Goal: Task Accomplishment & Management: Use online tool/utility

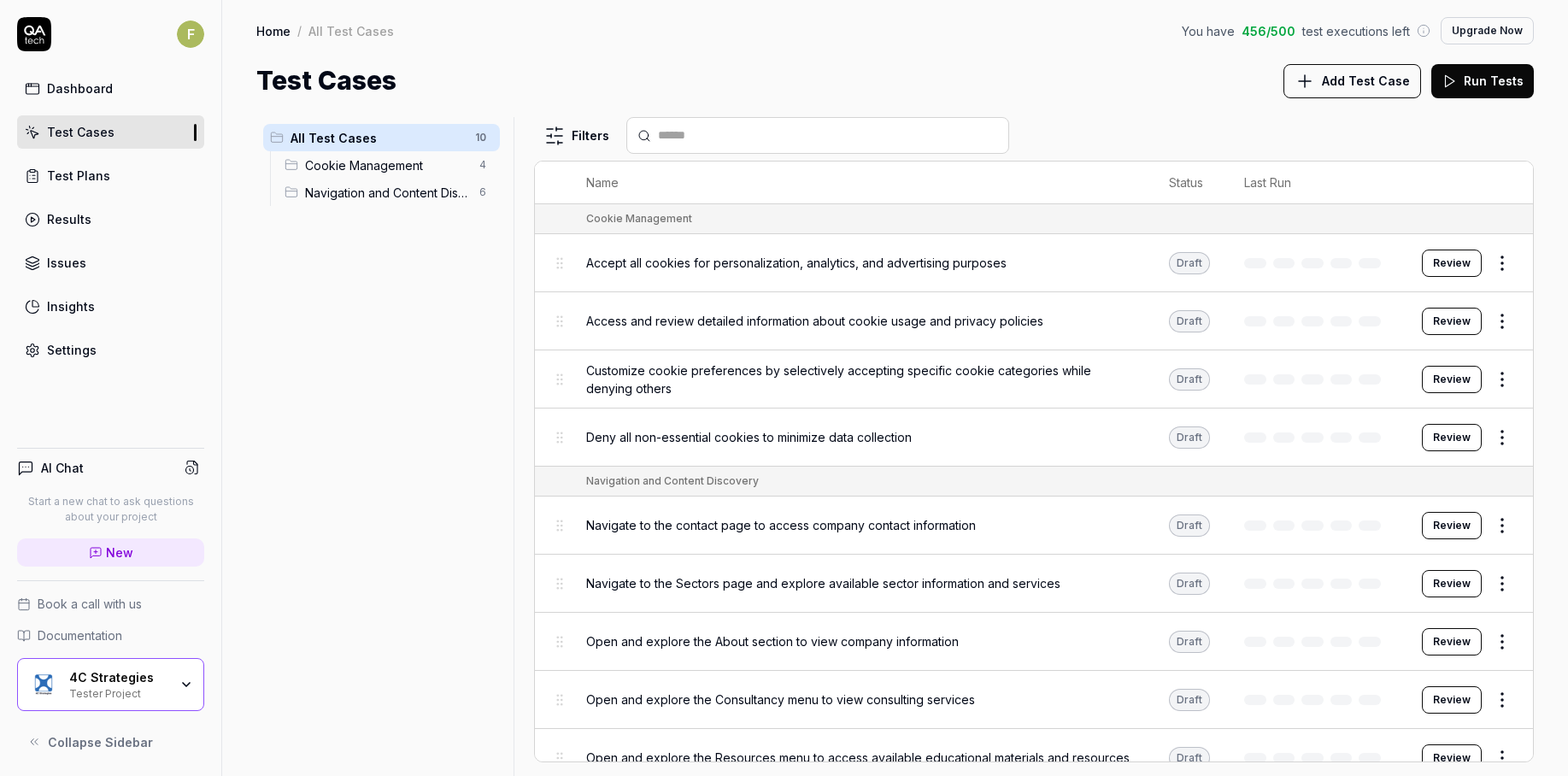
scroll to position [83, 0]
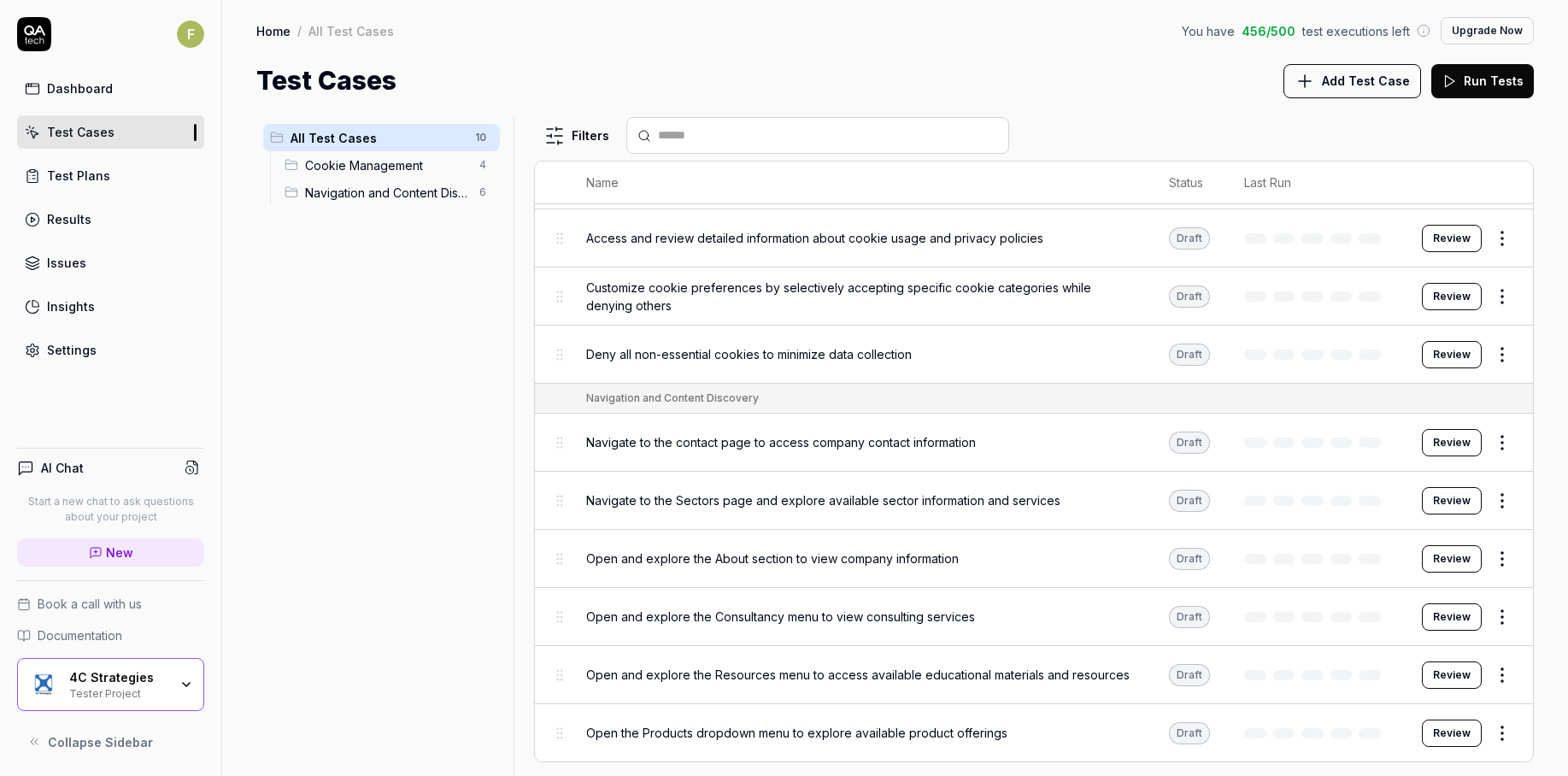
click at [346, 358] on div "All Test Cases 10 Cookie Management 4 Navigation and Content Discovery 6" at bounding box center [381, 436] width 251 height 638
click at [99, 177] on div "Test Plans" at bounding box center [79, 176] width 63 height 18
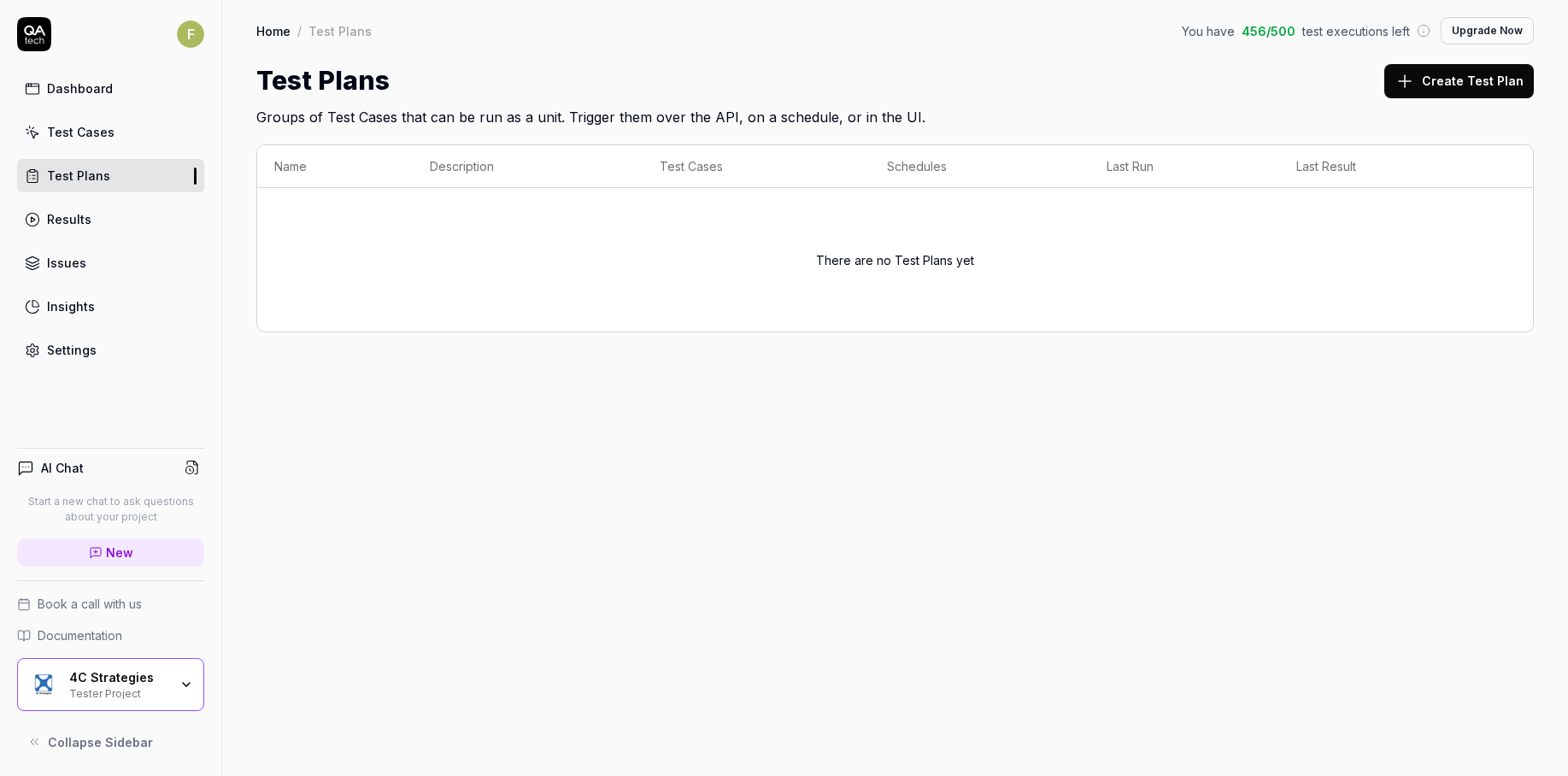
click at [167, 684] on div "4C Strategies" at bounding box center [119, 678] width 99 height 15
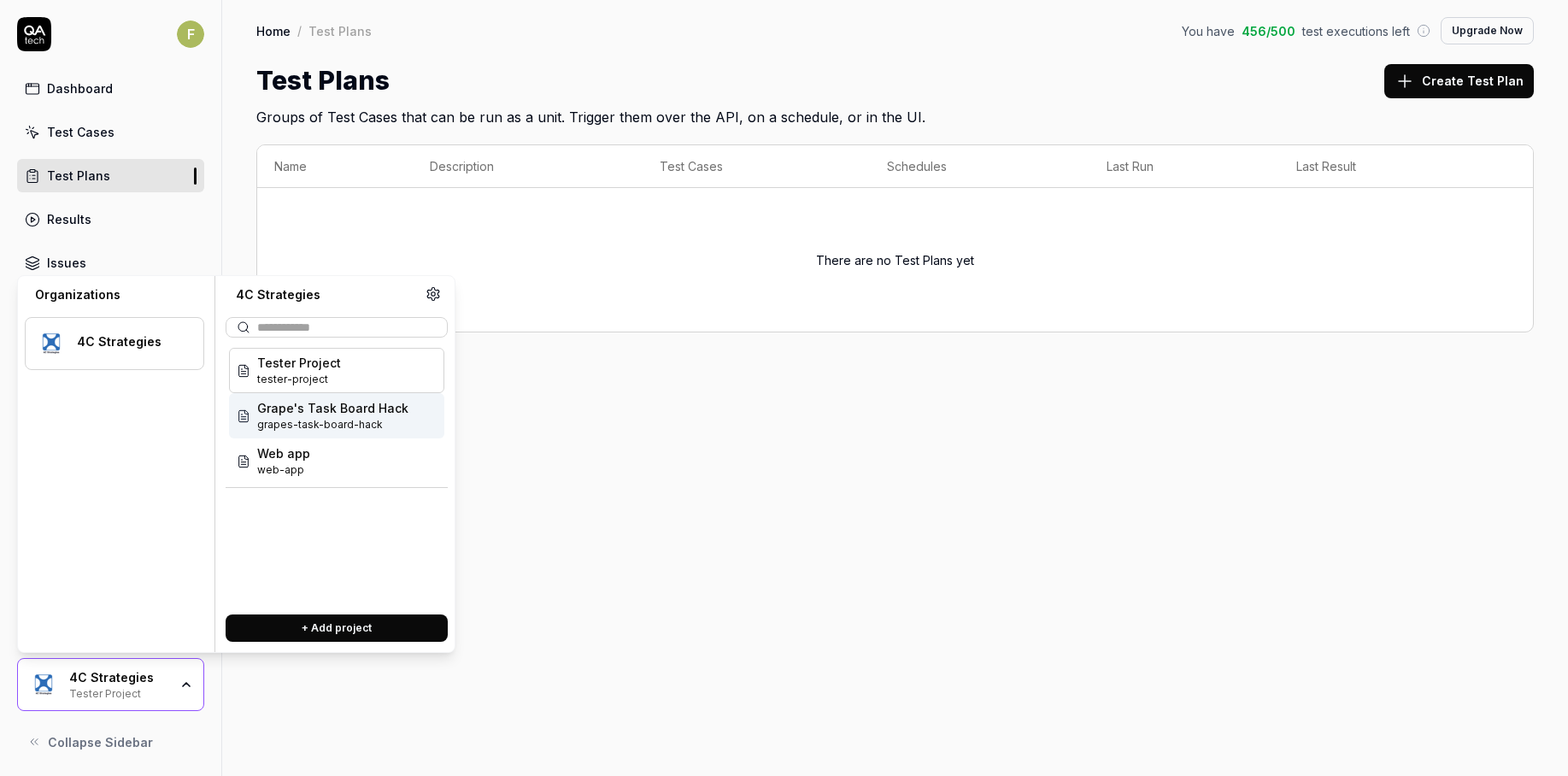
click at [373, 419] on span "grapes-task-board-hack" at bounding box center [332, 424] width 151 height 15
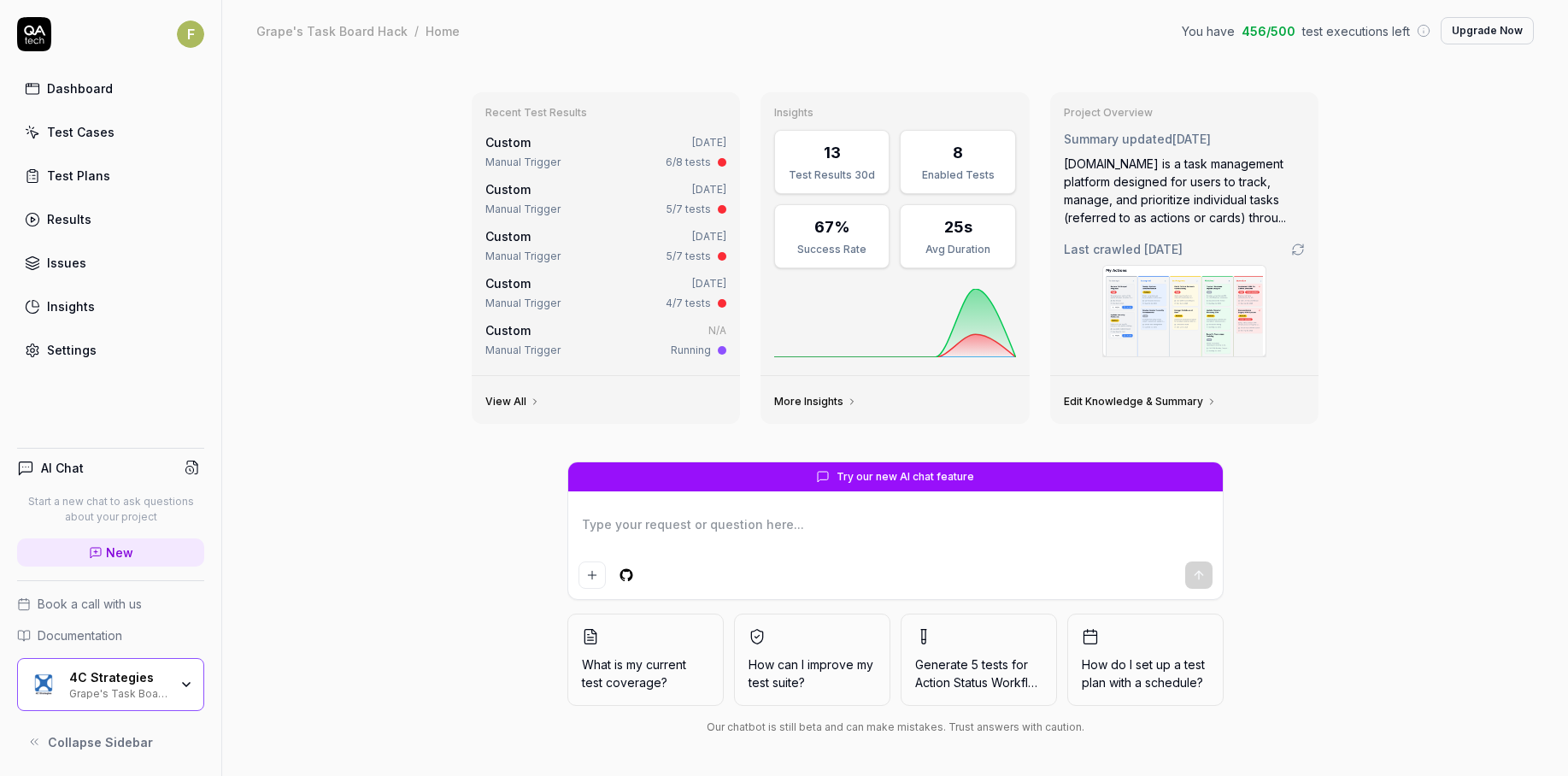
click at [1172, 403] on link "Edit Knowledge & Summary" at bounding box center [1140, 401] width 153 height 13
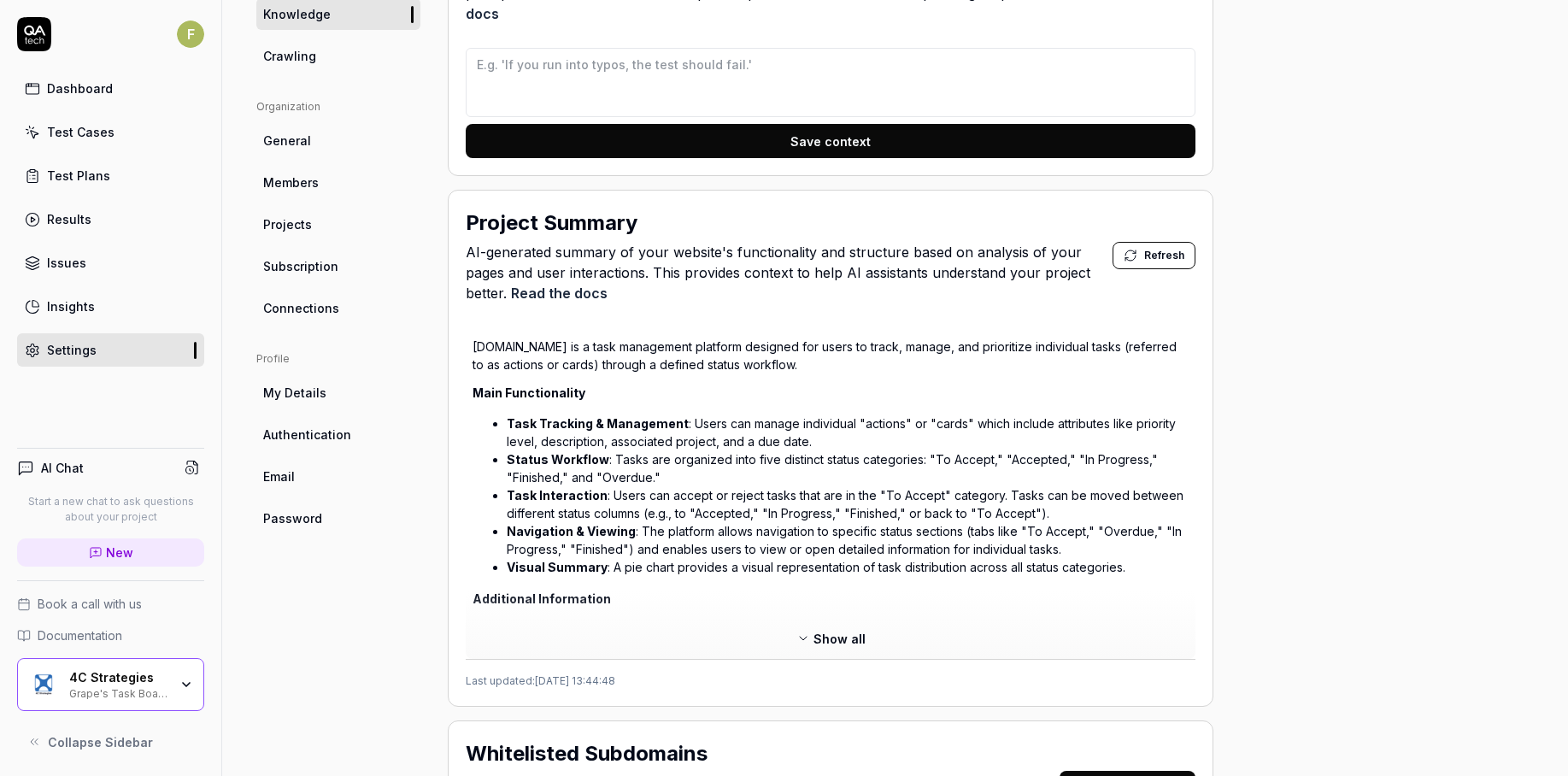
scroll to position [468, 0]
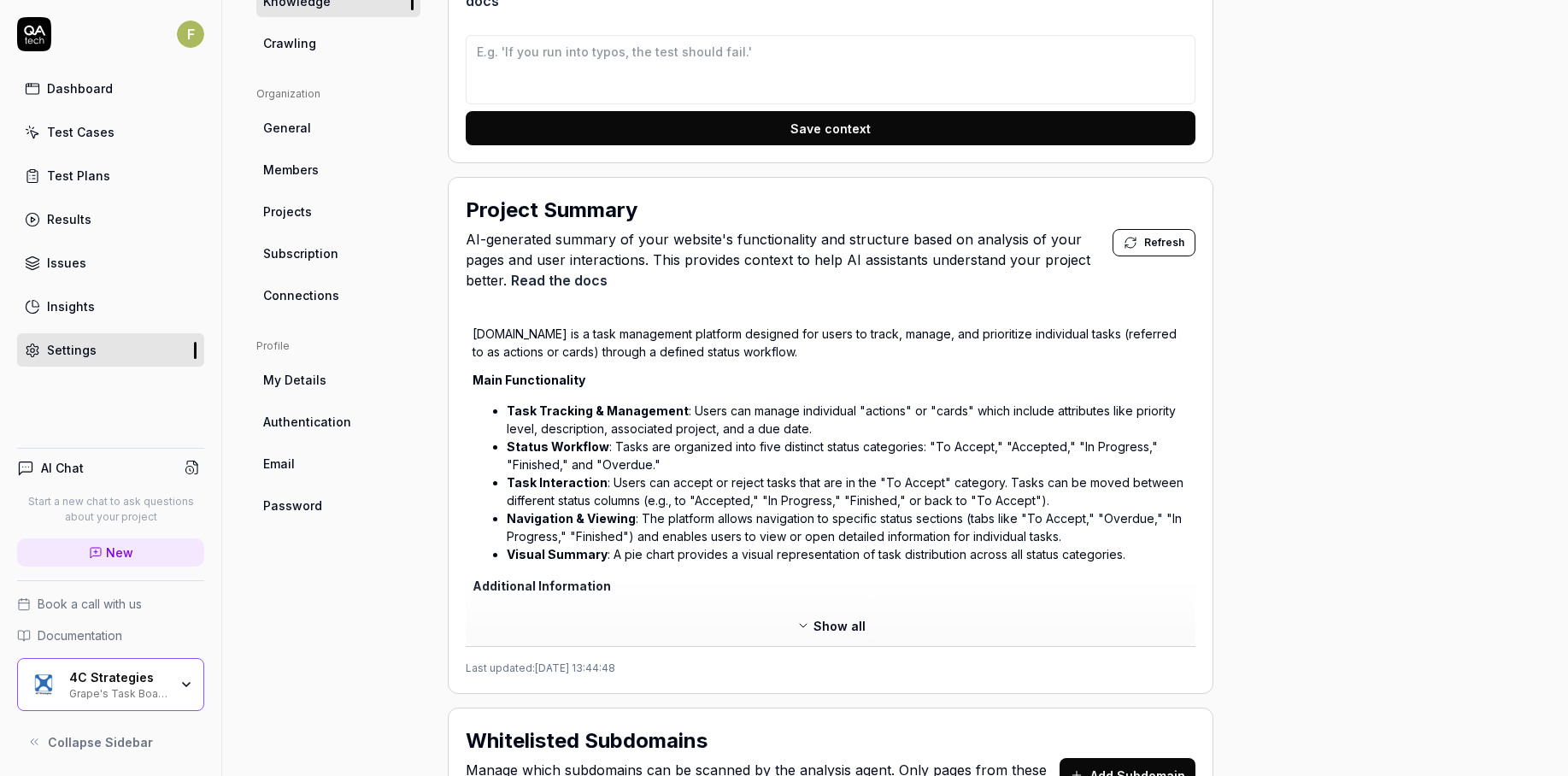
click at [825, 617] on span "Show all" at bounding box center [840, 626] width 52 height 18
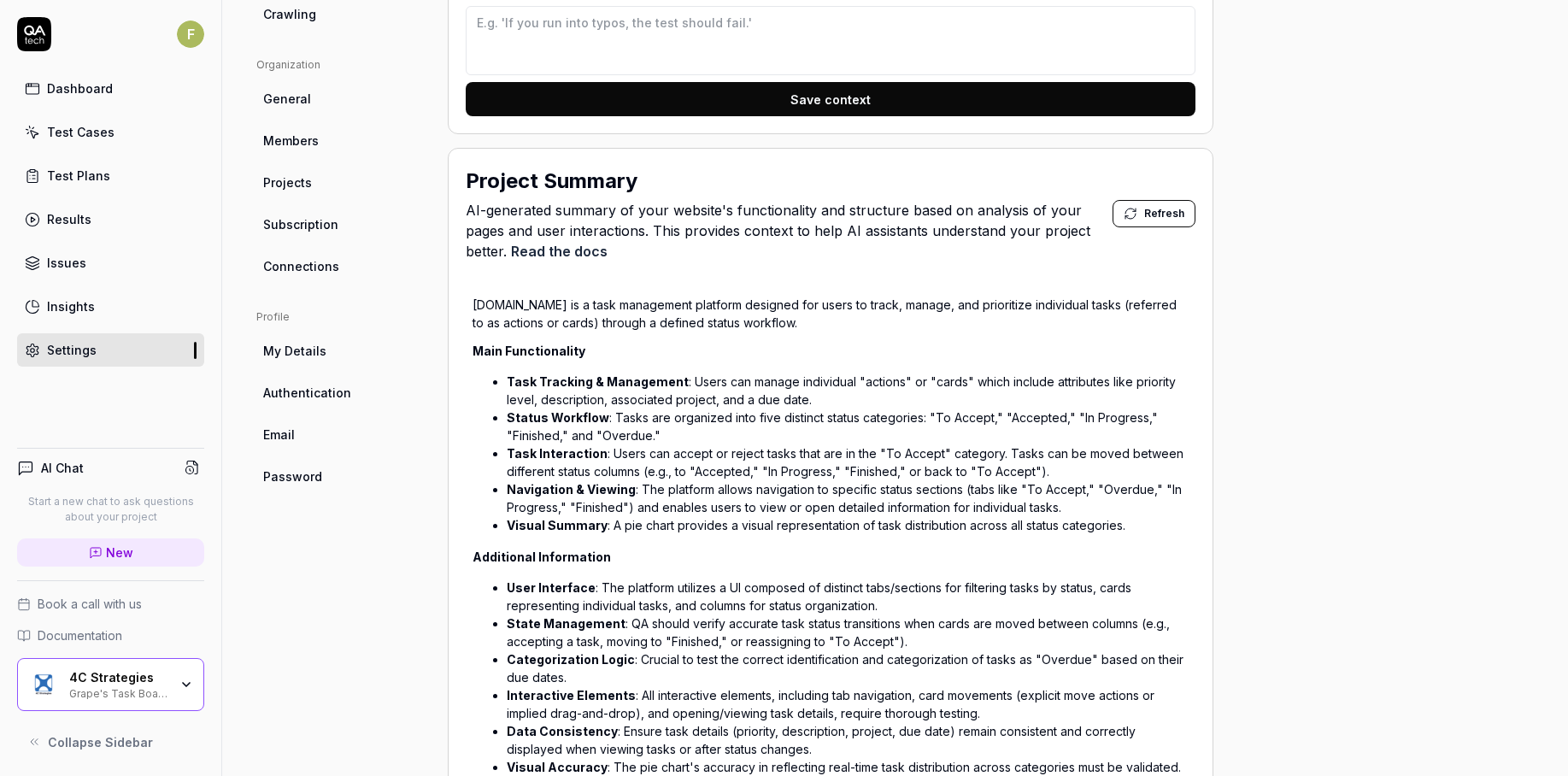
scroll to position [382, 0]
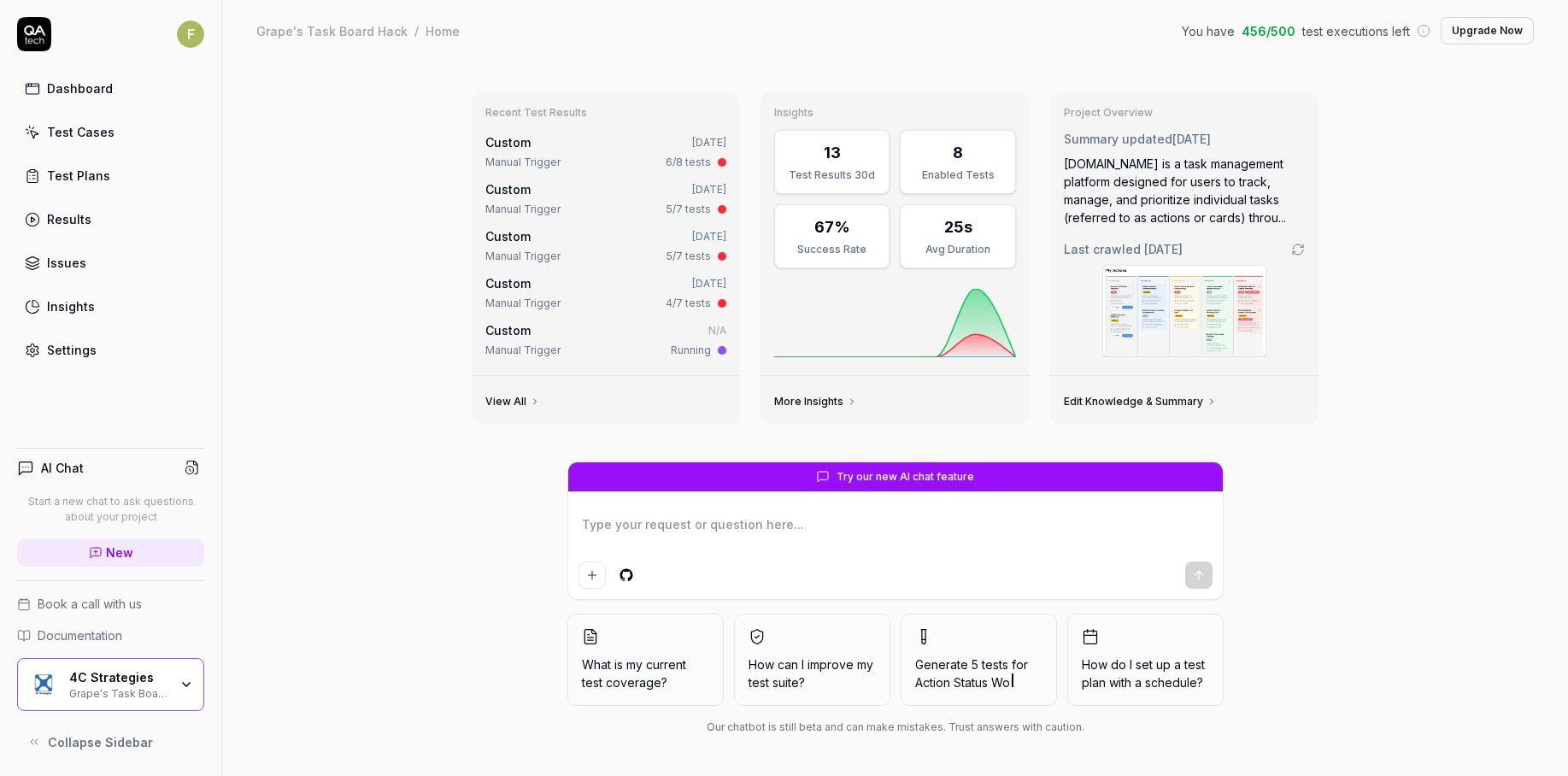
type textarea "*"
click at [115, 143] on link "Test Cases" at bounding box center [111, 131] width 187 height 33
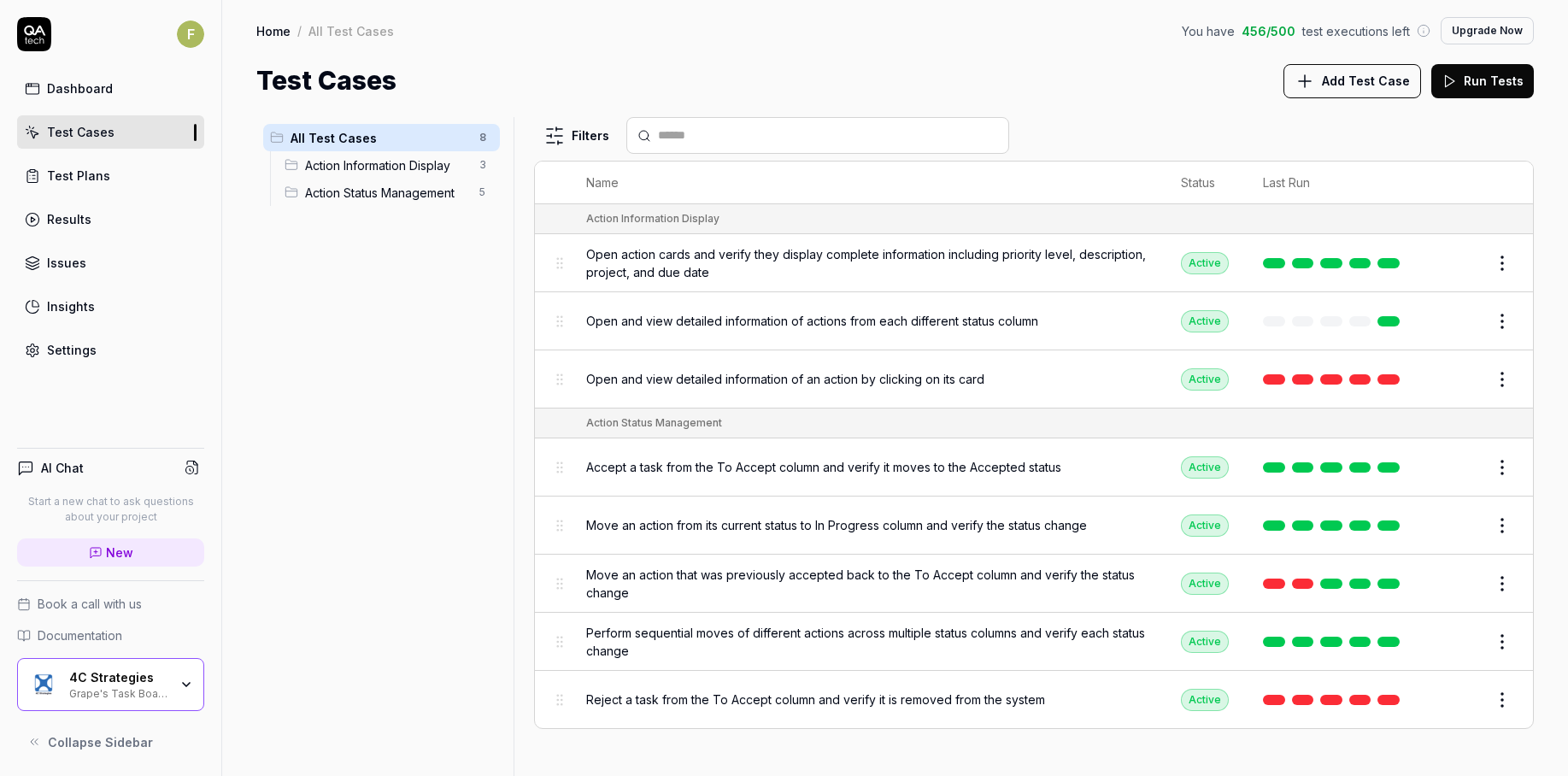
click at [1273, 380] on link at bounding box center [1273, 379] width 22 height 10
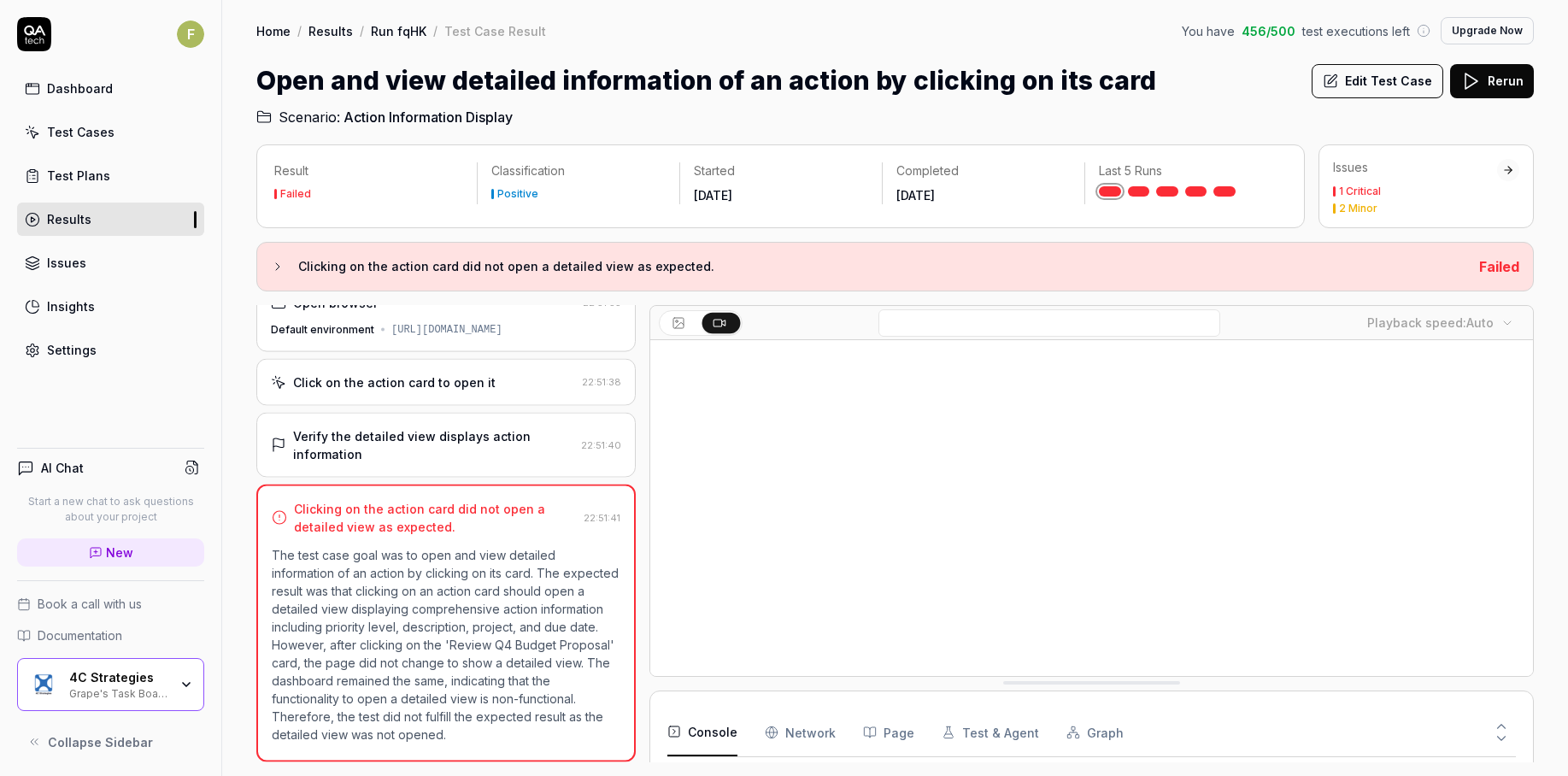
scroll to position [41, 0]
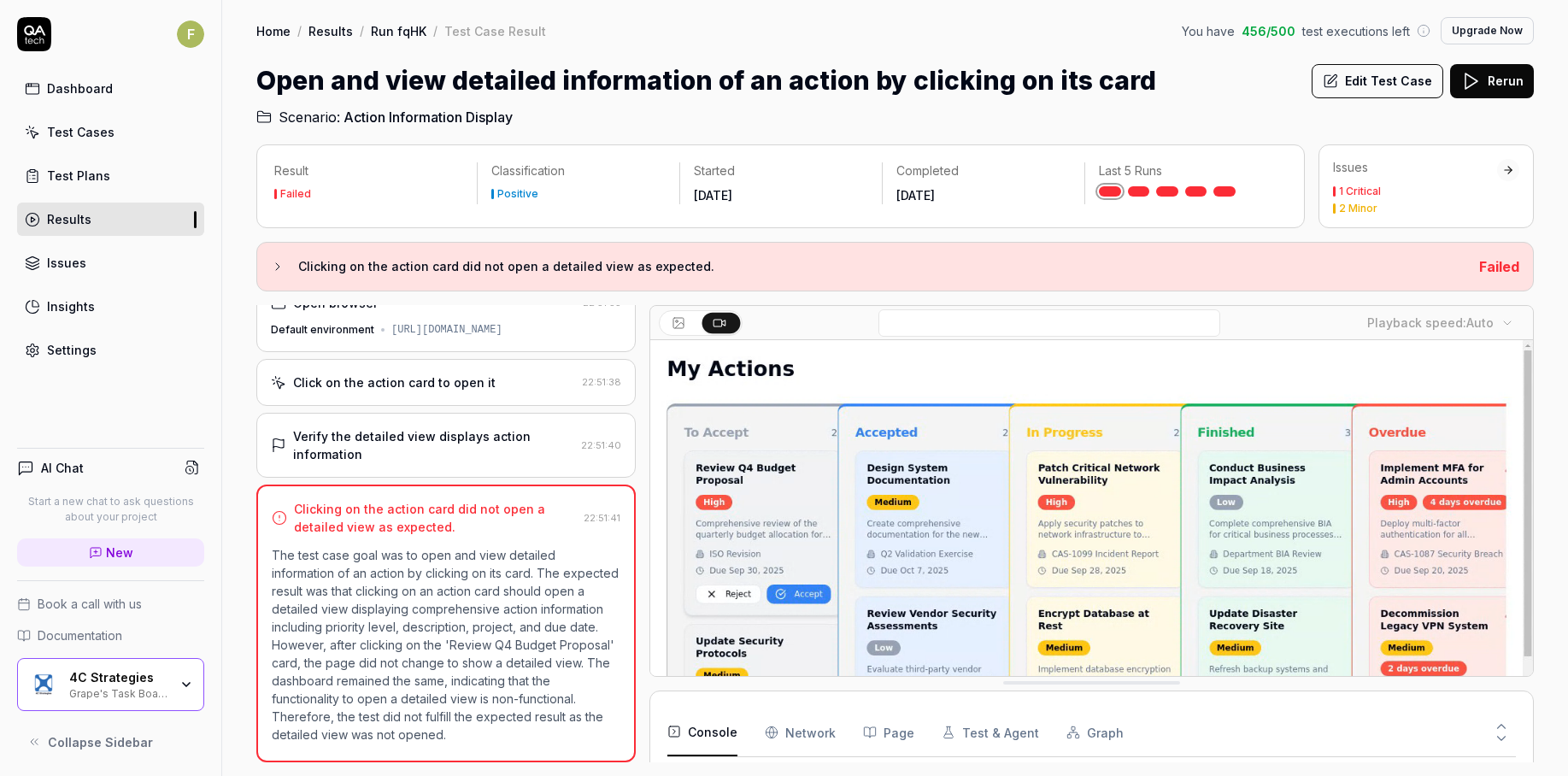
click at [1504, 742] on icon at bounding box center [1501, 738] width 15 height 15
click at [772, 746] on Requests "Network" at bounding box center [800, 733] width 71 height 48
click at [916, 742] on div "Console Network Page Test & Agent Graph" at bounding box center [1091, 733] width 849 height 49
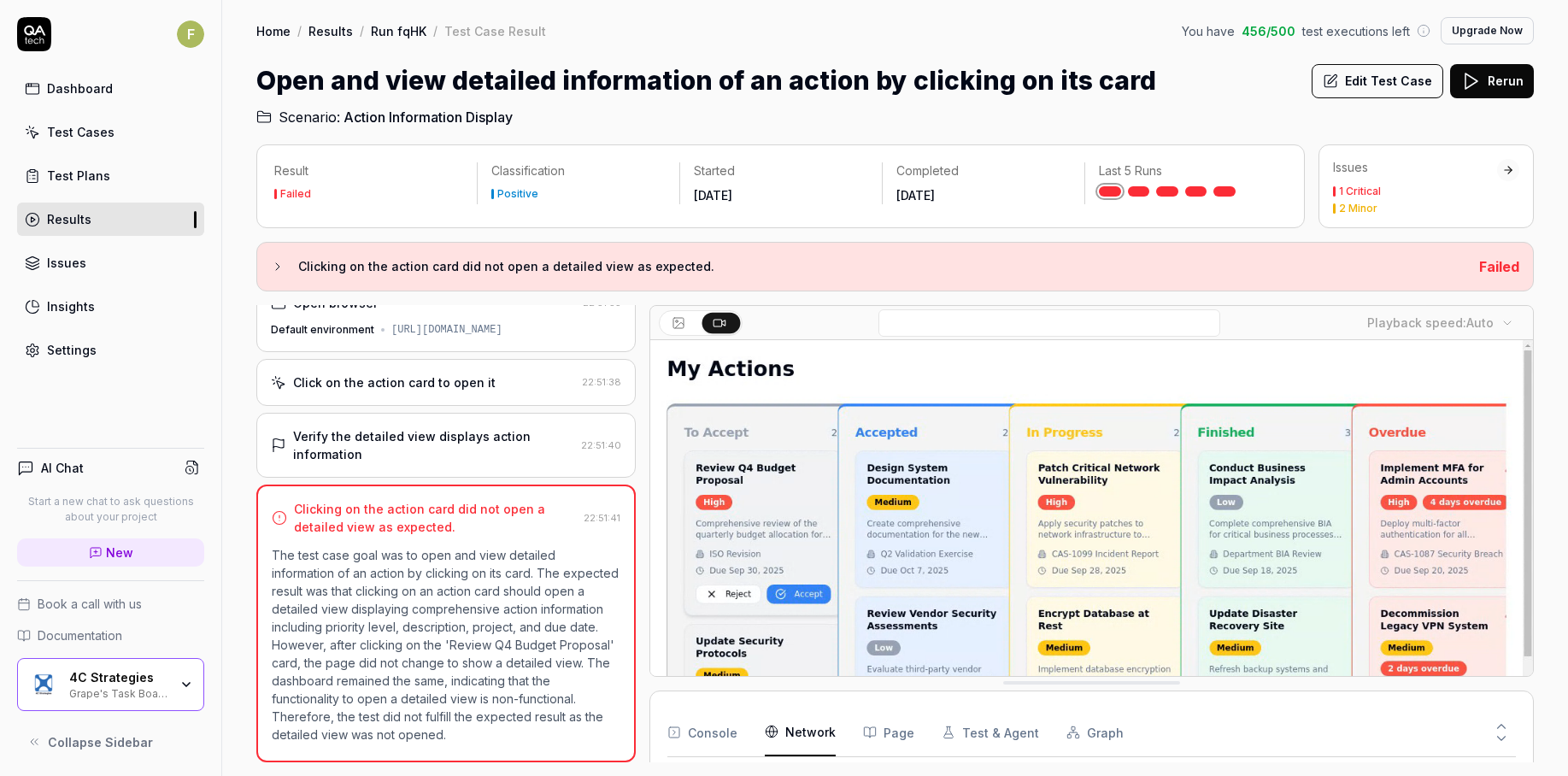
scroll to position [185, 0]
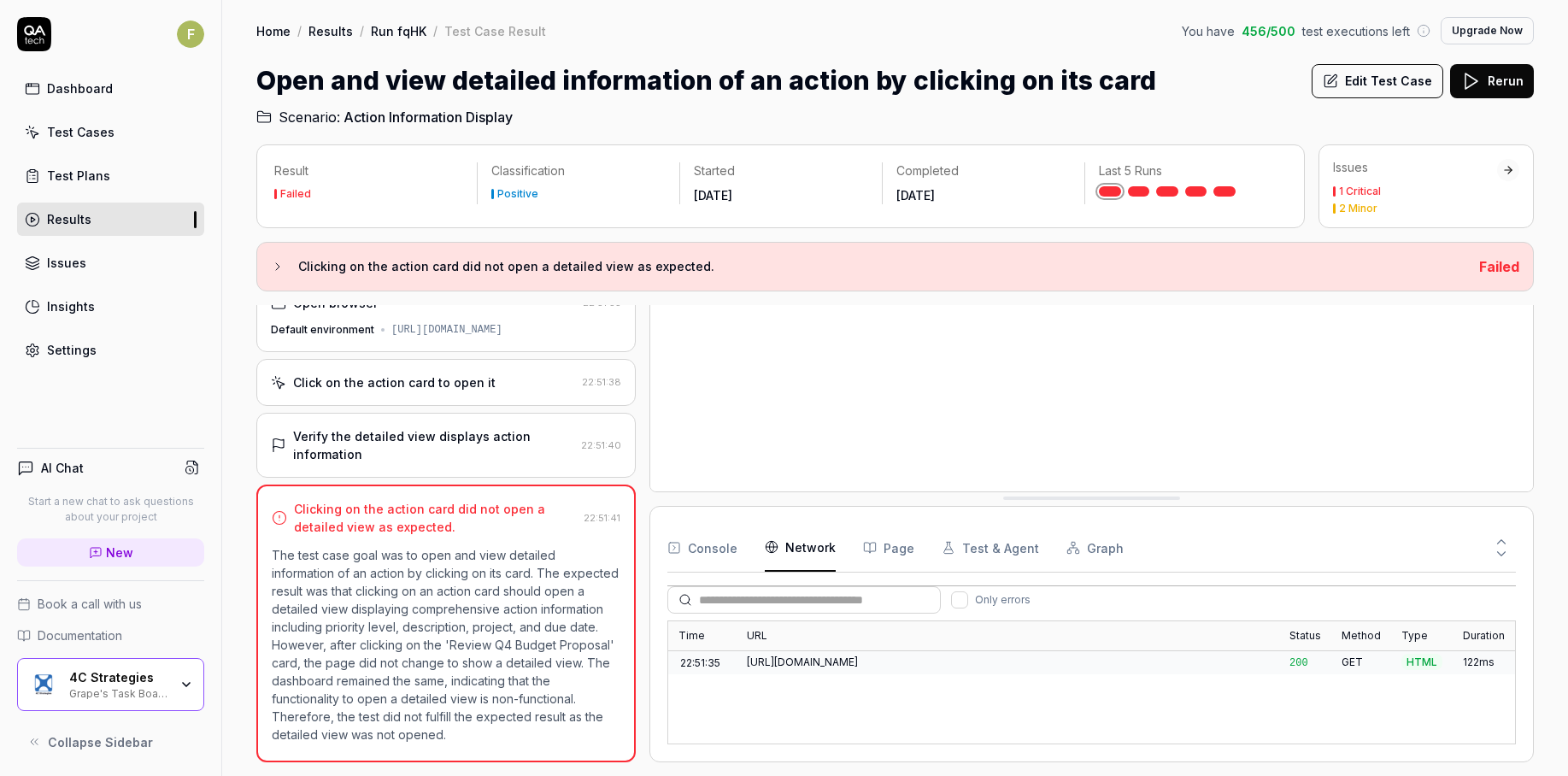
click at [894, 741] on div "Time URL Status Method Type Duration 22:51:35 https://preview--action-spotlight…" at bounding box center [1091, 682] width 849 height 124
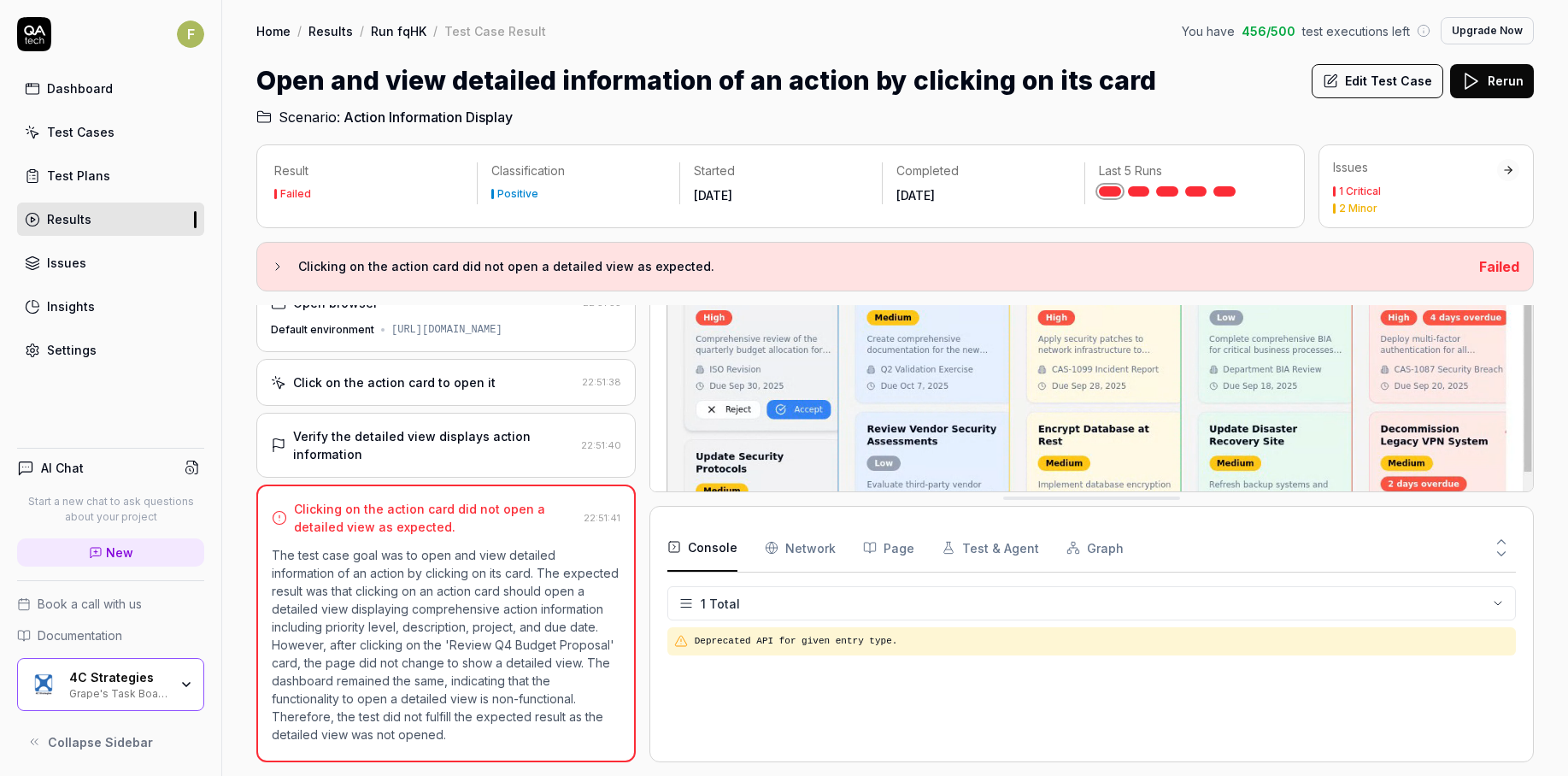
click at [710, 550] on button "Console" at bounding box center [702, 548] width 71 height 48
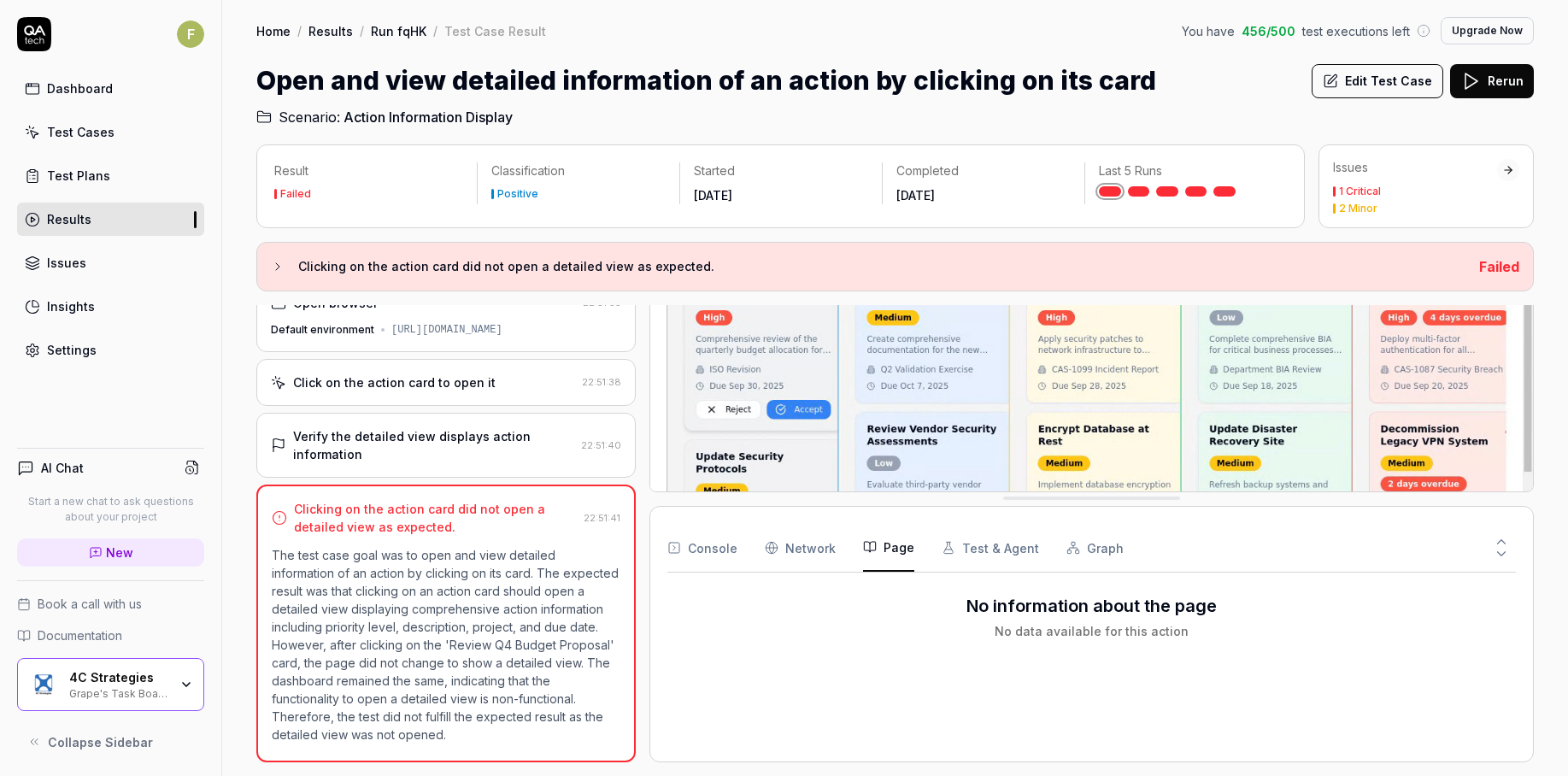
click at [880, 555] on button "Page" at bounding box center [888, 548] width 51 height 48
click at [995, 555] on button "Test & Agent" at bounding box center [990, 548] width 97 height 48
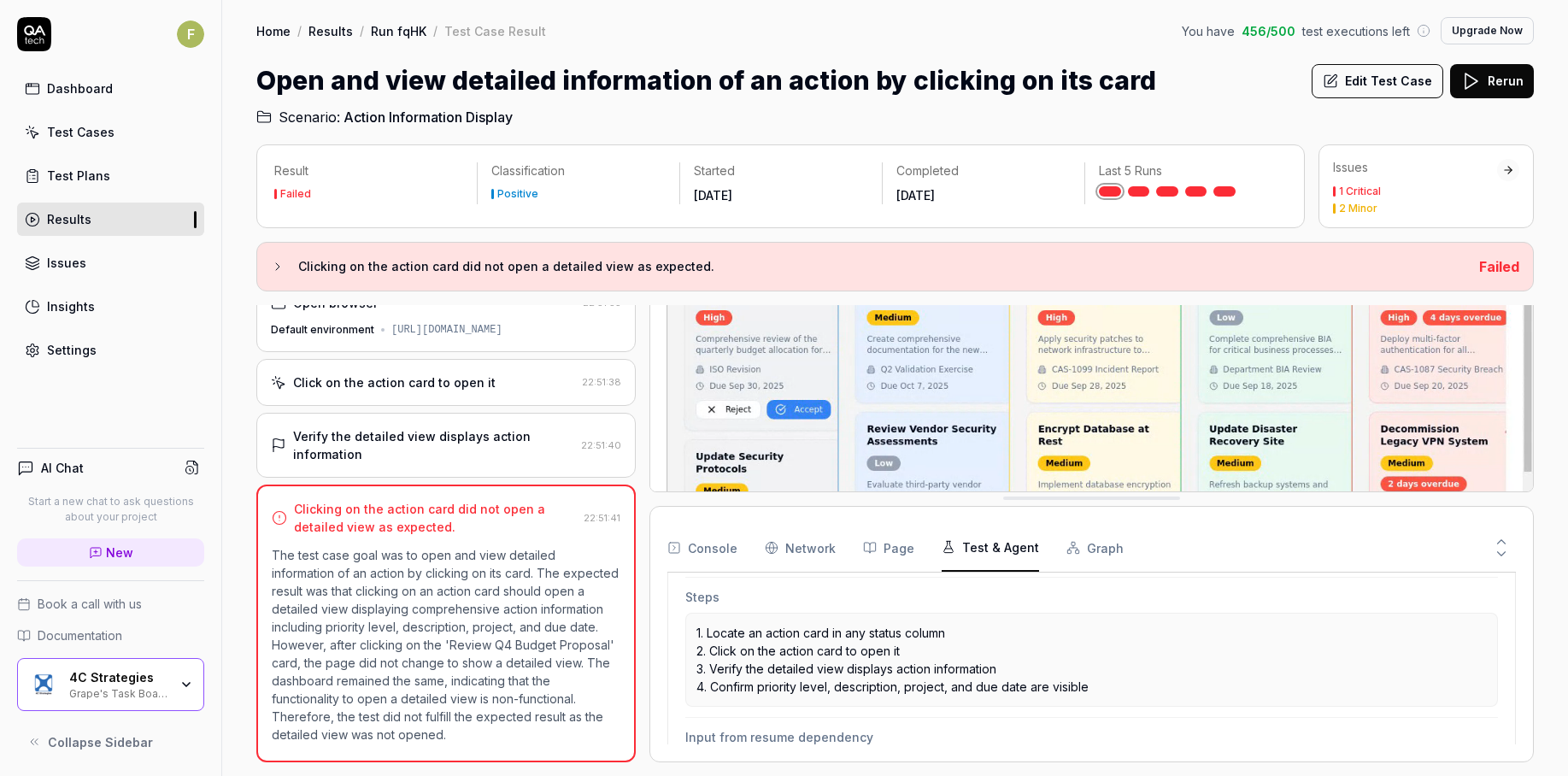
scroll to position [342, 0]
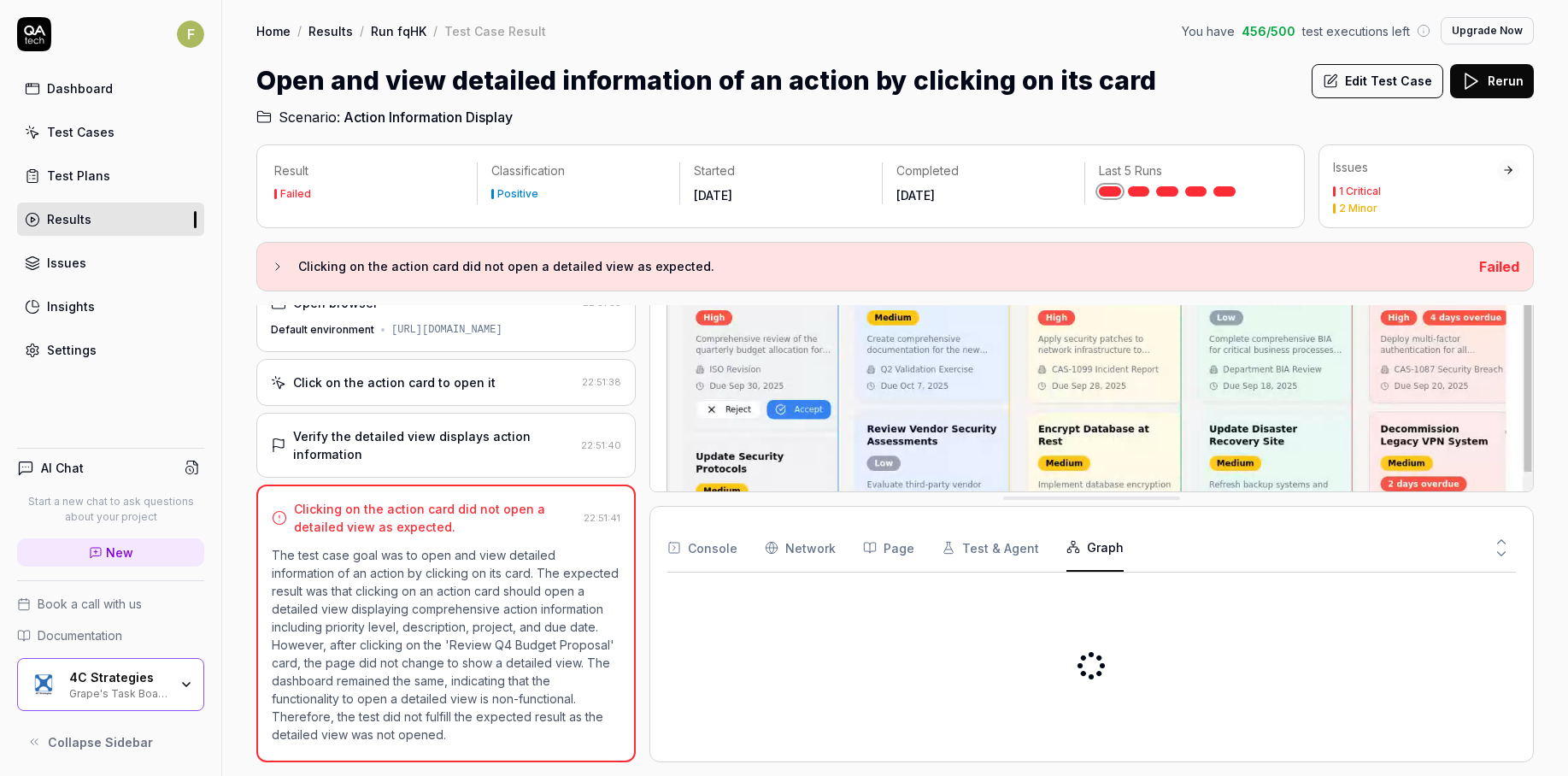
click at [1096, 550] on button "Graph" at bounding box center [1095, 548] width 57 height 48
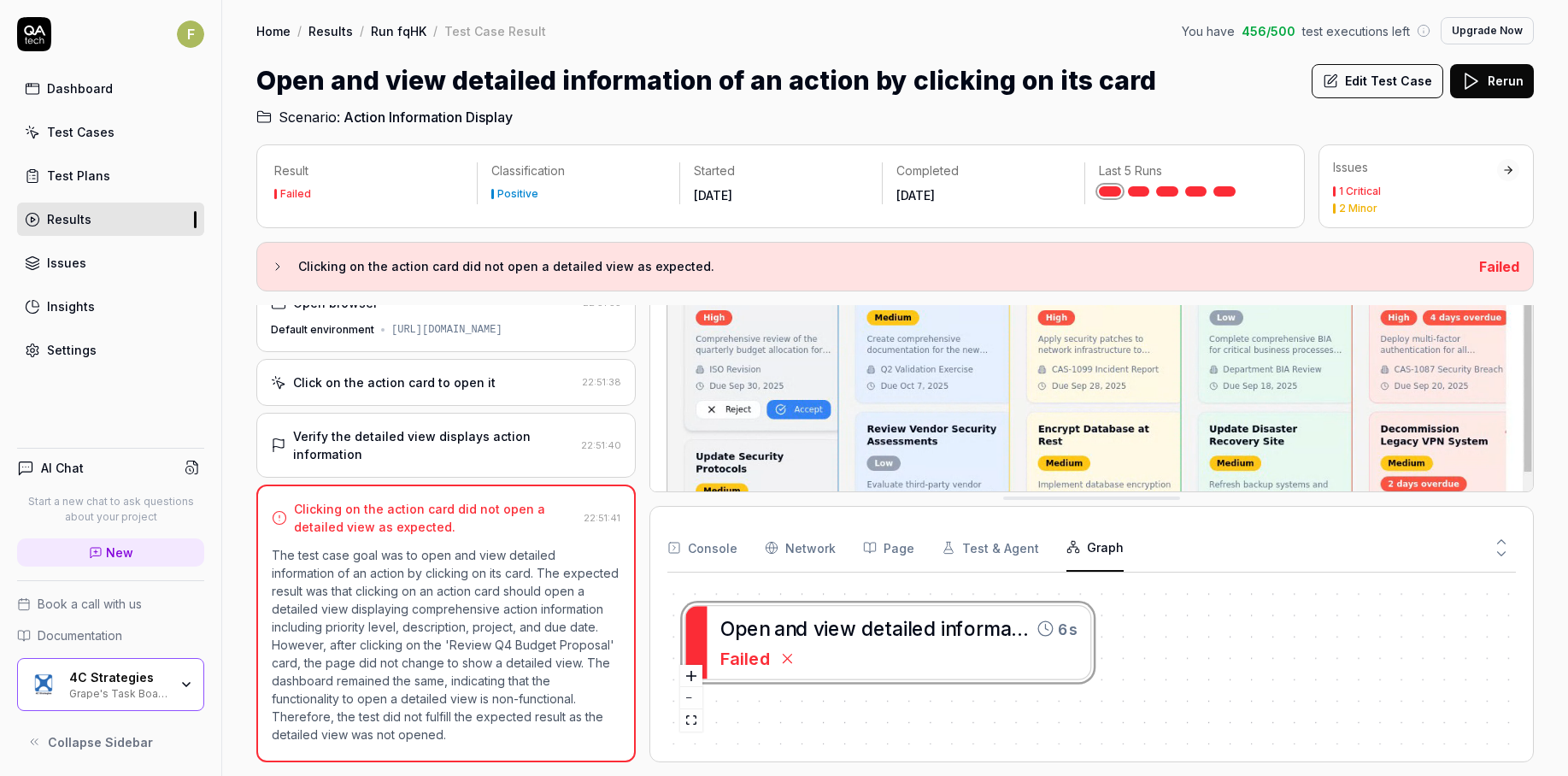
click at [1418, 200] on div "1 Critical 2 Minor" at bounding box center [1415, 200] width 164 height 28
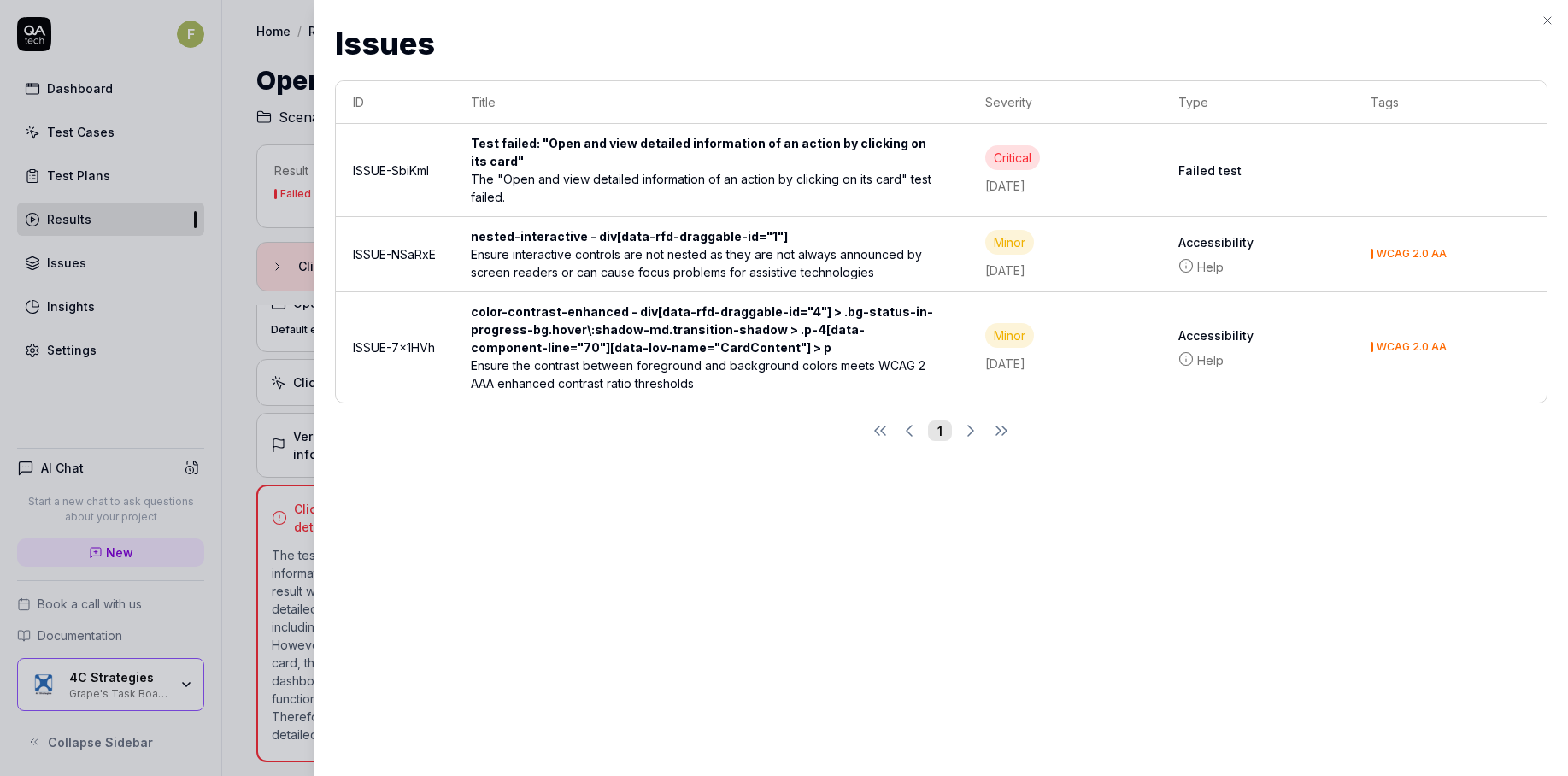
click at [1266, 659] on div "Issues Issues ID Title Severity Type Tags ISSUE-SbiKml Test failed: "Open and v…" at bounding box center [941, 388] width 1255 height 776
click at [1209, 366] on link "Help" at bounding box center [1257, 361] width 159 height 18
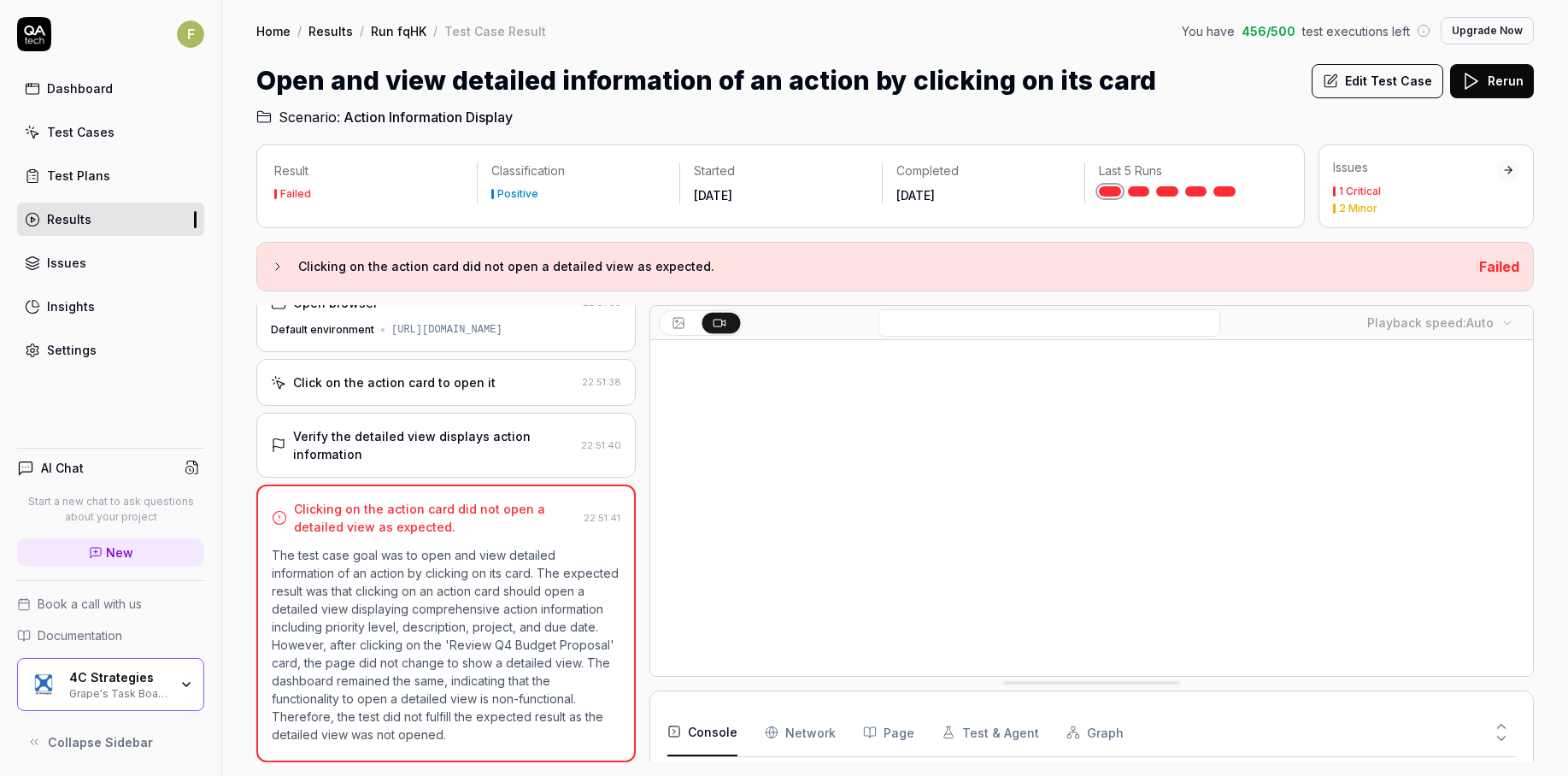
scroll to position [41, 0]
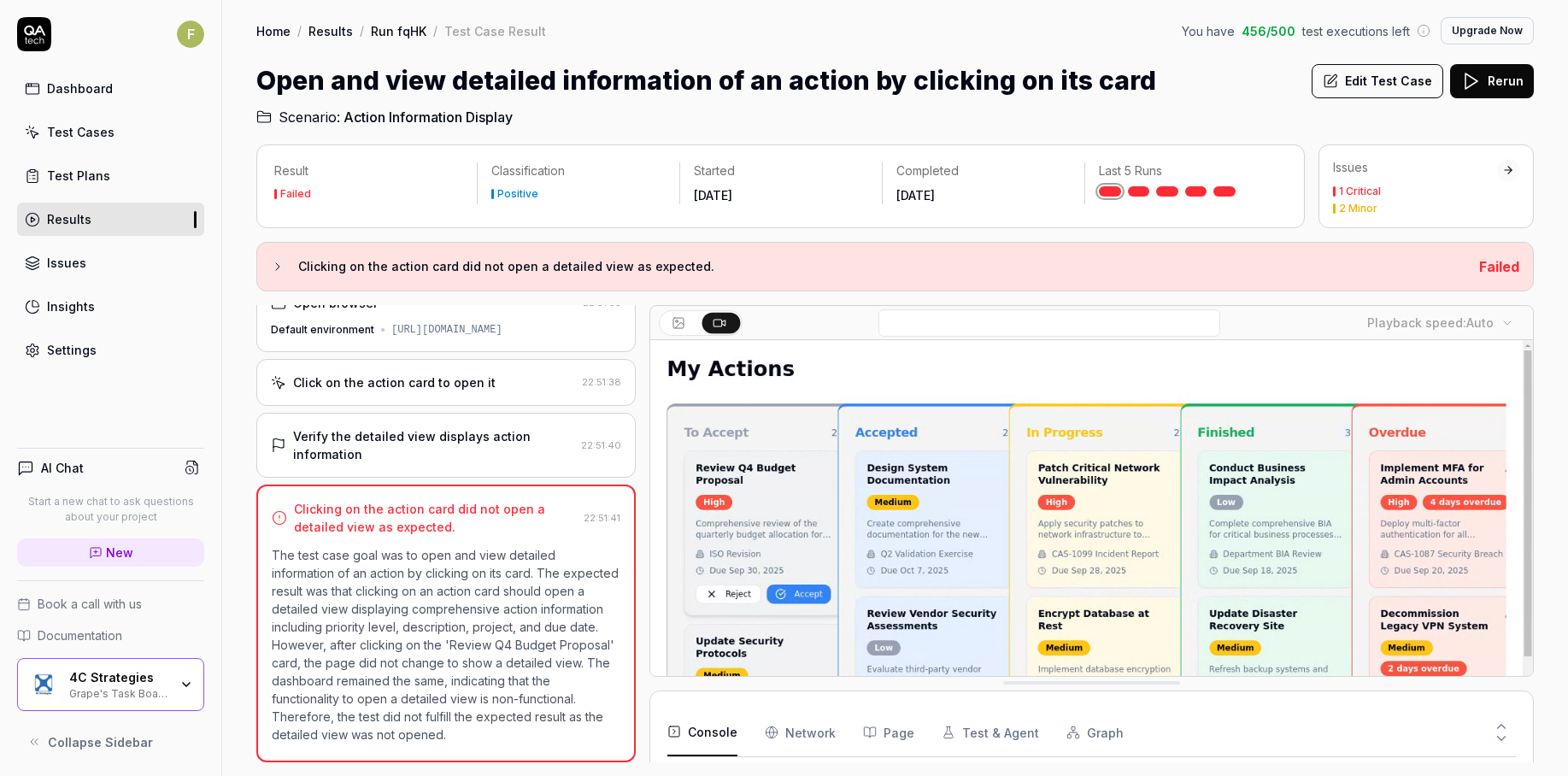
click at [1391, 80] on button "Edit Test Case" at bounding box center [1377, 81] width 131 height 34
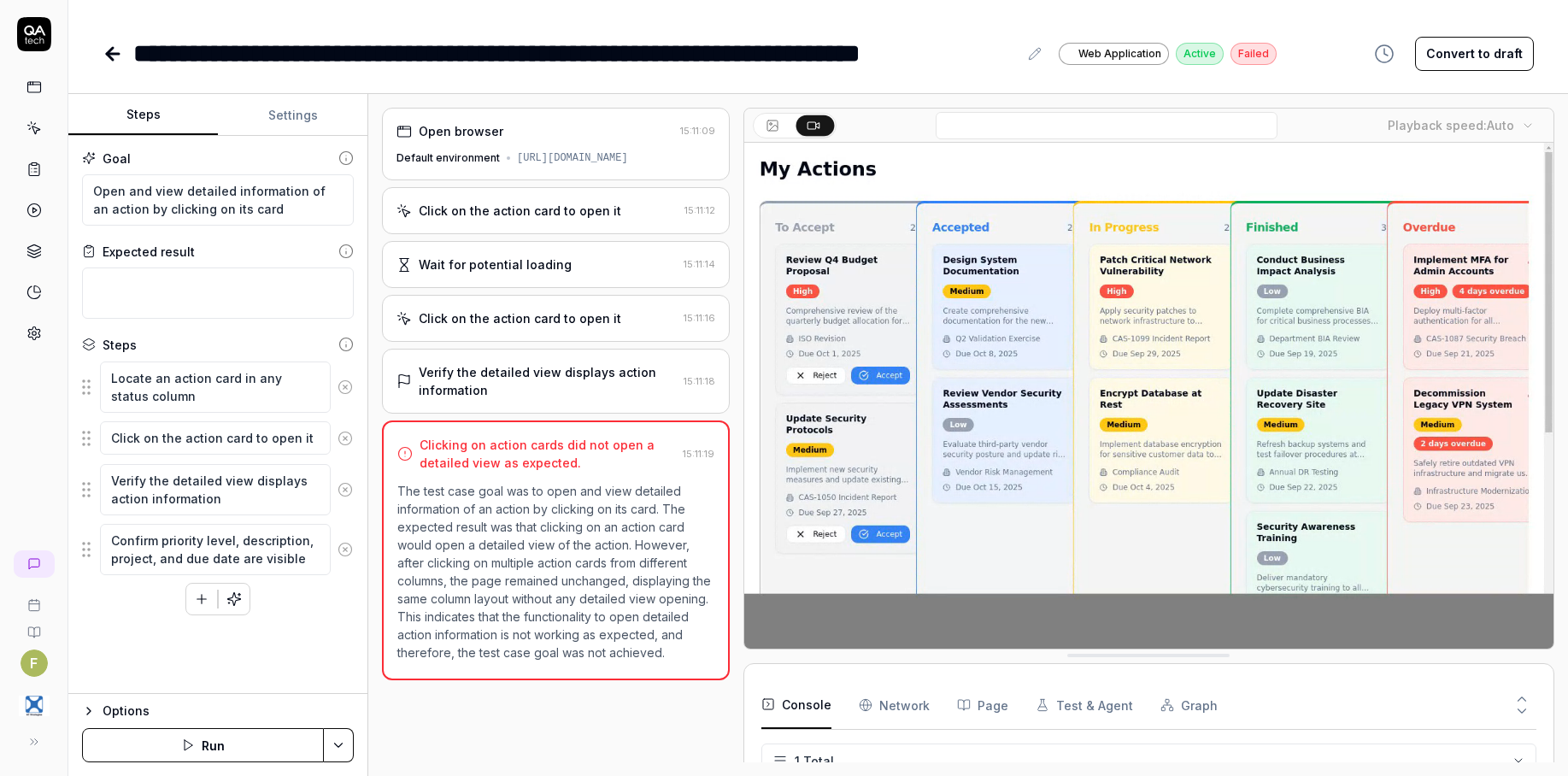
click at [110, 54] on icon at bounding box center [112, 54] width 12 height 0
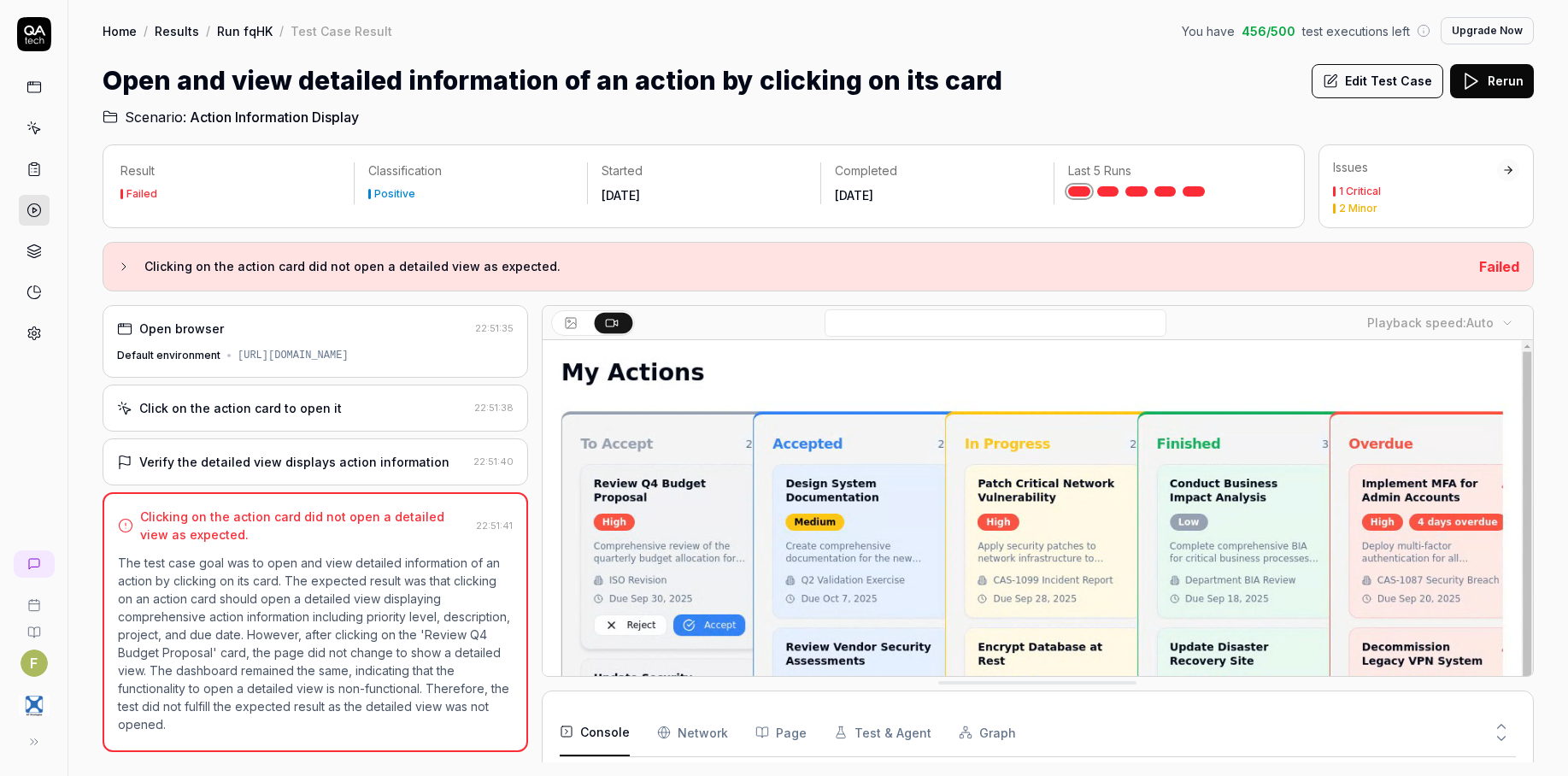
click at [232, 27] on link "Run fqHK" at bounding box center [245, 30] width 55 height 17
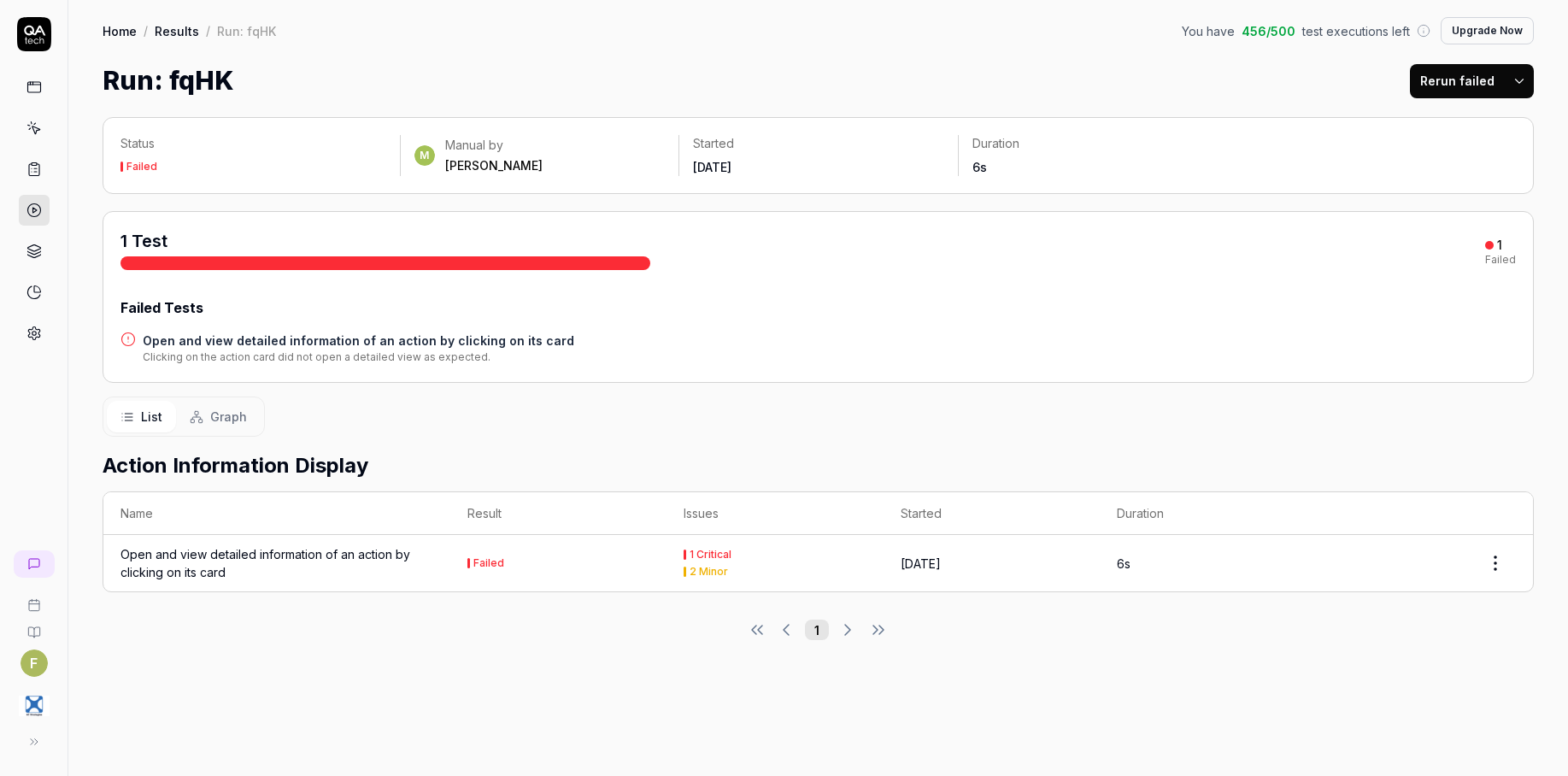
click at [33, 96] on link at bounding box center [34, 87] width 30 height 30
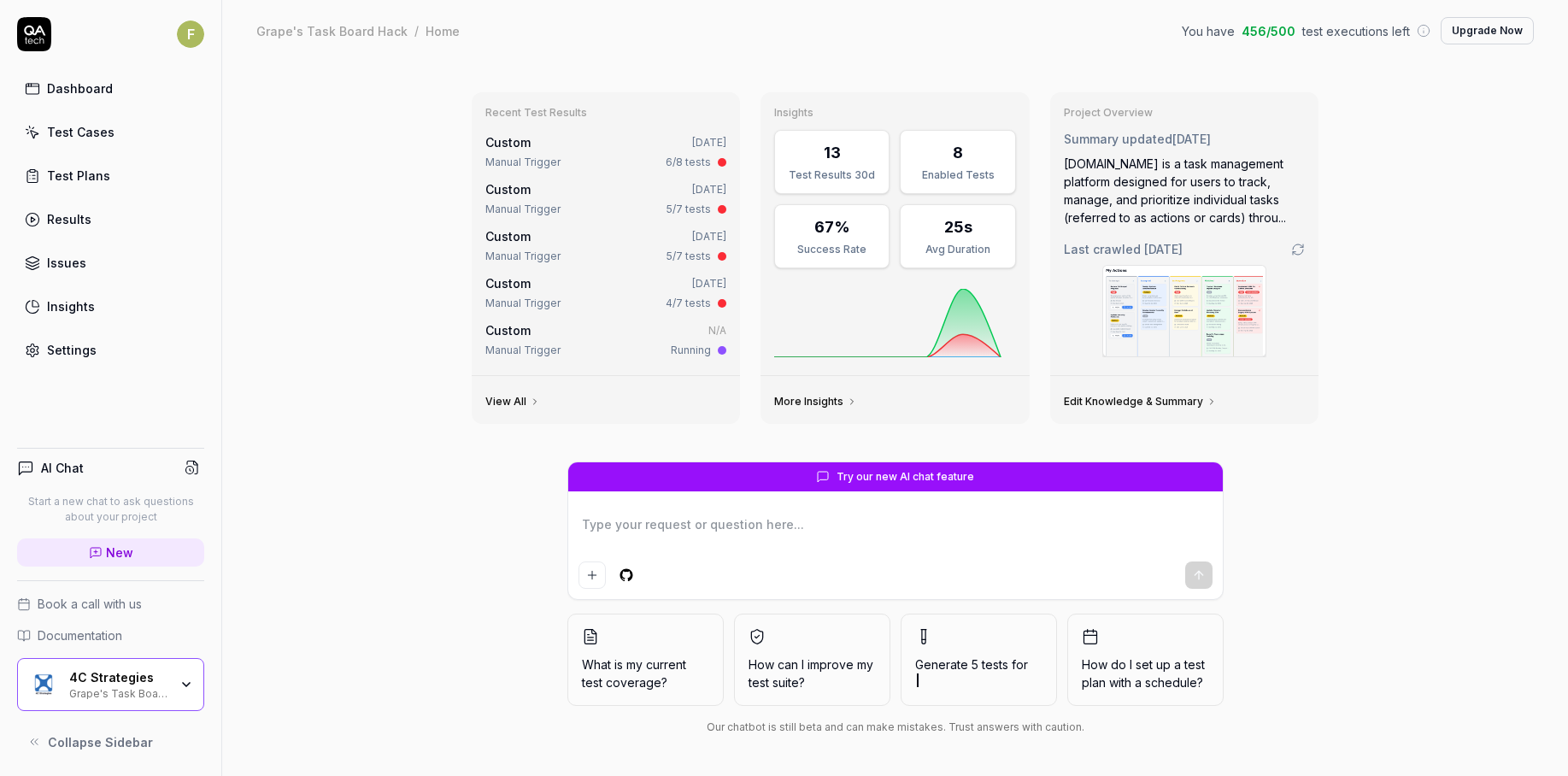
click at [36, 138] on icon at bounding box center [32, 132] width 15 height 15
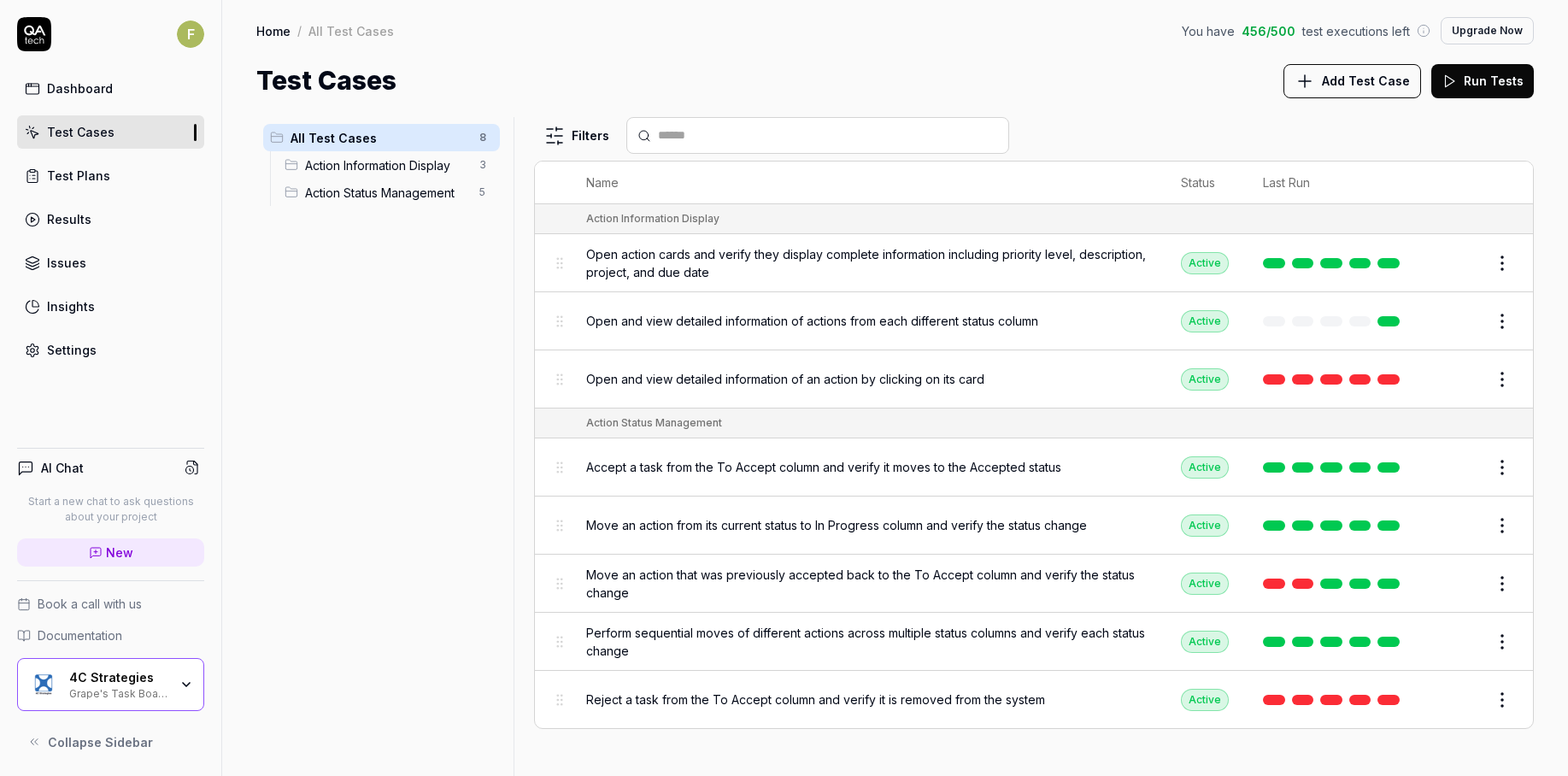
click at [1332, 584] on link at bounding box center [1331, 583] width 22 height 10
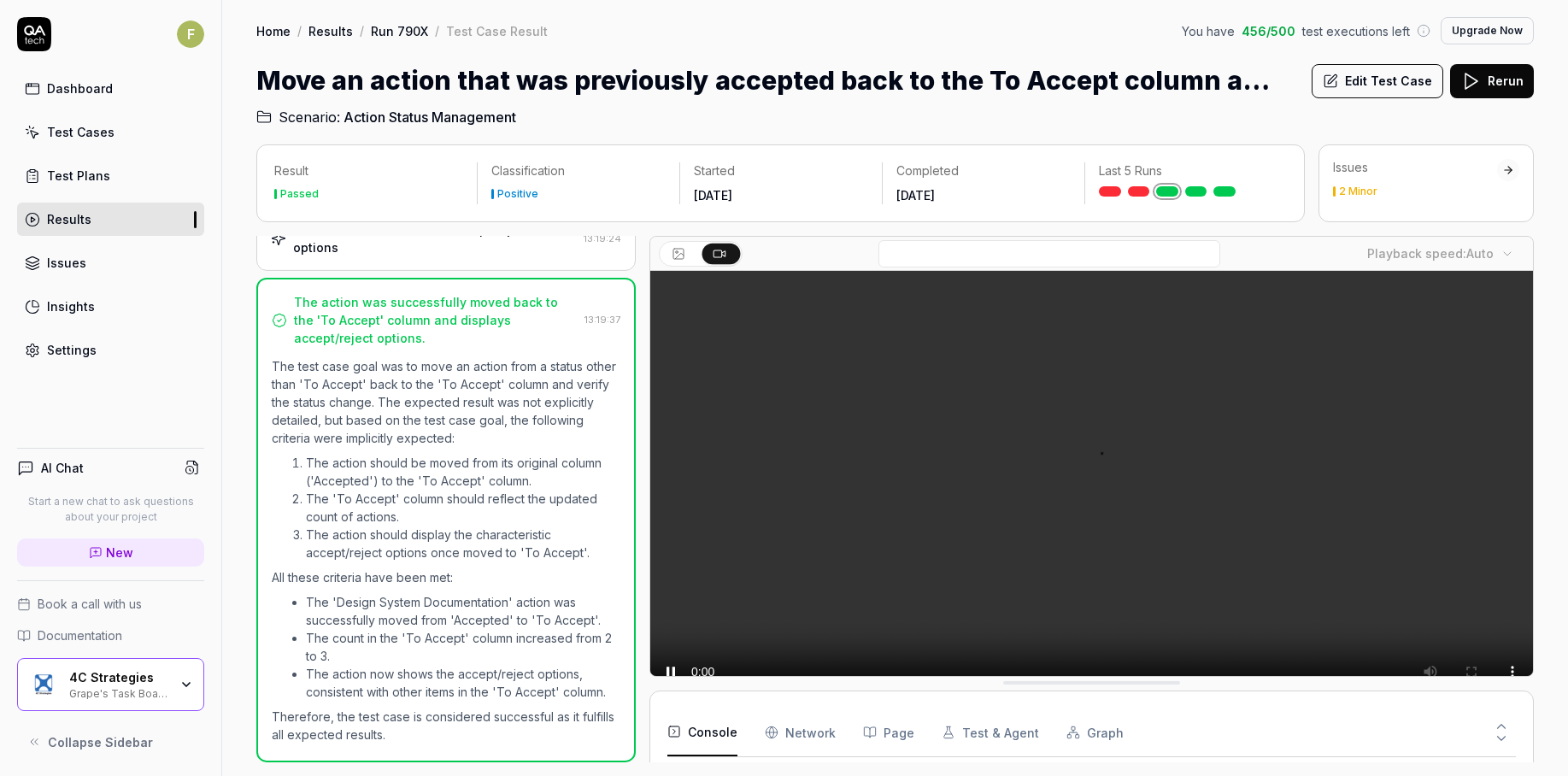
scroll to position [196, 0]
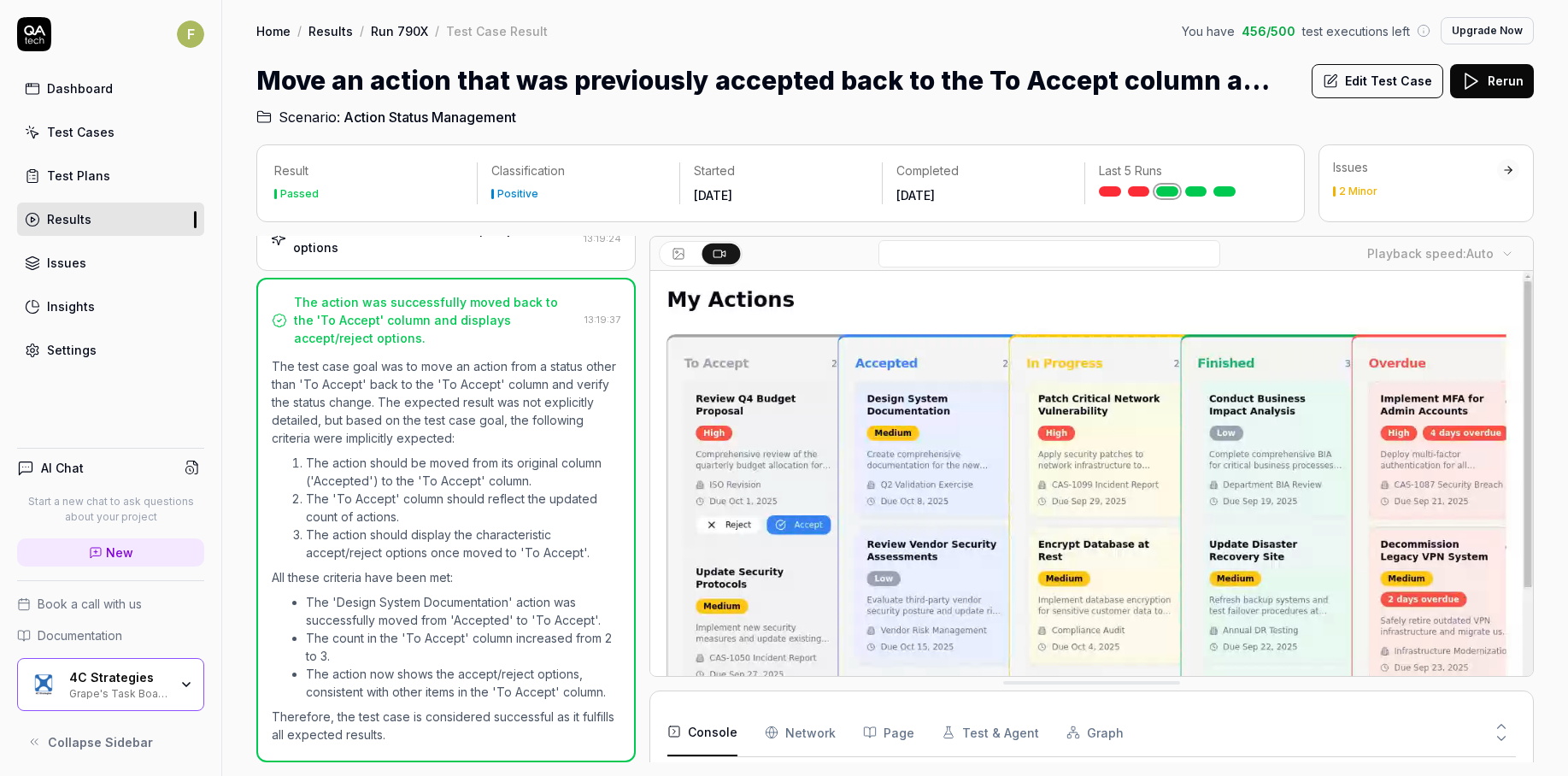
click at [1418, 181] on div "Issues 2 Minor" at bounding box center [1415, 178] width 164 height 38
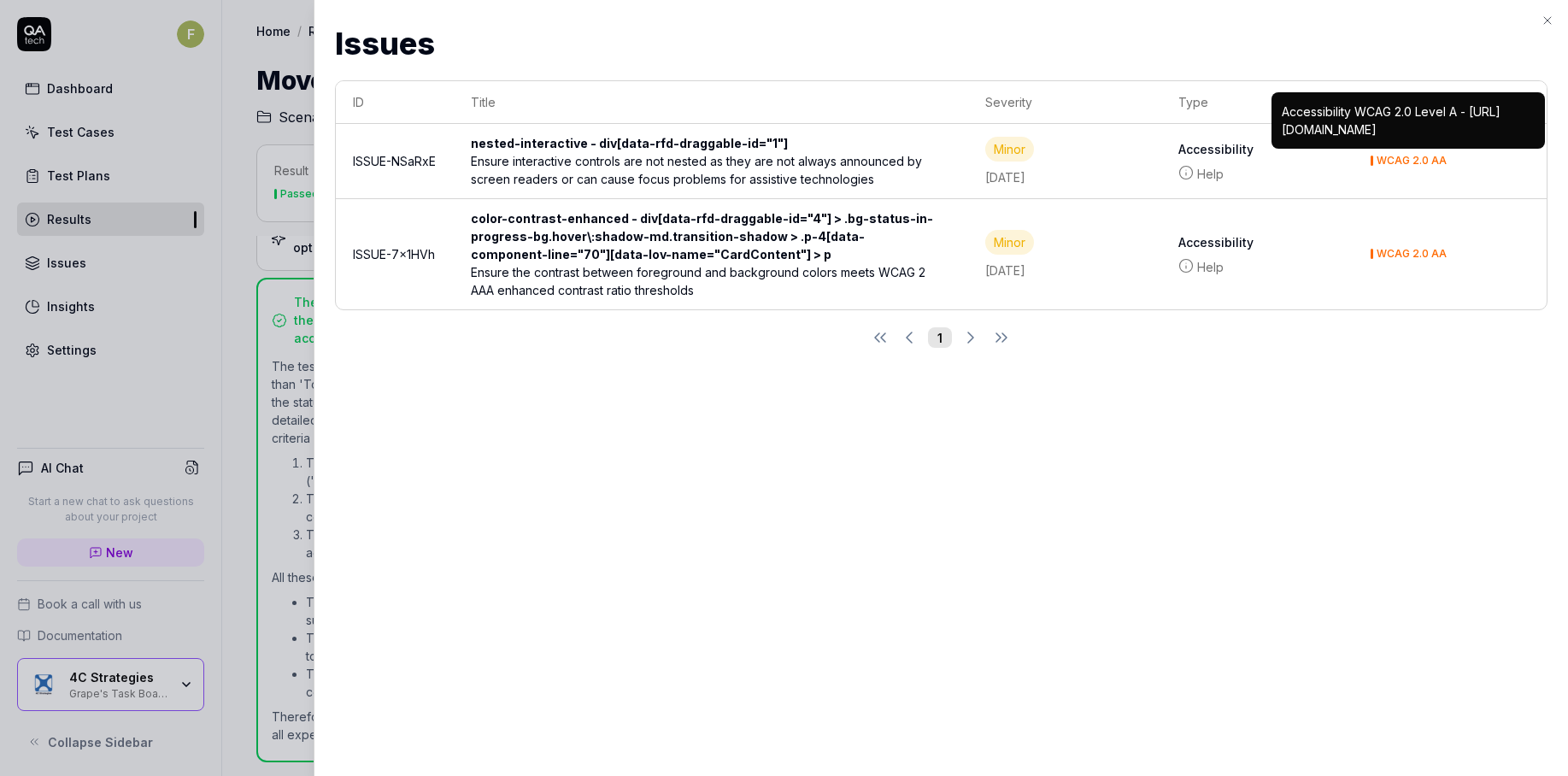
click at [272, 54] on div at bounding box center [784, 388] width 1568 height 776
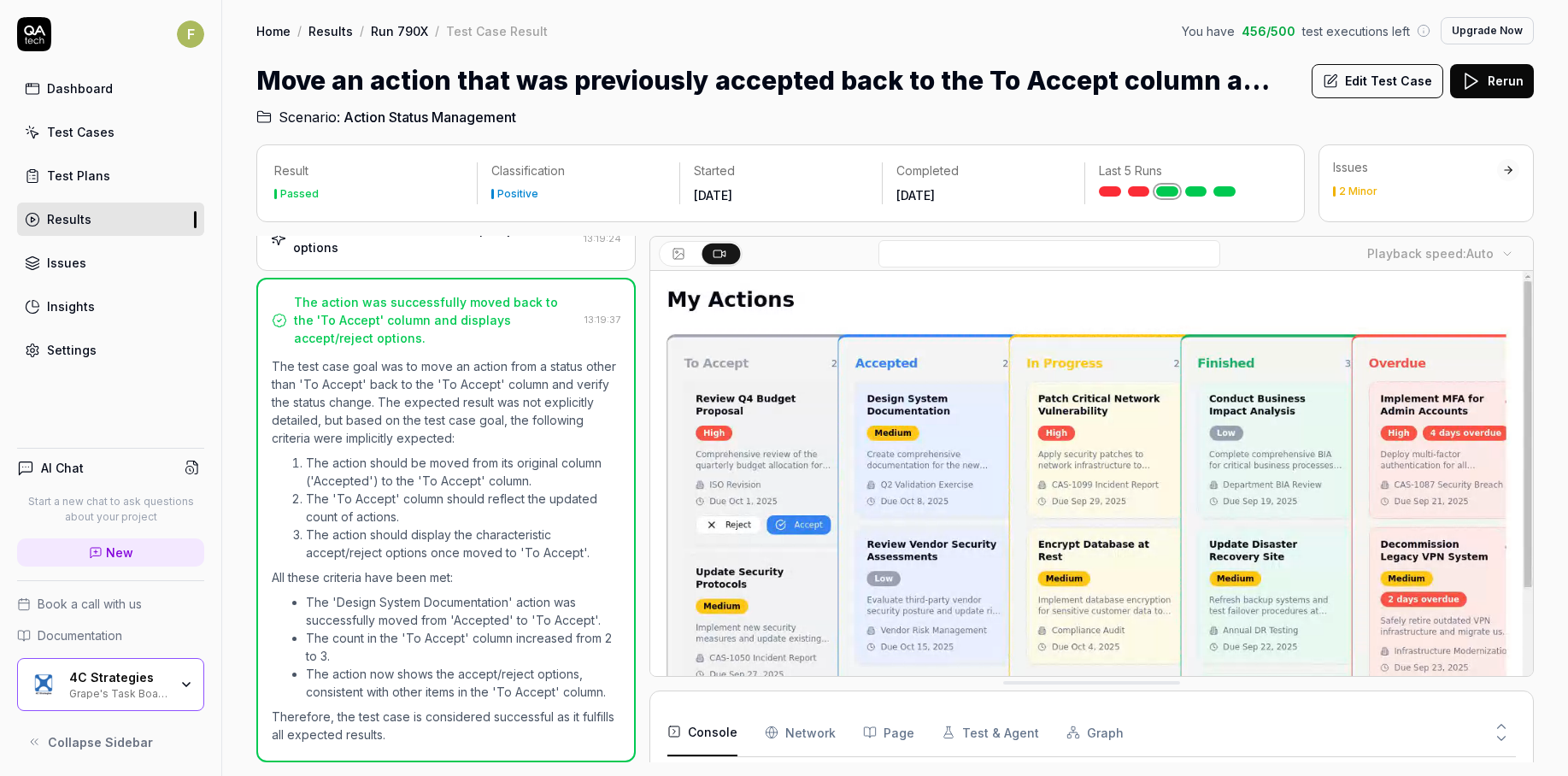
click at [118, 176] on link "Test Plans" at bounding box center [111, 175] width 187 height 33
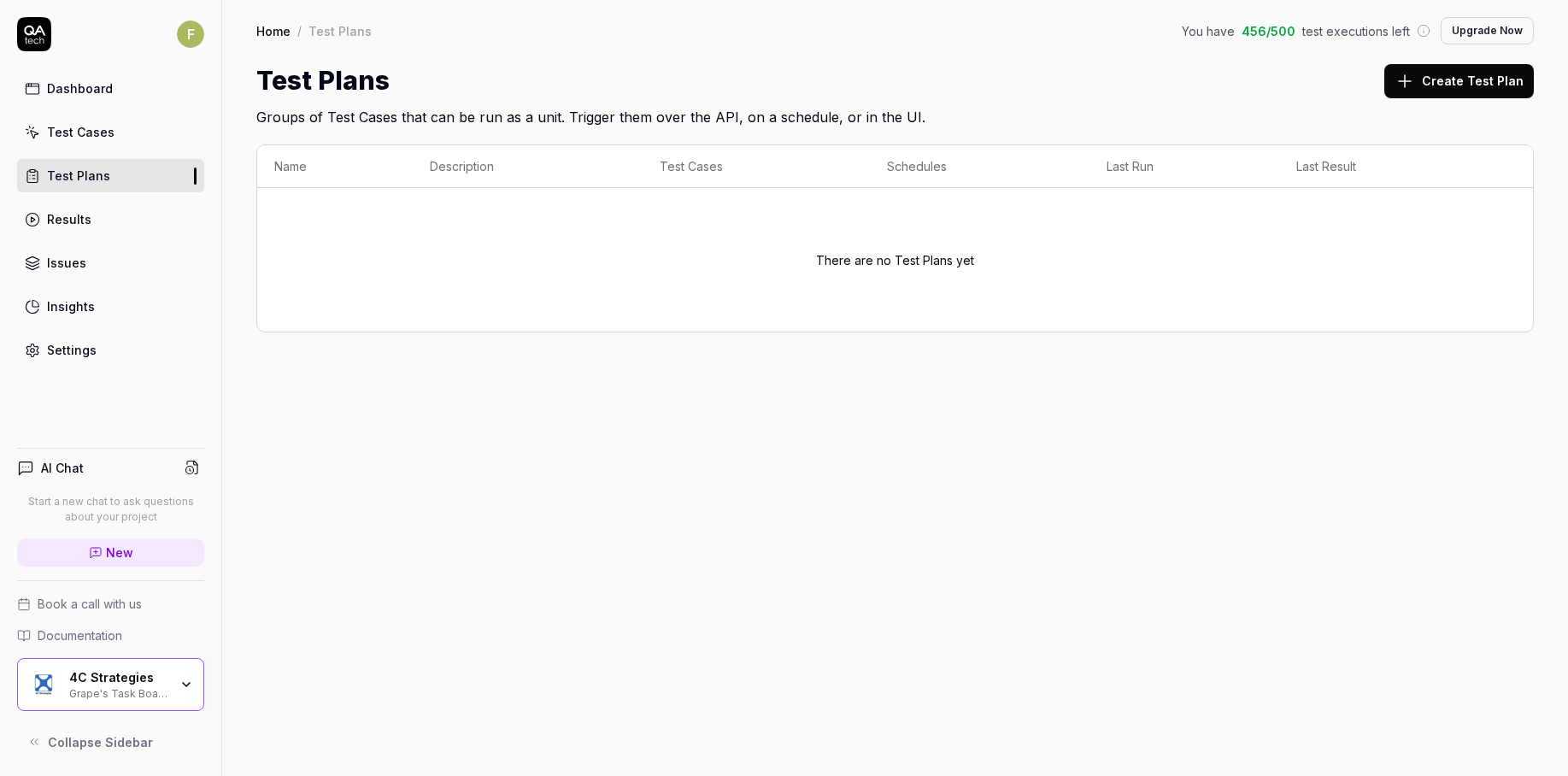
click at [123, 134] on link "Test Cases" at bounding box center [111, 131] width 187 height 33
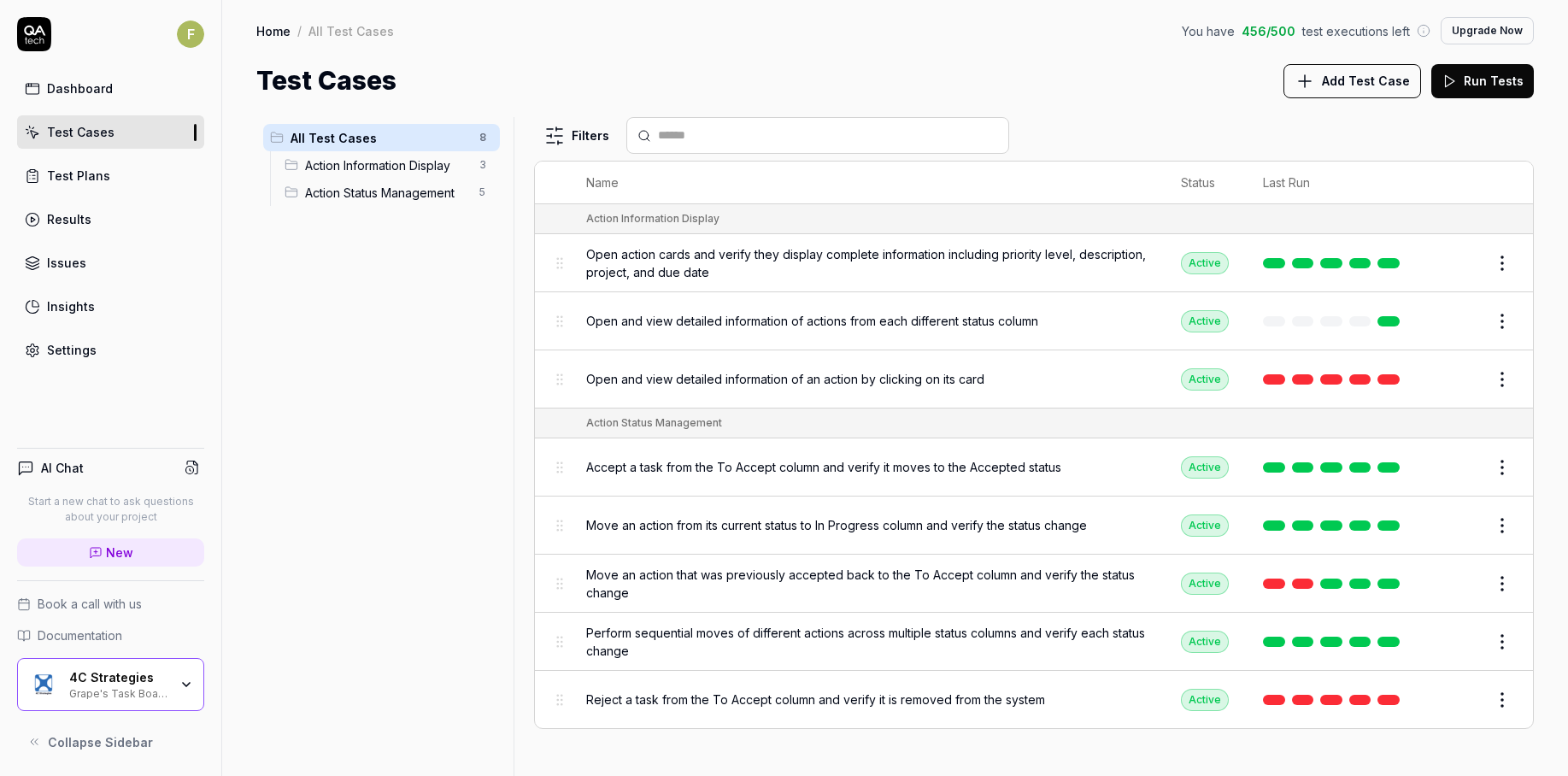
click at [93, 190] on link "Test Plans" at bounding box center [111, 175] width 187 height 33
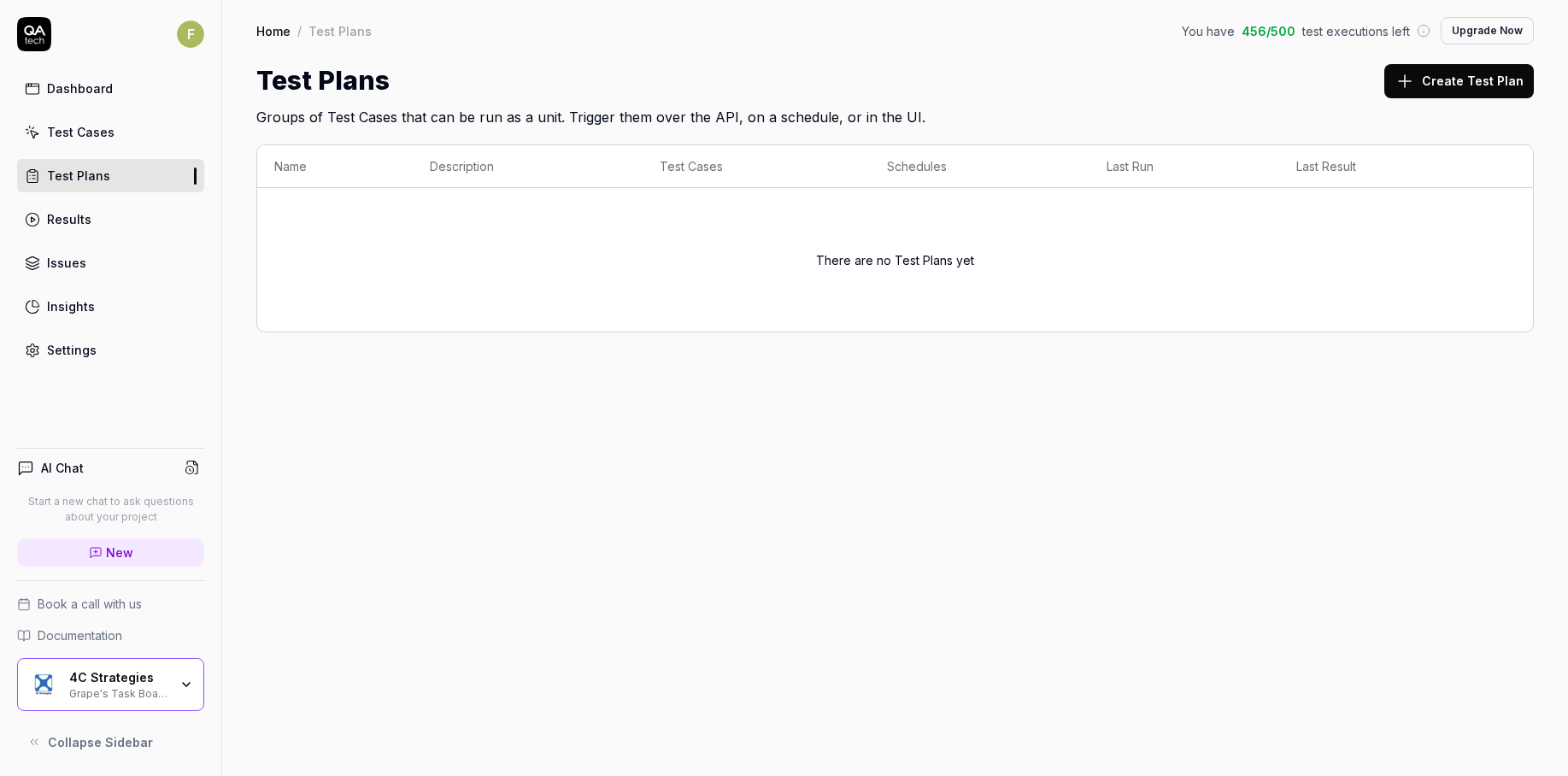
click at [1493, 88] on button "Create Test Plan" at bounding box center [1459, 81] width 150 height 34
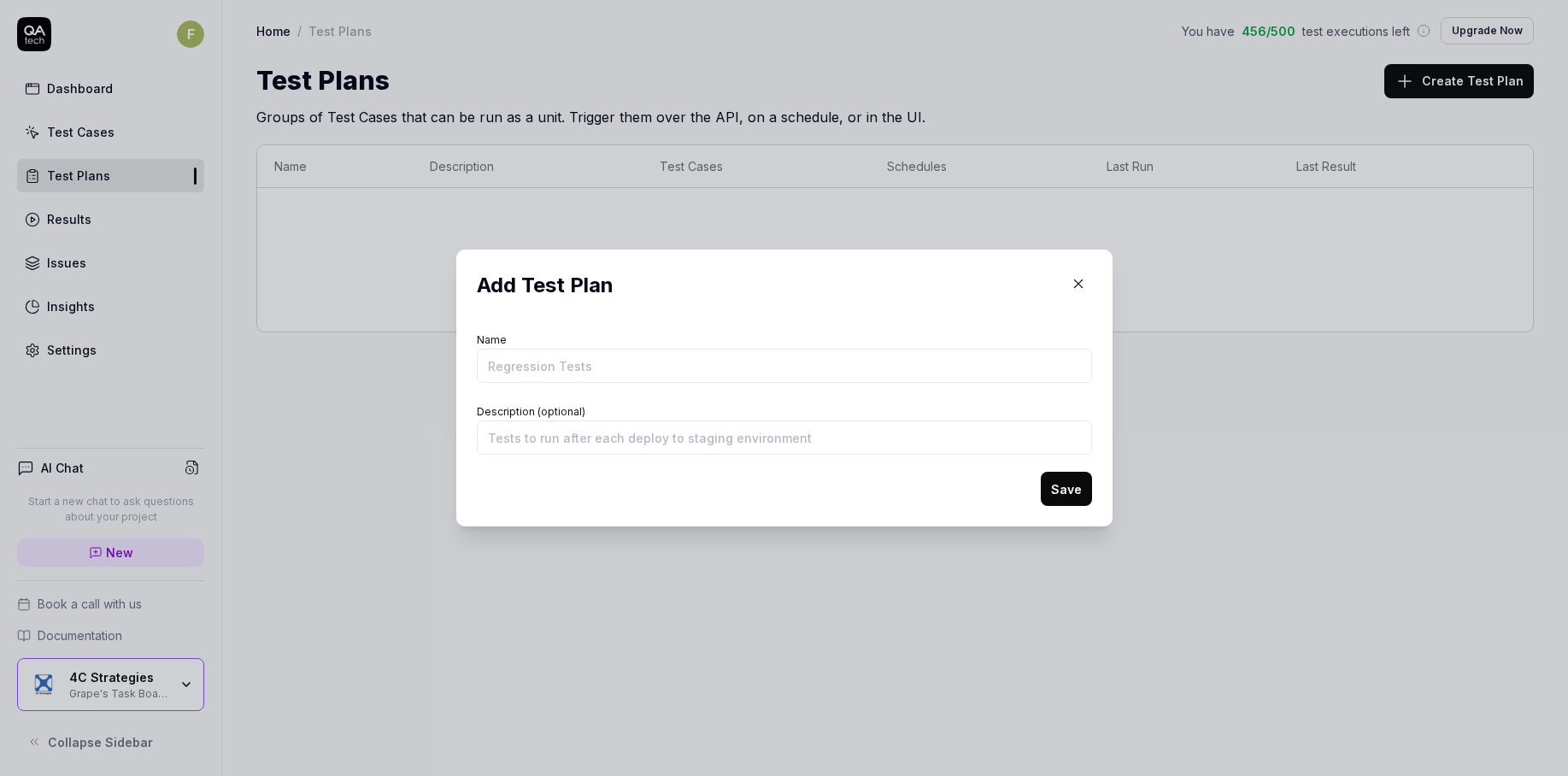
click at [1071, 282] on icon "button" at bounding box center [1078, 283] width 15 height 15
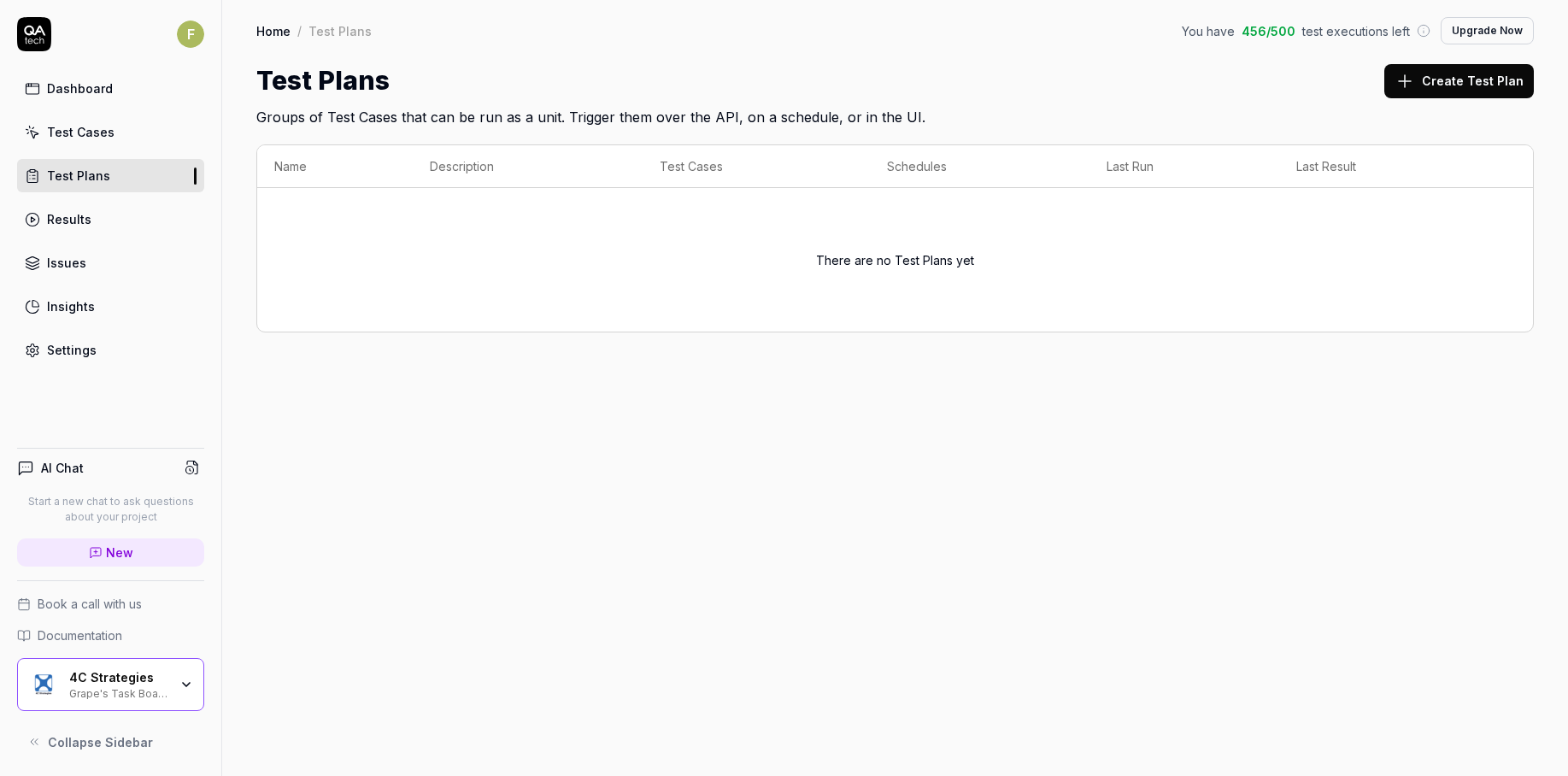
click at [129, 676] on div "4C Strategies" at bounding box center [119, 678] width 99 height 15
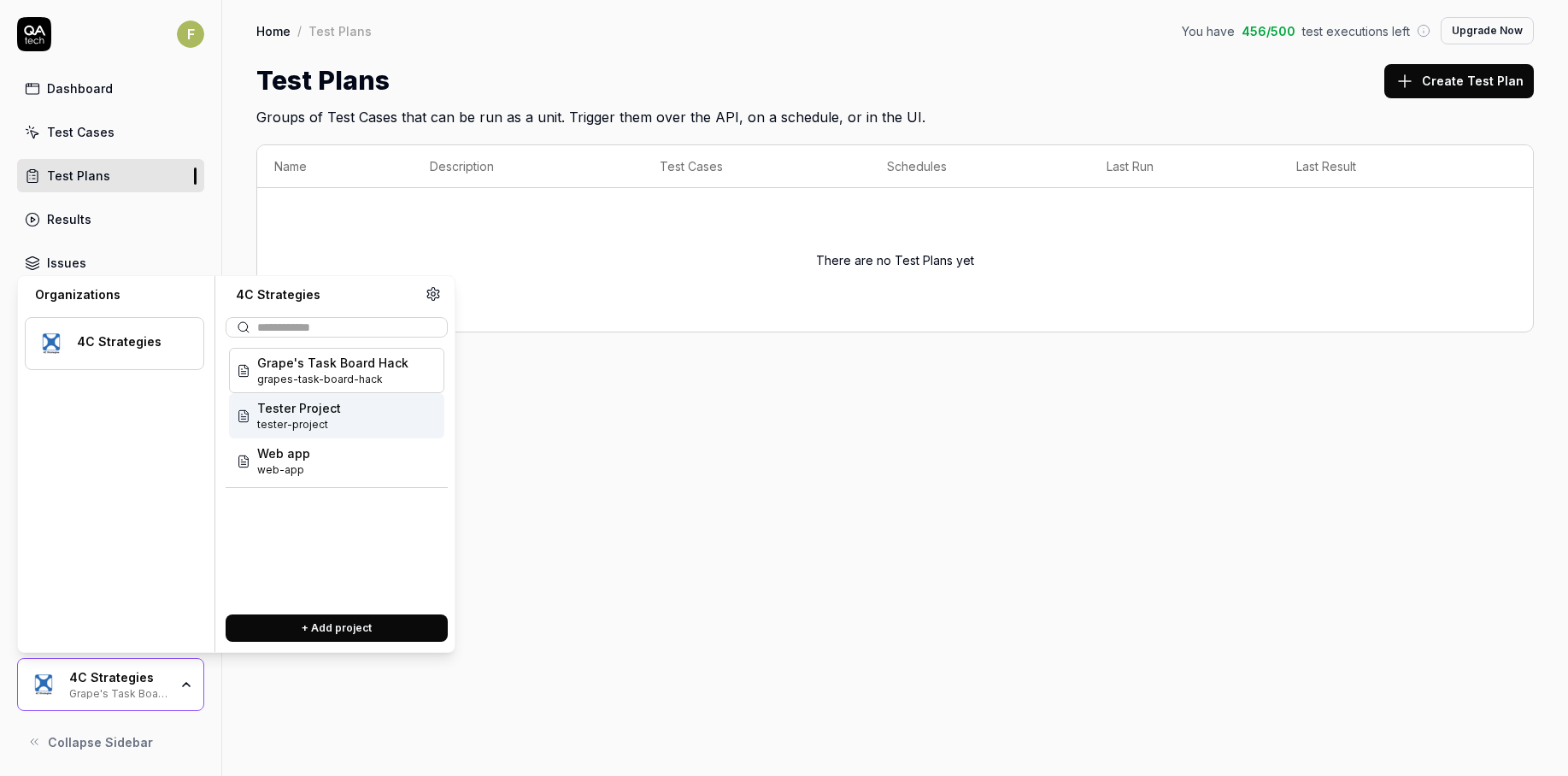
click at [336, 423] on span "tester-project" at bounding box center [299, 424] width 84 height 15
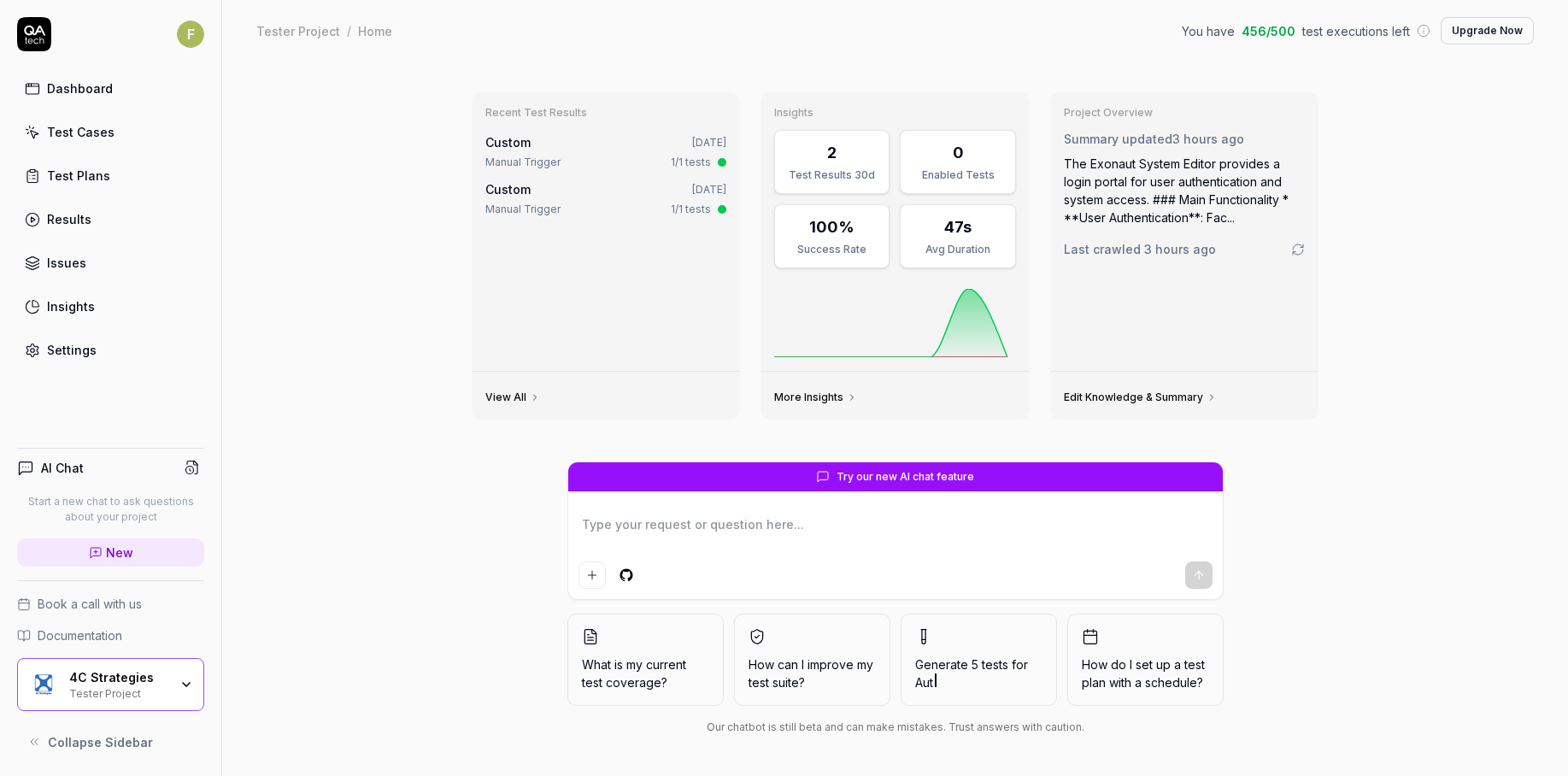
type textarea "*"
click at [153, 171] on link "Test Plans" at bounding box center [111, 175] width 187 height 33
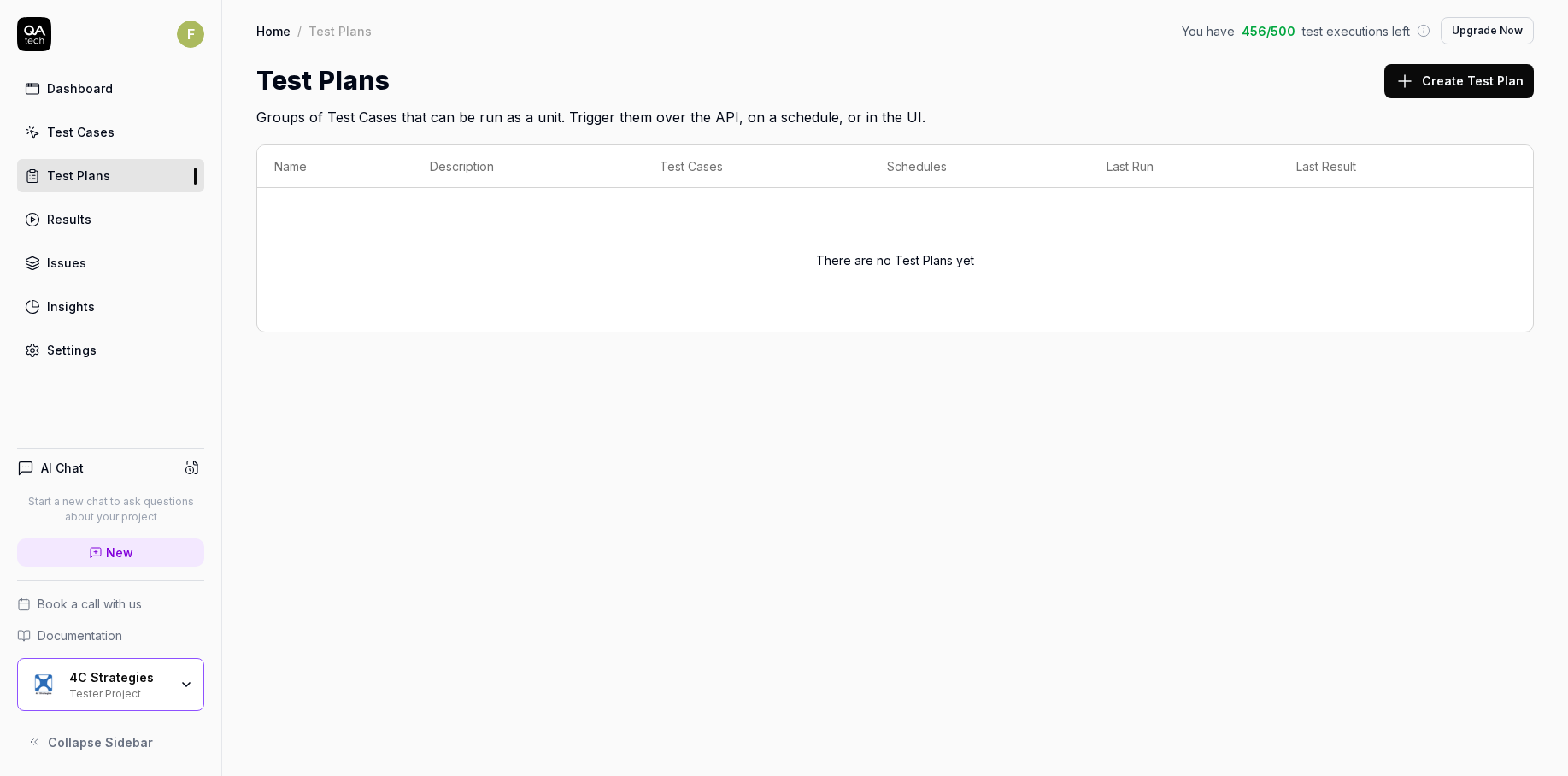
click at [1444, 90] on button "Create Test Plan" at bounding box center [1459, 81] width 150 height 34
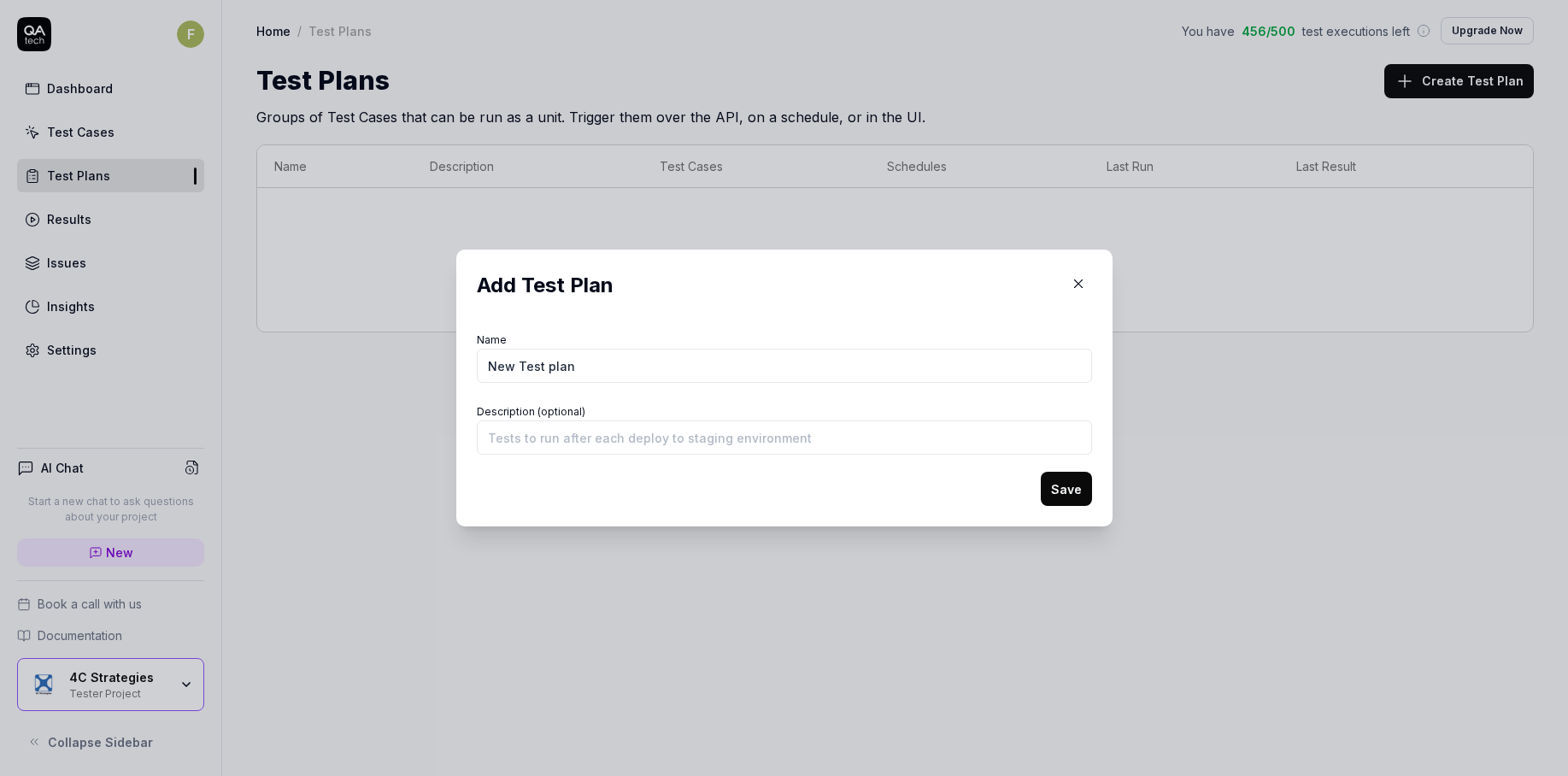
type input "New Test plan"
type input "t"
type input "Test test"
click at [1053, 497] on button "Save" at bounding box center [1066, 489] width 51 height 34
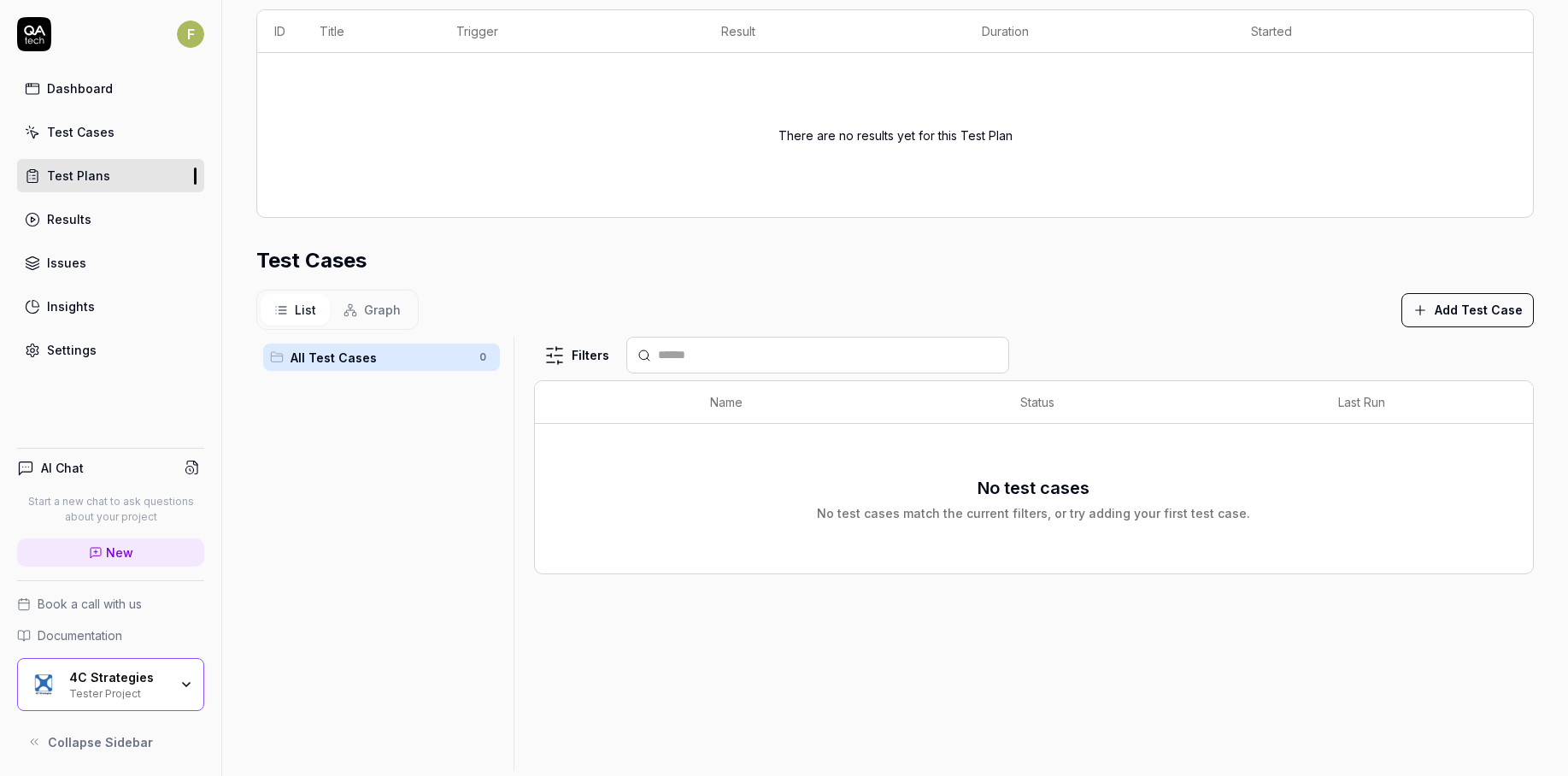
scroll to position [319, 0]
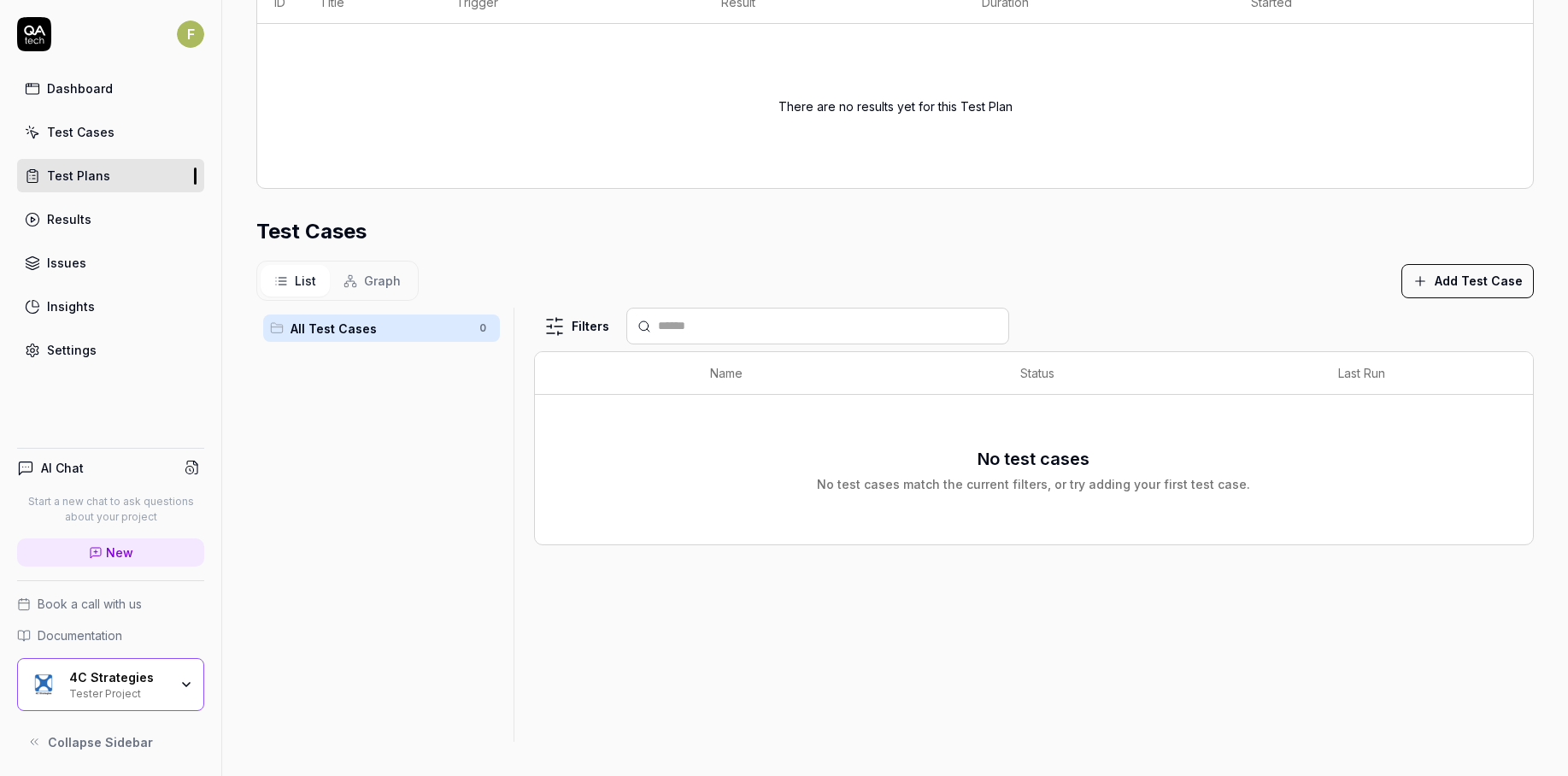
click at [1478, 291] on button "Add Test Case" at bounding box center [1467, 281] width 132 height 34
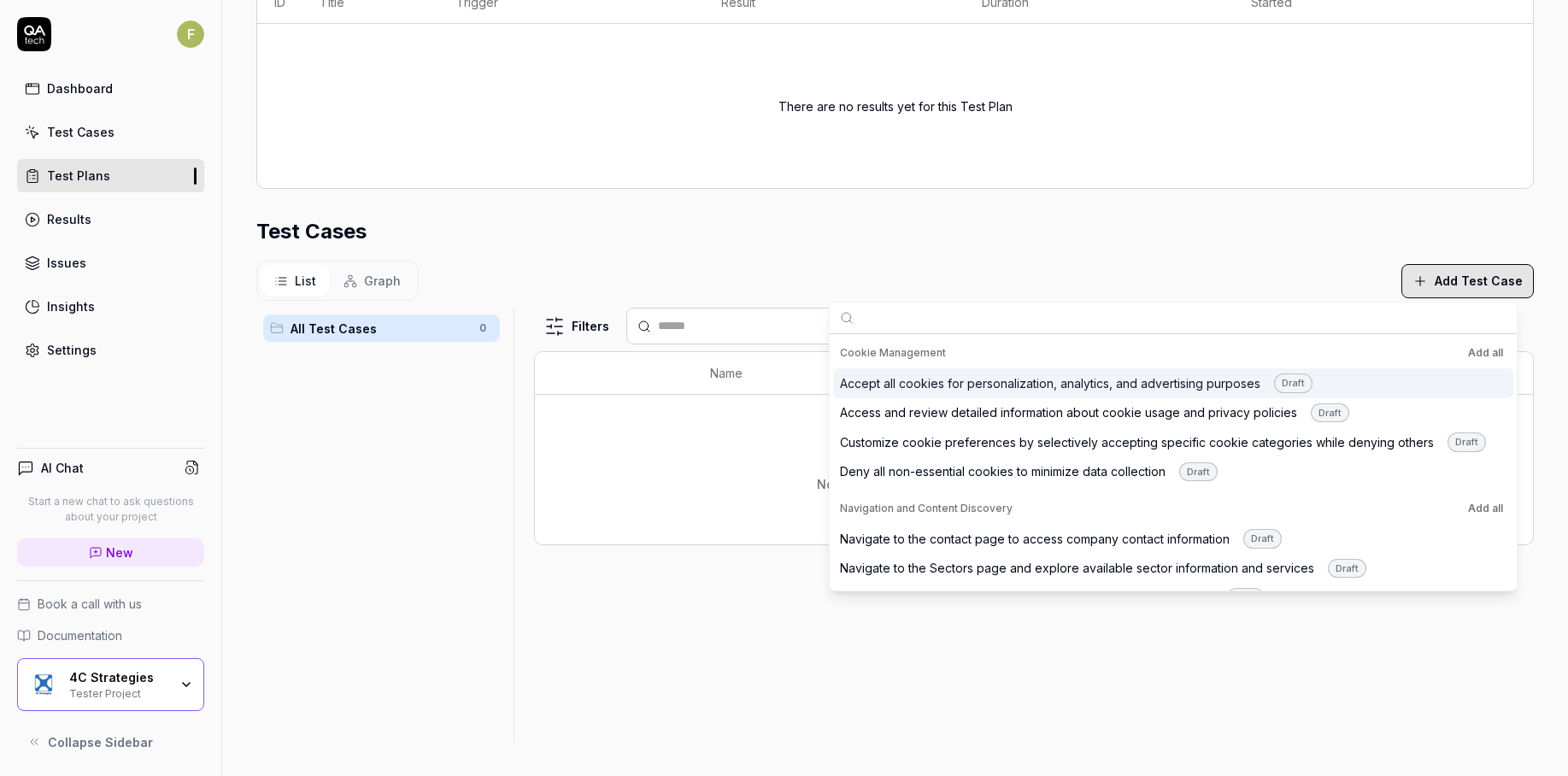
click at [1177, 388] on div "Accept all cookies for personalization, analytics, and advertising purposes Dra…" at bounding box center [1076, 383] width 473 height 20
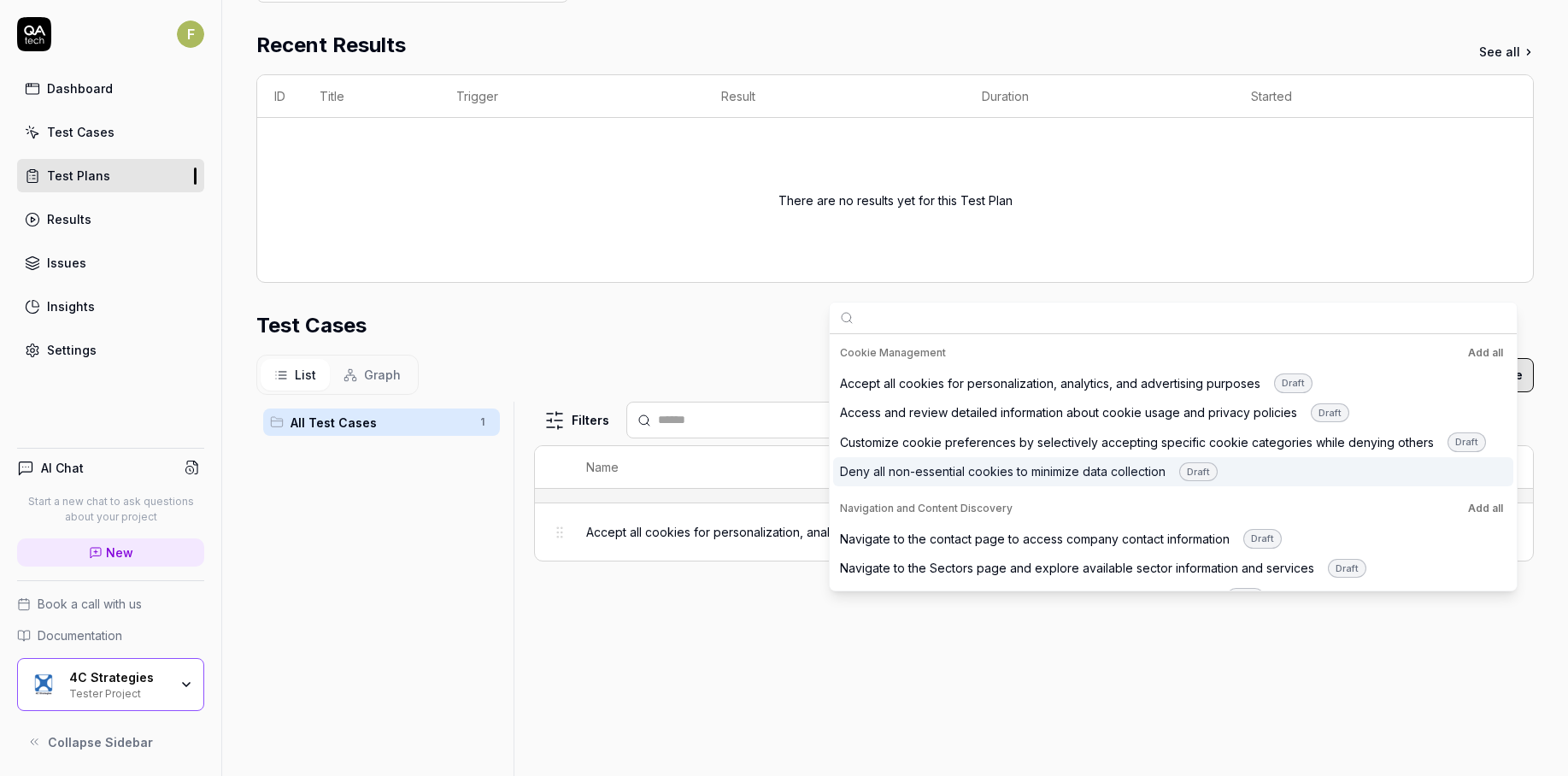
scroll to position [413, 0]
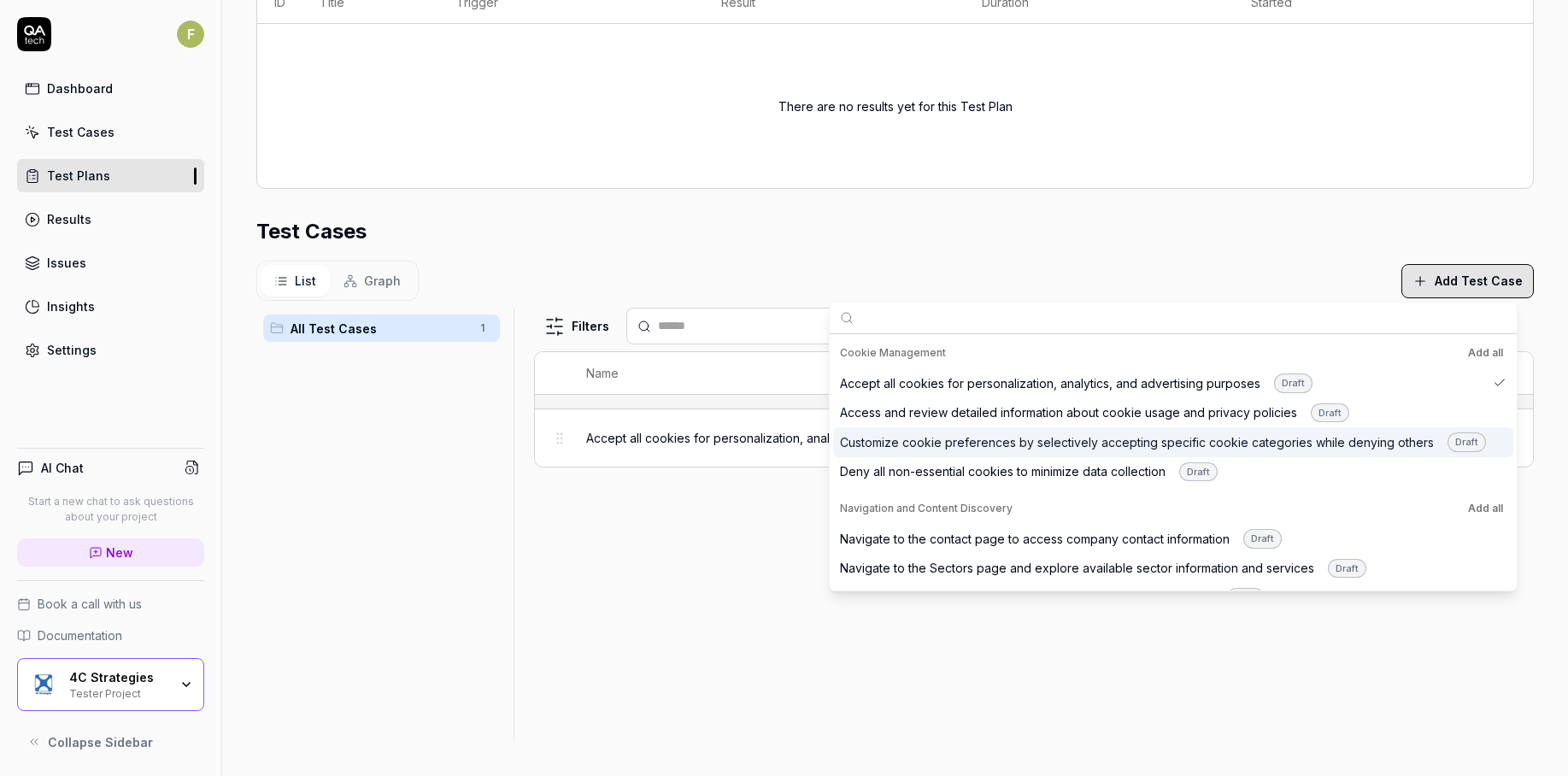
click at [1149, 444] on div "Customize cookie preferences by selectively accepting specific cookie categorie…" at bounding box center [1163, 442] width 646 height 20
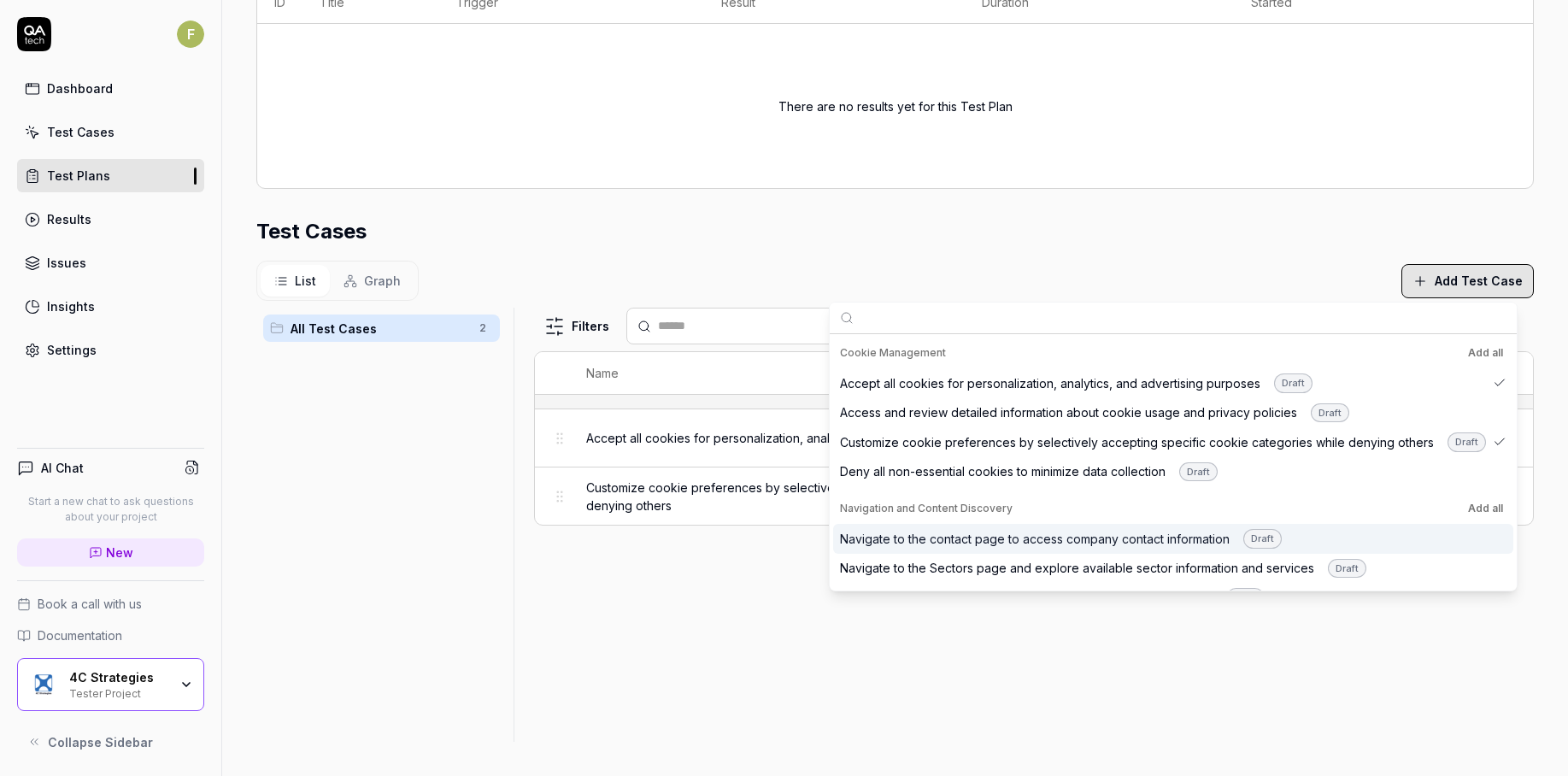
click at [1096, 540] on div "Navigate to the contact page to access company contact information Draft" at bounding box center [1060, 539] width 442 height 20
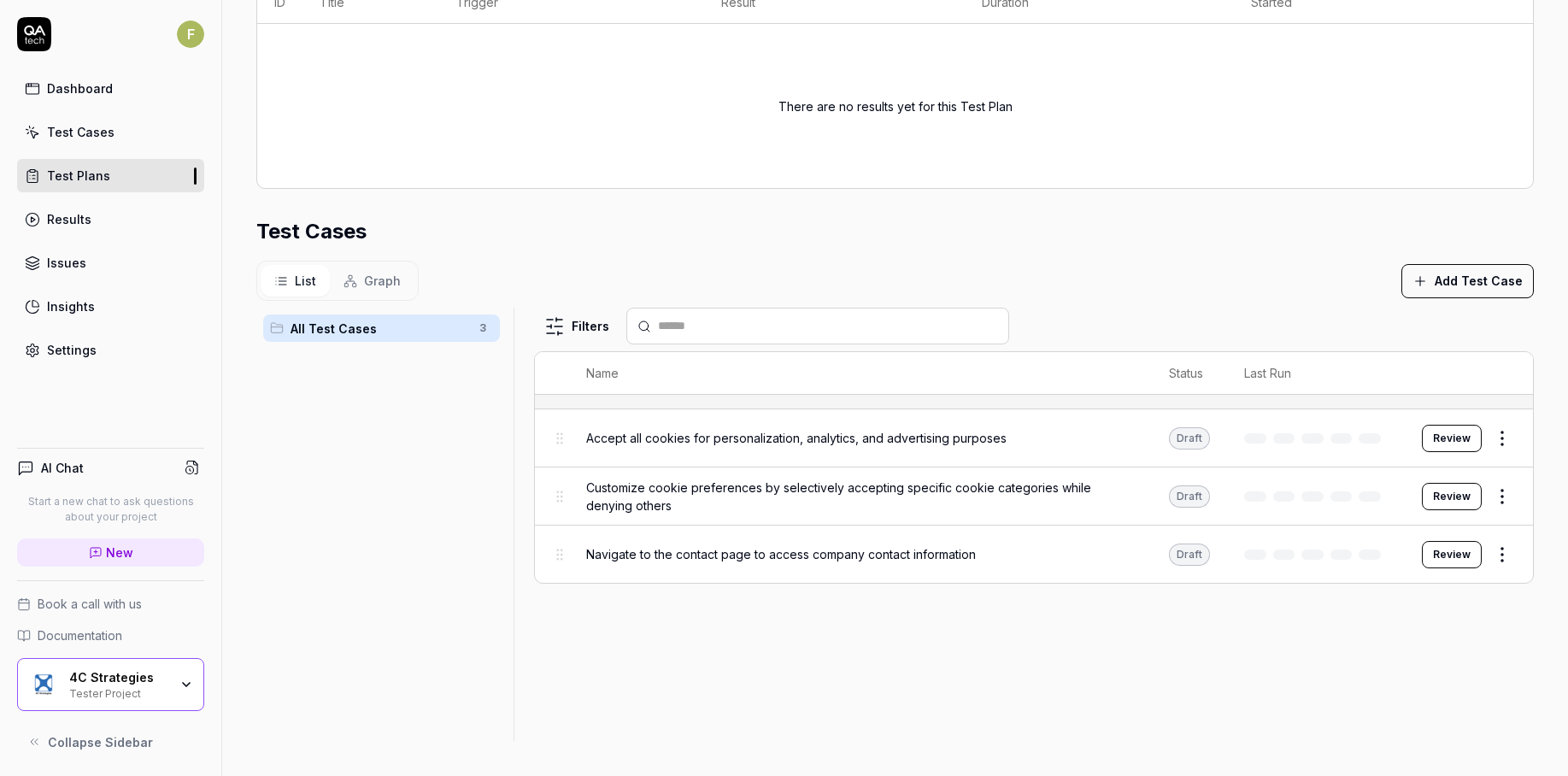
click at [1334, 706] on div "Filters Name Status Last Run Accept all cookies for personalization, analytics,…" at bounding box center [1033, 525] width 1000 height 434
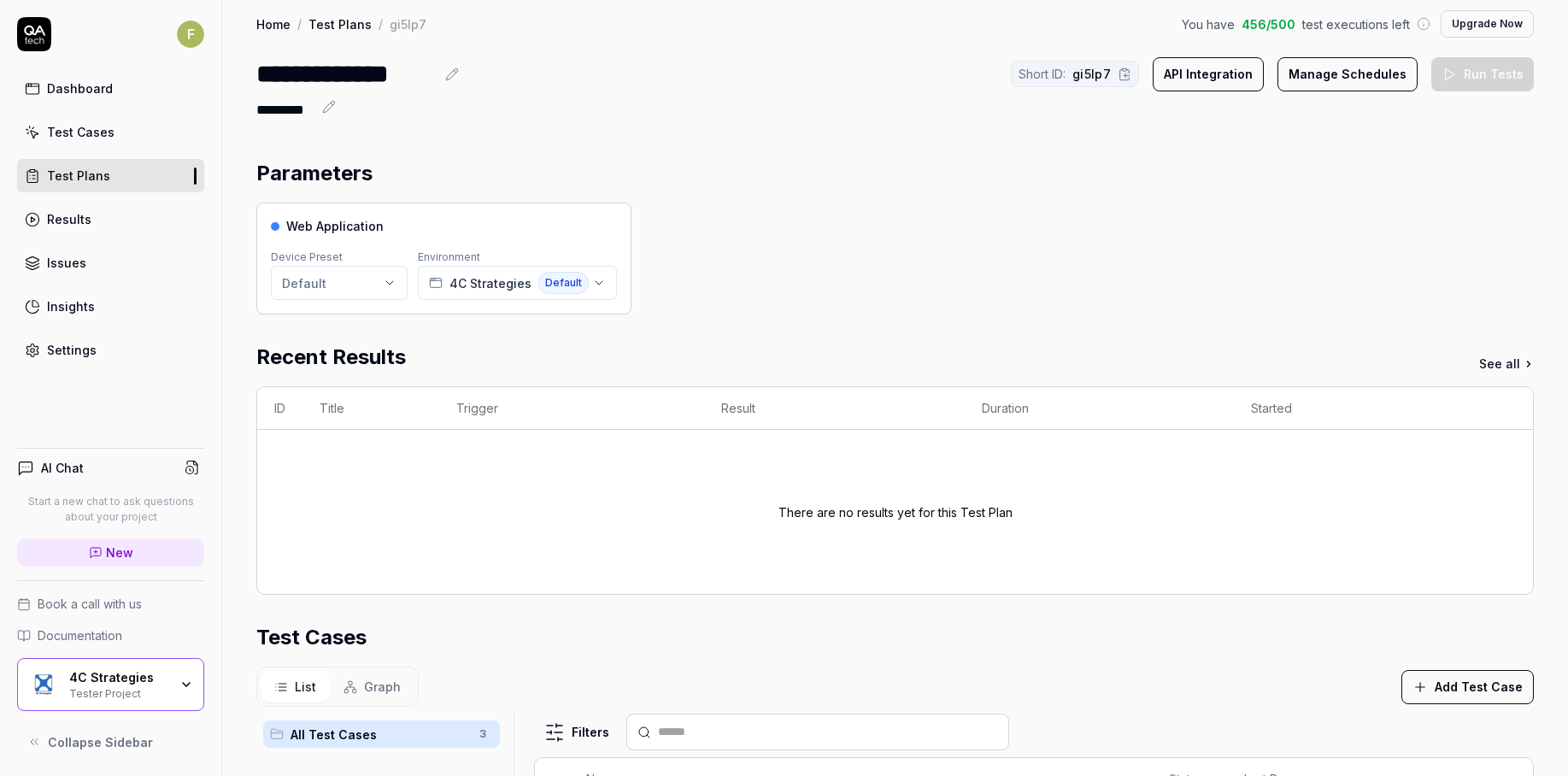
scroll to position [0, 0]
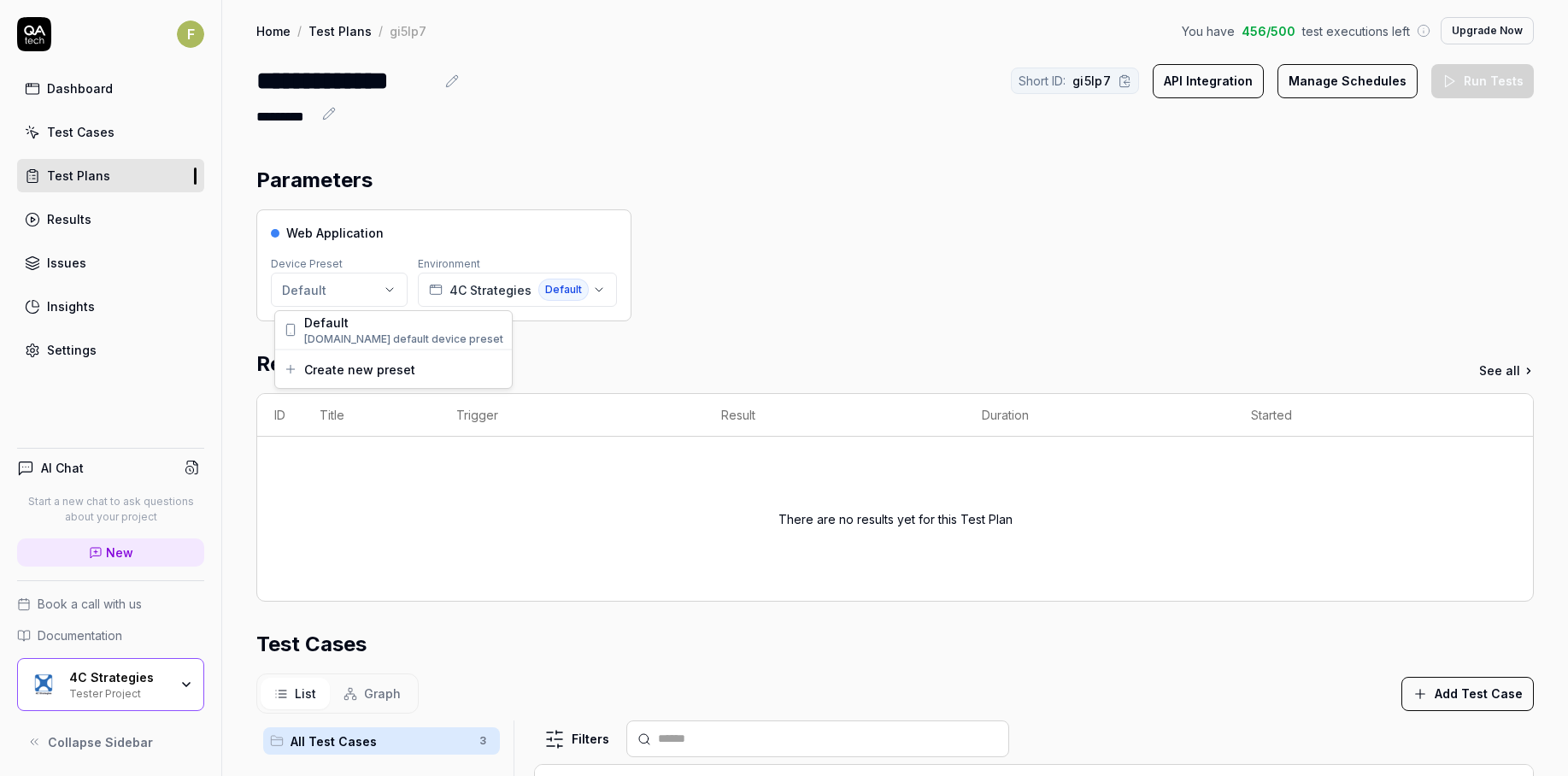
click at [369, 292] on html "**********" at bounding box center [784, 388] width 1568 height 776
click at [429, 229] on html "**********" at bounding box center [784, 388] width 1568 height 776
click at [593, 293] on icon "button" at bounding box center [599, 289] width 13 height 13
click at [866, 241] on div "Web Application Device Preset Default Environment 4C Strategies Default" at bounding box center [894, 265] width 1277 height 112
click at [1378, 84] on button "Manage Schedules" at bounding box center [1347, 81] width 140 height 34
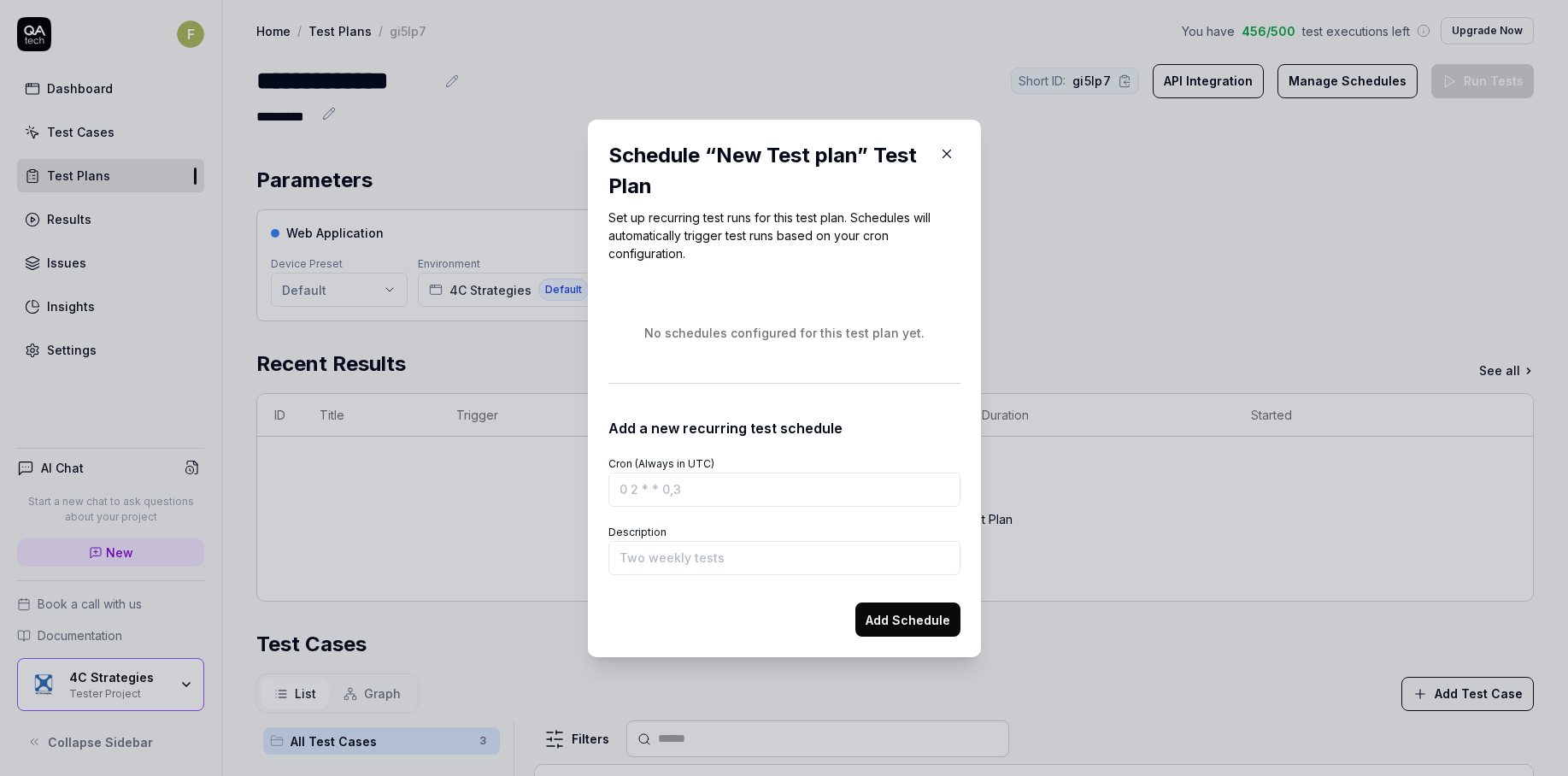
click at [948, 157] on button "button" at bounding box center [947, 154] width 28 height 28
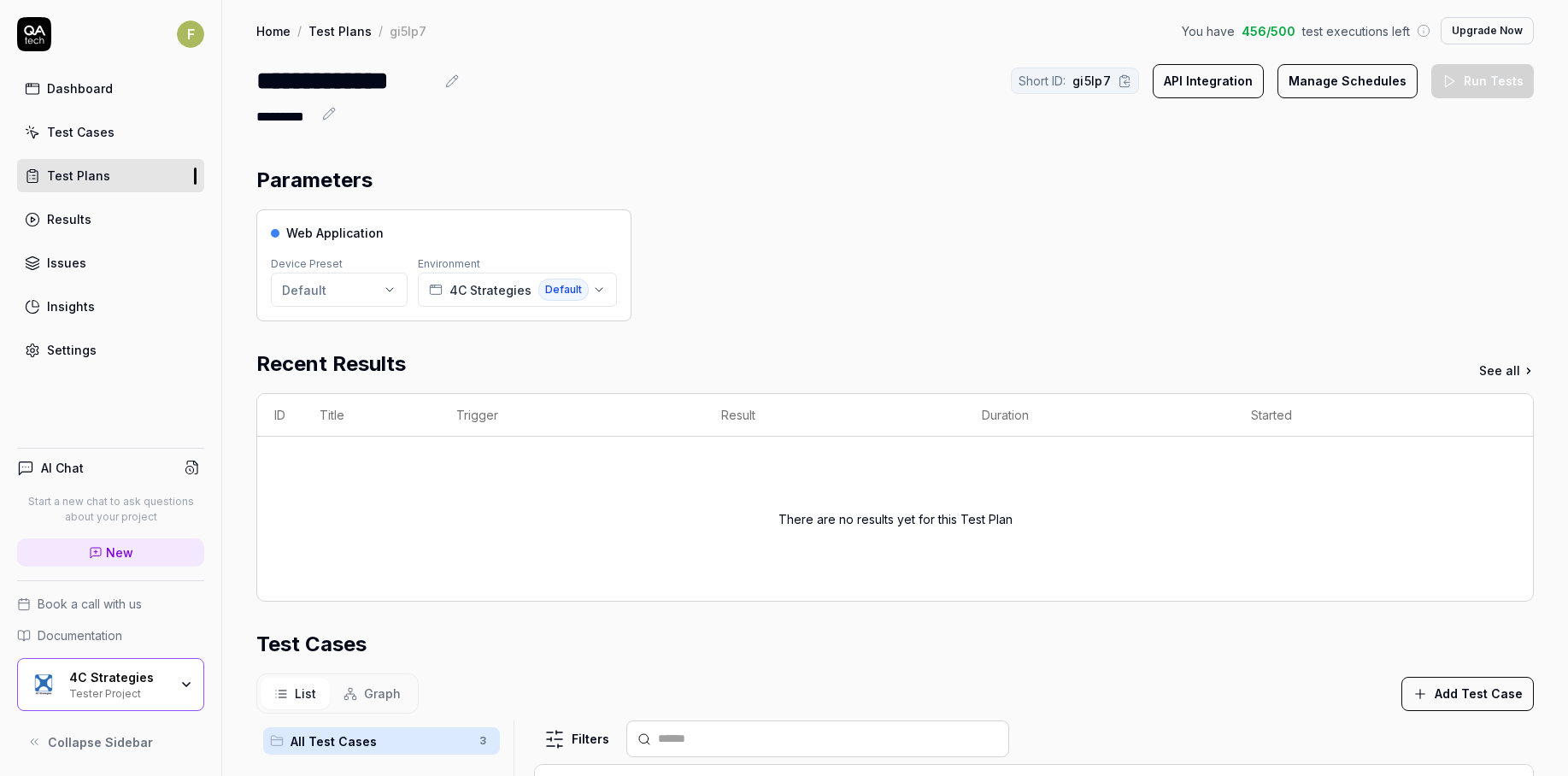
click at [1238, 78] on button "API Integration" at bounding box center [1208, 81] width 111 height 34
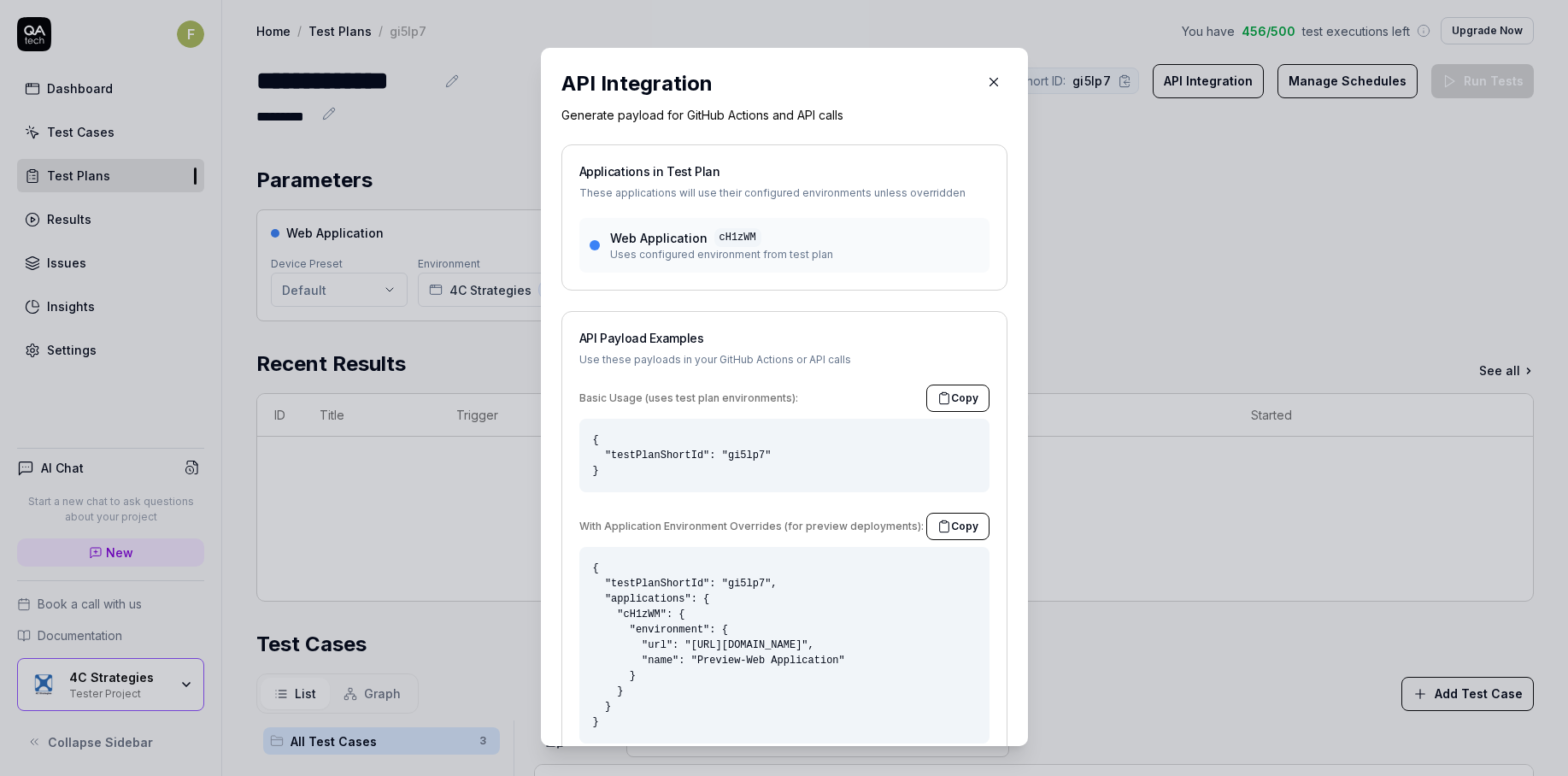
click at [988, 84] on button "button" at bounding box center [993, 82] width 28 height 28
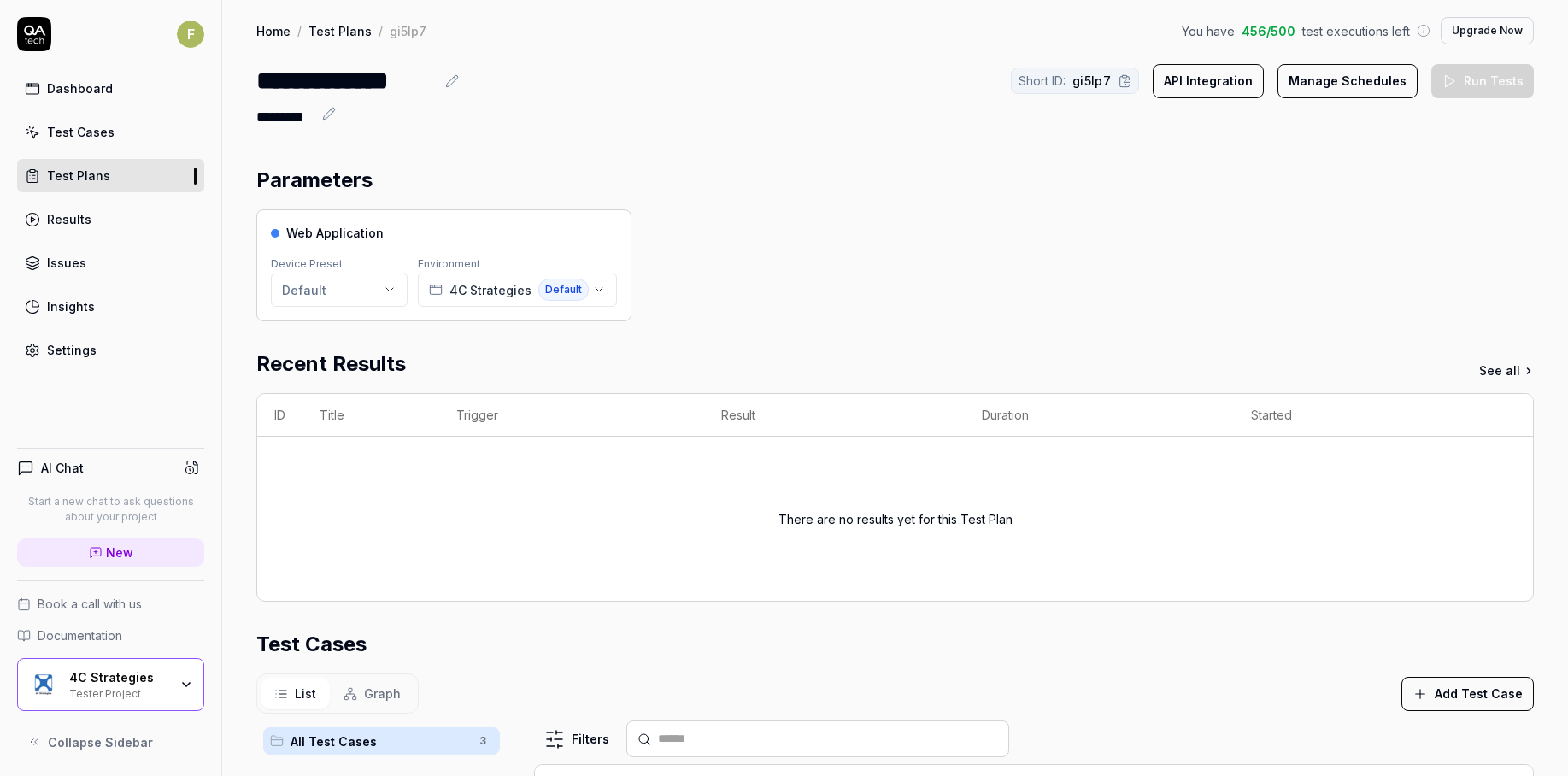
click at [1480, 418] on th "Started" at bounding box center [1366, 415] width 265 height 43
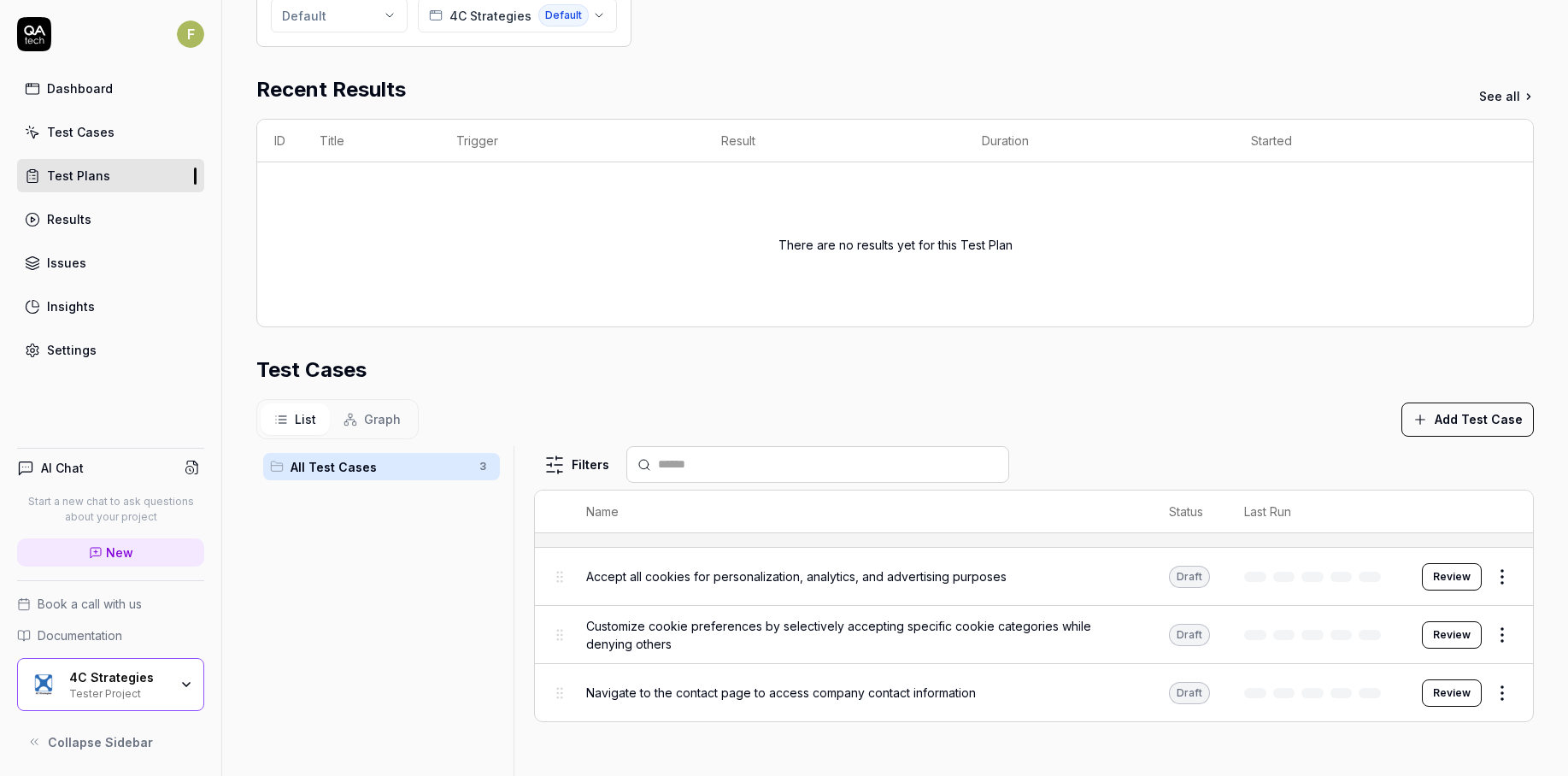
scroll to position [413, 0]
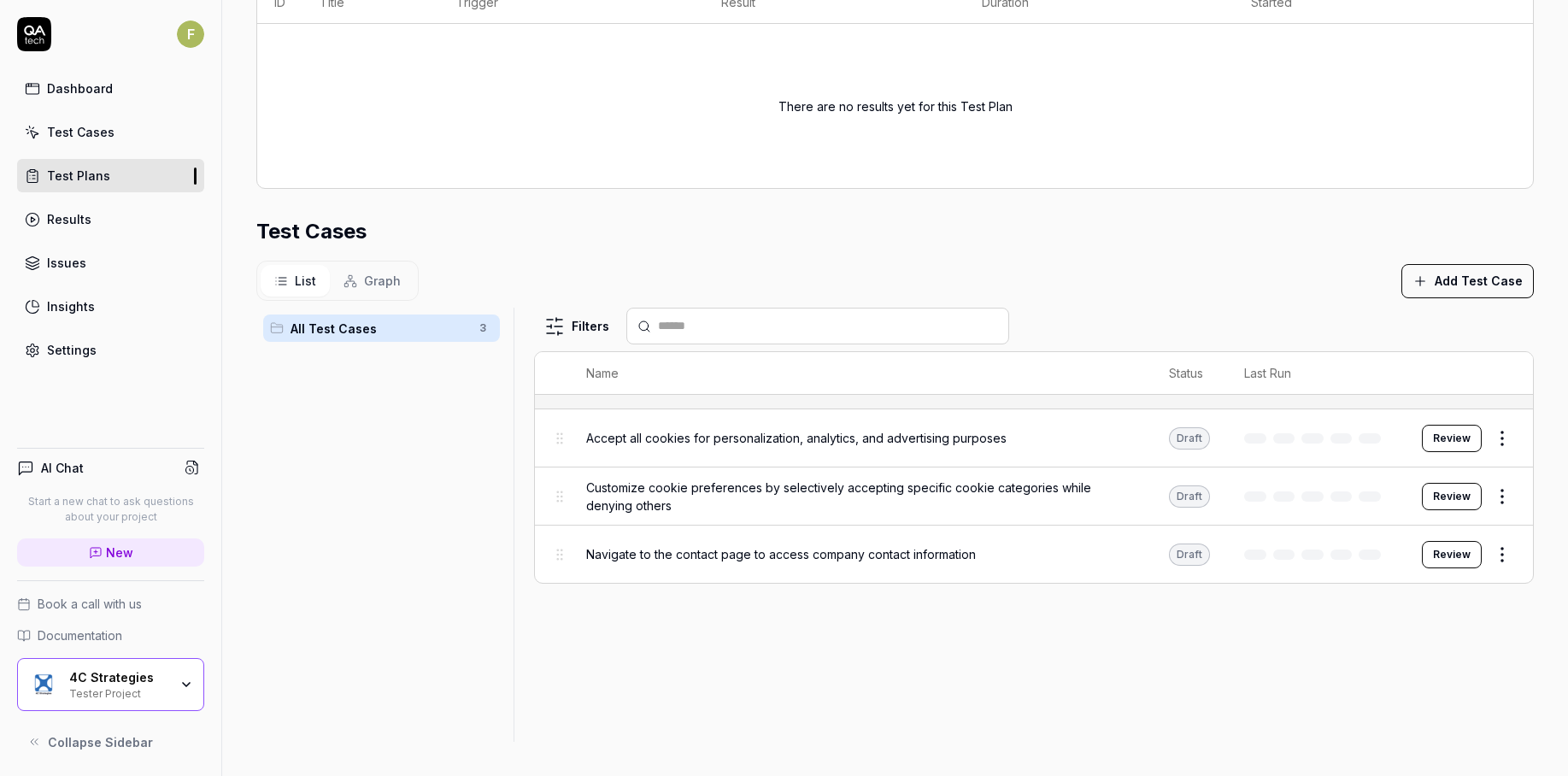
click at [151, 222] on link "Results" at bounding box center [111, 219] width 187 height 33
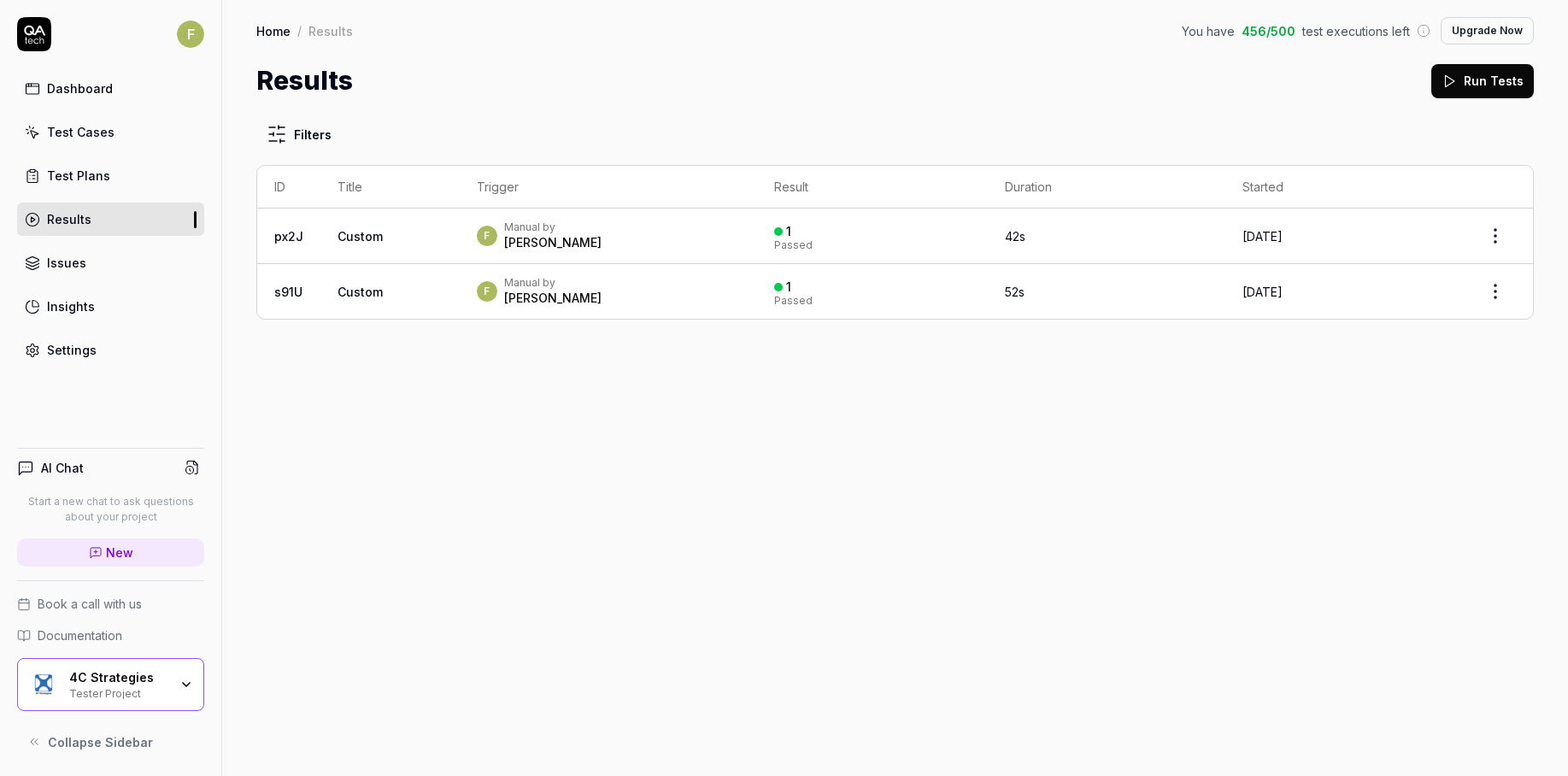
click at [656, 288] on div "F Manual by Fabian" at bounding box center [608, 291] width 263 height 30
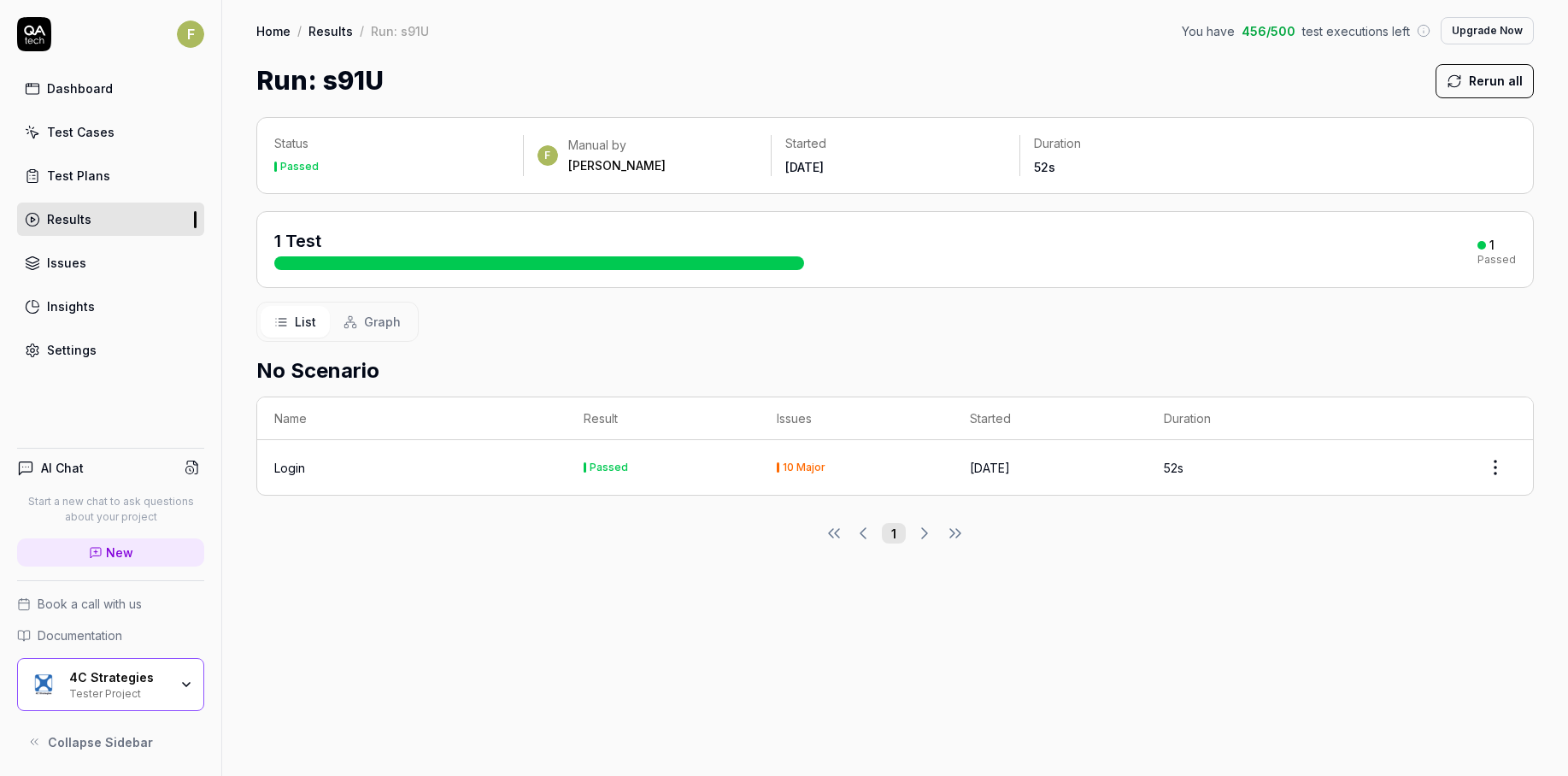
click at [801, 467] on div "10 Major" at bounding box center [804, 467] width 43 height 10
click at [1499, 473] on html "F Dashboard Test Cases Test Plans Results Issues Insights Settings AI Chat Star…" at bounding box center [784, 388] width 1568 height 776
click at [922, 464] on html "F Dashboard Test Cases Test Plans Results Issues Insights Settings AI Chat Star…" at bounding box center [784, 388] width 1568 height 776
click at [803, 467] on div "10 Major" at bounding box center [804, 467] width 43 height 10
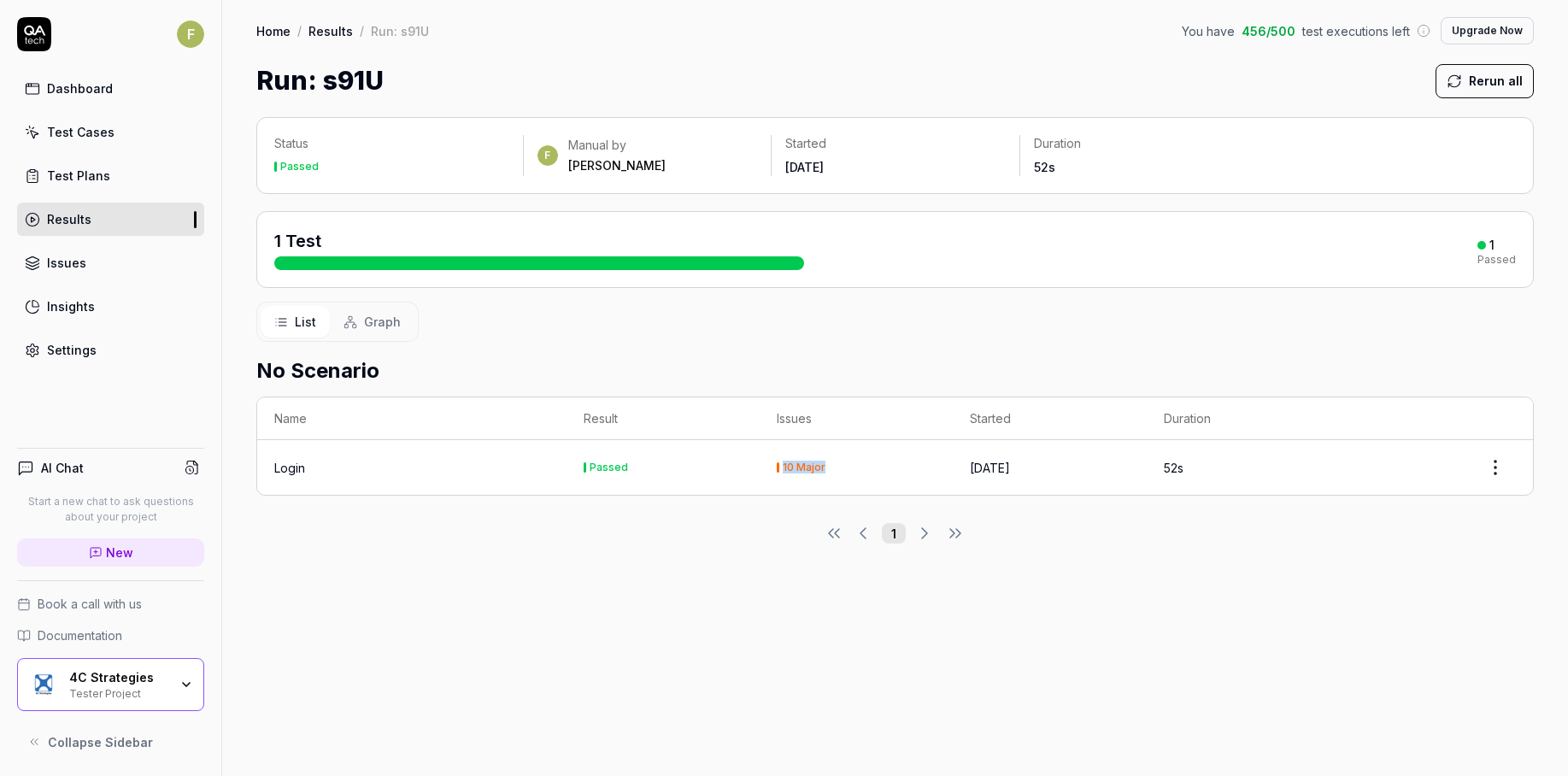
click at [803, 467] on div "10 Major" at bounding box center [804, 467] width 43 height 10
drag, startPoint x: 836, startPoint y: 469, endPoint x: 719, endPoint y: 470, distance: 117.0
click at [719, 470] on tr "Login Passed 10 Major 4 days ago 52s" at bounding box center [895, 467] width 1276 height 54
click at [743, 547] on div "Status Passed F Manual by Fabian Started 4 days ago Duration 52s 1 Test 1 Passe…" at bounding box center [895, 438] width 1346 height 676
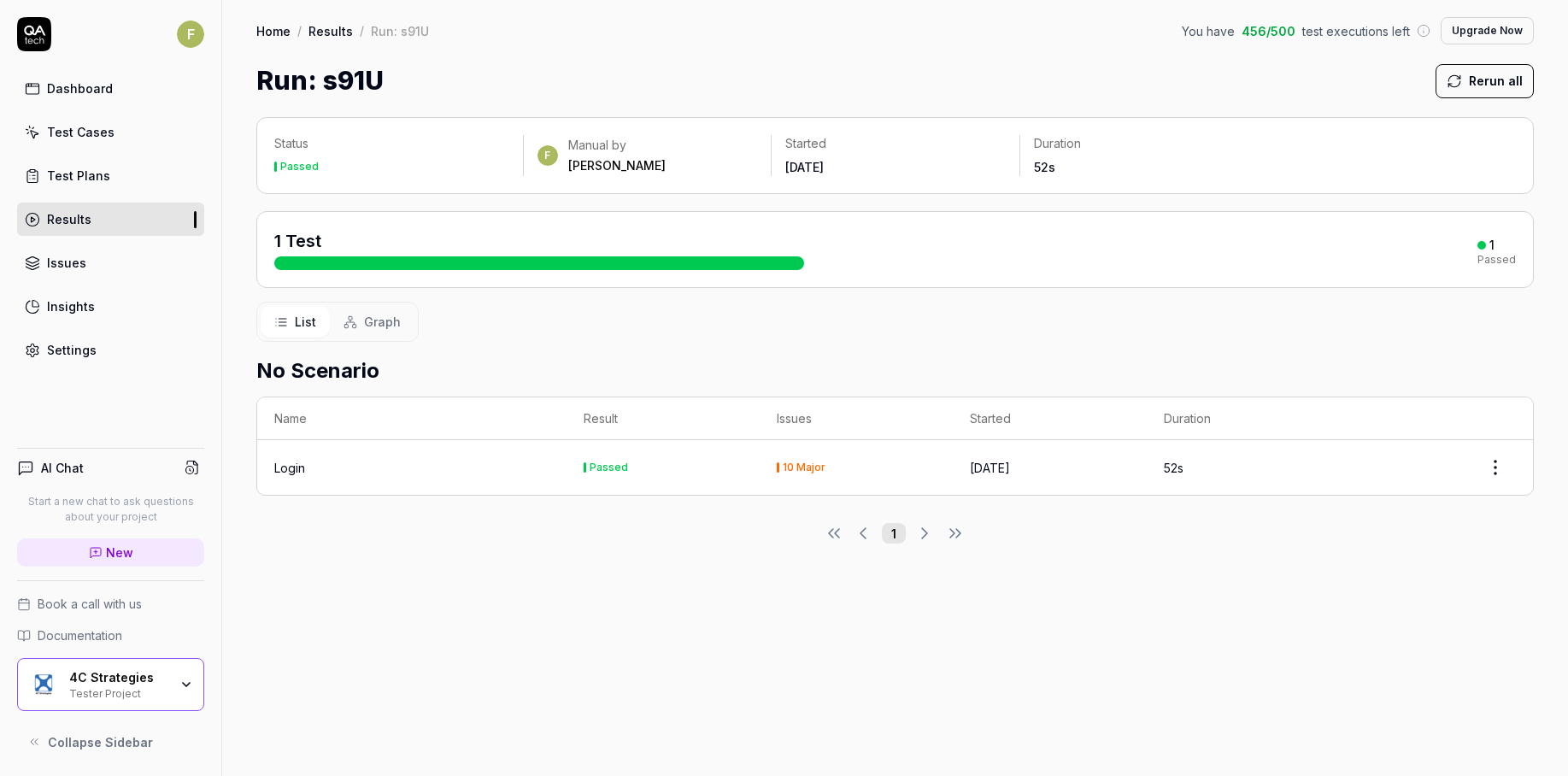
click at [388, 328] on span "Graph" at bounding box center [382, 321] width 37 height 18
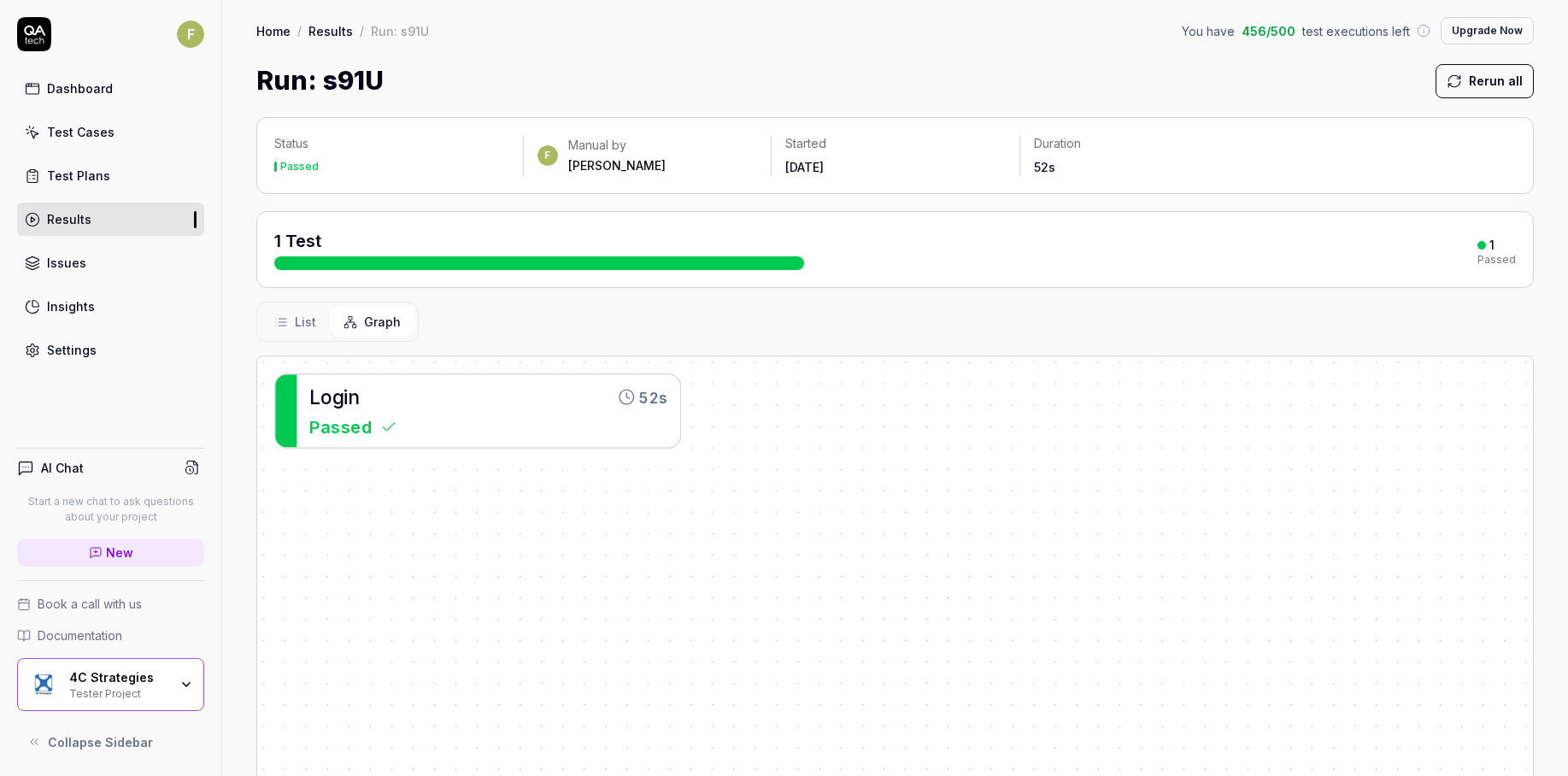
click at [407, 420] on div "Passed" at bounding box center [488, 426] width 358 height 26
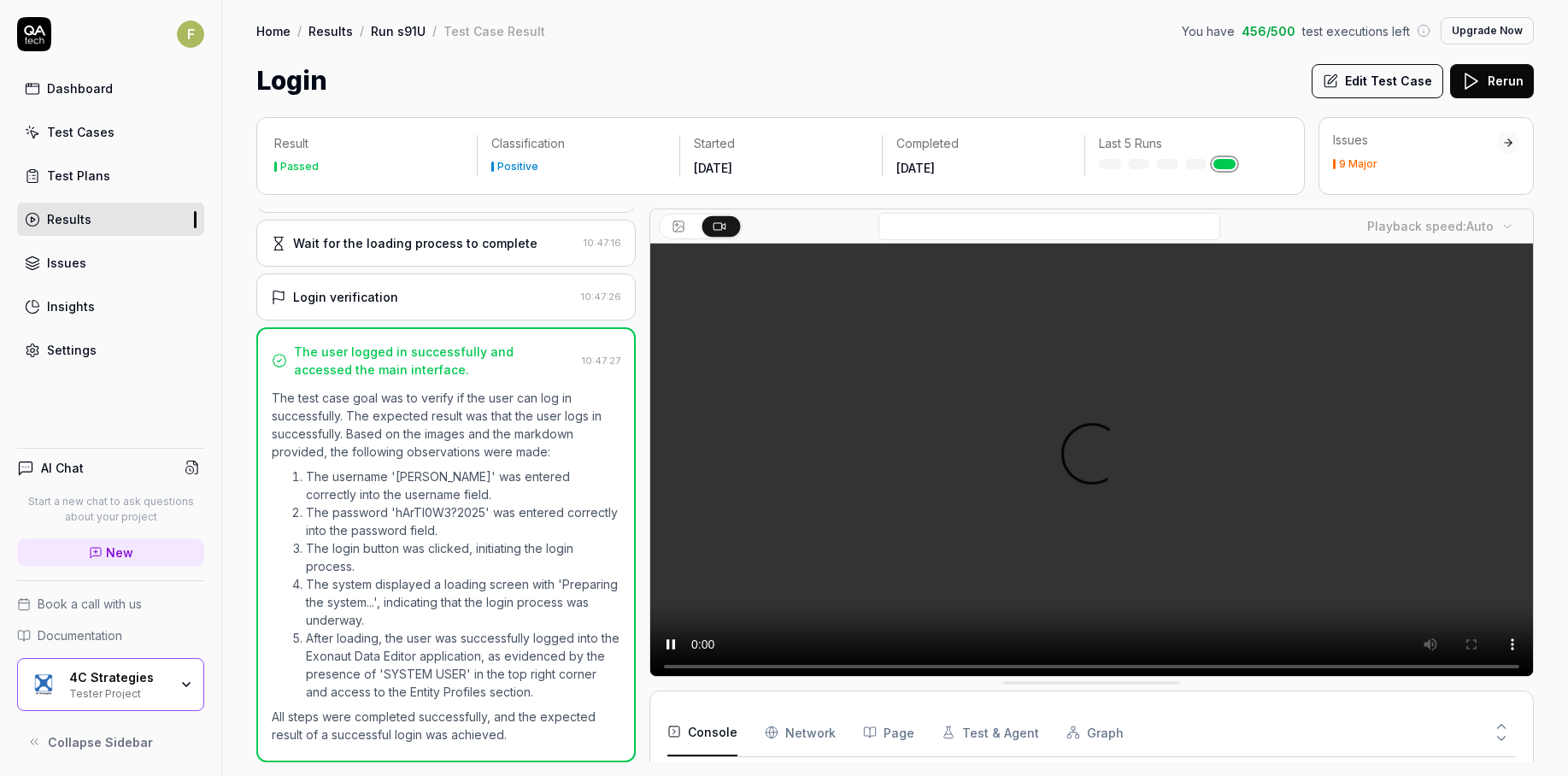
scroll to position [286, 0]
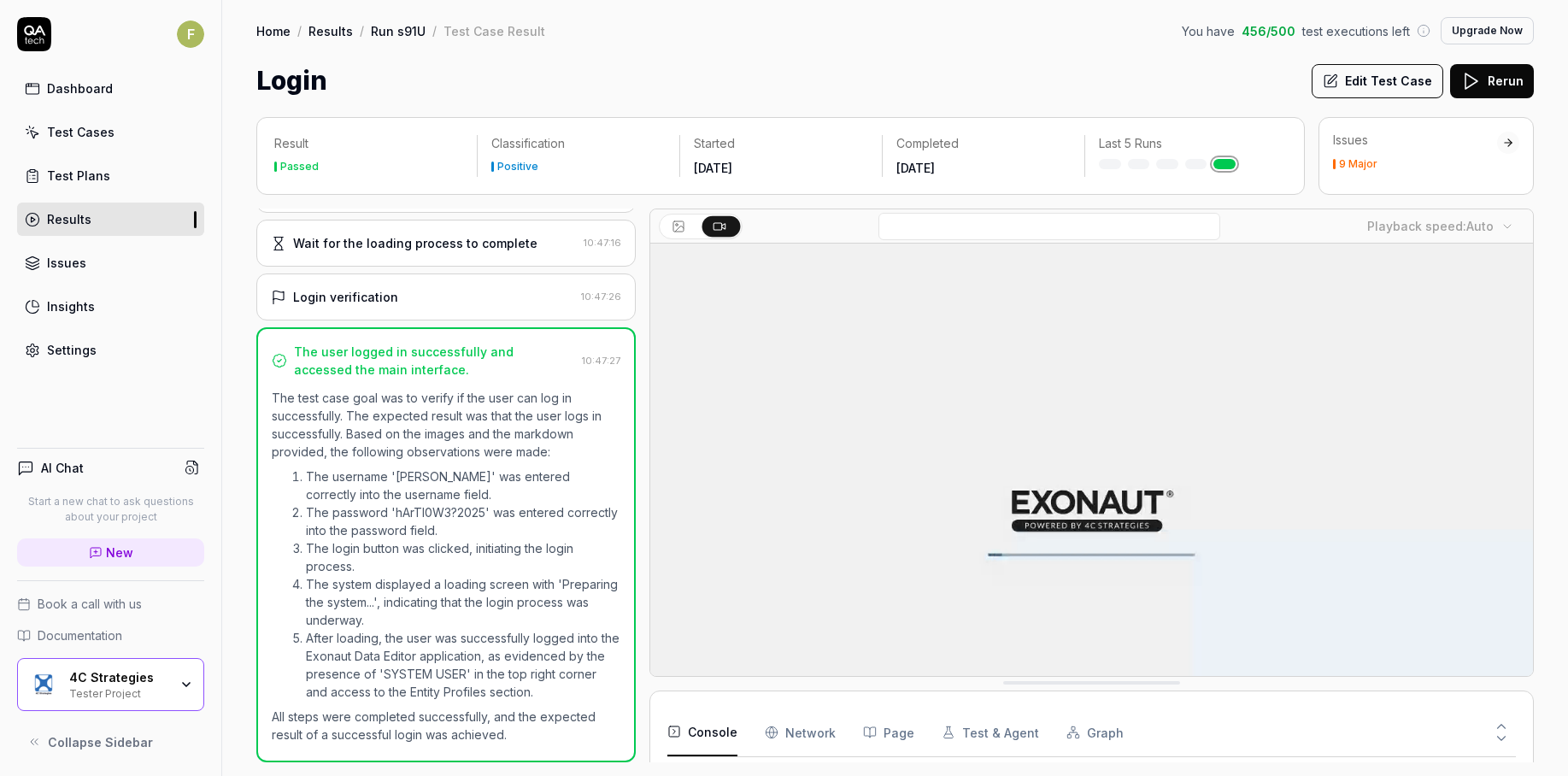
click at [1443, 170] on div "Issues 9 Major" at bounding box center [1425, 155] width 215 height 78
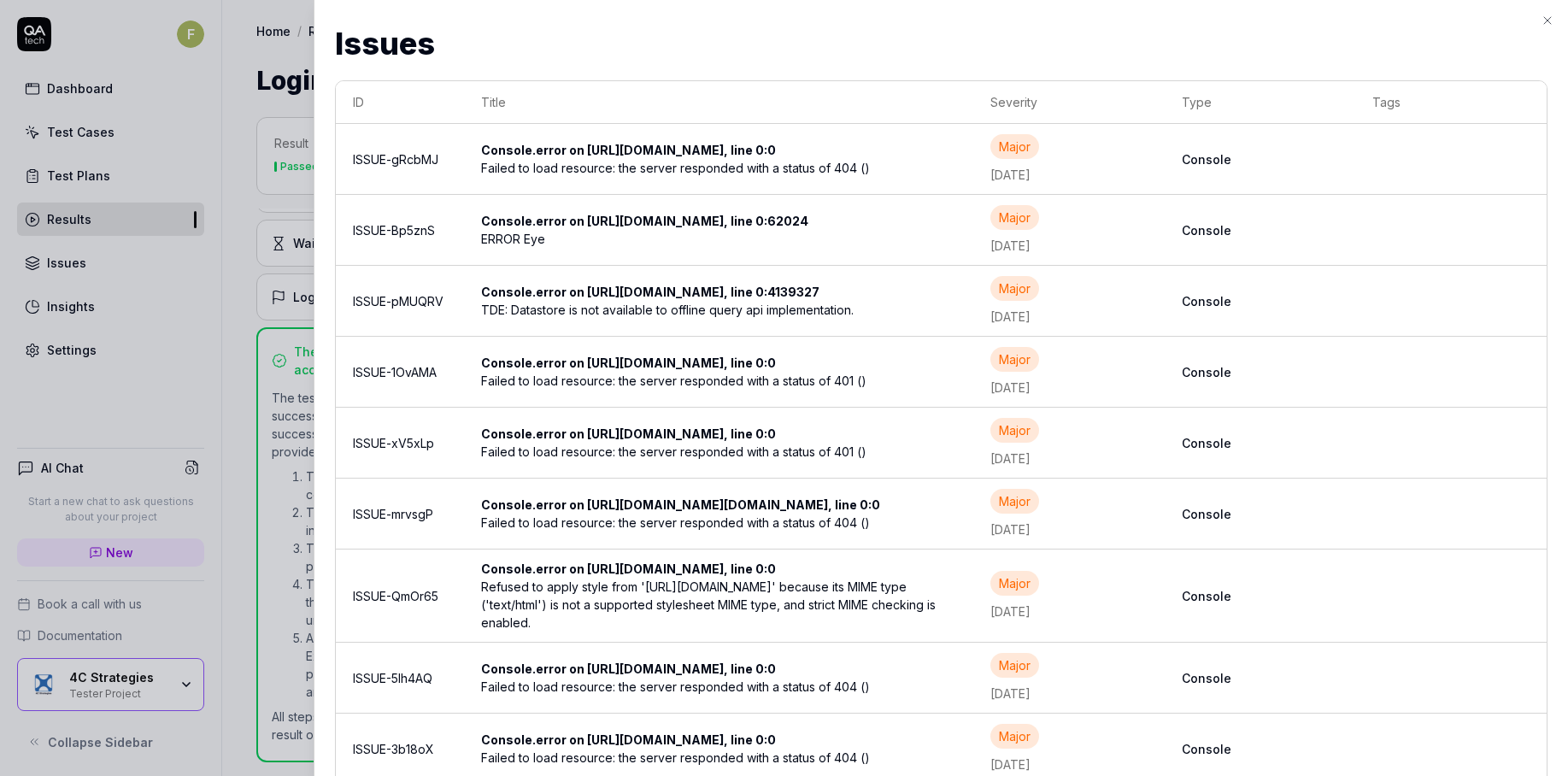
drag, startPoint x: 1556, startPoint y: 706, endPoint x: 1547, endPoint y: 443, distance: 263.2
click at [1547, 443] on div "Issues Issues ID Title Severity Type Tags ISSUE-gRcbMJ Console.error on https:/…" at bounding box center [941, 388] width 1255 height 776
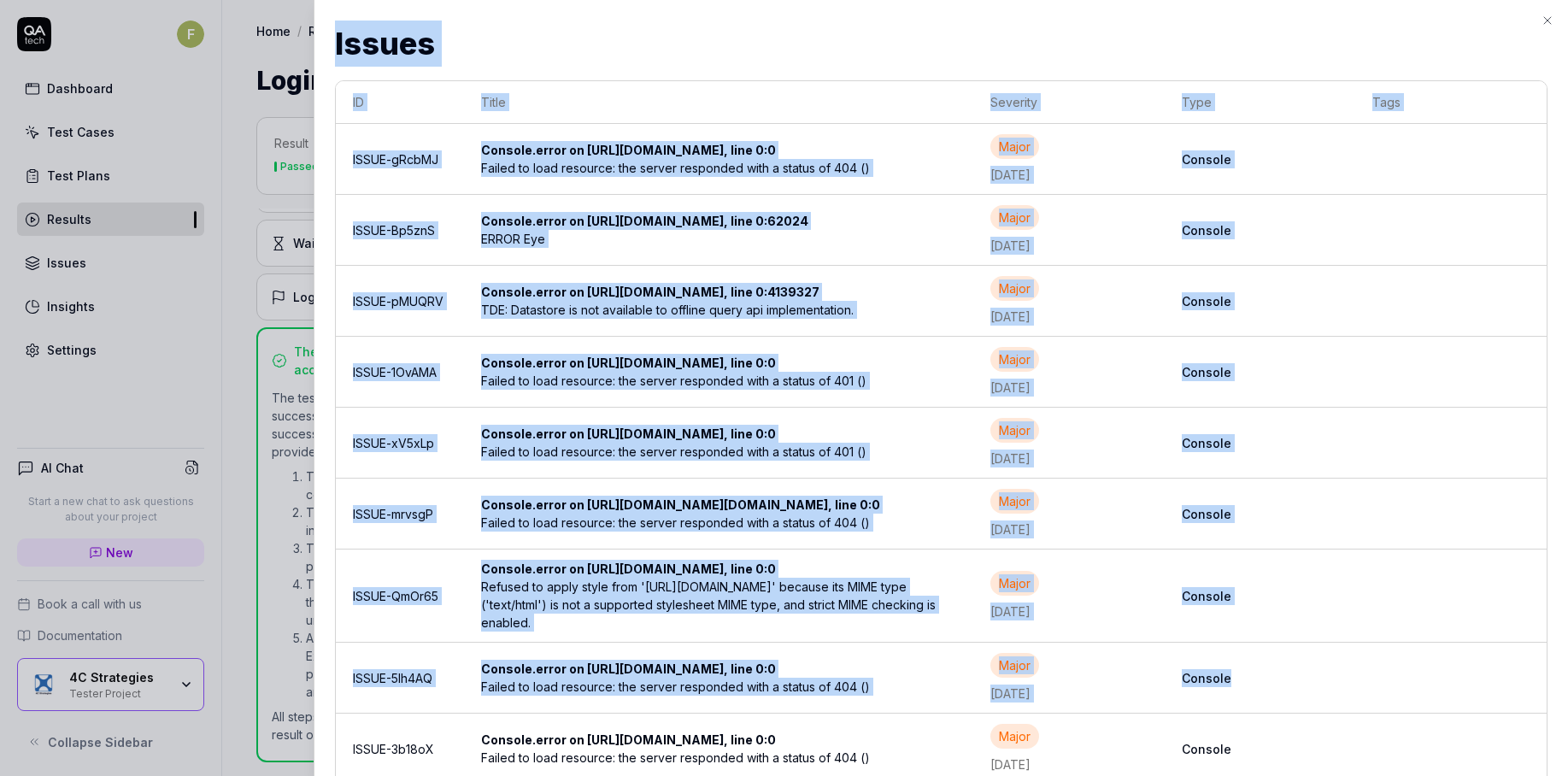
drag, startPoint x: 1409, startPoint y: 751, endPoint x: 1489, endPoint y: 679, distance: 107.6
click at [1411, 775] on html "F Dashboard Test Cases Test Plans Results Issues Insights Settings AI Chat Star…" at bounding box center [784, 388] width 1568 height 776
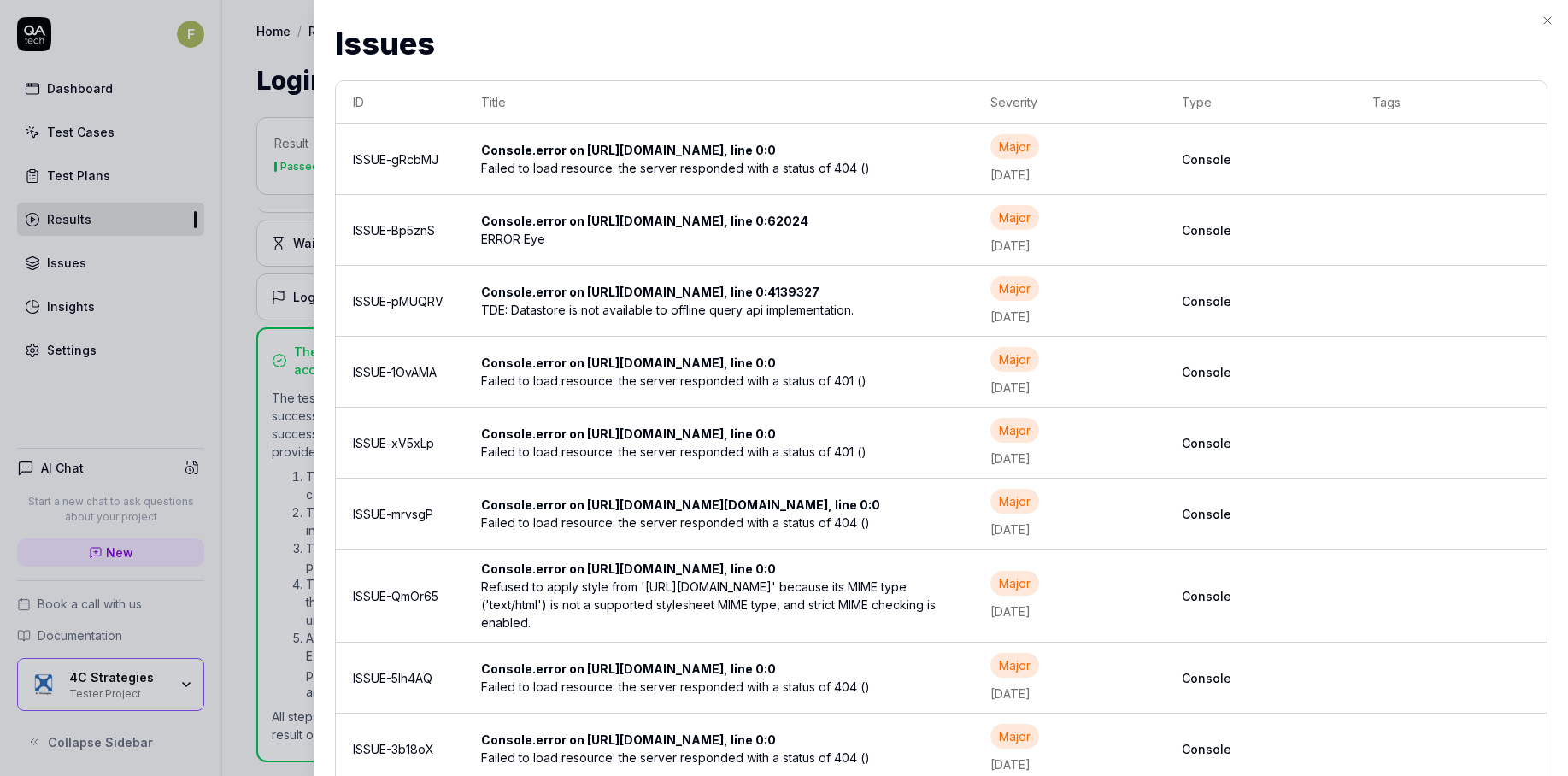
drag, startPoint x: 1551, startPoint y: 622, endPoint x: 1564, endPoint y: 595, distance: 30.0
click at [1551, 621] on div "Issues Issues ID Title Severity Type Tags ISSUE-gRcbMJ Console.error on https:/…" at bounding box center [941, 388] width 1255 height 776
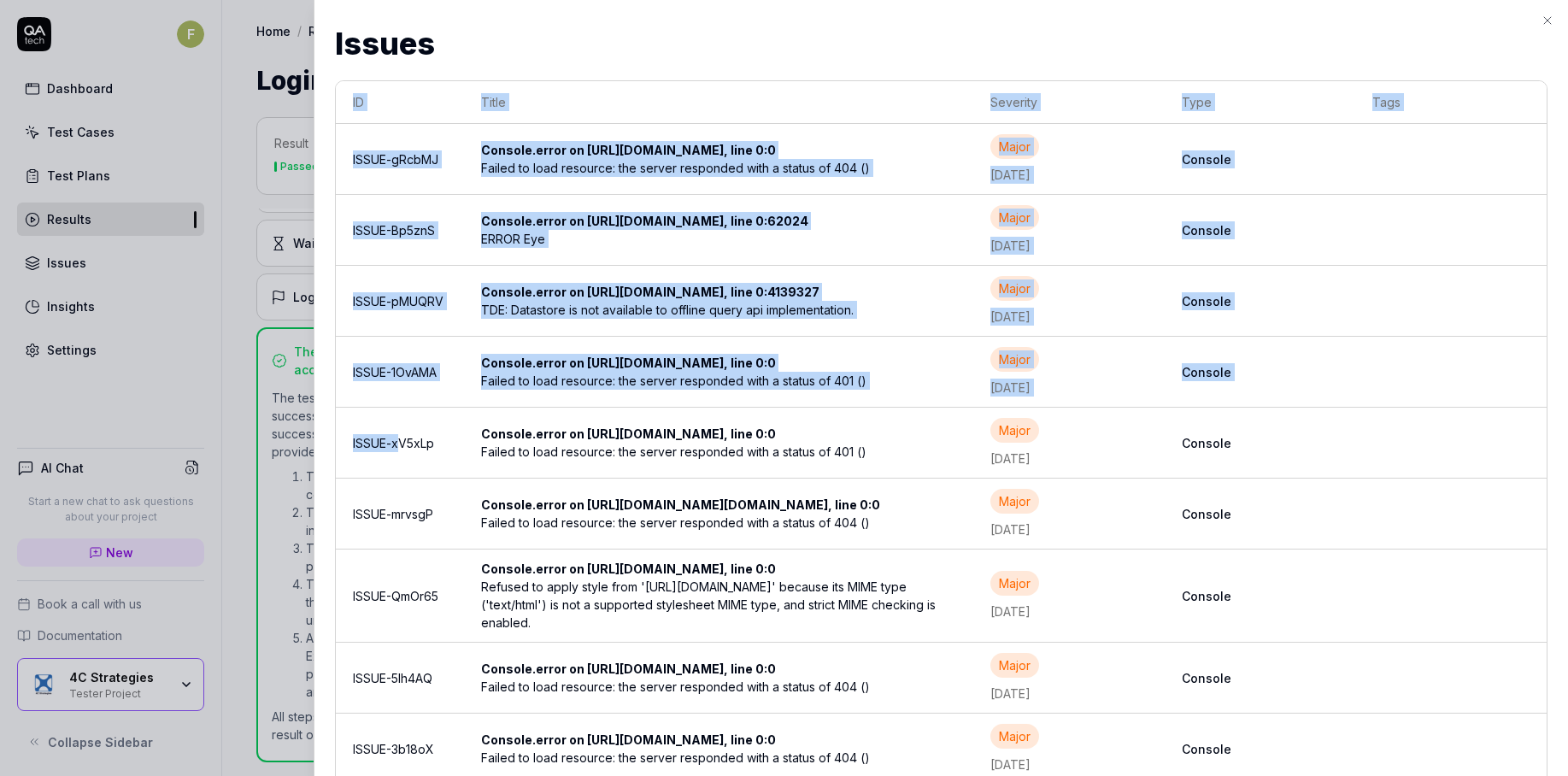
drag, startPoint x: 331, startPoint y: 658, endPoint x: 365, endPoint y: 440, distance: 220.6
click at [365, 441] on div "Issues Issues ID Title Severity Type Tags ISSUE-gRcbMJ Console.error on https:/…" at bounding box center [941, 388] width 1255 height 776
drag, startPoint x: 1059, startPoint y: 706, endPoint x: 1080, endPoint y: 374, distance: 332.7
click at [1080, 374] on tbody "ISSUE-gRcbMJ Console.error on https://continuitymanagerpro.exonaut.com/ExonautW…" at bounding box center [941, 454] width 1211 height 660
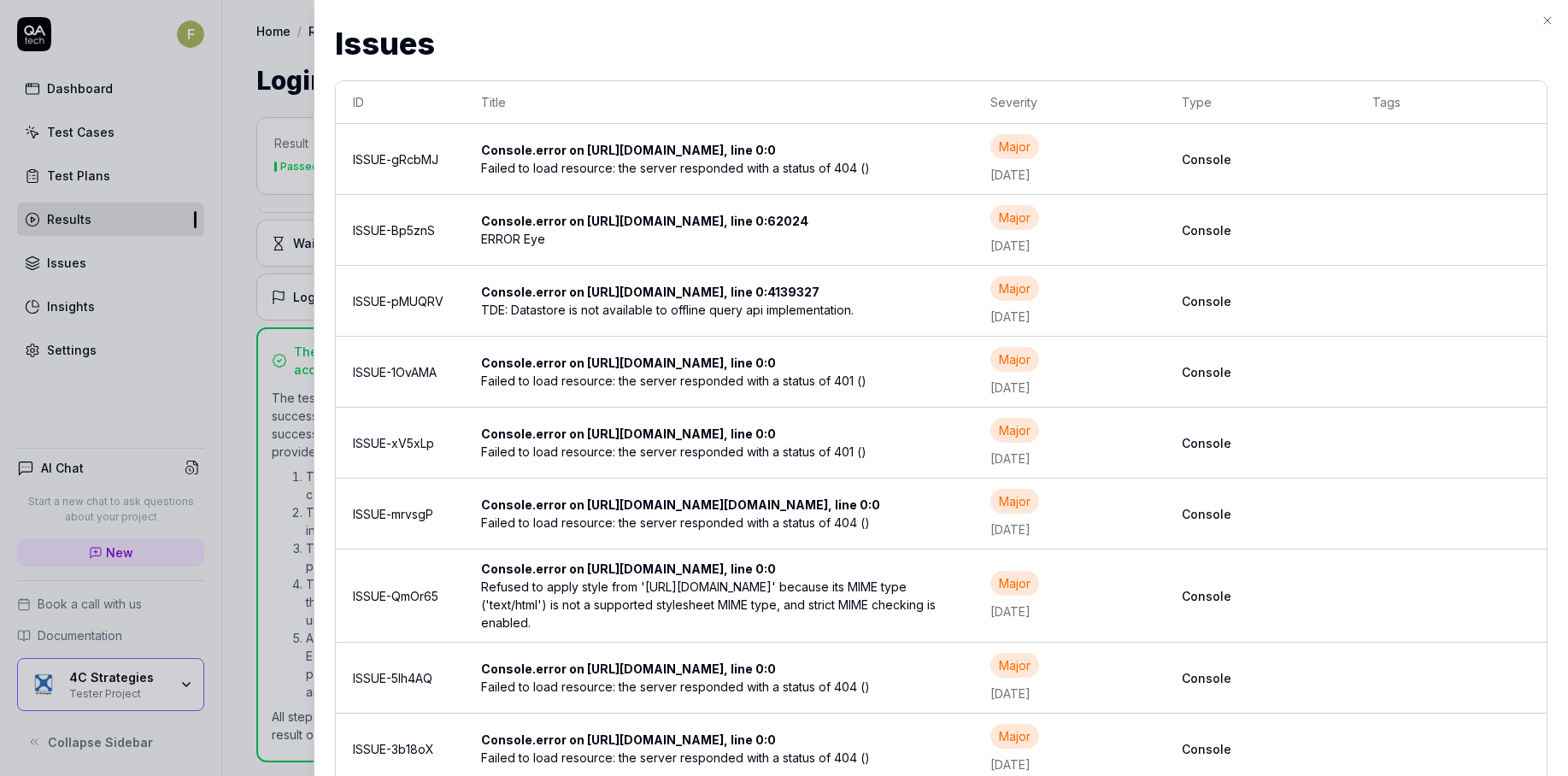
click at [1430, 714] on td at bounding box center [1451, 678] width 191 height 71
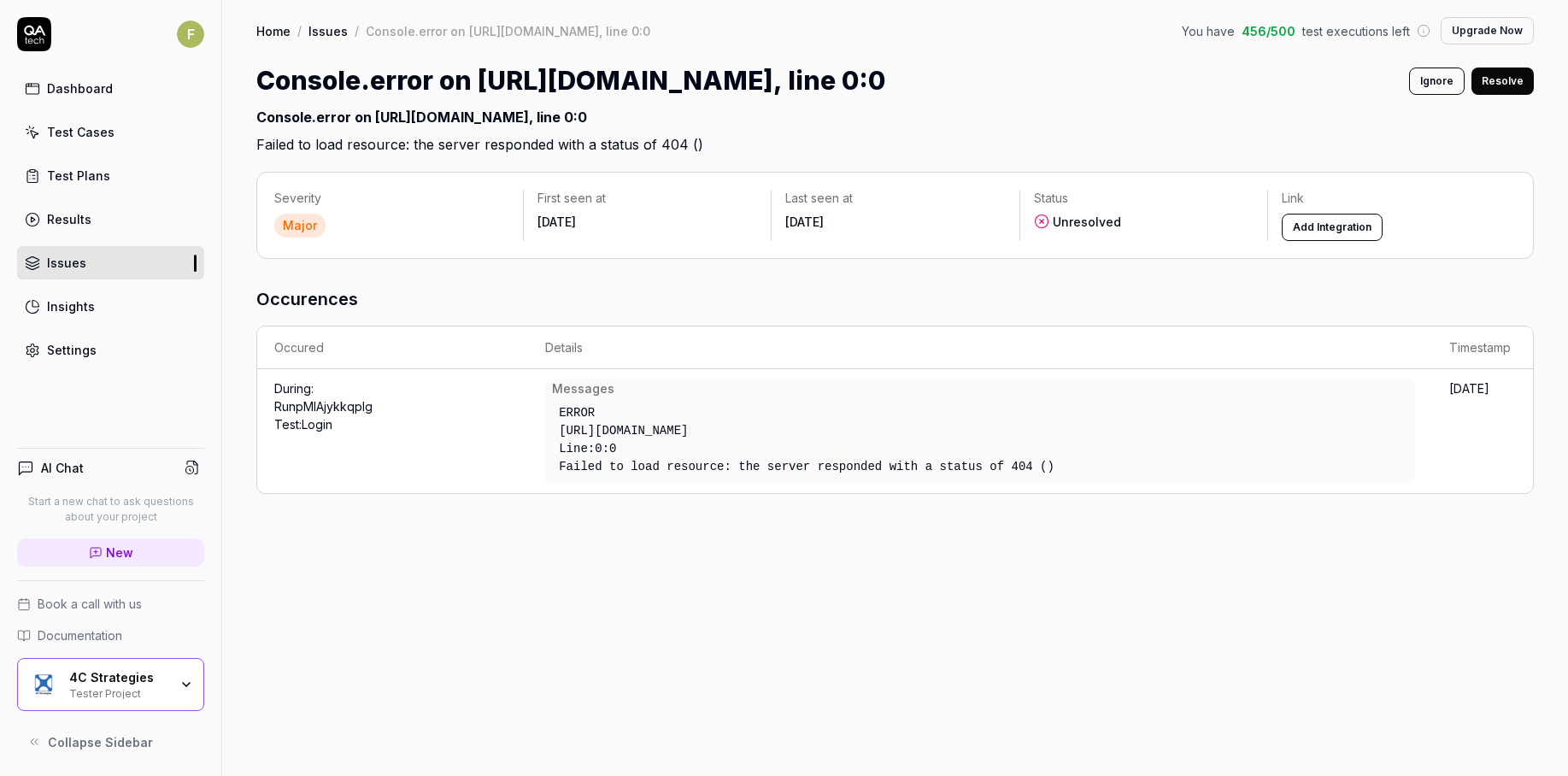
click at [1094, 231] on div "Unresolved" at bounding box center [1144, 221] width 220 height 17
drag, startPoint x: 1092, startPoint y: 246, endPoint x: 1064, endPoint y: 246, distance: 28.0
click at [1070, 231] on div "Unresolved" at bounding box center [1144, 221] width 220 height 17
drag, startPoint x: 1055, startPoint y: 247, endPoint x: 1045, endPoint y: 246, distance: 10.0
click at [1049, 231] on div "Unresolved" at bounding box center [1144, 221] width 220 height 17
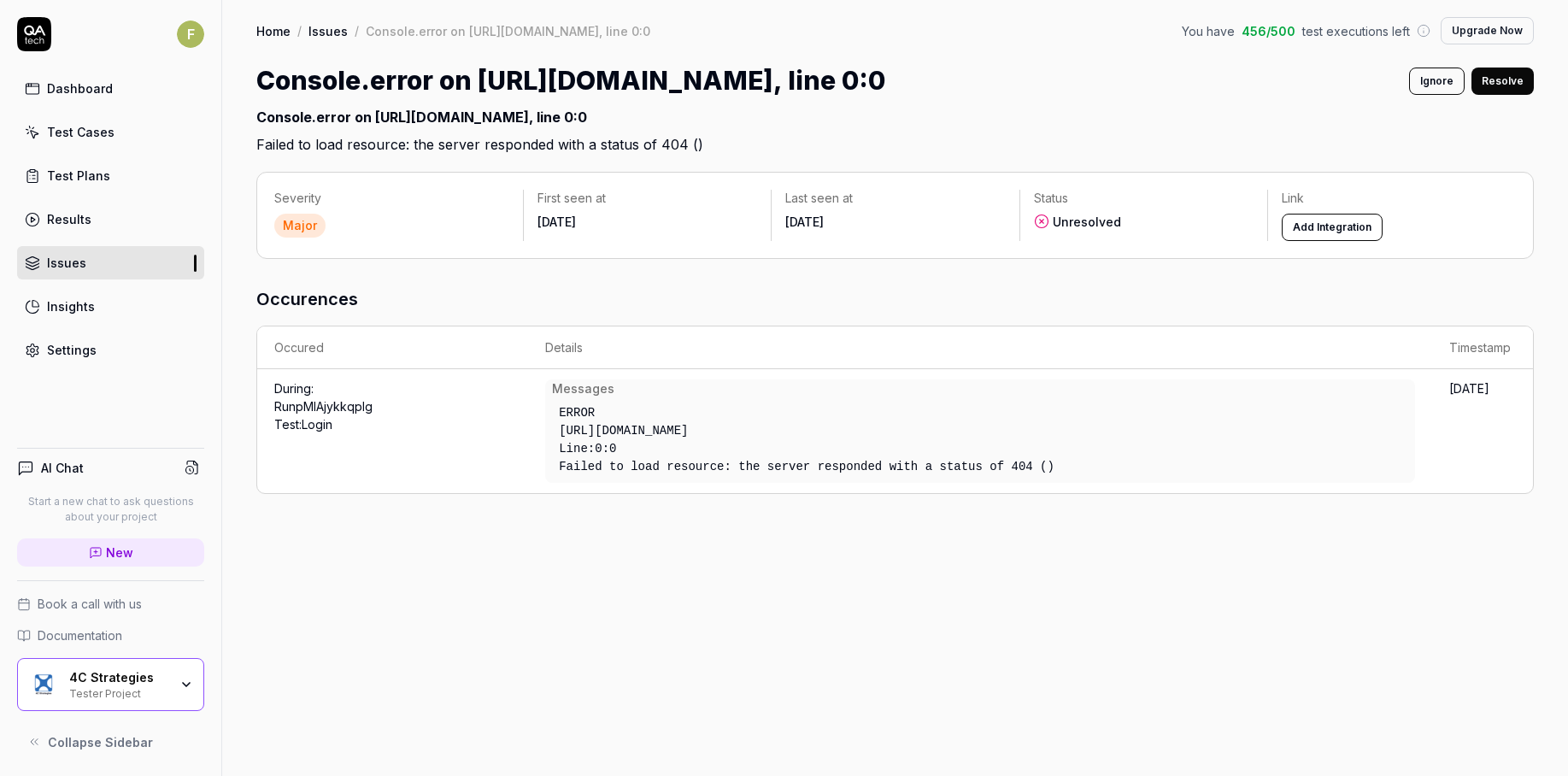
click at [1338, 124] on h2 "Console.error on https://continuitymanagerpro.exonaut.com/ExonautWeb/js-conf/lo…" at bounding box center [894, 127] width 1277 height 54
click at [1515, 87] on button "Resolve" at bounding box center [1503, 81] width 62 height 28
click at [1515, 87] on button "Revert" at bounding box center [1506, 81] width 56 height 28
click at [1351, 241] on button "Add Integration" at bounding box center [1332, 227] width 101 height 28
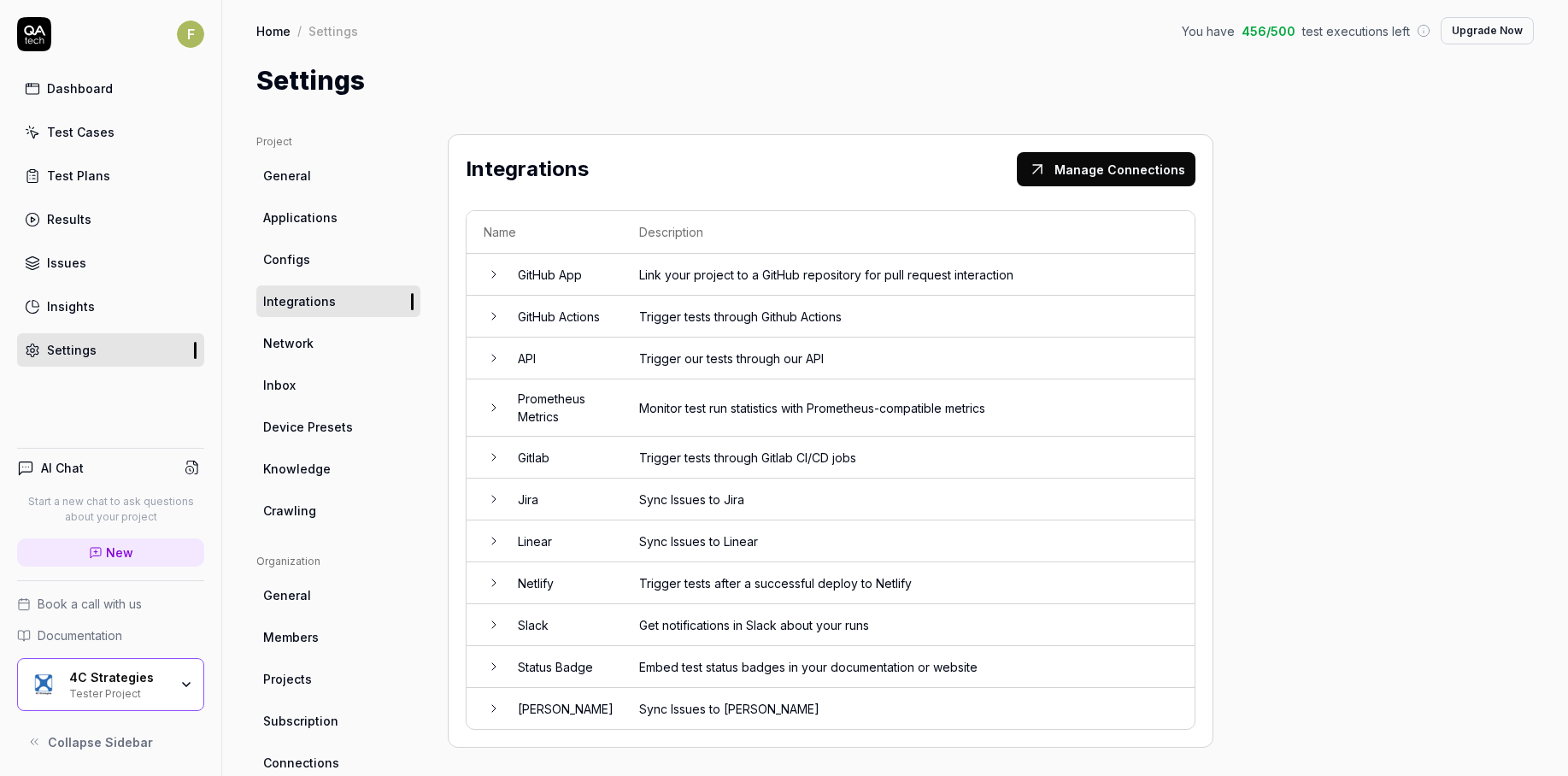
click at [1112, 196] on div "Integrations Manage Connections Name Description GitHub App Link your project t…" at bounding box center [831, 440] width 766 height 613
click at [1122, 174] on button "Manage Connections" at bounding box center [1106, 169] width 178 height 34
click at [487, 462] on icon at bounding box center [494, 457] width 13 height 13
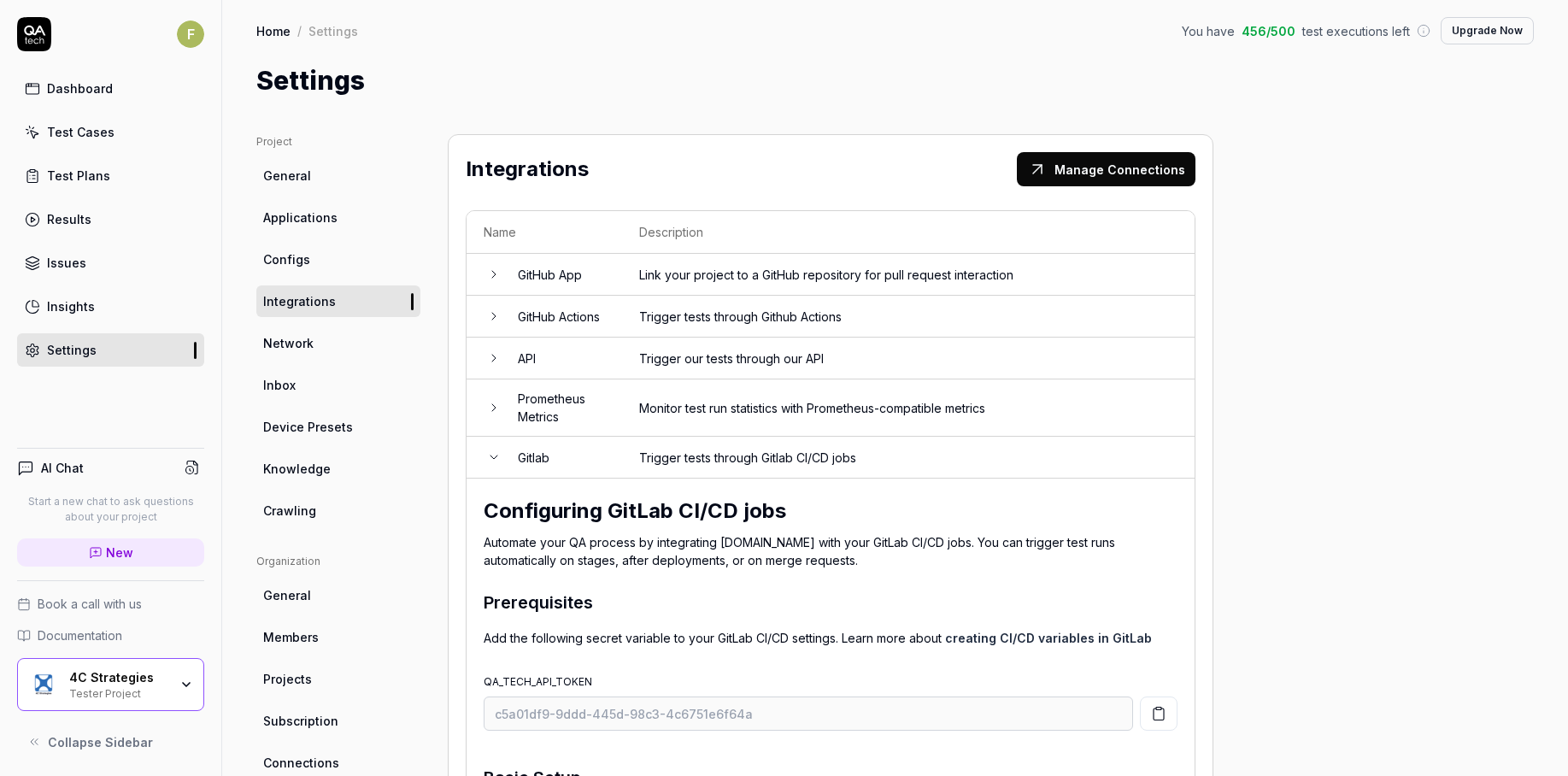
click at [91, 307] on div "Insights" at bounding box center [71, 306] width 48 height 18
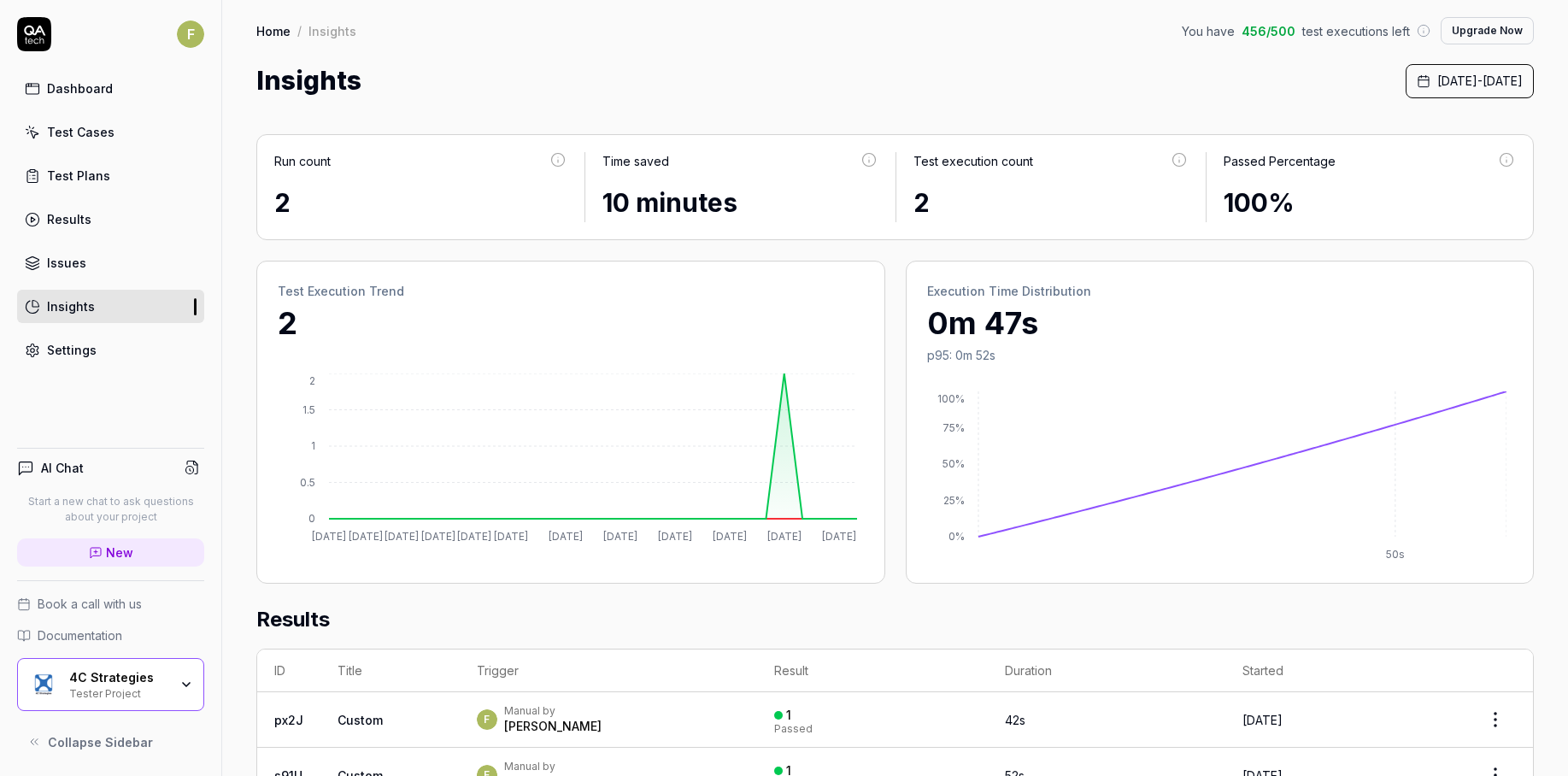
click at [72, 259] on div "Issues" at bounding box center [67, 263] width 39 height 18
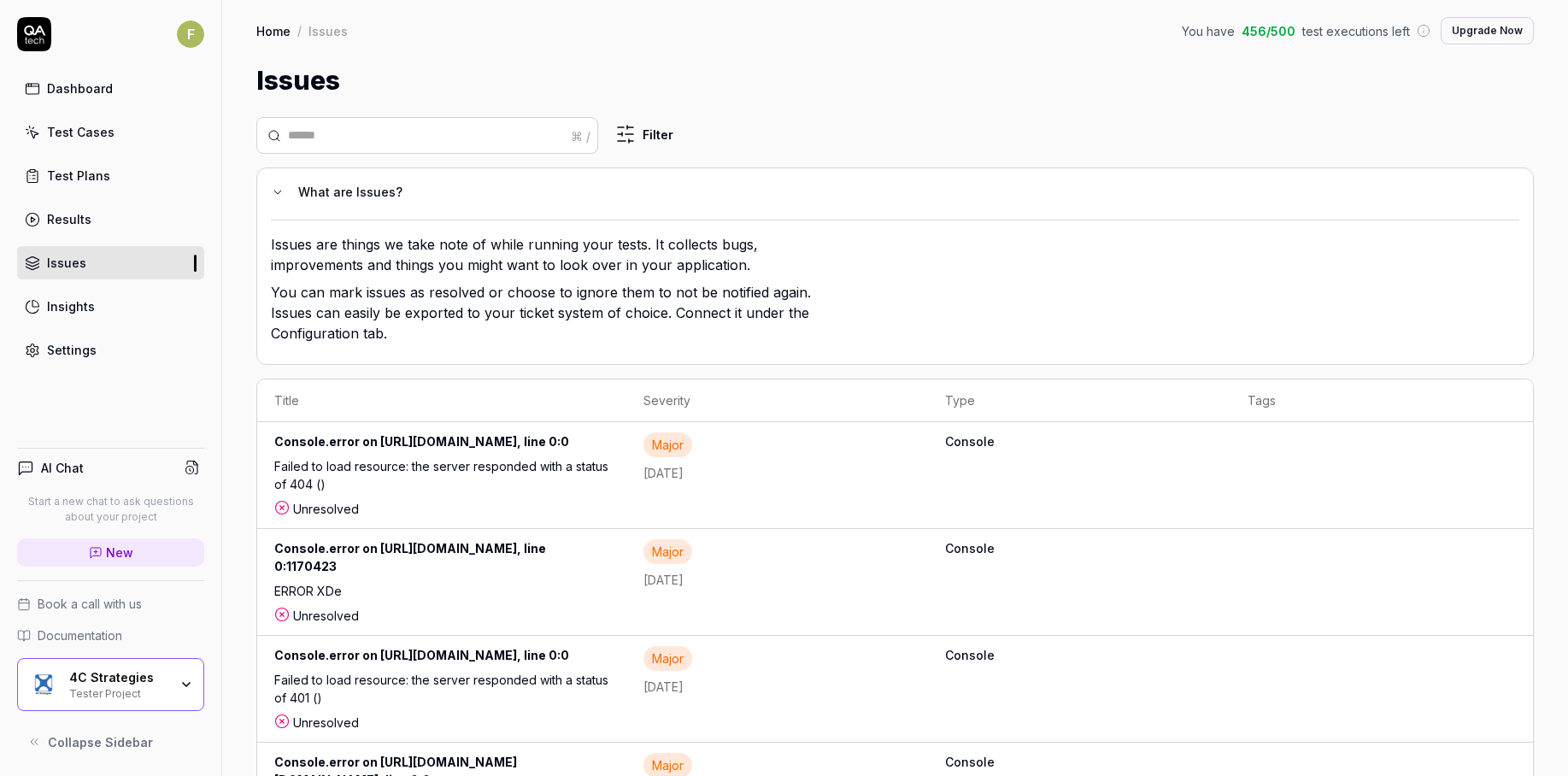
click at [88, 362] on link "Settings" at bounding box center [111, 349] width 187 height 33
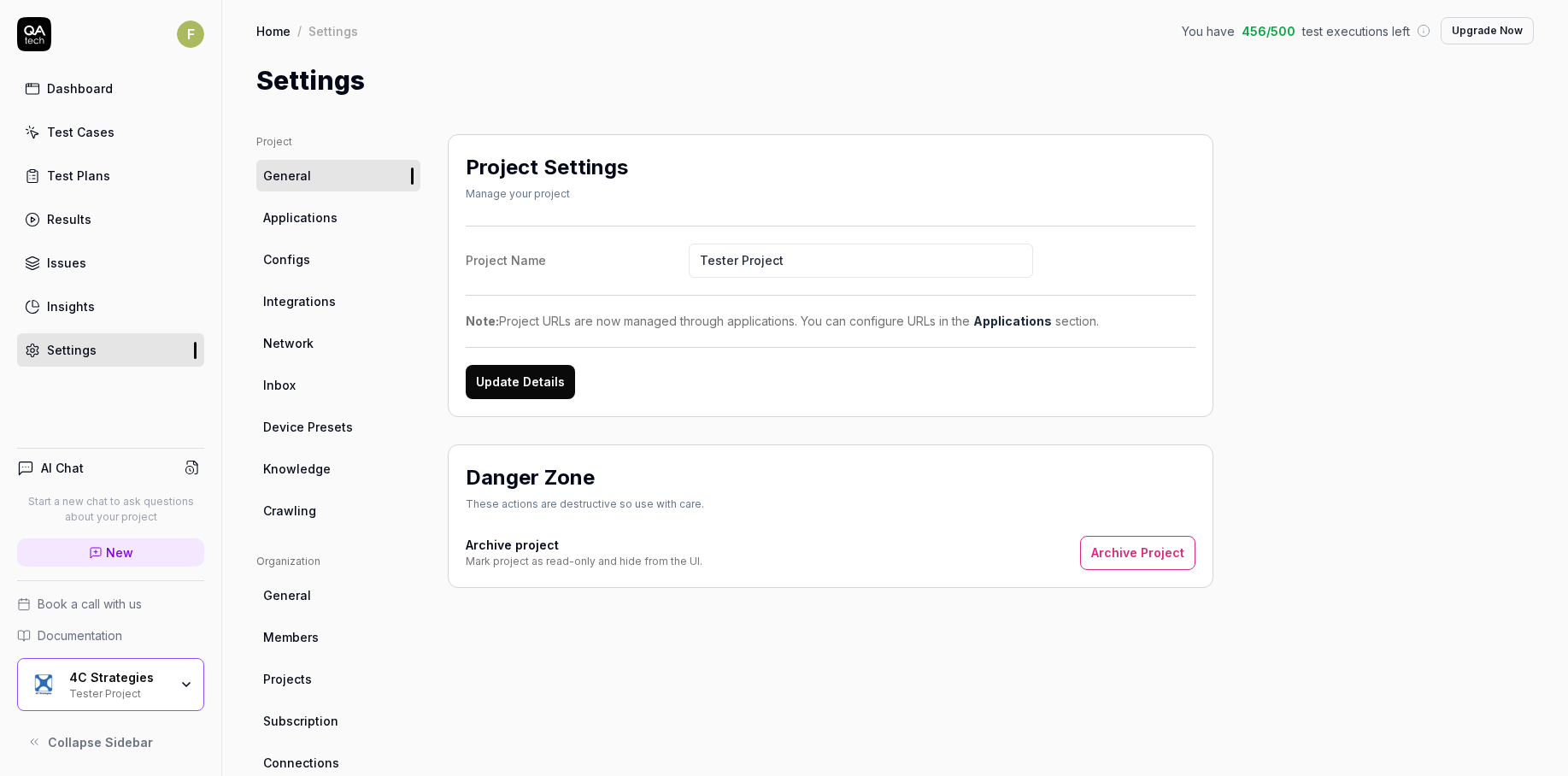
click at [314, 221] on span "Applications" at bounding box center [300, 218] width 74 height 18
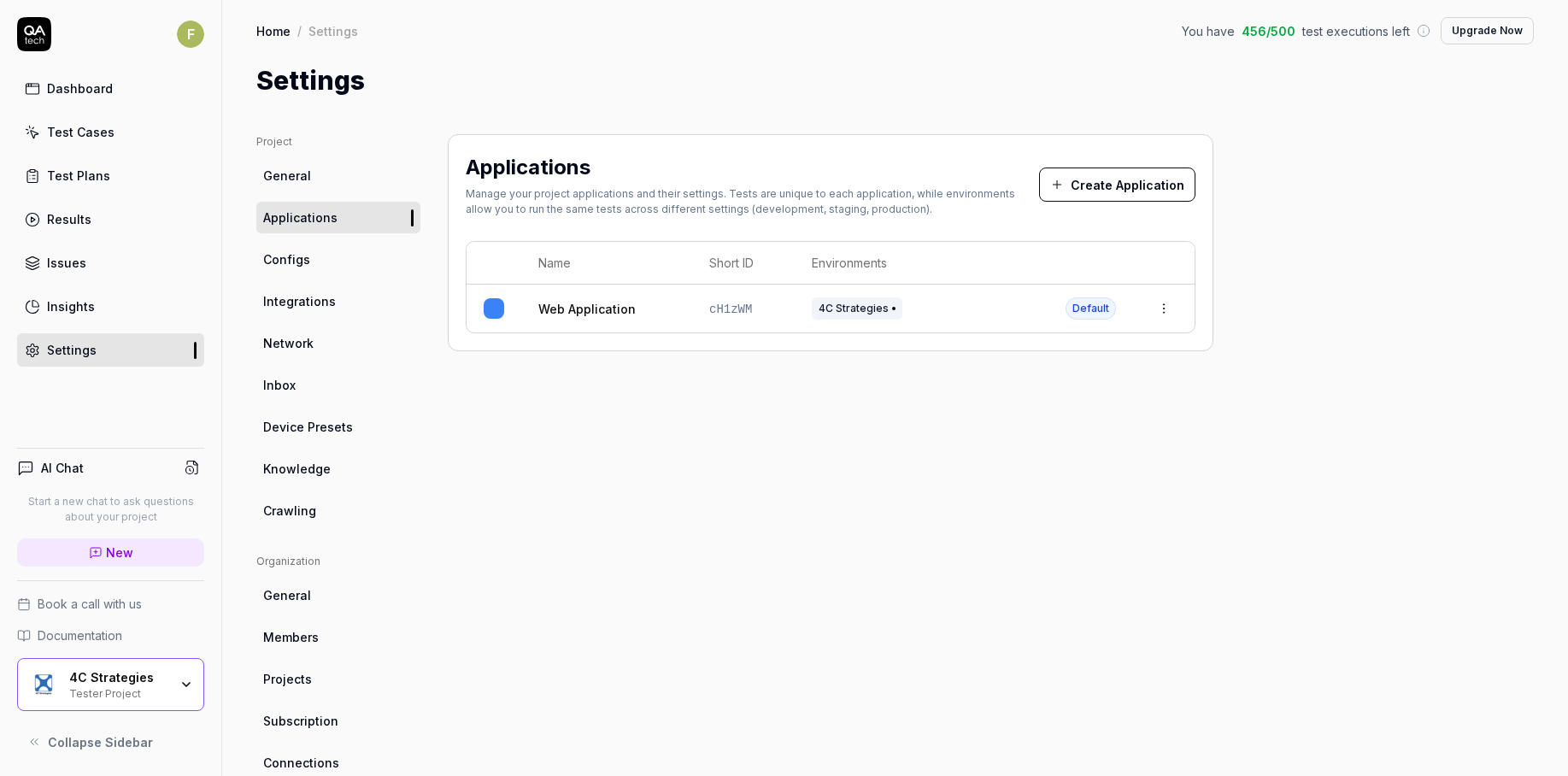
click at [353, 275] on ul "Project General Applications Configs Integrations Network Inbox Device Presets …" at bounding box center [338, 330] width 164 height 392
click at [328, 261] on link "Configs" at bounding box center [338, 259] width 164 height 31
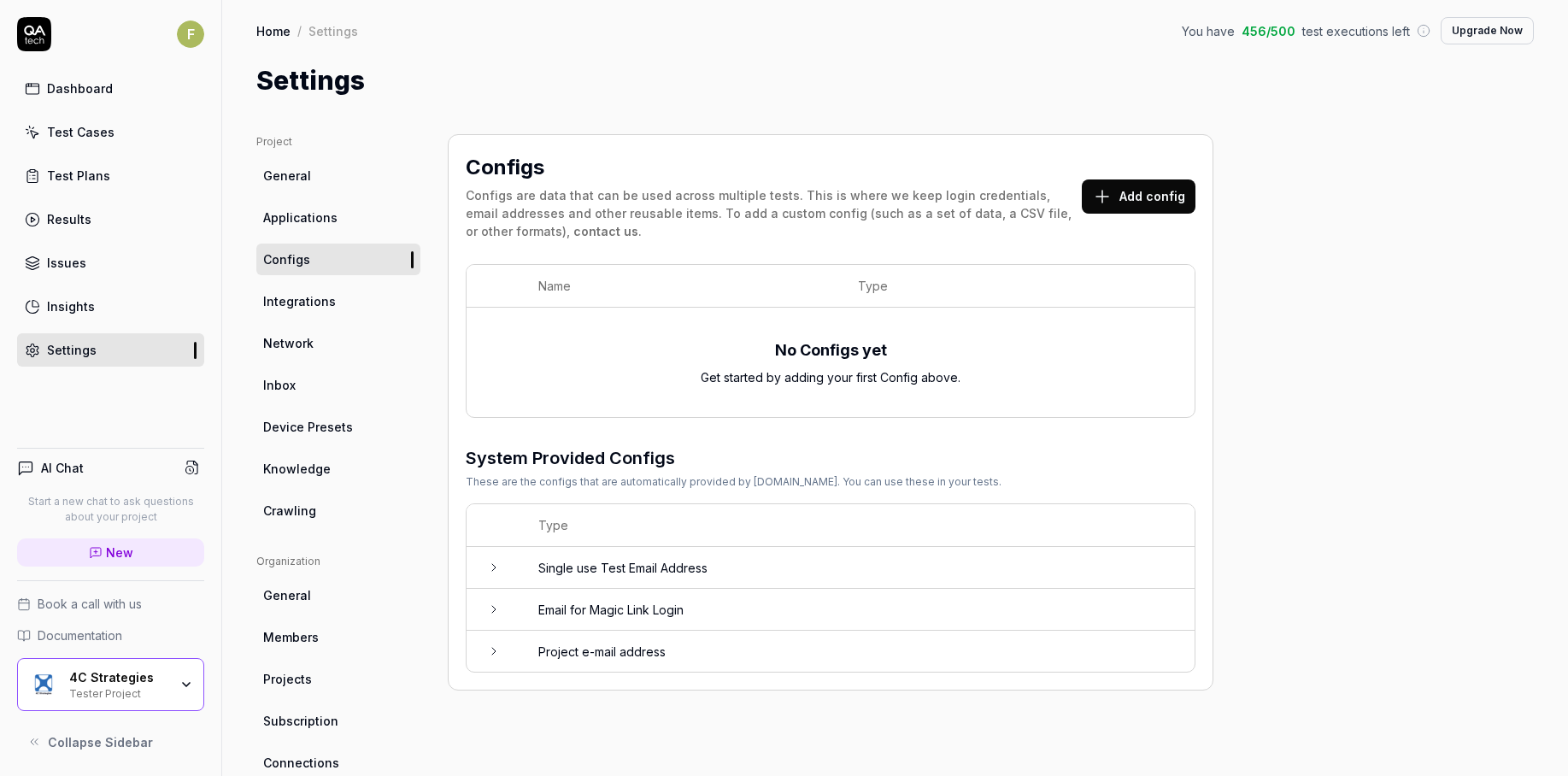
click at [351, 315] on link "Integrations" at bounding box center [338, 301] width 164 height 31
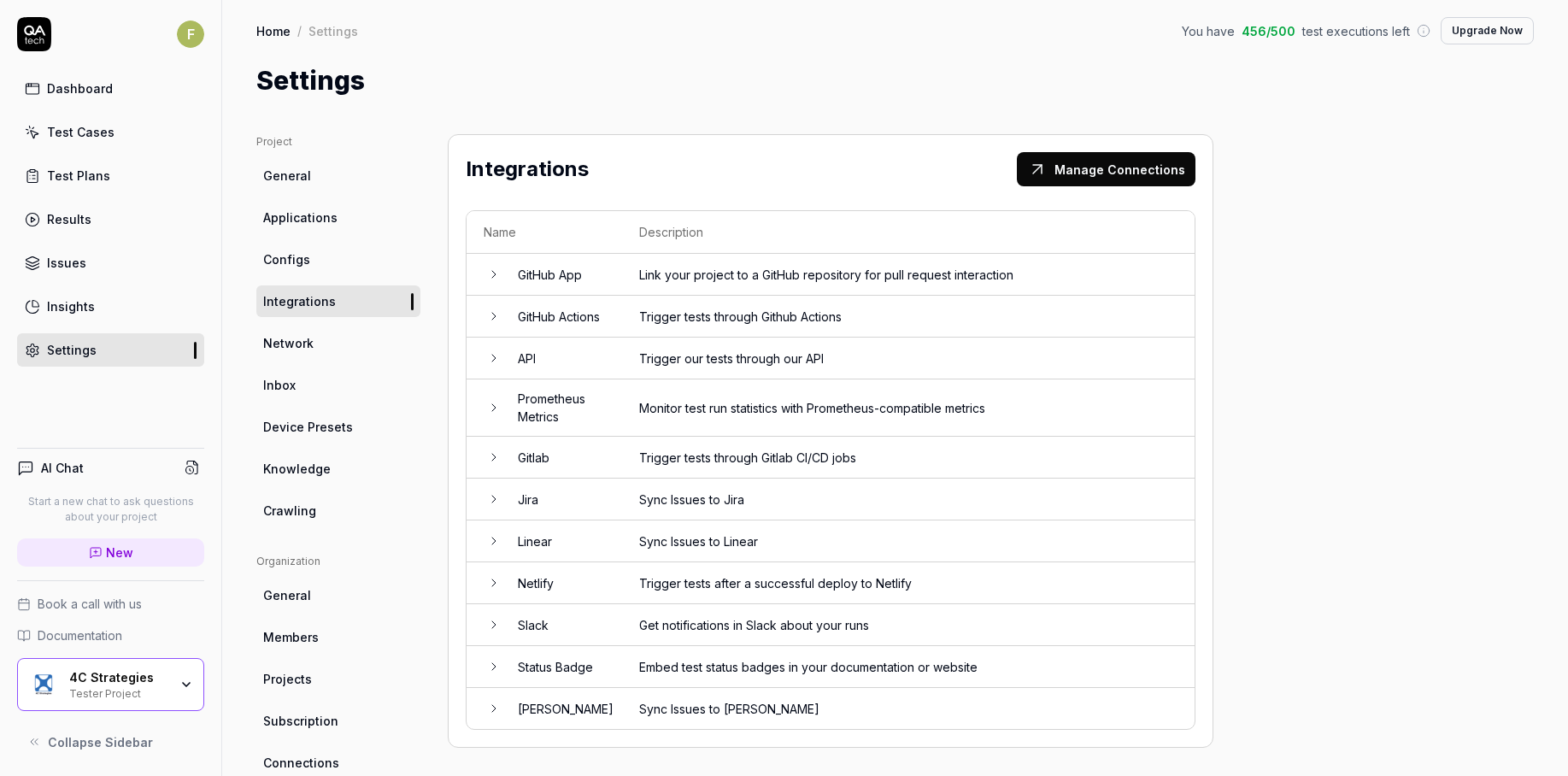
click at [352, 358] on link "Network" at bounding box center [338, 343] width 164 height 31
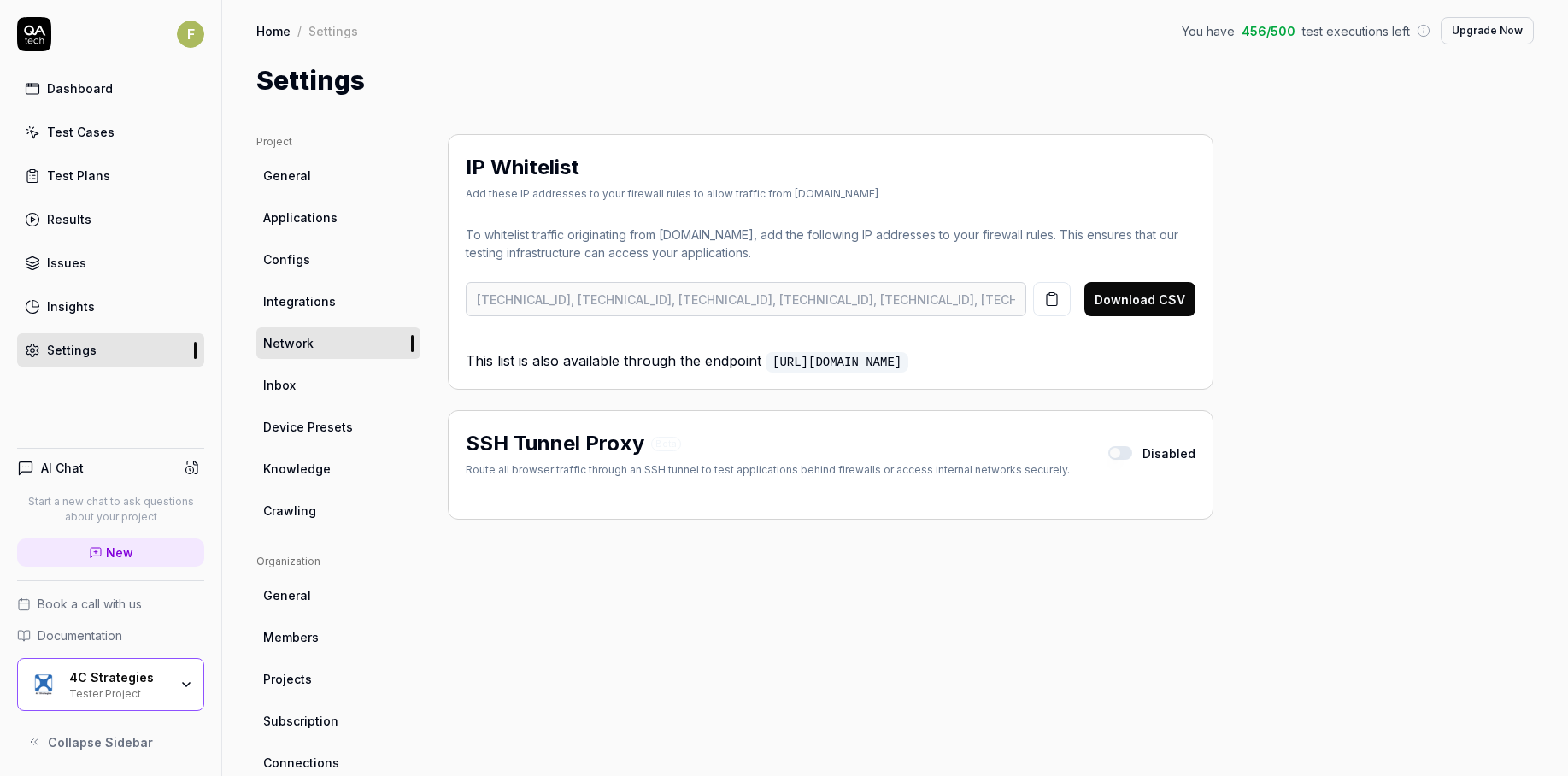
click at [348, 395] on link "Inbox" at bounding box center [338, 385] width 164 height 31
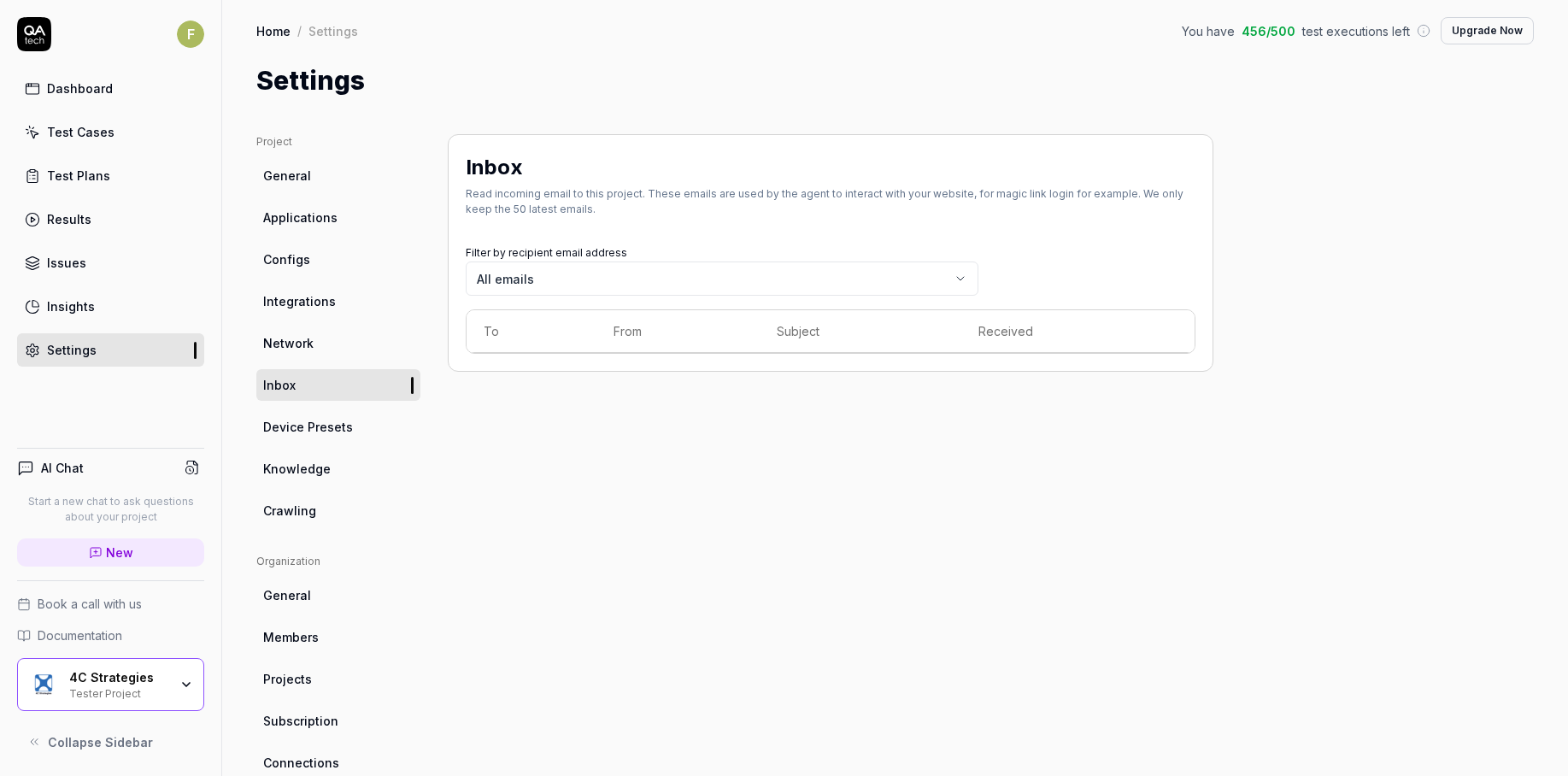
click at [348, 445] on ul "Project General Applications Configs Integrations Network Inbox Device Presets …" at bounding box center [338, 330] width 164 height 392
click at [352, 436] on link "Device Presets" at bounding box center [338, 427] width 164 height 31
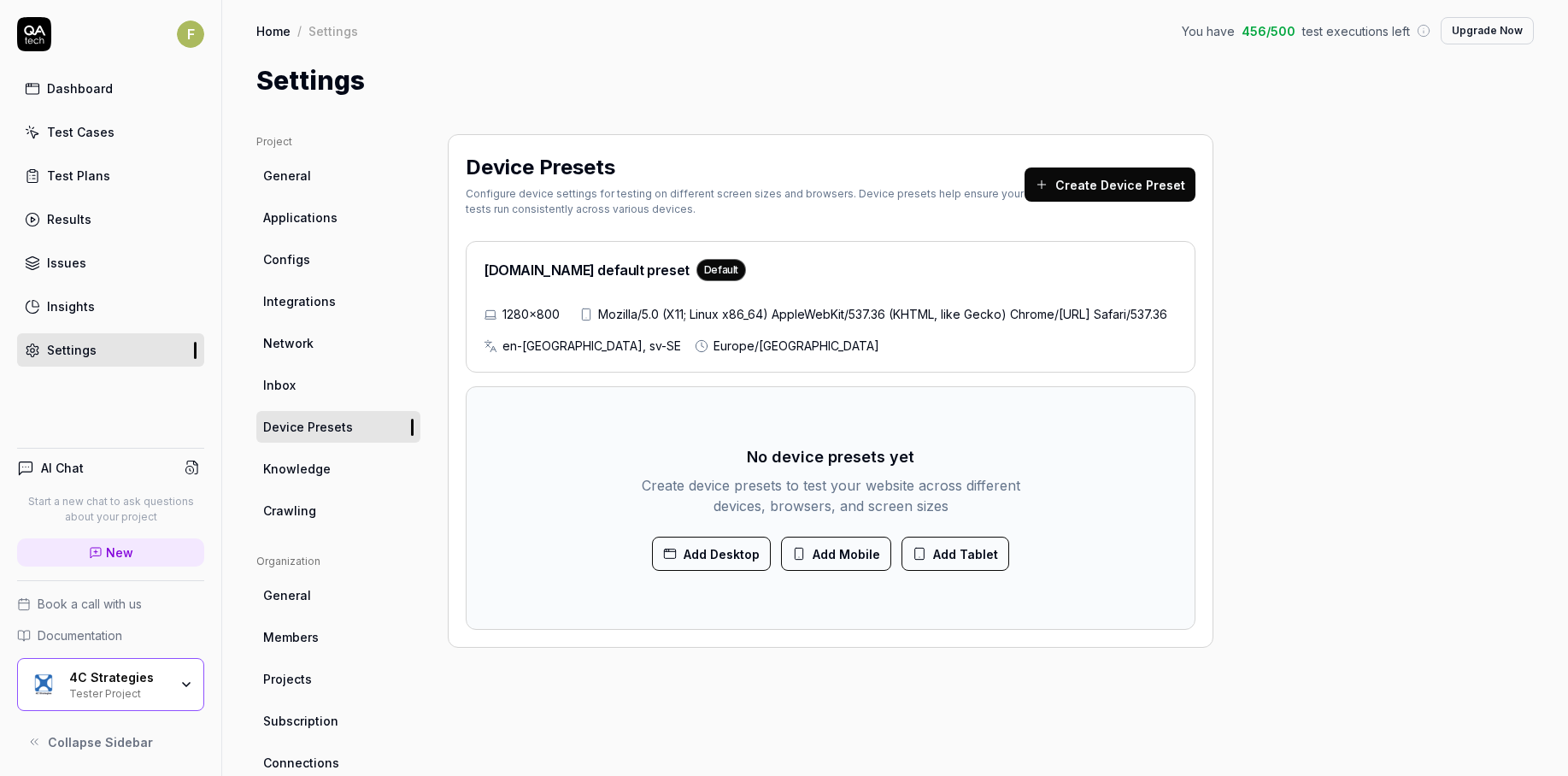
click at [344, 472] on link "Knowledge" at bounding box center [338, 468] width 164 height 31
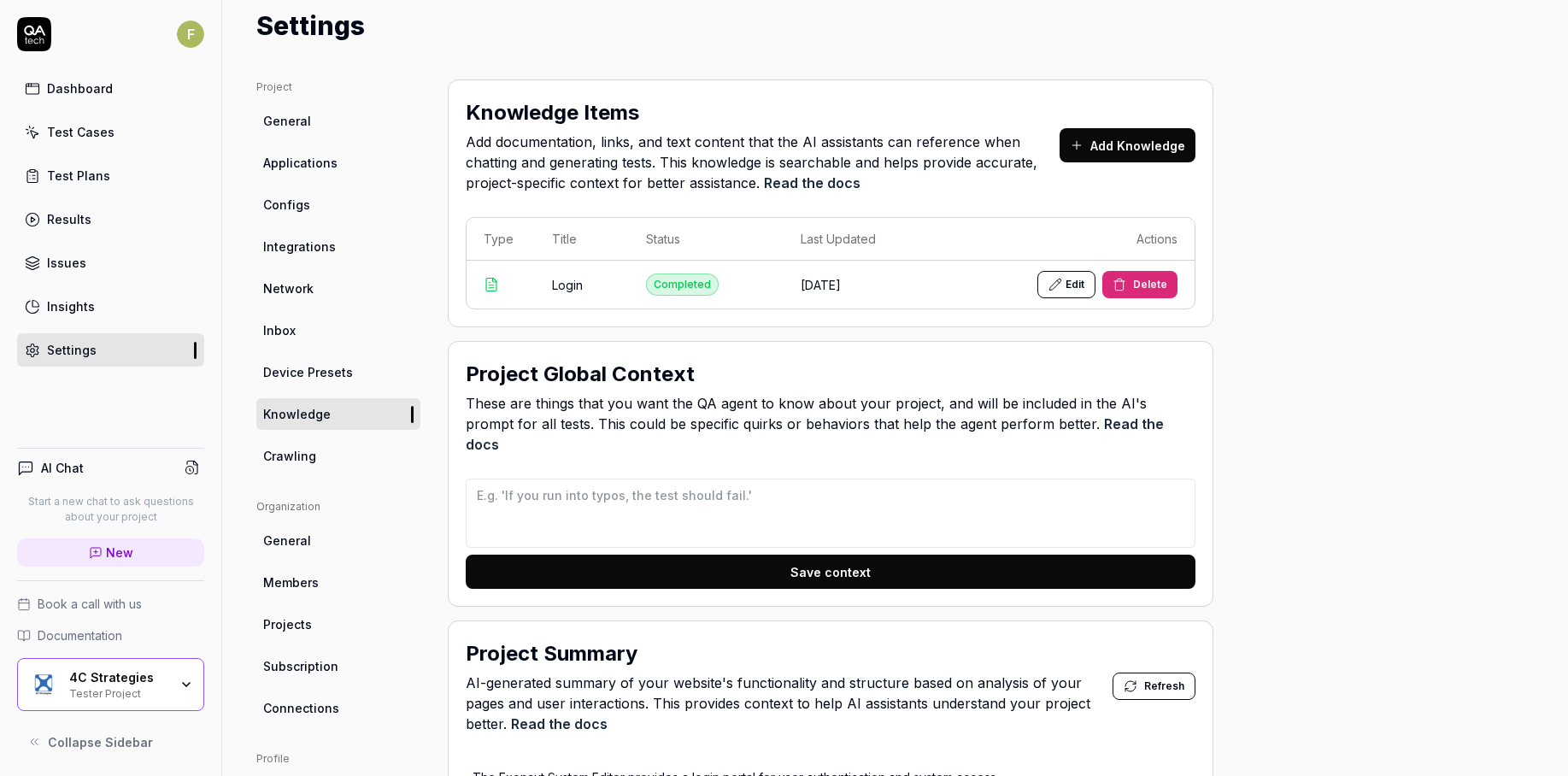
scroll to position [86, 0]
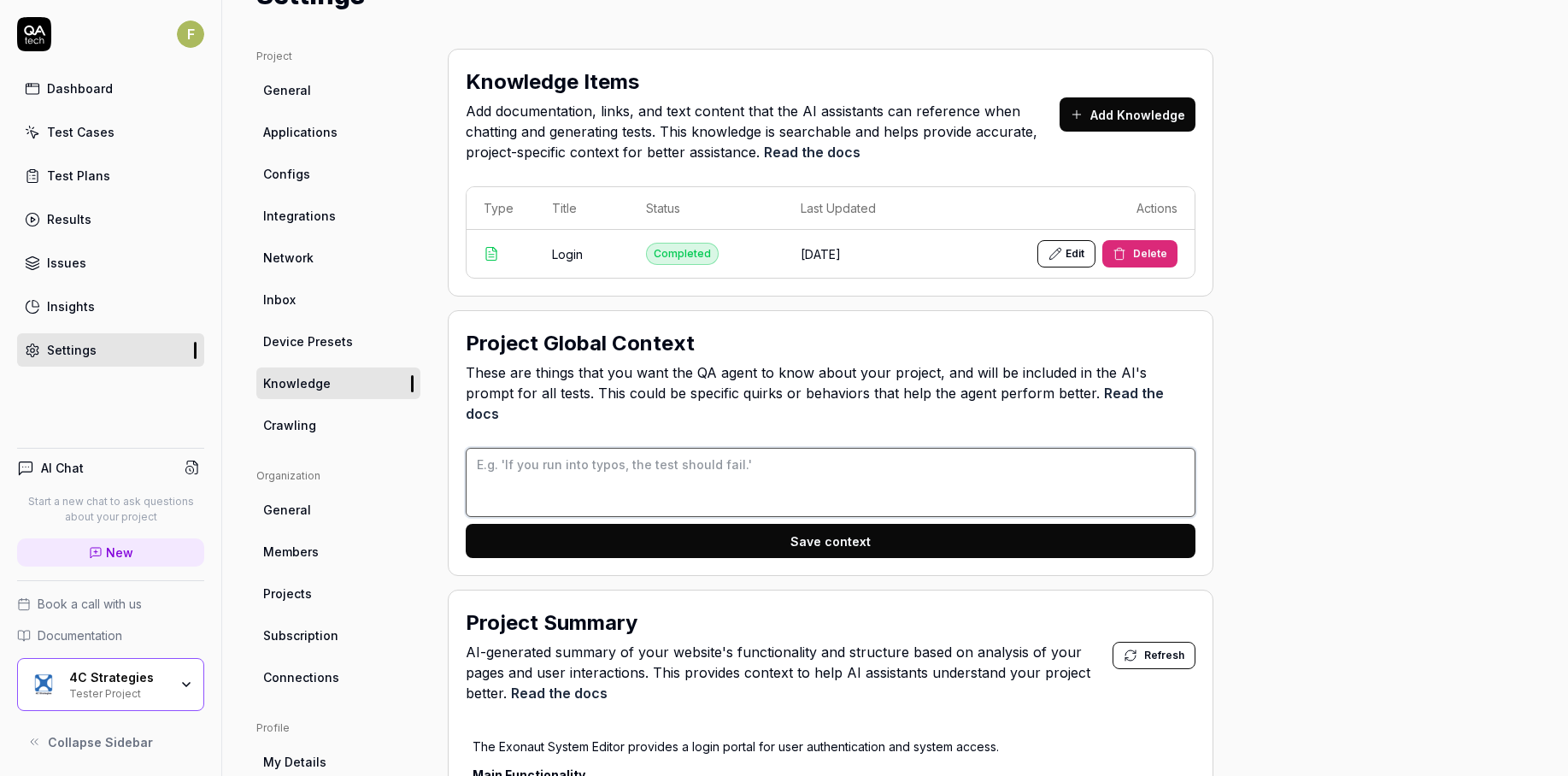
click at [525, 453] on textarea at bounding box center [831, 483] width 730 height 70
click at [487, 257] on icon at bounding box center [491, 254] width 15 height 15
click at [1126, 270] on td "Edit Delete" at bounding box center [1068, 254] width 252 height 48
click at [1131, 260] on button "Delete" at bounding box center [1140, 254] width 75 height 28
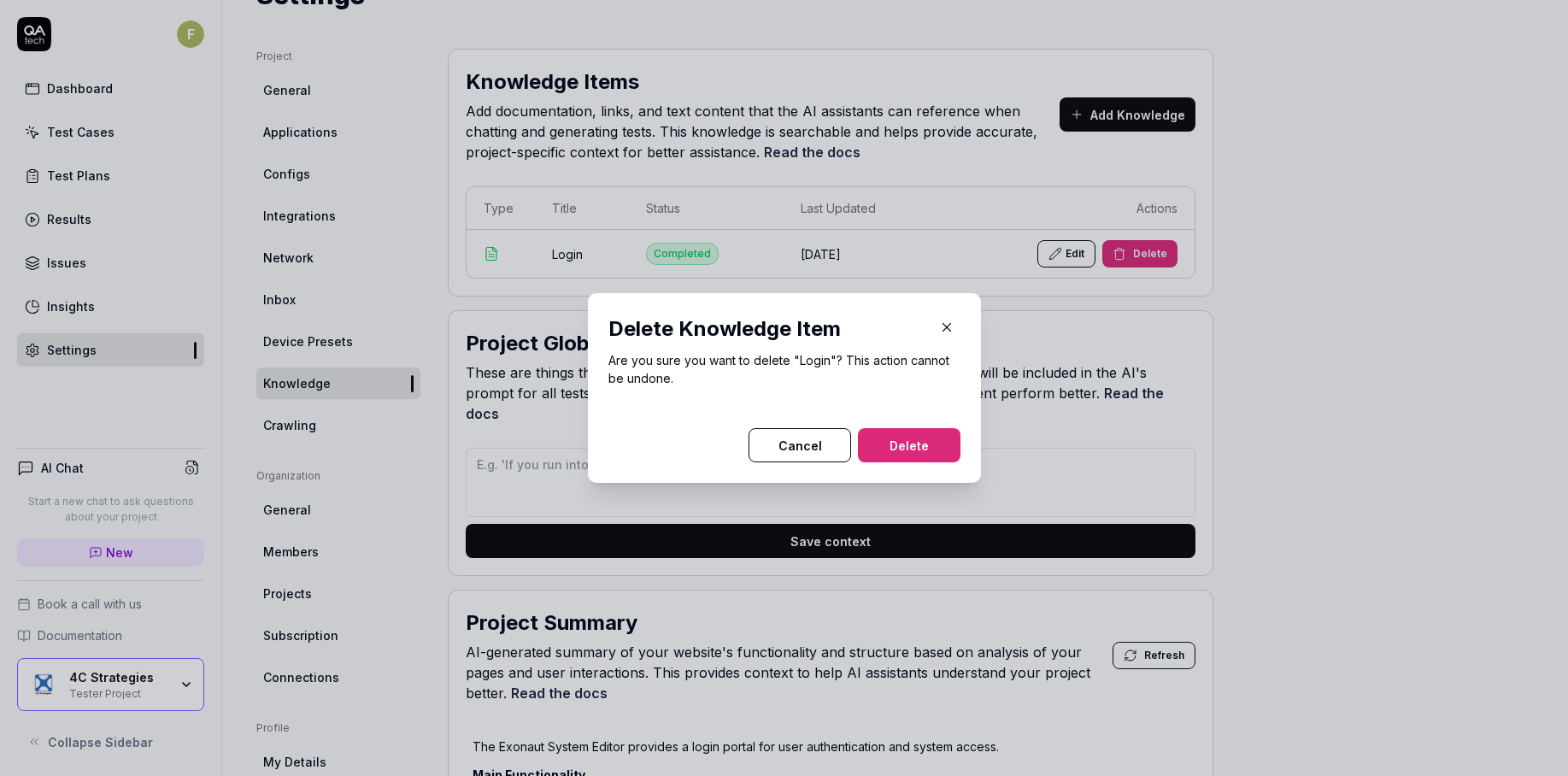
click at [945, 444] on button "Delete" at bounding box center [908, 446] width 103 height 34
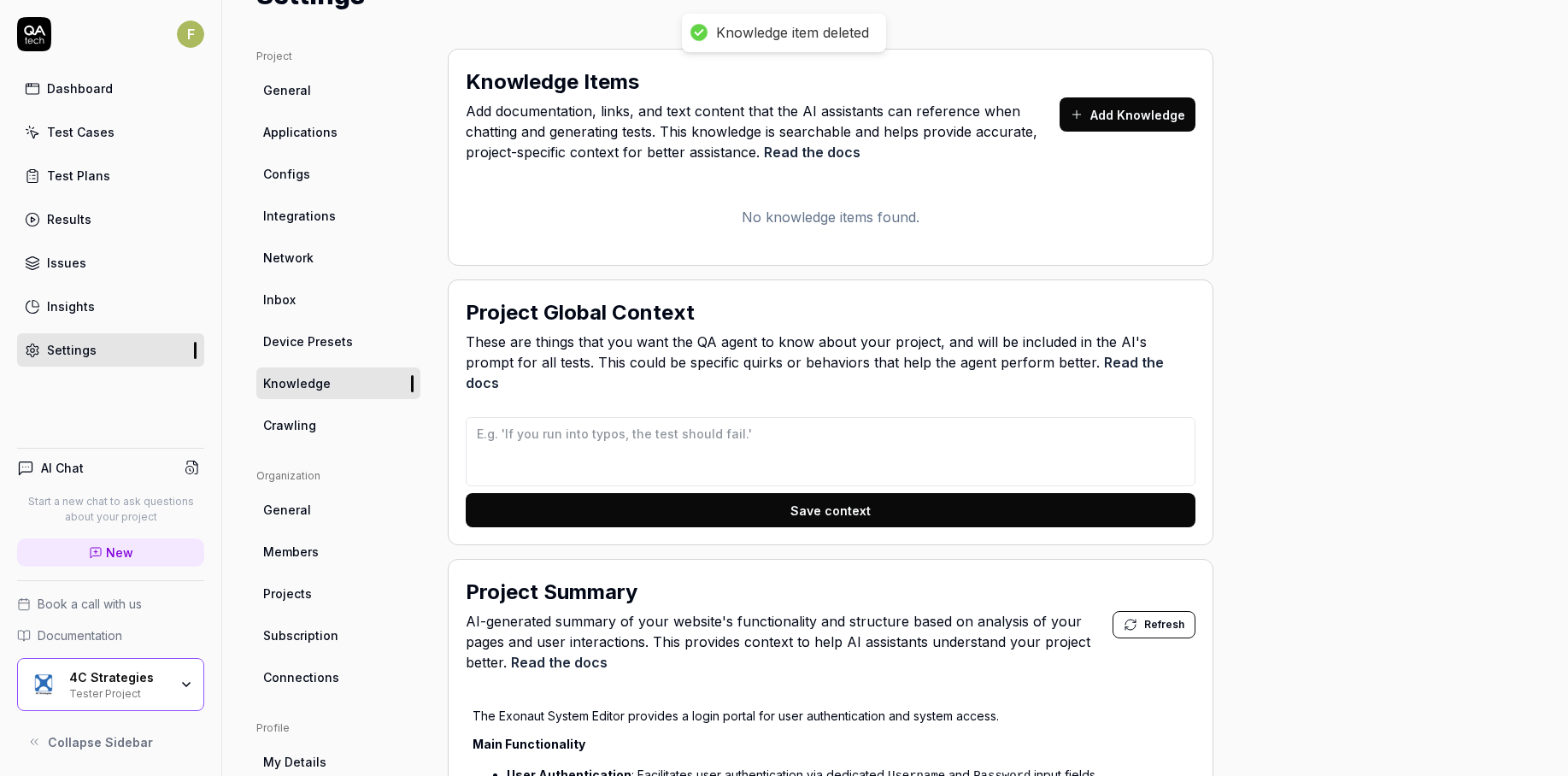
type textarea "*"
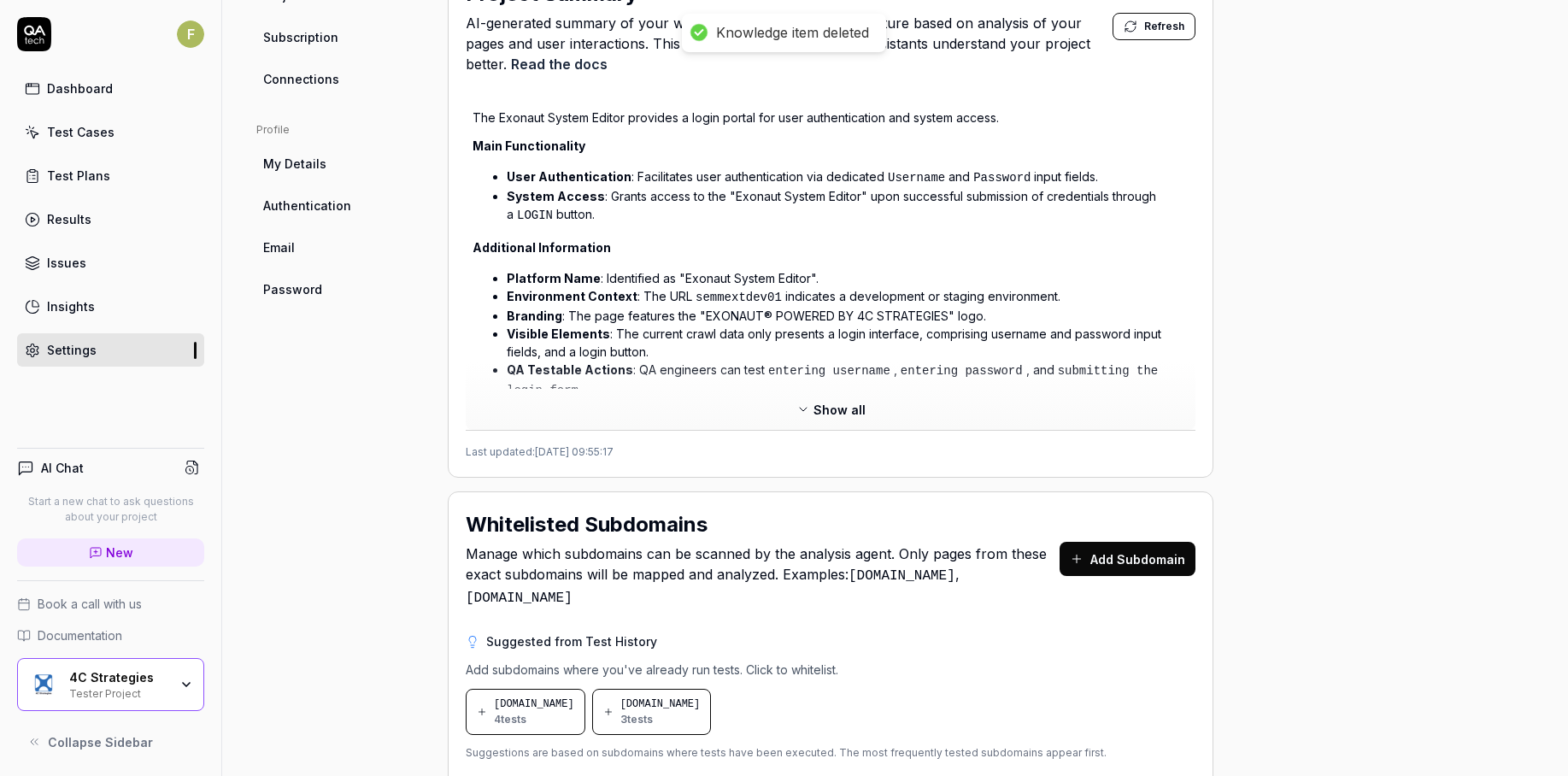
scroll to position [812, 0]
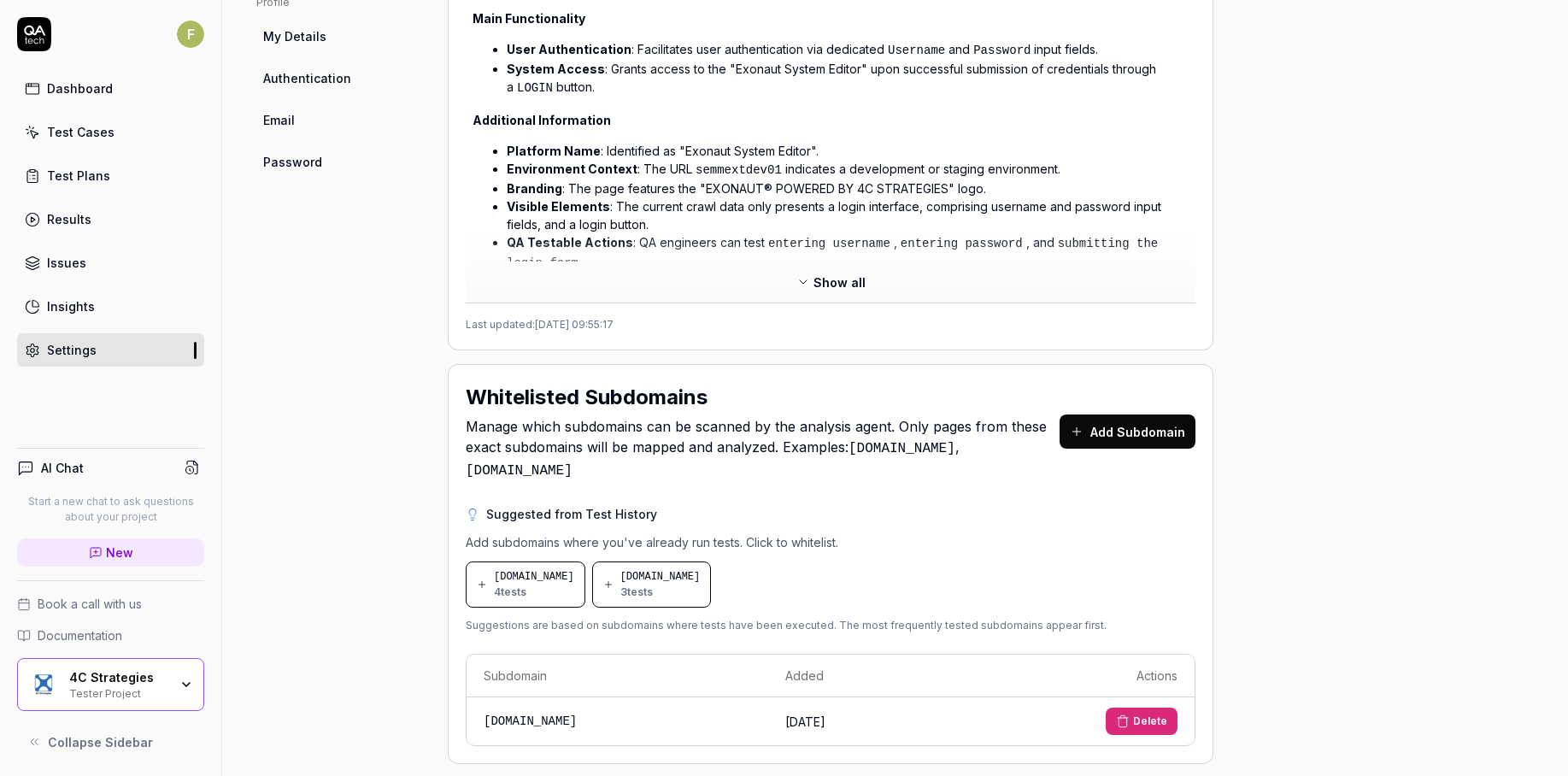
click at [1118, 714] on icon at bounding box center [1123, 721] width 13 height 13
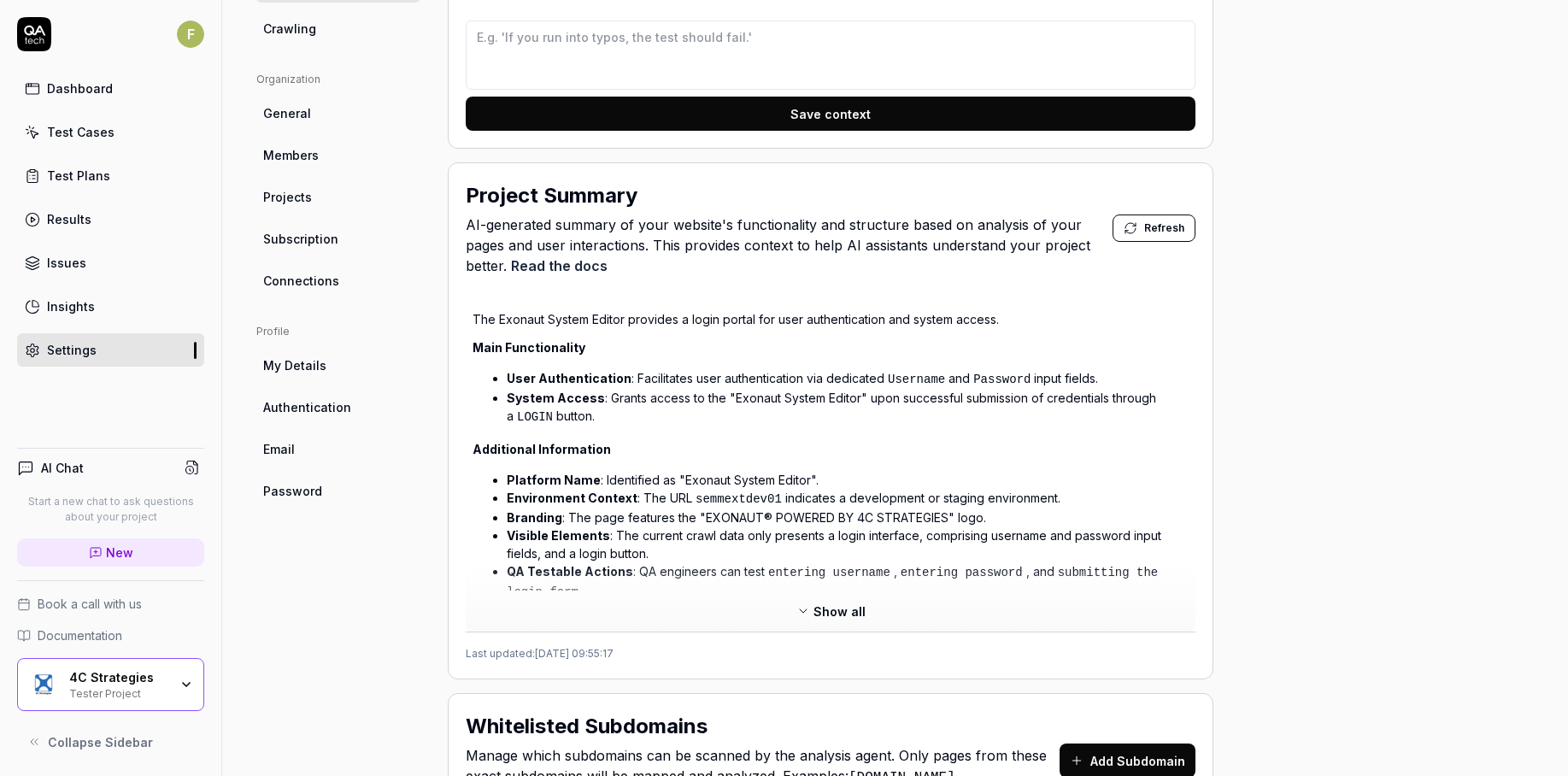
scroll to position [598, 0]
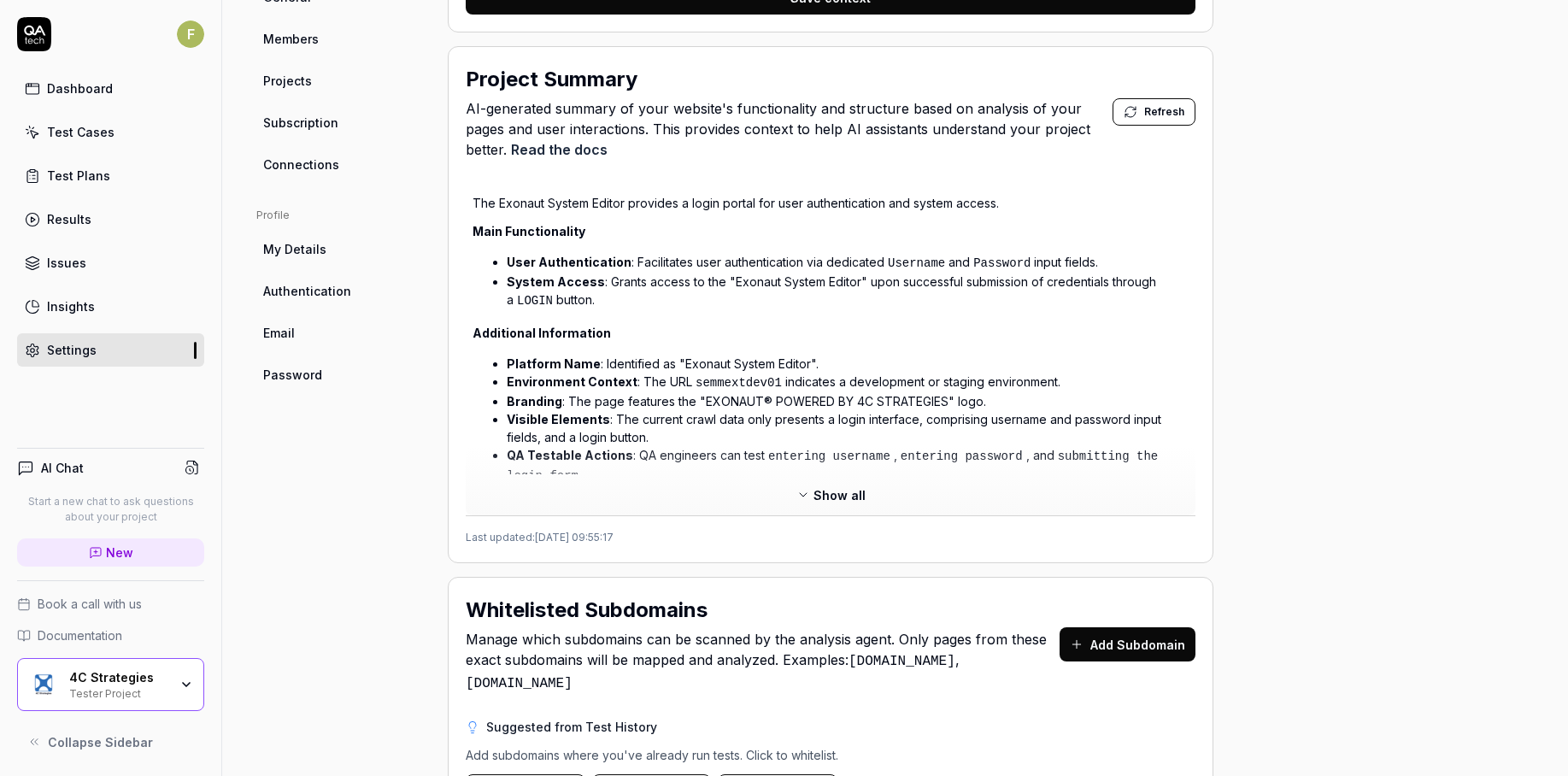
click at [849, 481] on button "Show all" at bounding box center [831, 495] width 90 height 28
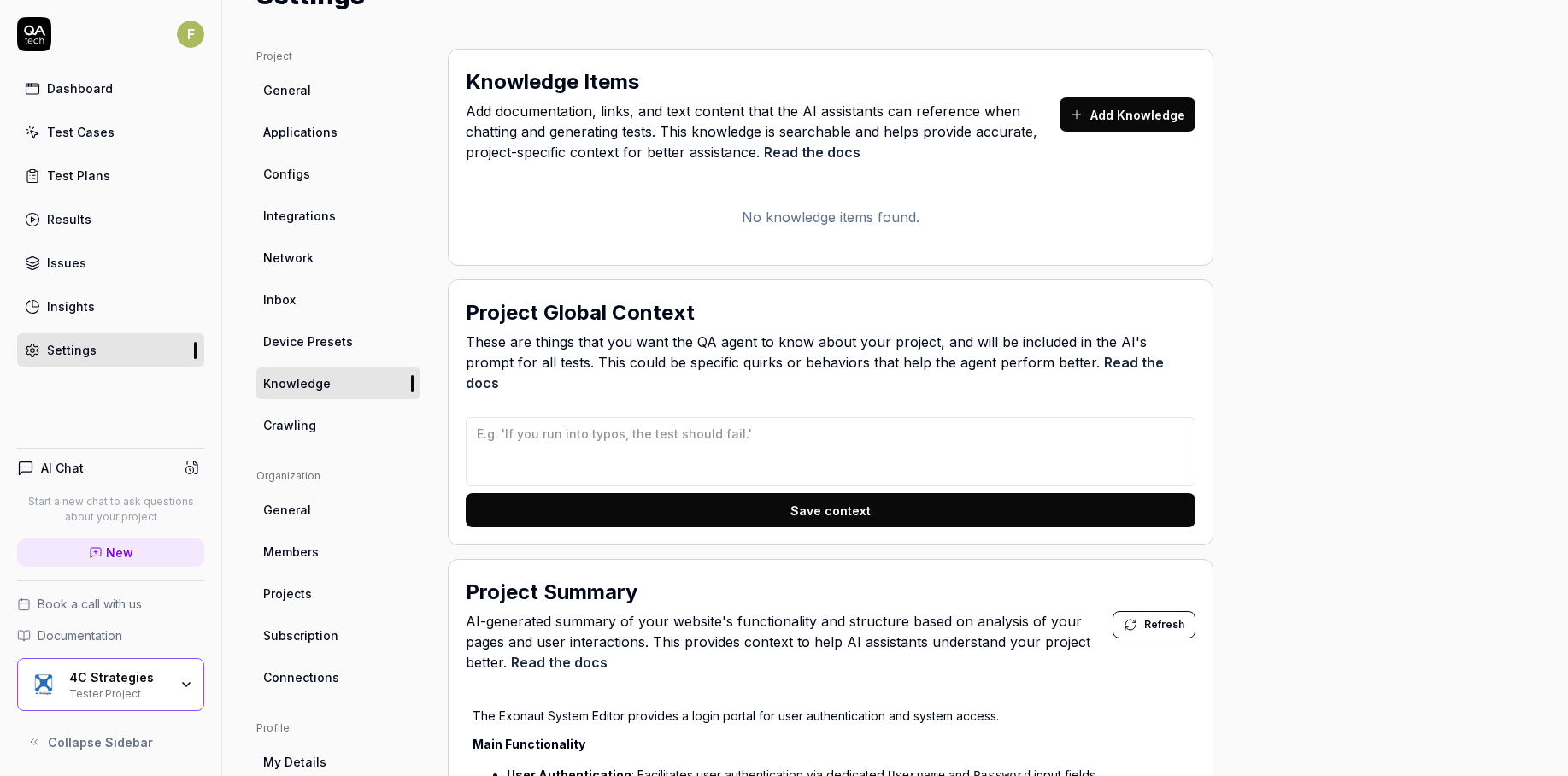
scroll to position [0, 0]
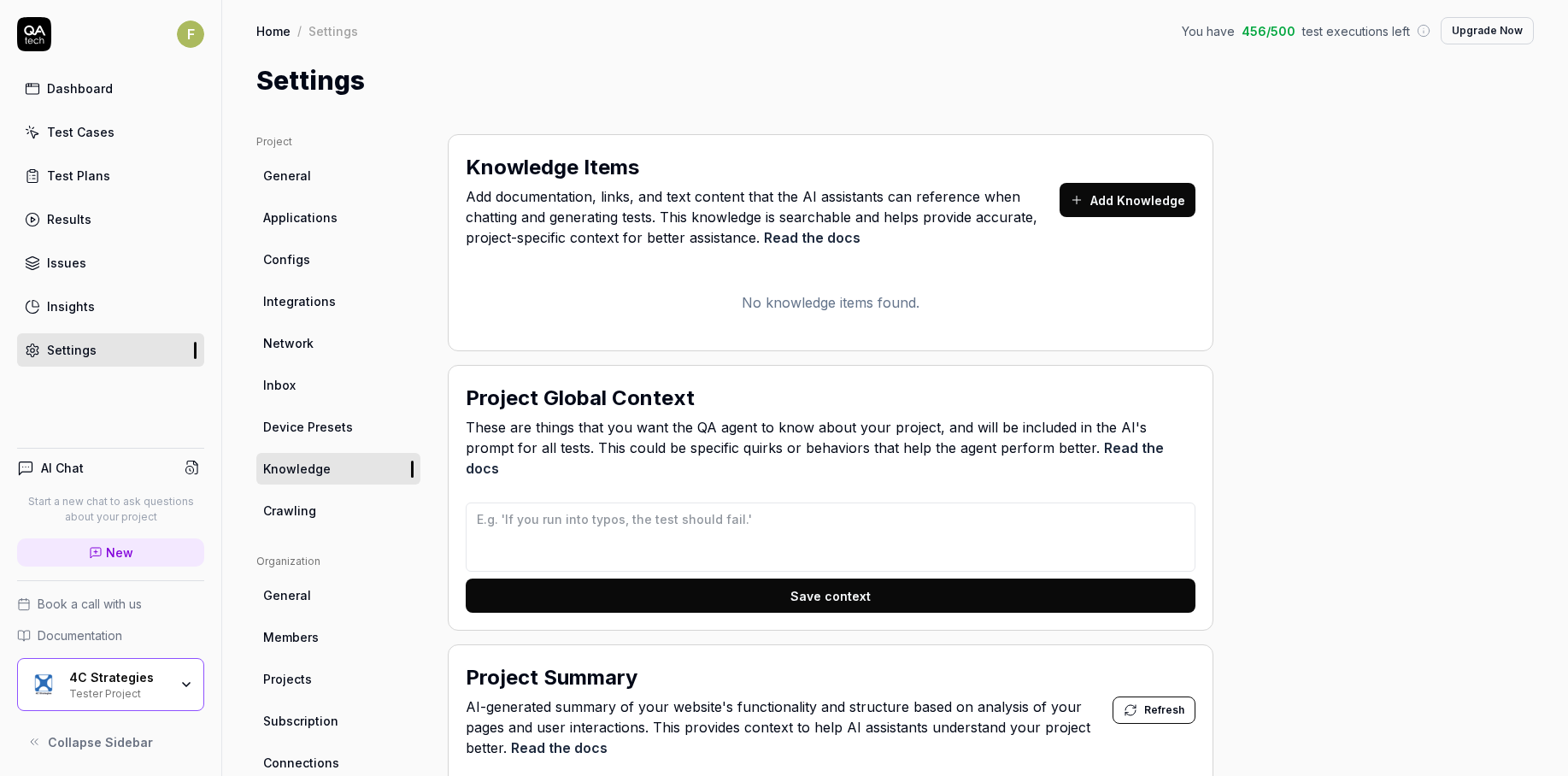
click at [340, 172] on link "General" at bounding box center [338, 175] width 164 height 31
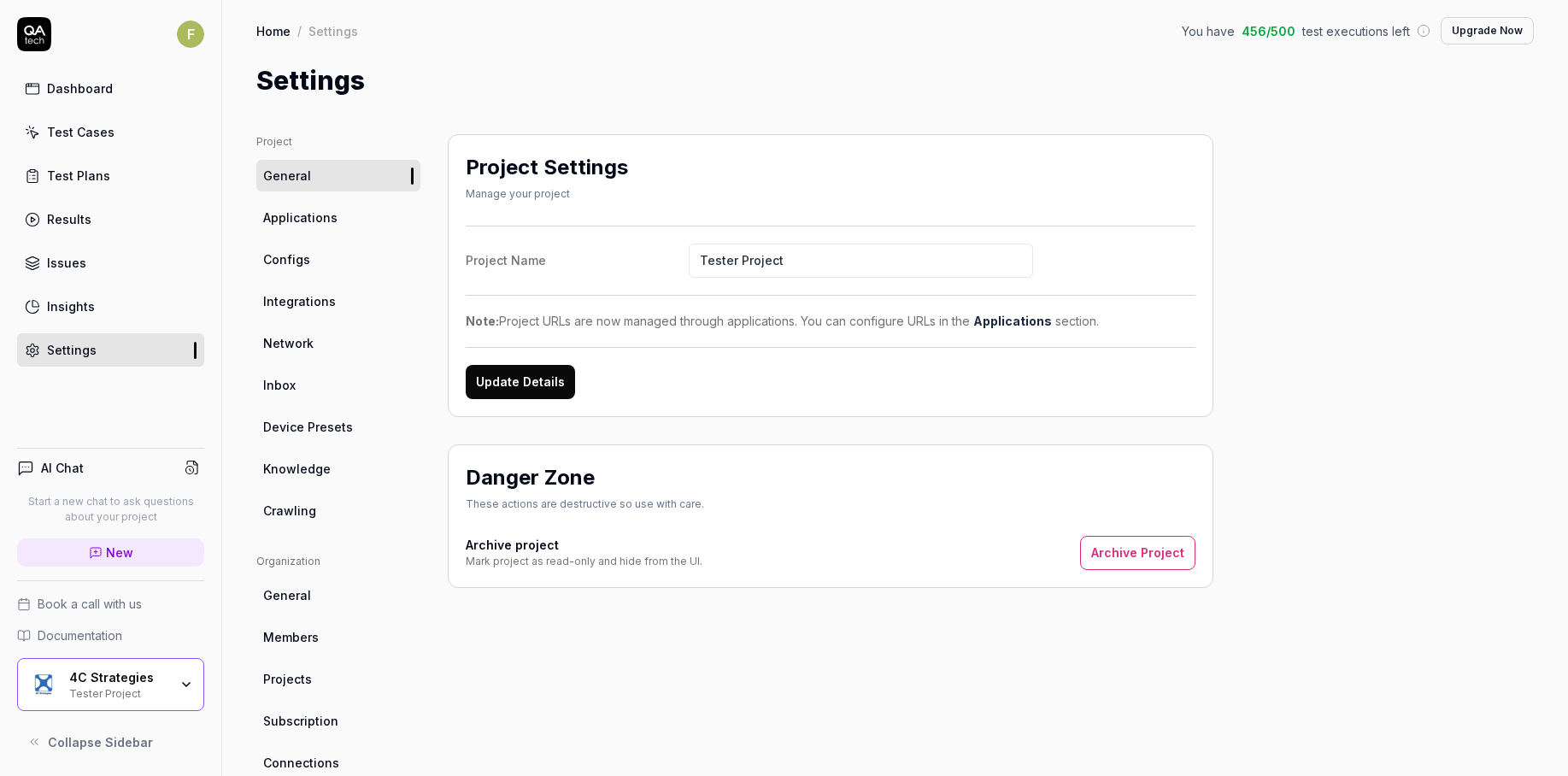
click at [126, 121] on link "Test Cases" at bounding box center [111, 131] width 187 height 33
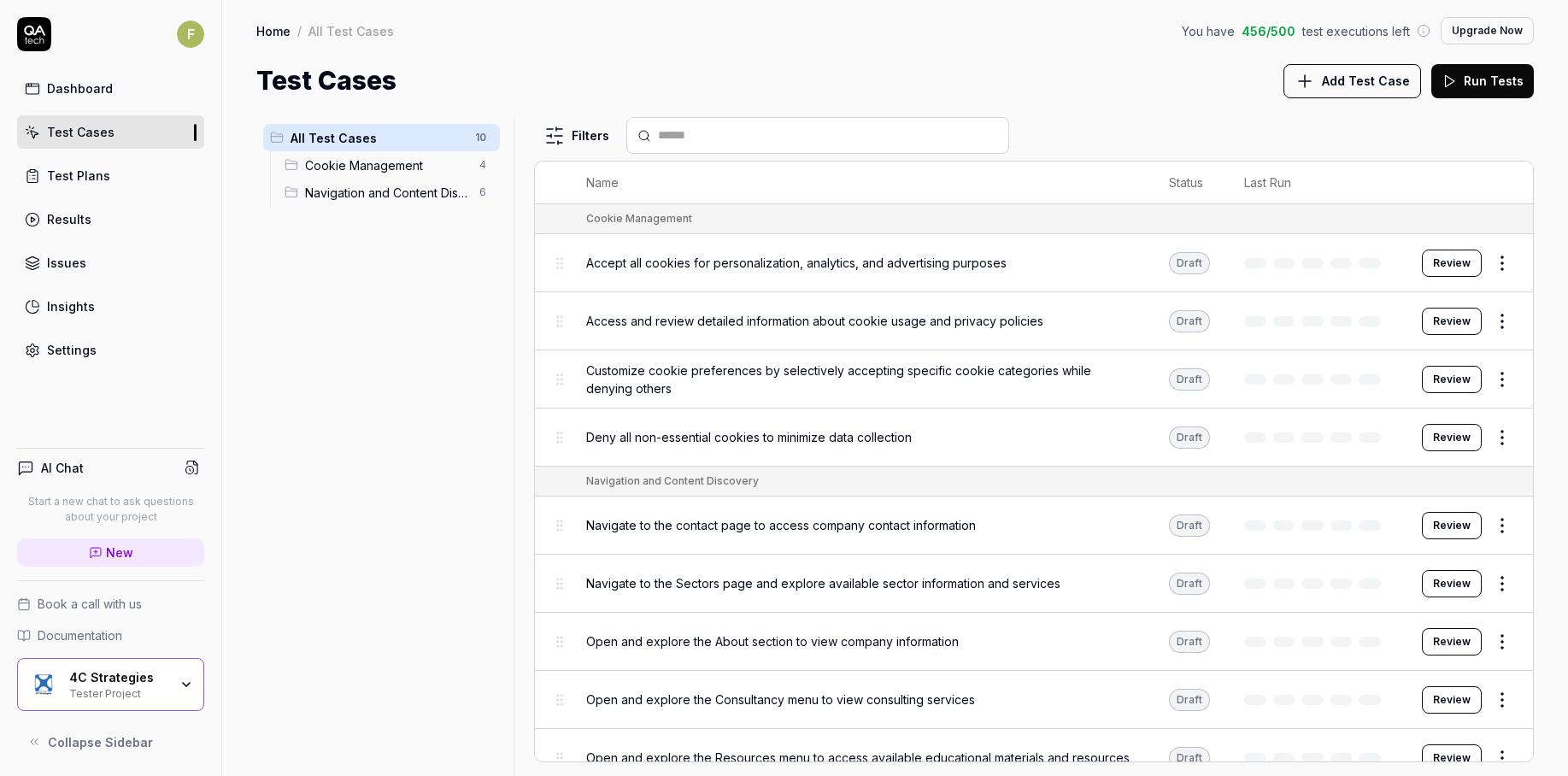
click at [127, 352] on link "Settings" at bounding box center [111, 349] width 187 height 33
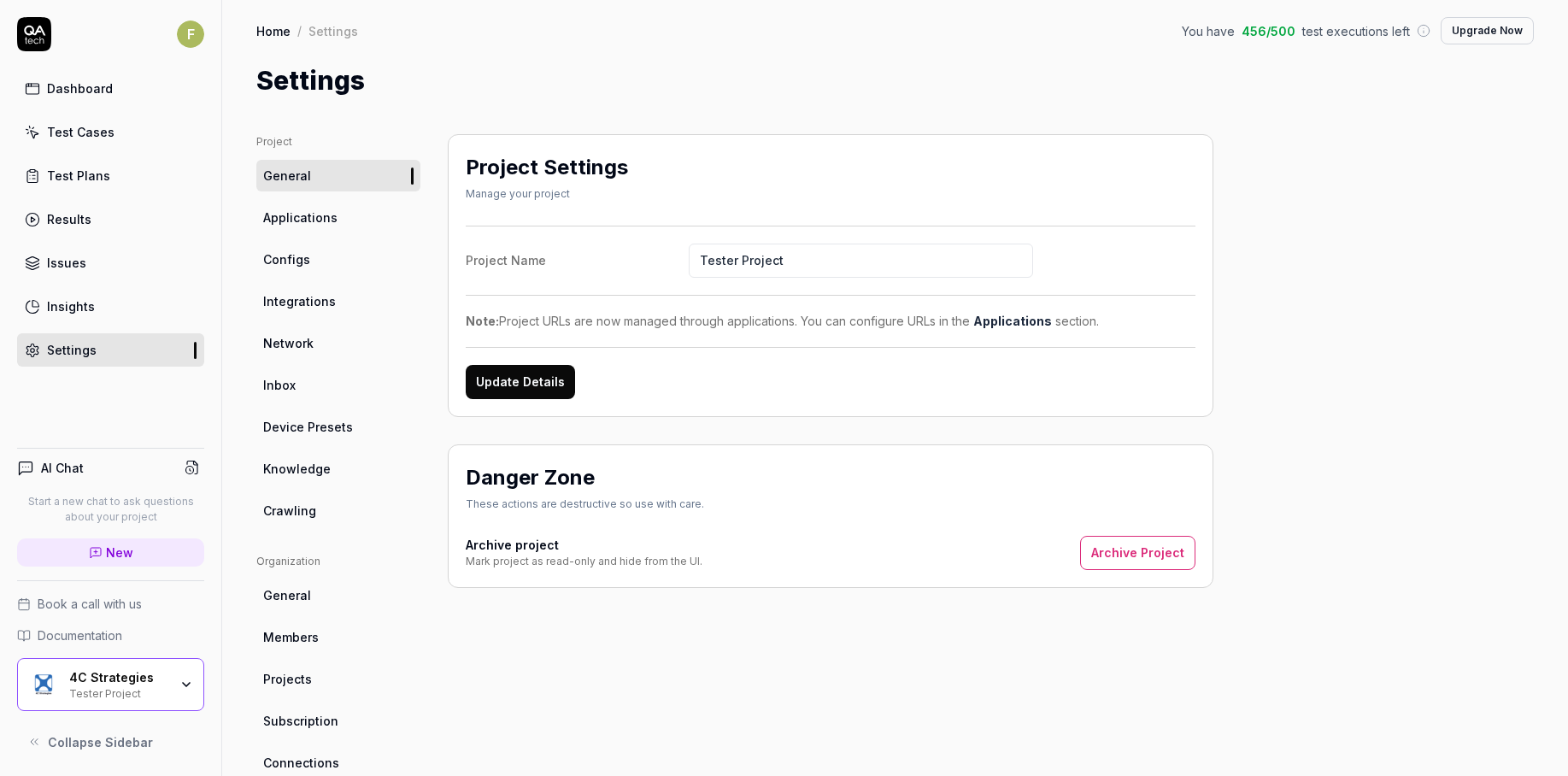
click at [341, 220] on link "Applications" at bounding box center [338, 217] width 164 height 31
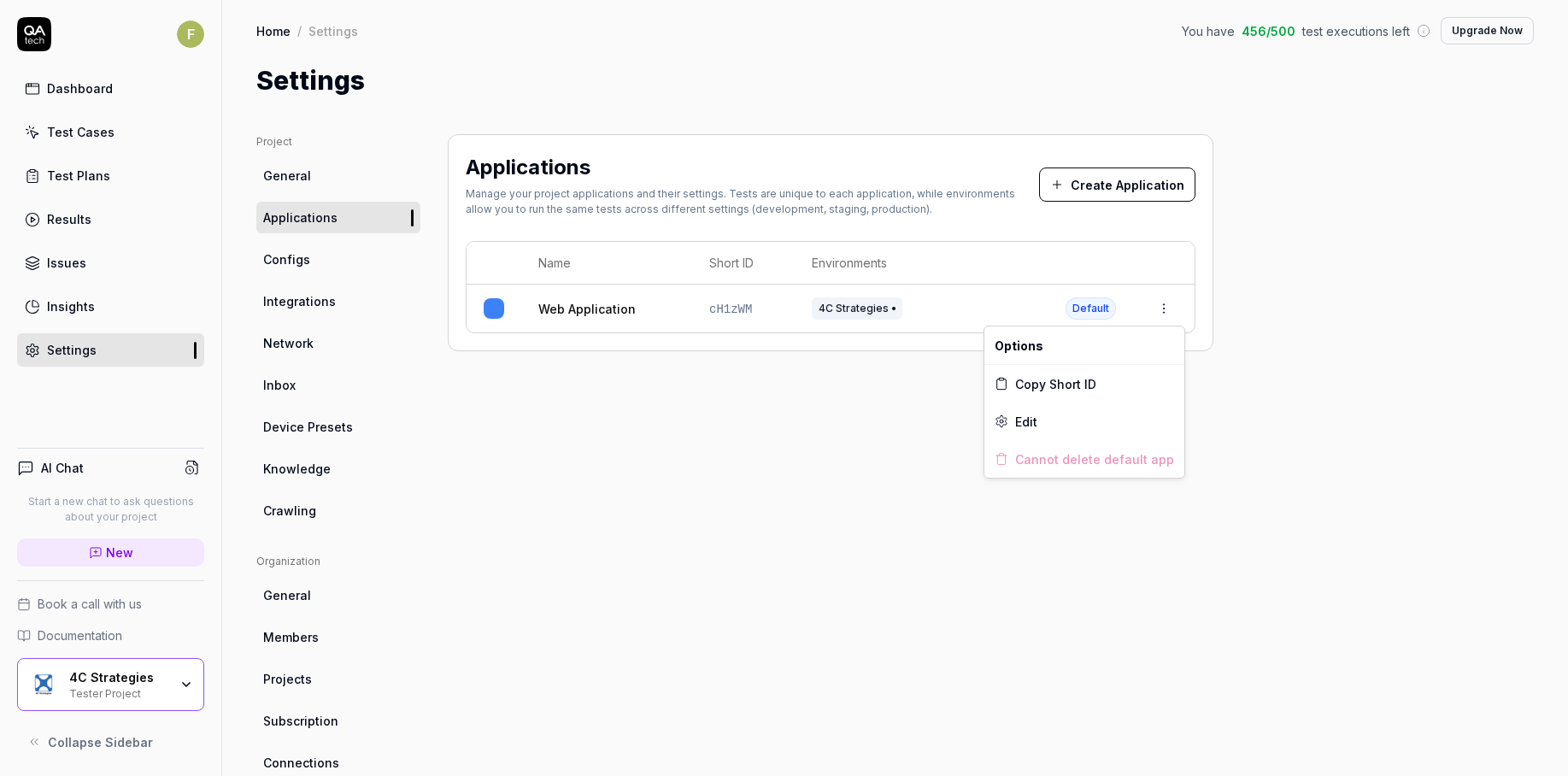
click at [1161, 316] on html "F Dashboard Test Cases Test Plans Results Issues Insights Settings AI Chat Star…" at bounding box center [784, 388] width 1568 height 776
click at [1169, 421] on div "Edit" at bounding box center [1084, 421] width 200 height 38
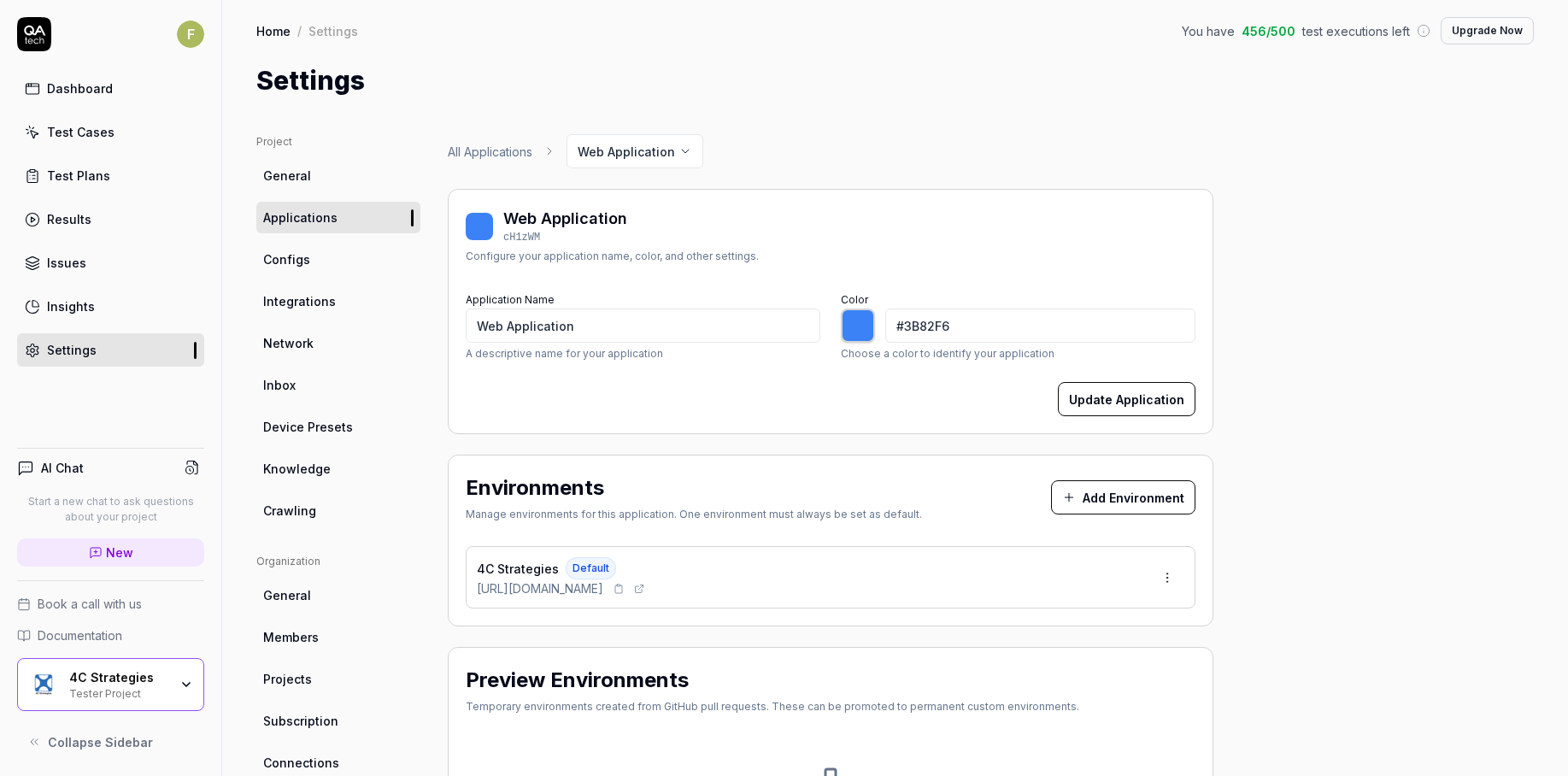
click at [644, 585] on icon at bounding box center [638, 588] width 10 height 10
type input "*******"
click at [1153, 513] on button "Add Environment" at bounding box center [1124, 497] width 145 height 34
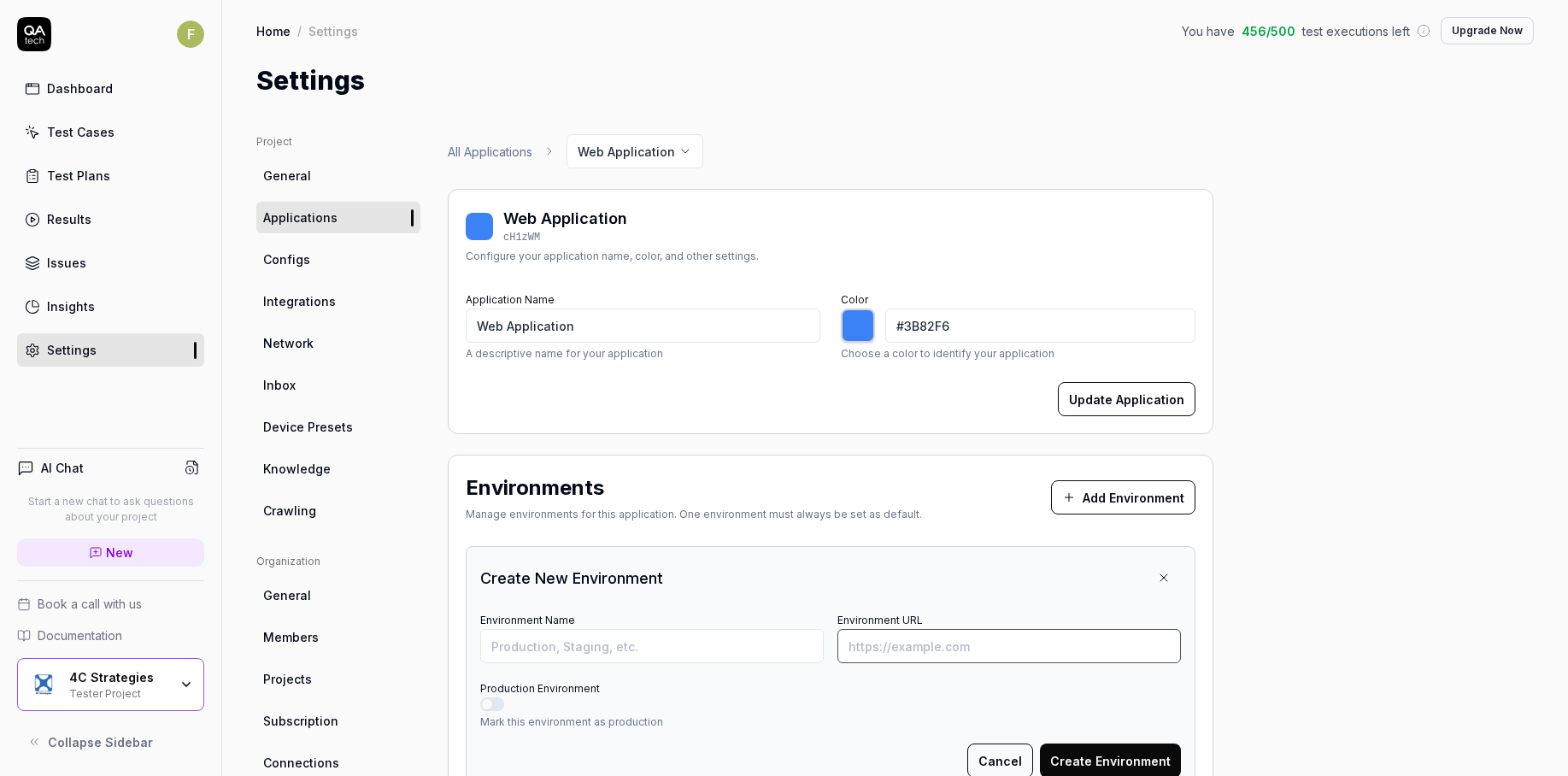
click at [1065, 654] on input "Environment URL" at bounding box center [1008, 647] width 344 height 34
paste input "https://www.4cstrategies.com/solutions/resilience-software/continuity-managemen…"
drag, startPoint x: 975, startPoint y: 649, endPoint x: 1108, endPoint y: 646, distance: 133.0
click at [1108, 646] on input "https://www.4cstrategies.com/solutions/resilience-software/continuity-managemen…" at bounding box center [1008, 647] width 344 height 34
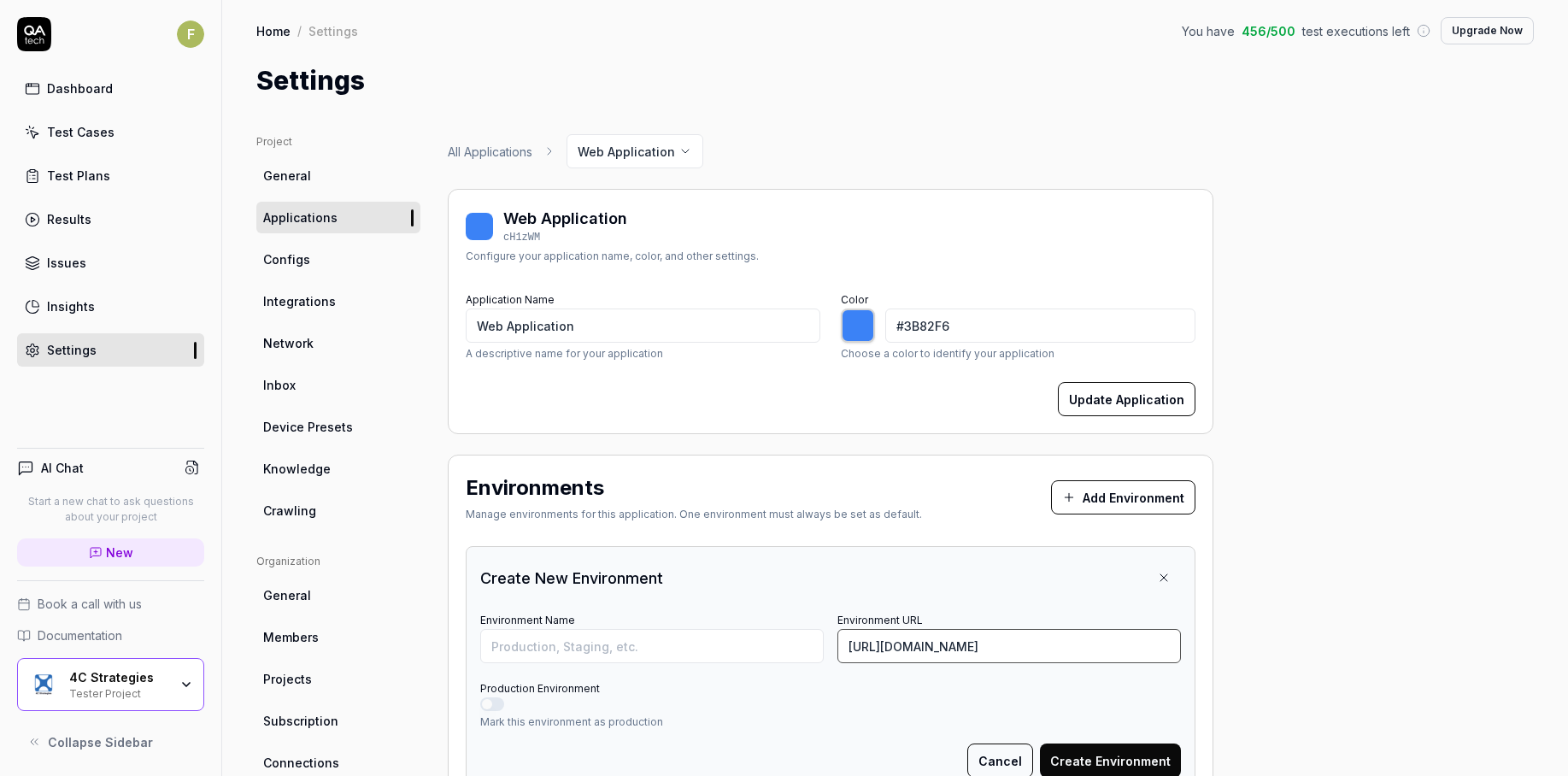
type input "https://www.4cstrategies.com/solutions/resilience-software/continuity-managemen…"
click at [577, 644] on input "Environment Name" at bounding box center [651, 647] width 344 height 34
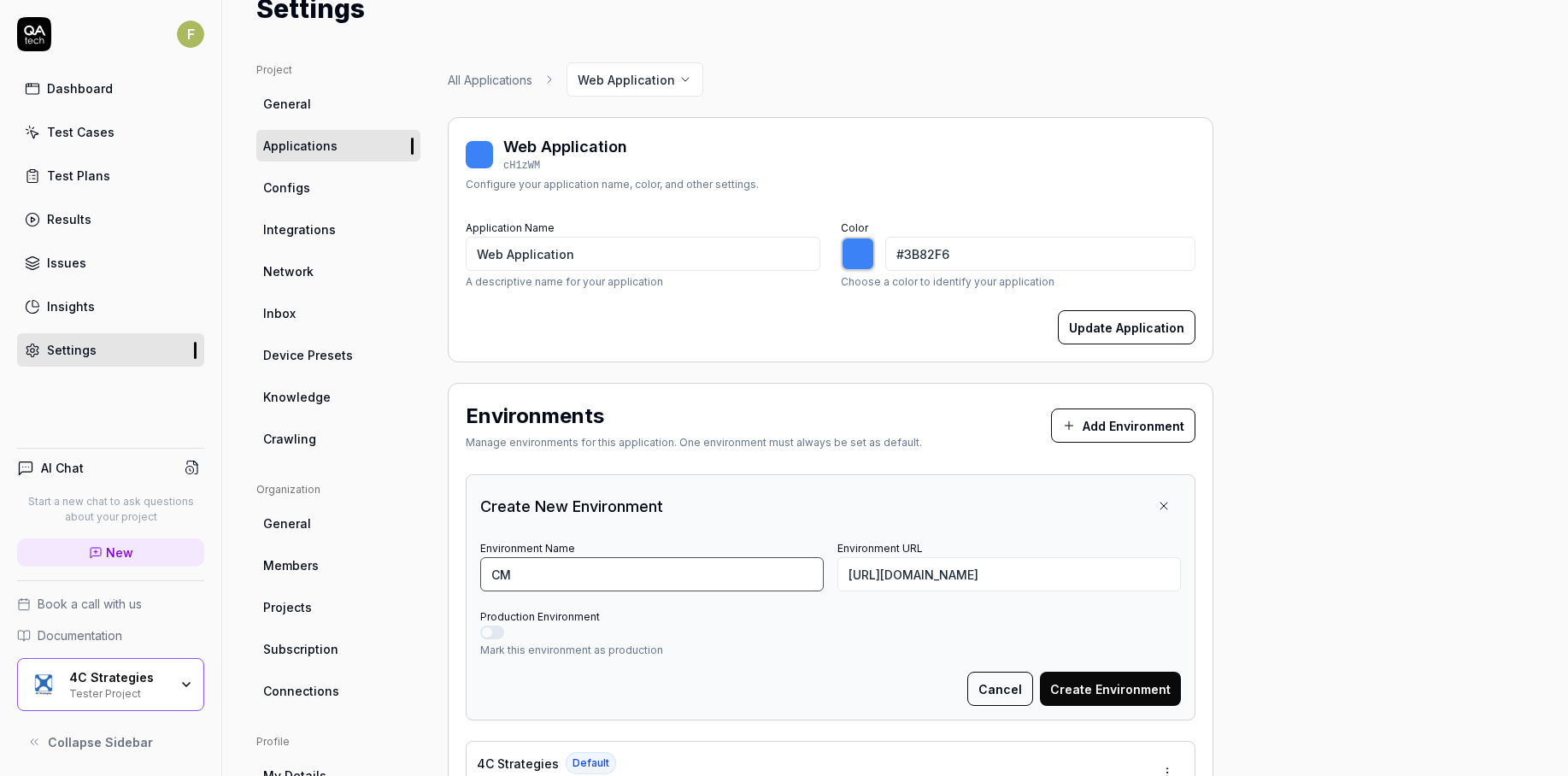
scroll to position [171, 0]
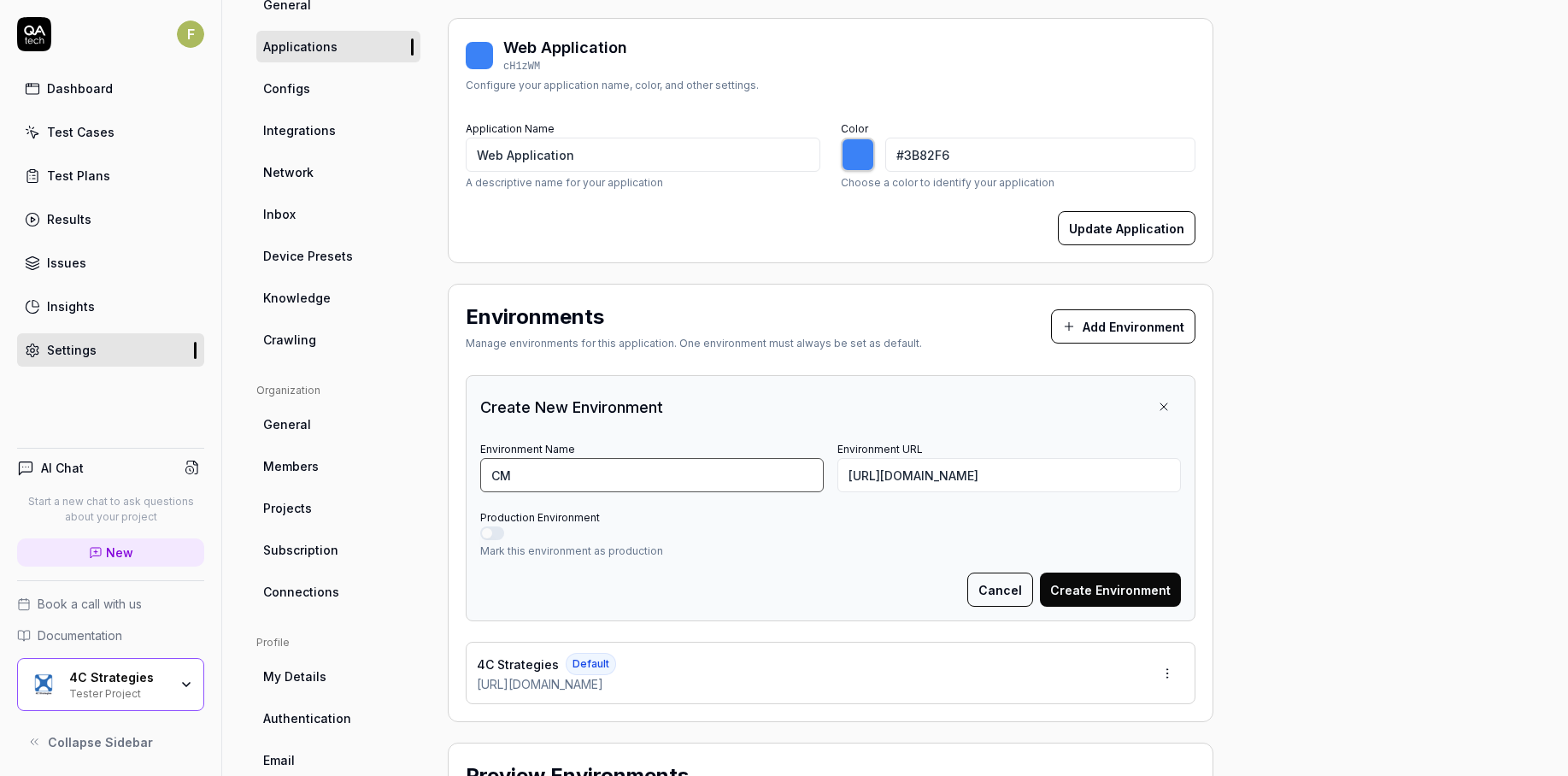
type input "CM"
click at [1149, 594] on button "Create Environment" at bounding box center [1110, 590] width 141 height 34
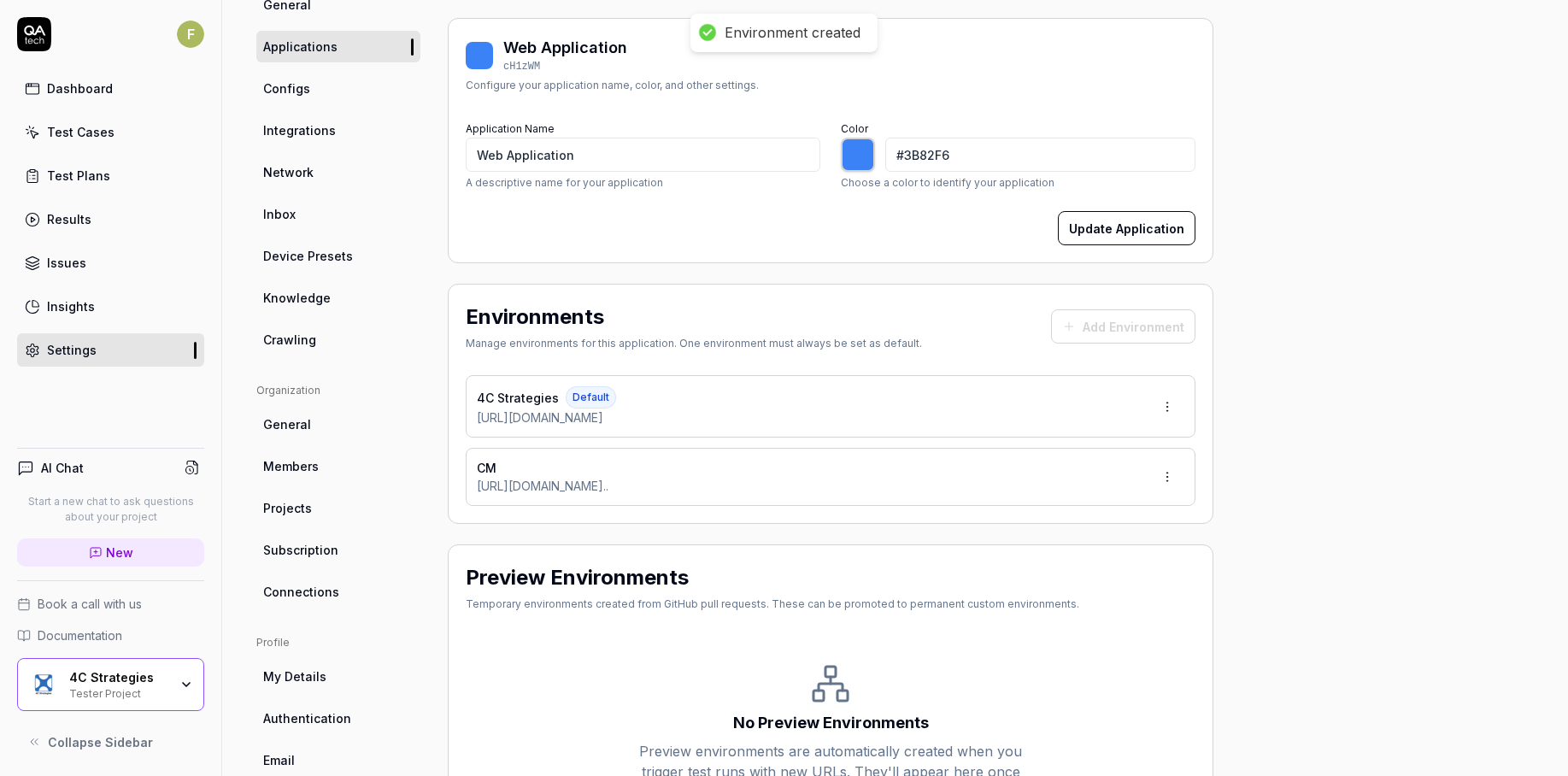
type input "*******"
click at [121, 143] on link "Test Cases" at bounding box center [111, 131] width 187 height 33
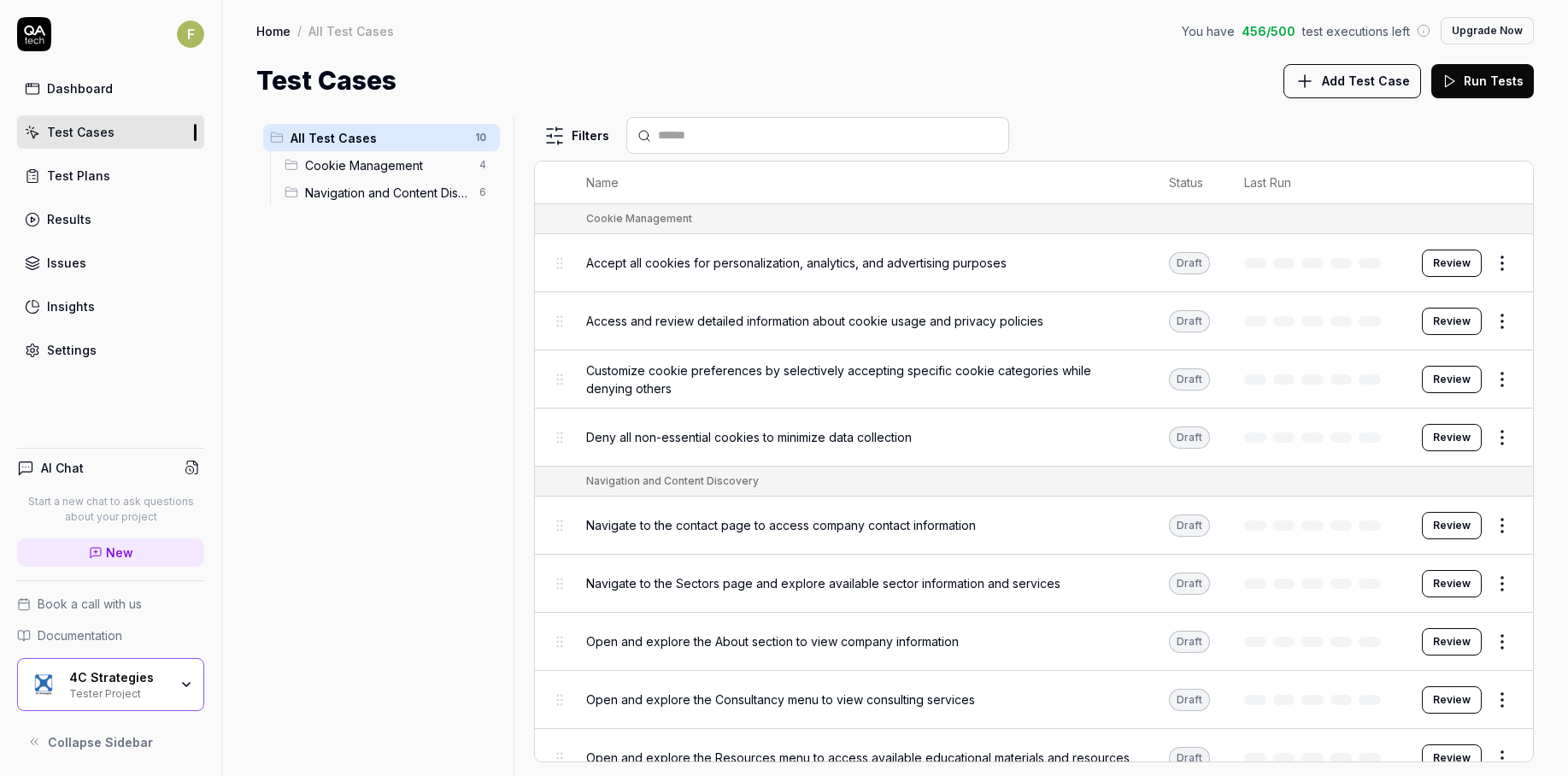
click at [1343, 83] on span "Add Test Case" at bounding box center [1365, 80] width 88 height 18
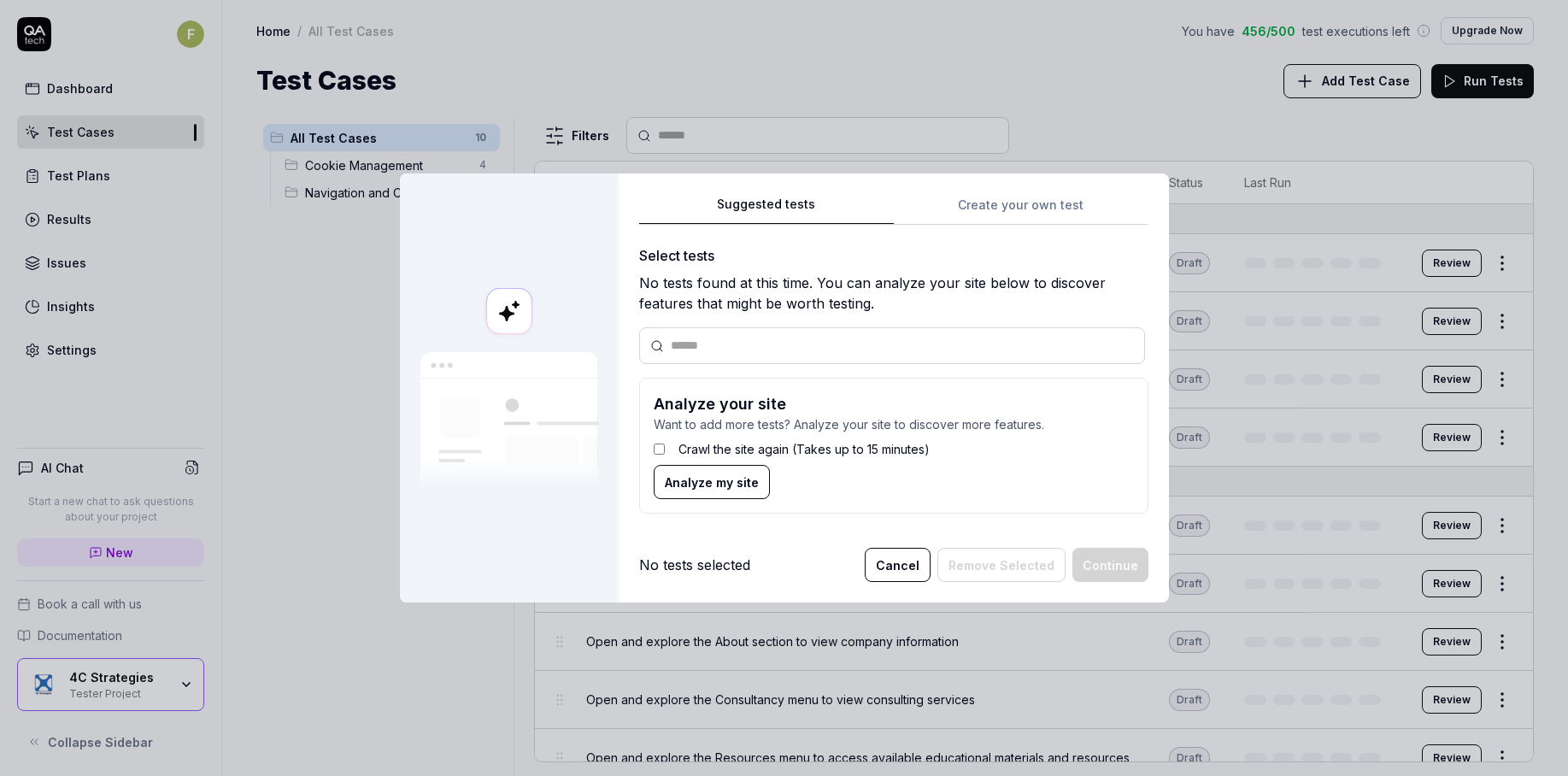
click at [701, 434] on div "Crawl the site again (Takes up to 15 minutes)" at bounding box center [893, 448] width 480 height 31
click at [699, 446] on label "Crawl the site again (Takes up to 15 minutes)" at bounding box center [804, 449] width 252 height 18
click at [699, 473] on button "Analyze my site" at bounding box center [711, 482] width 116 height 34
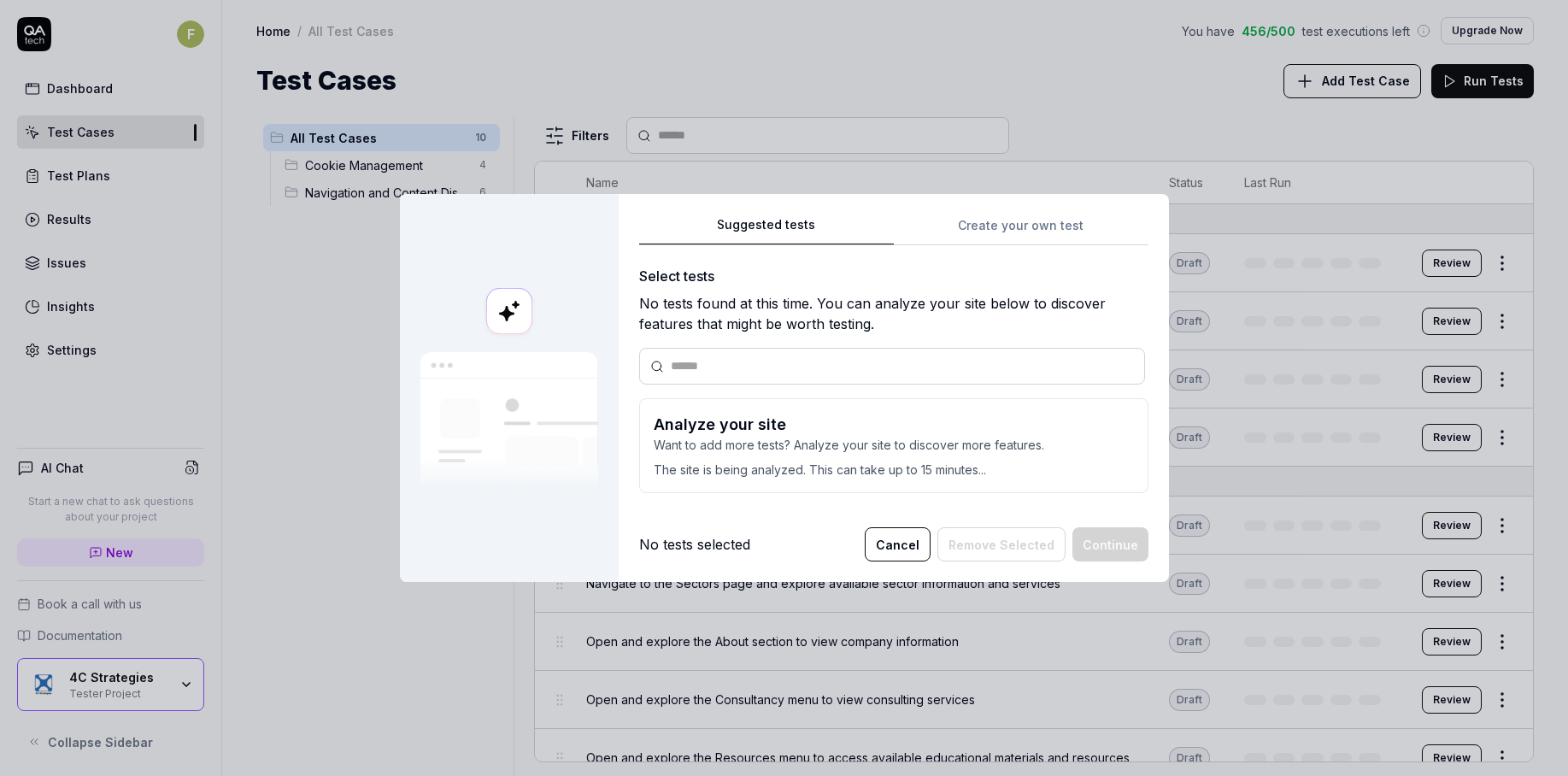
click at [543, 562] on div at bounding box center [509, 388] width 219 height 389
click at [908, 548] on button "Cancel" at bounding box center [898, 545] width 66 height 34
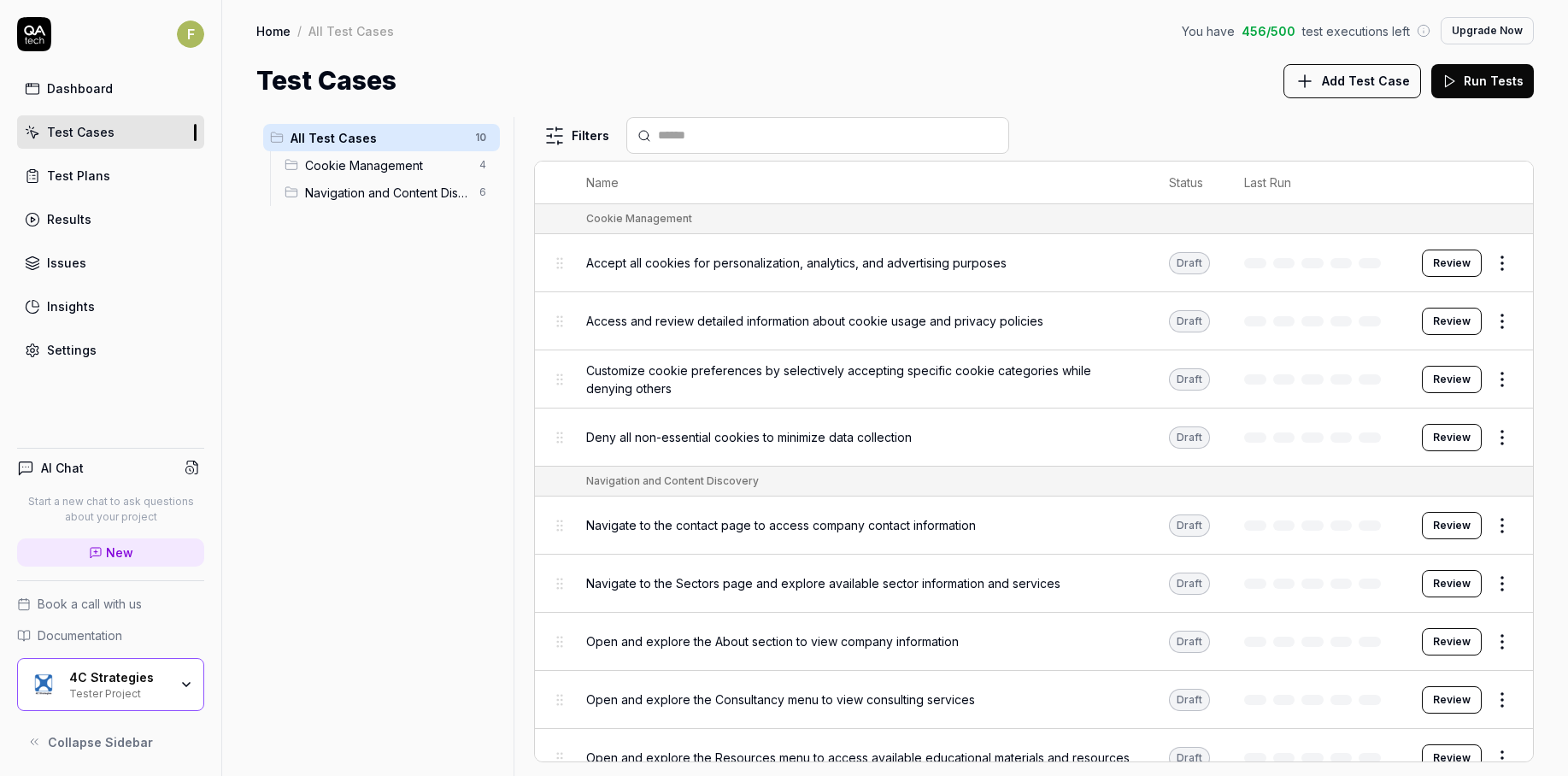
click at [452, 452] on div "All Test Cases 10 Cookie Management 4 Navigation and Content Discovery 6" at bounding box center [381, 436] width 251 height 638
click at [87, 154] on div "Dashboard Test Cases Test Plans Results Issues Insights Settings" at bounding box center [111, 219] width 187 height 295
click at [90, 171] on div "Test Plans" at bounding box center [79, 176] width 63 height 18
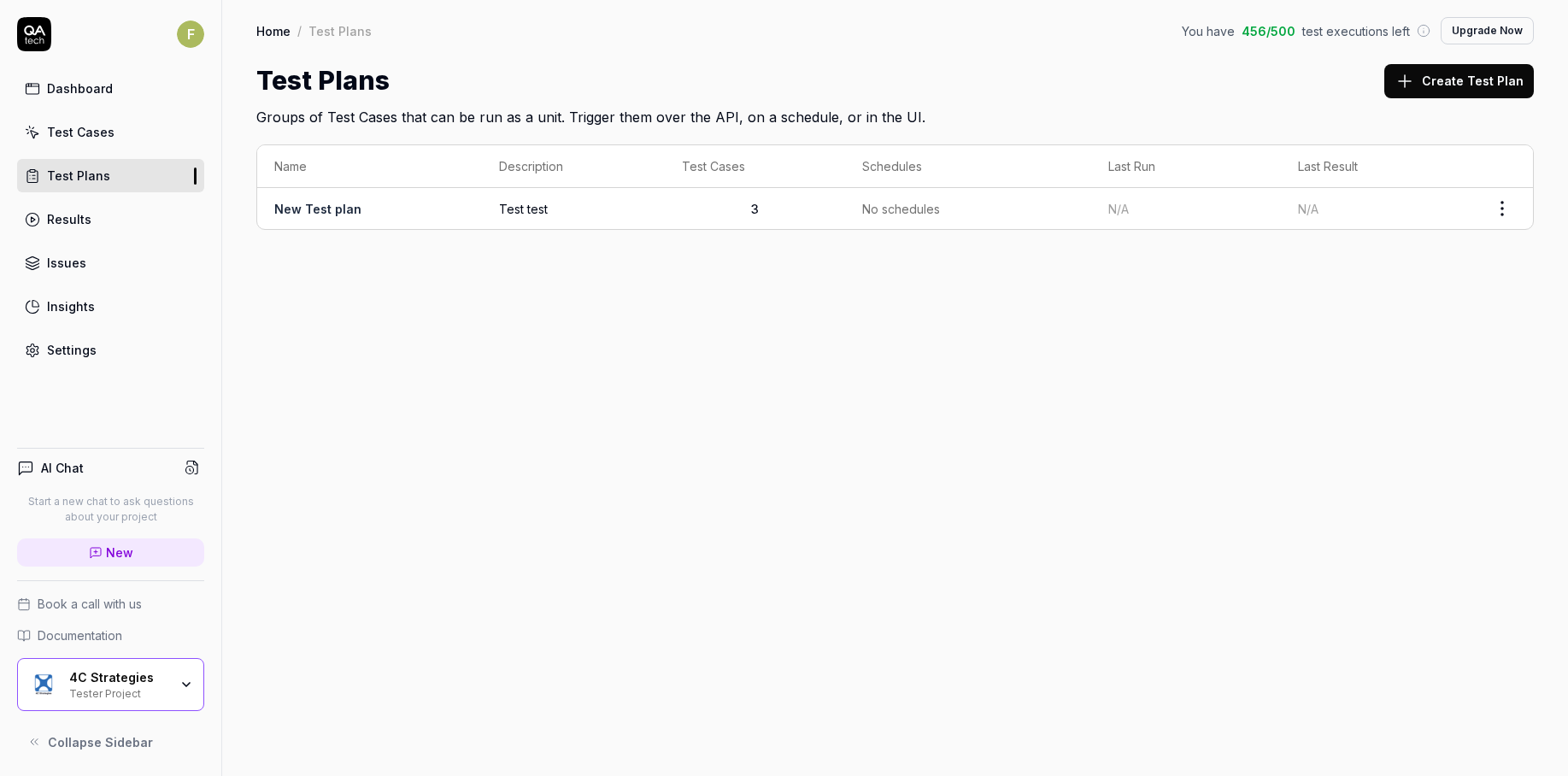
click at [114, 141] on link "Test Cases" at bounding box center [111, 131] width 187 height 33
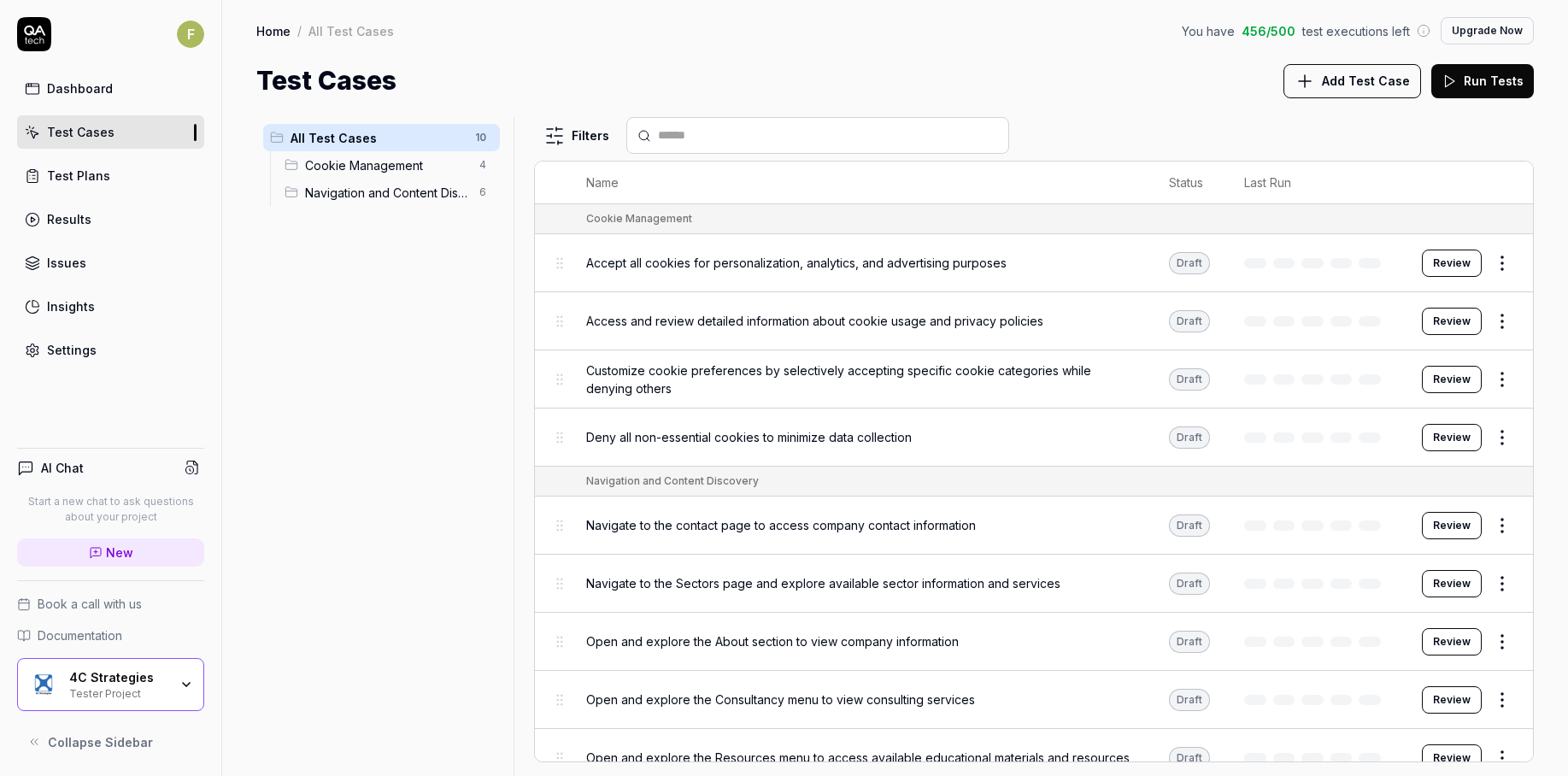
click at [107, 346] on link "Settings" at bounding box center [111, 349] width 187 height 33
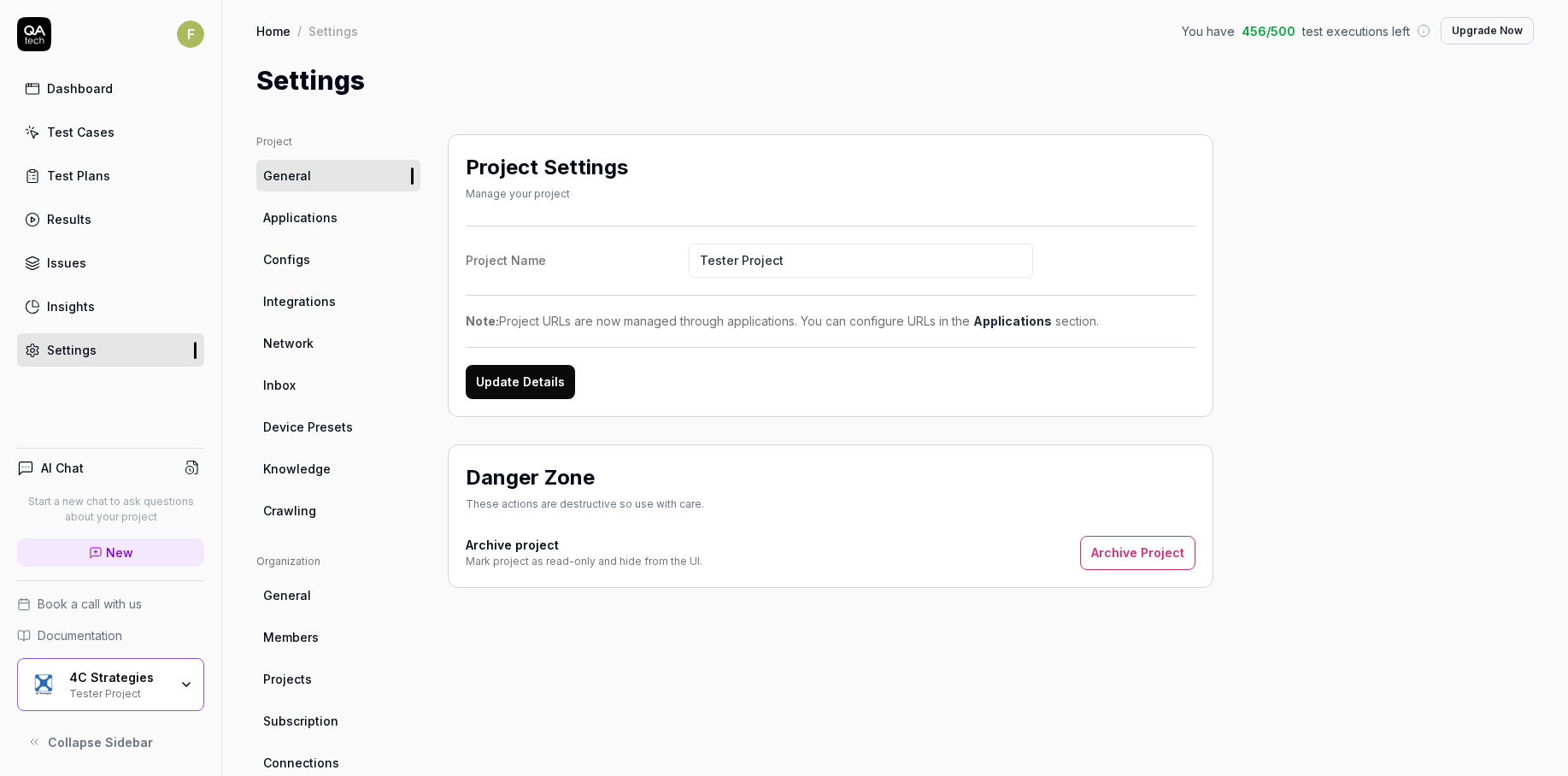
click at [340, 507] on link "Crawling" at bounding box center [338, 510] width 164 height 31
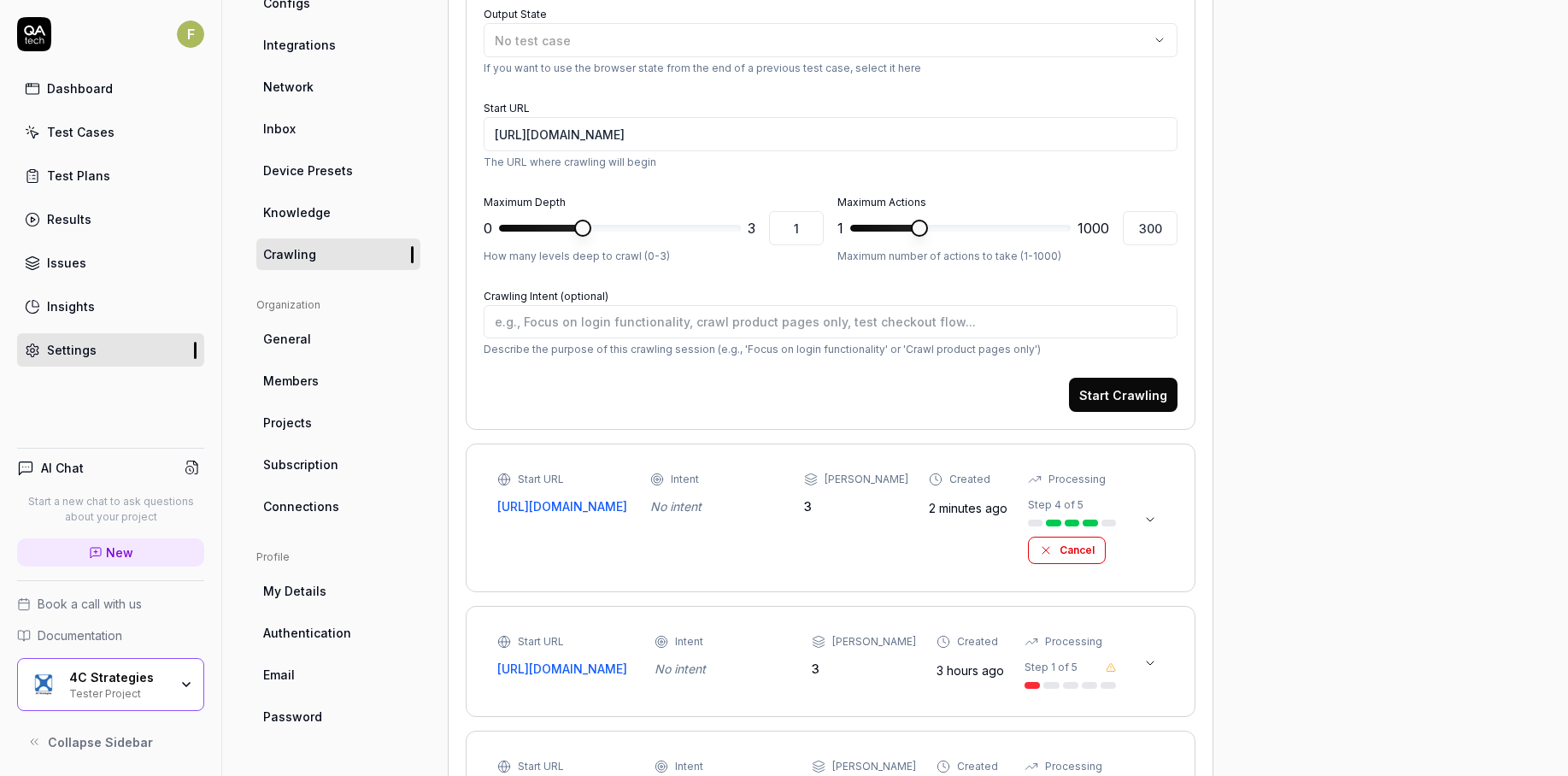
scroll to position [171, 0]
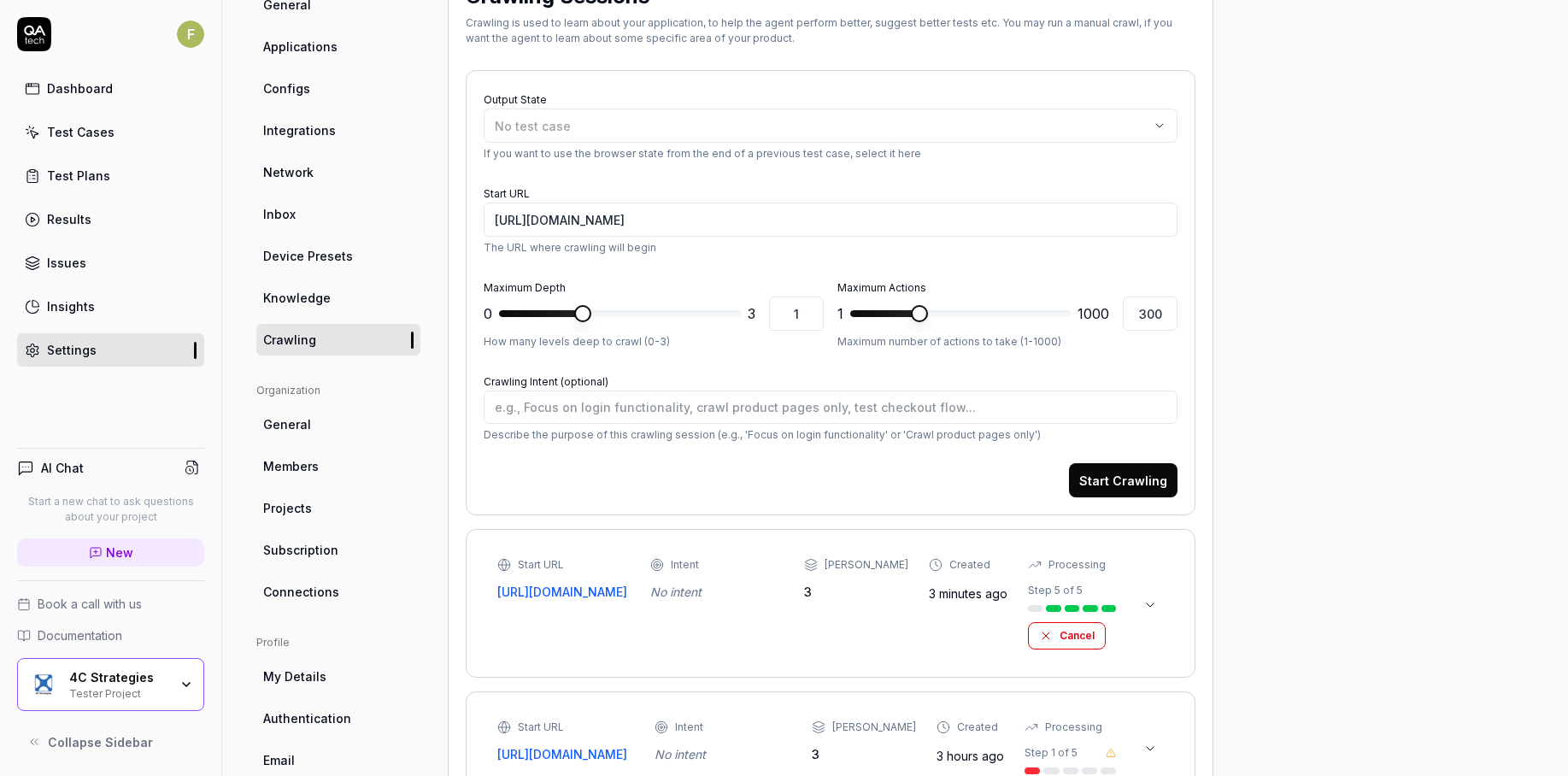
click at [1157, 609] on button at bounding box center [1149, 605] width 28 height 28
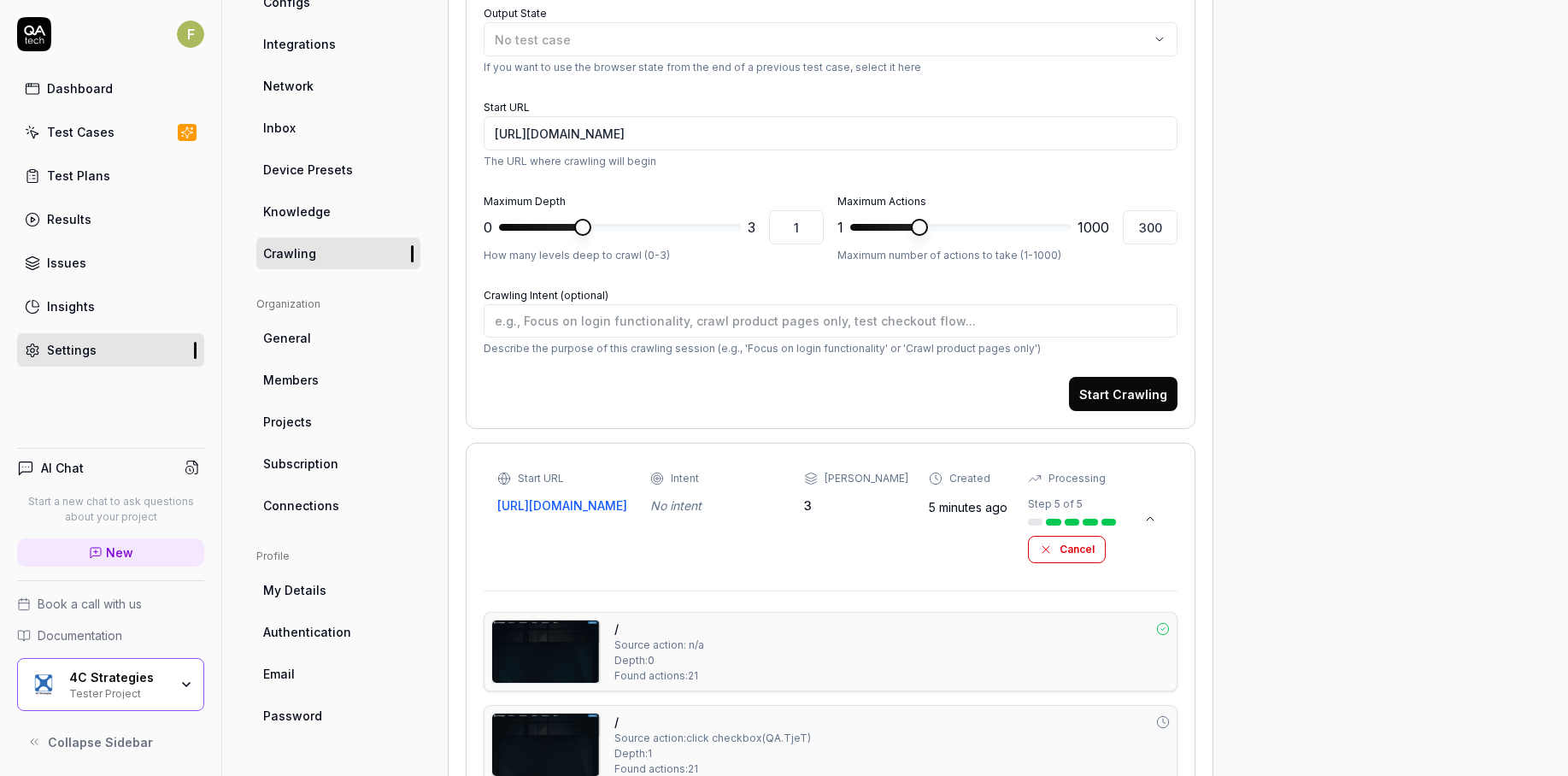
scroll to position [258, 0]
click at [1137, 522] on button at bounding box center [1149, 518] width 28 height 28
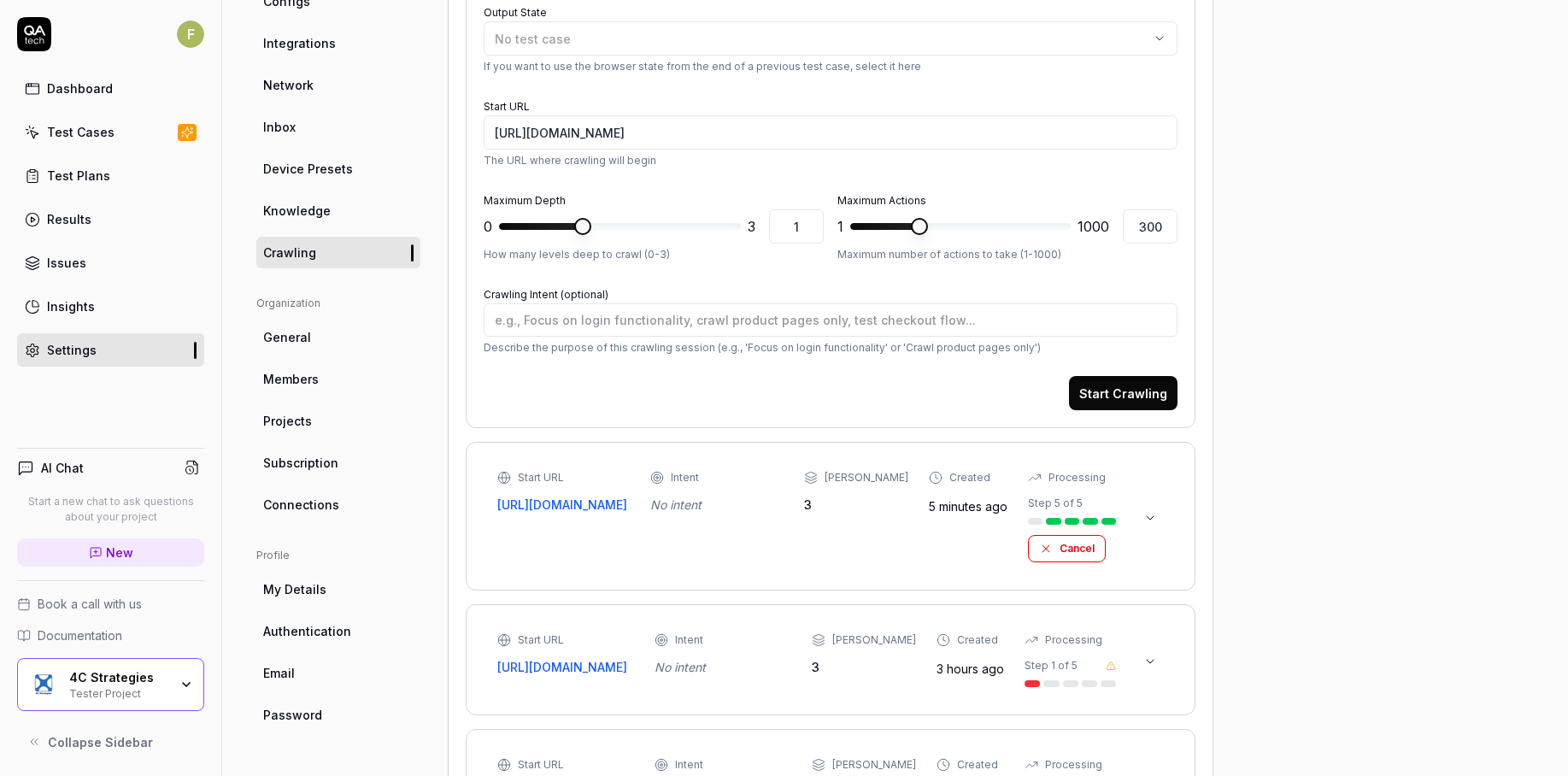
click at [826, 547] on div "Start URL https://www.4cstrategies.com/ Intent No intent Max Depth 3 Created 5 …" at bounding box center [806, 516] width 618 height 92
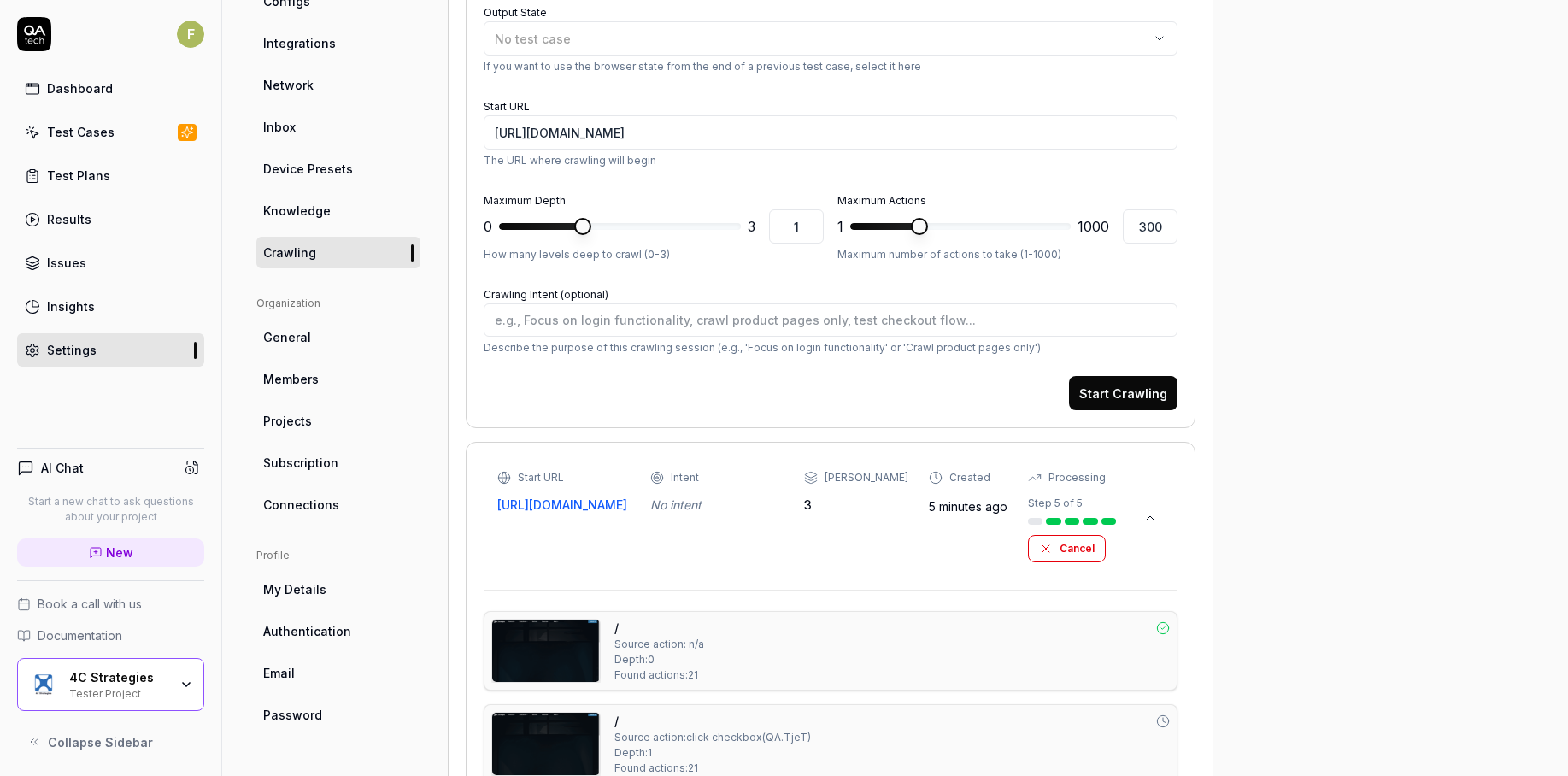
click at [826, 547] on div "Start URL https://www.4cstrategies.com/ Intent No intent Max Depth 3 Created 5 …" at bounding box center [806, 516] width 618 height 92
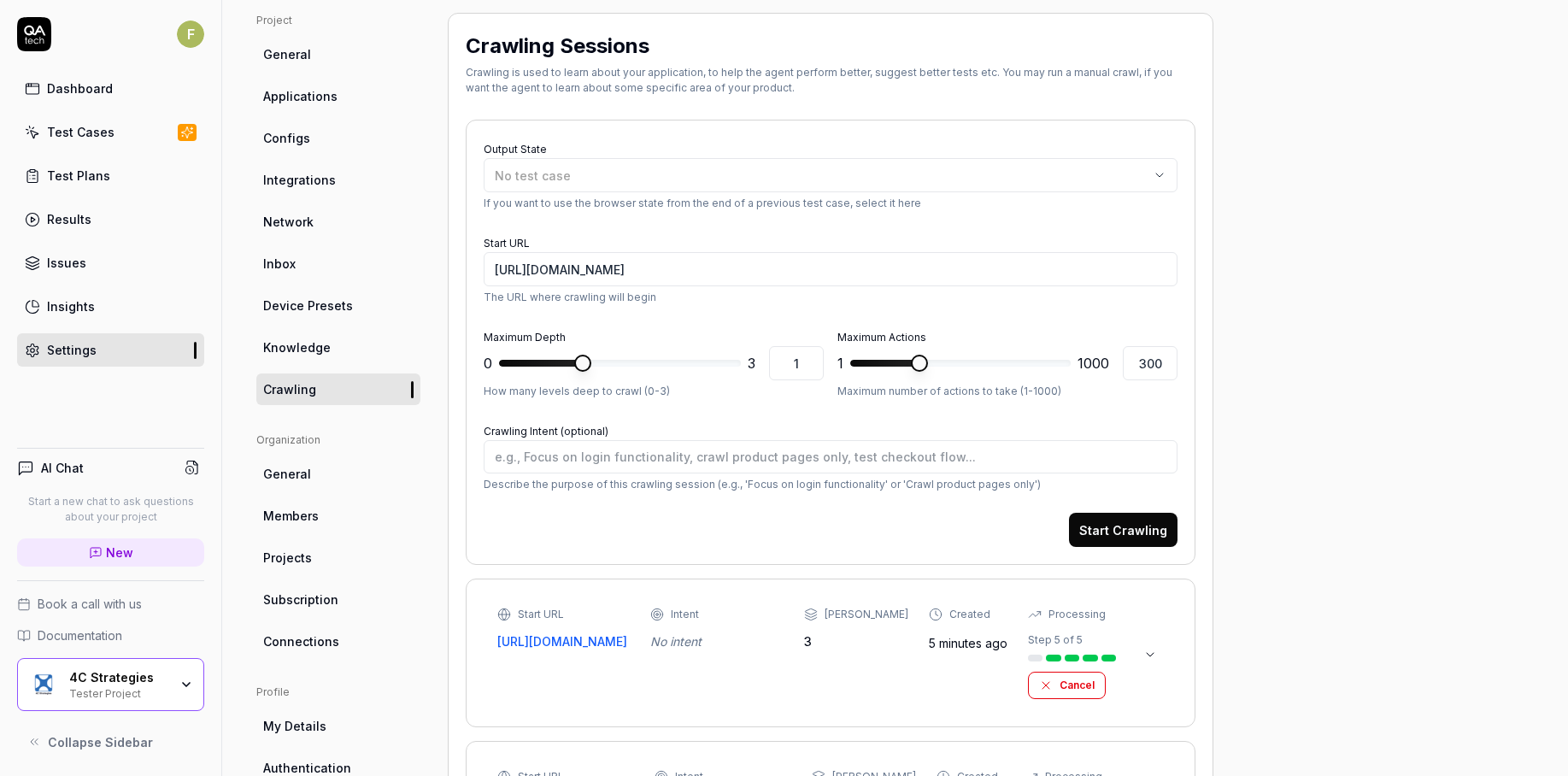
scroll to position [0, 0]
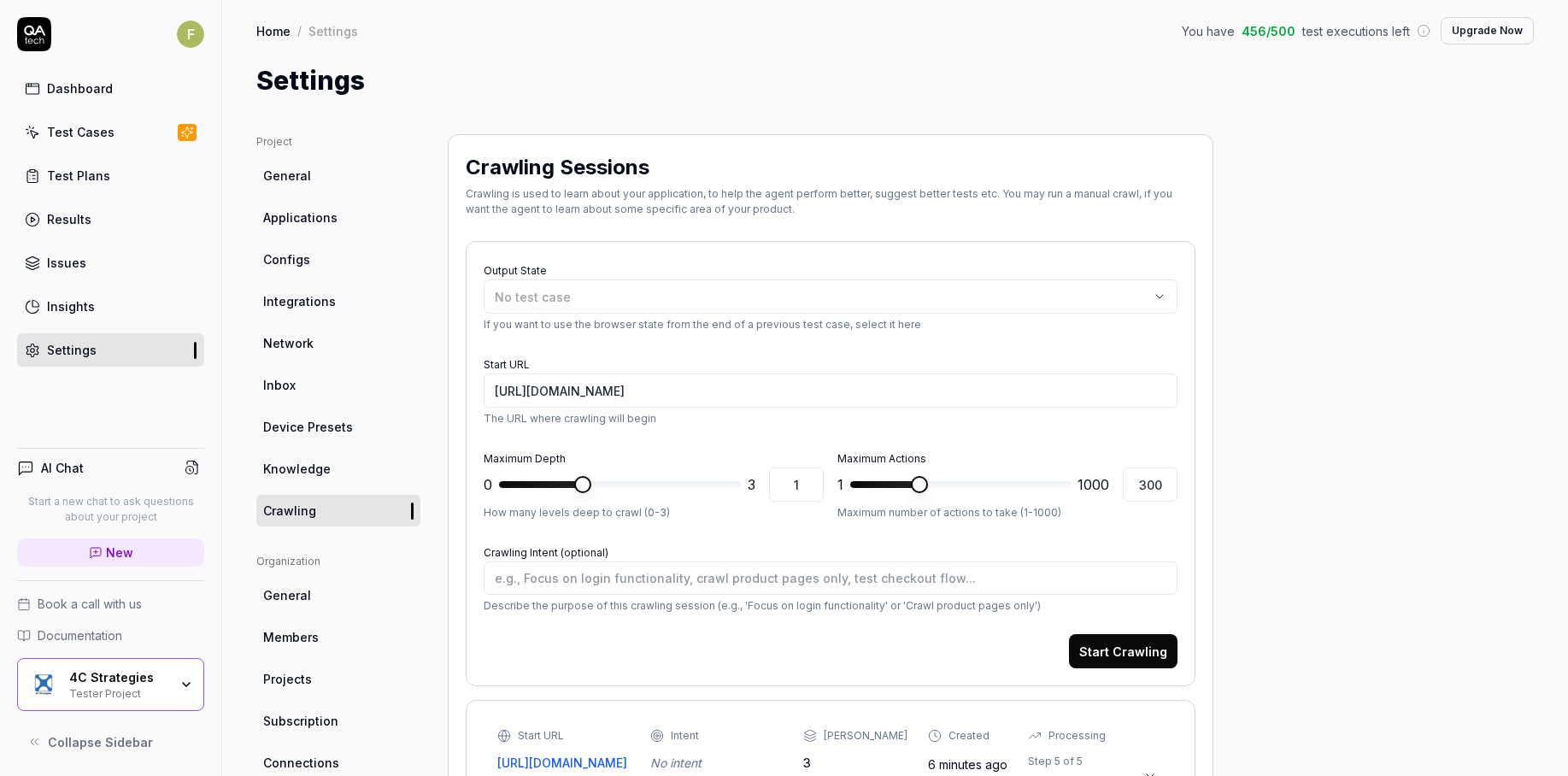
type textarea "*"
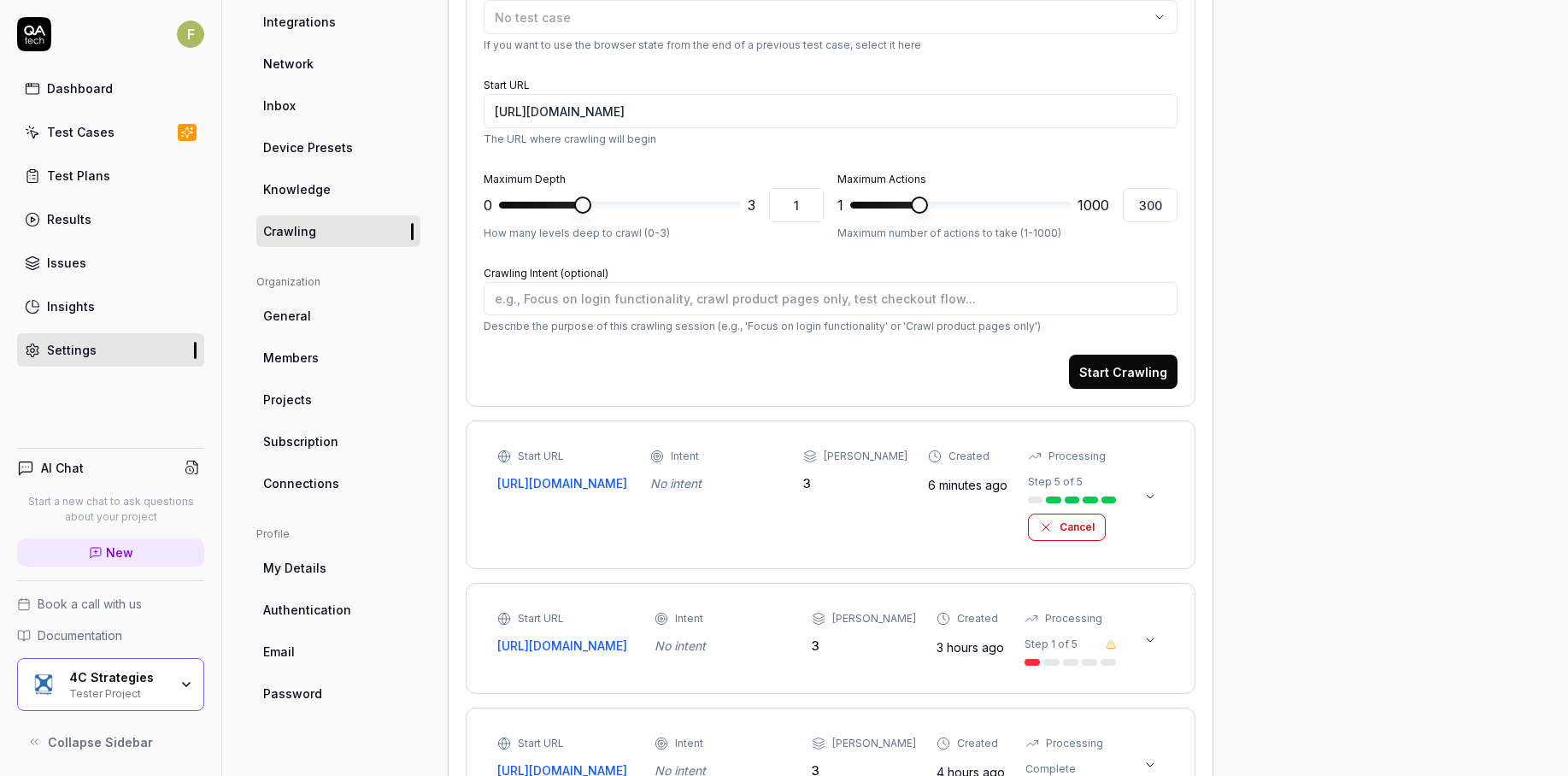
scroll to position [342, 0]
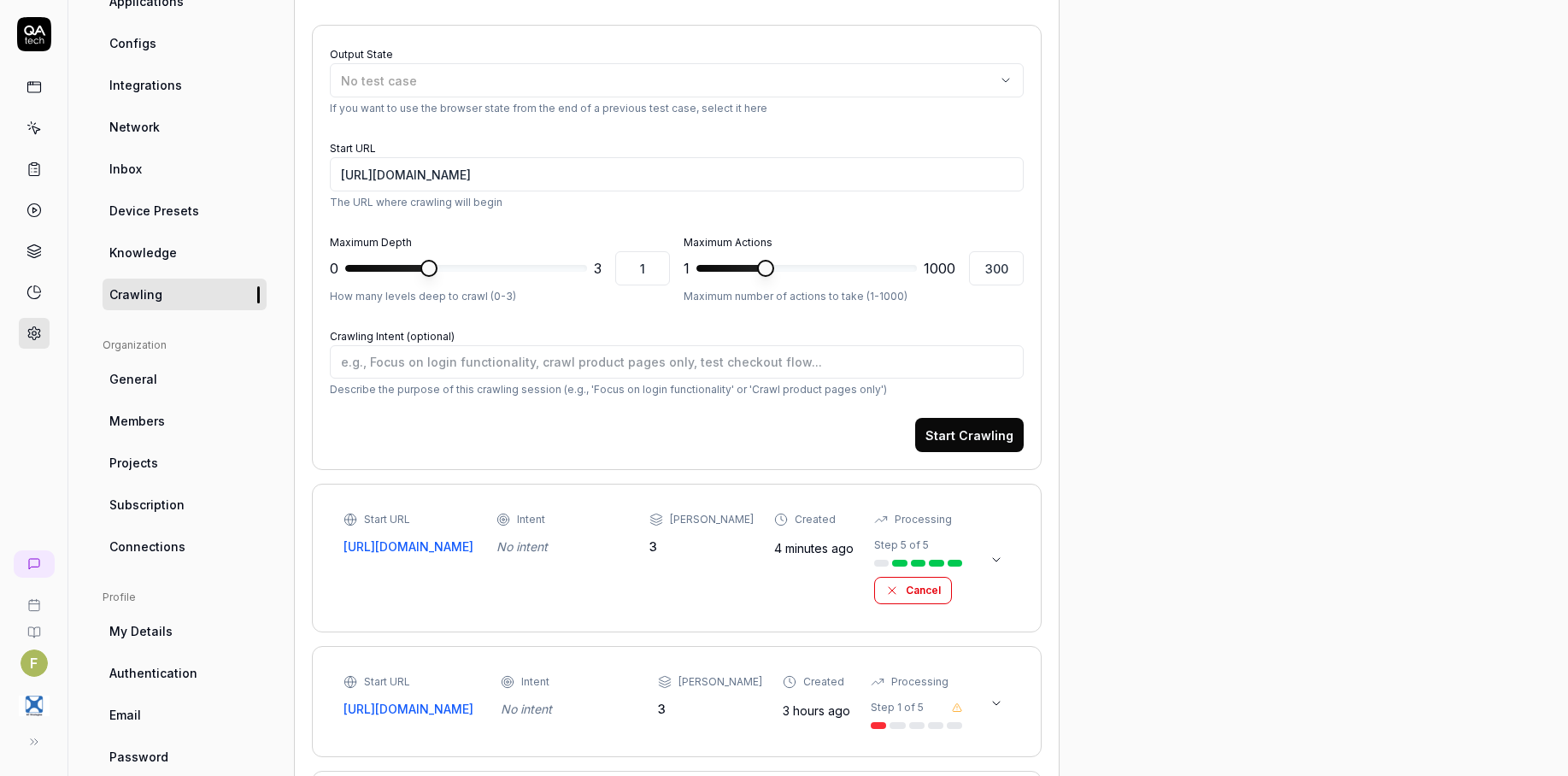
scroll to position [256, 0]
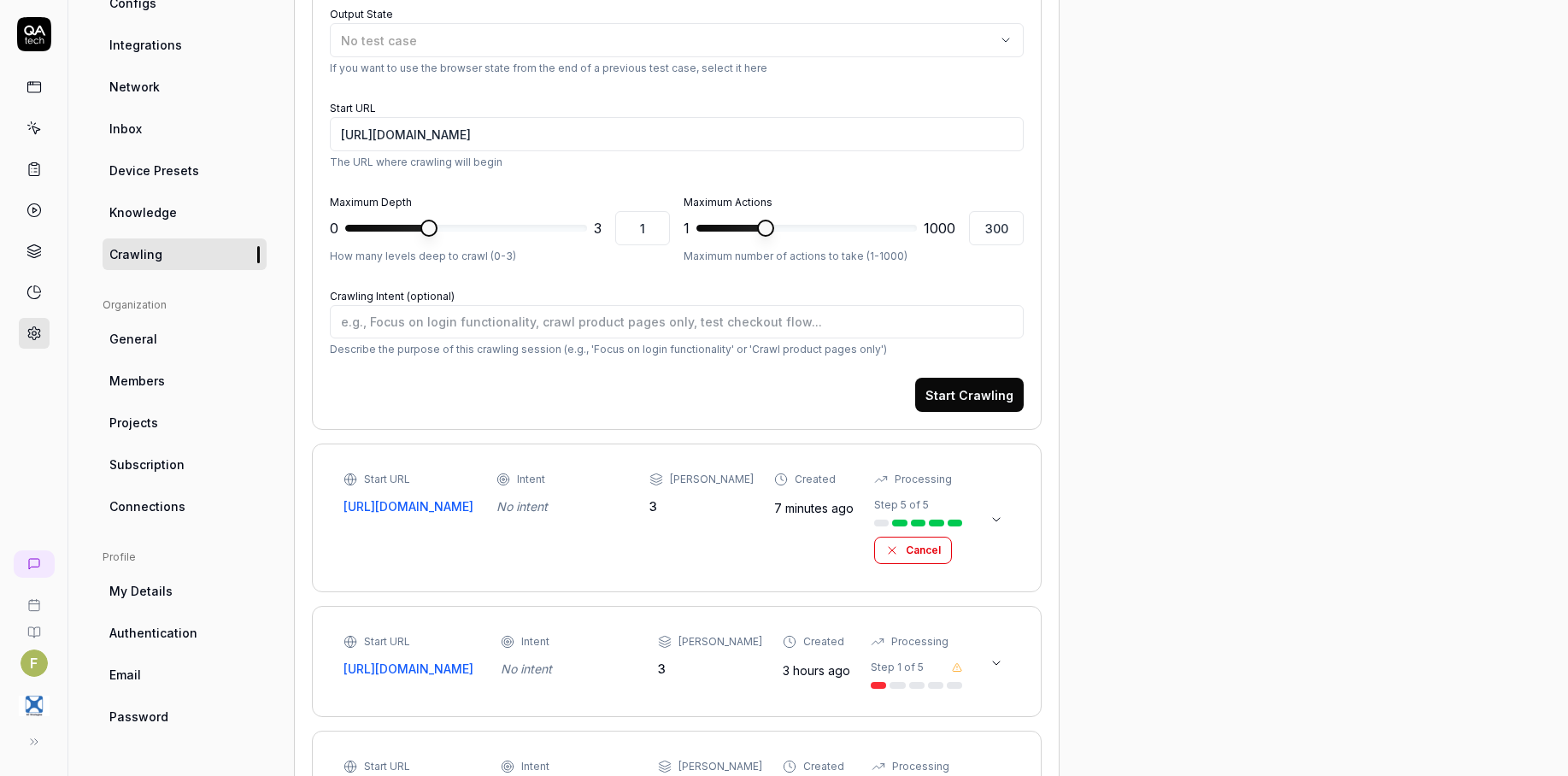
type textarea "*"
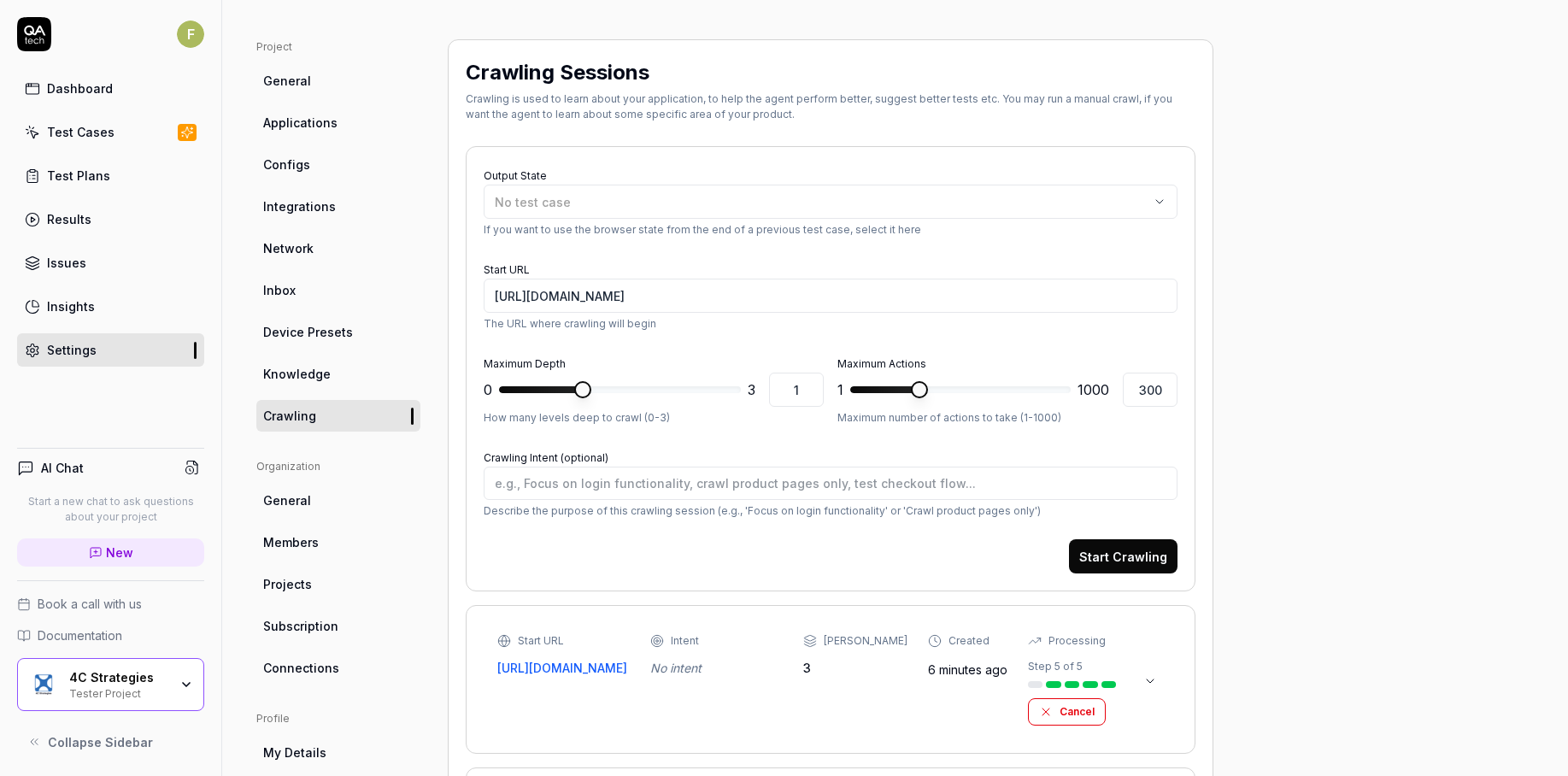
type textarea "*"
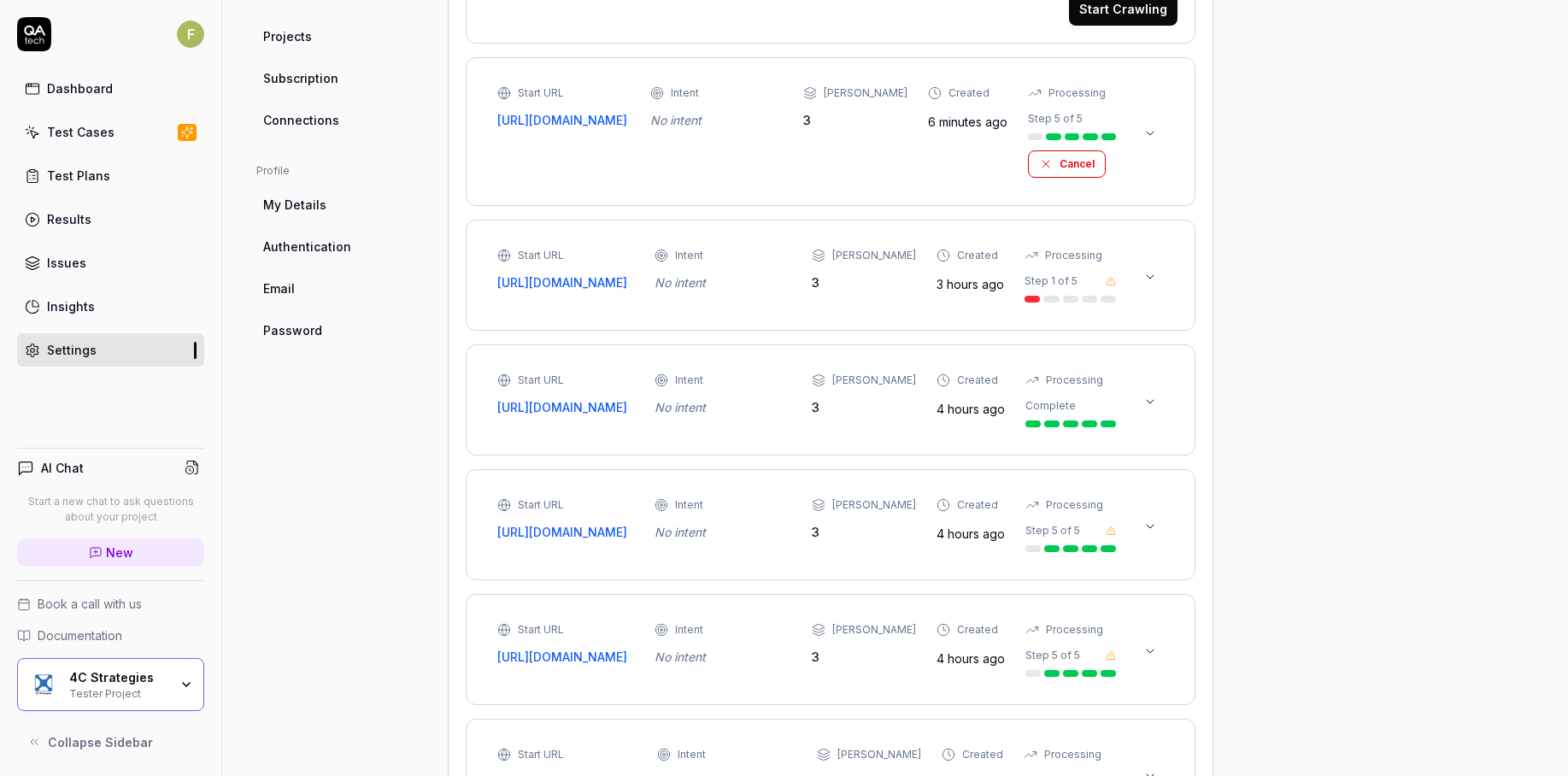
scroll to position [684, 0]
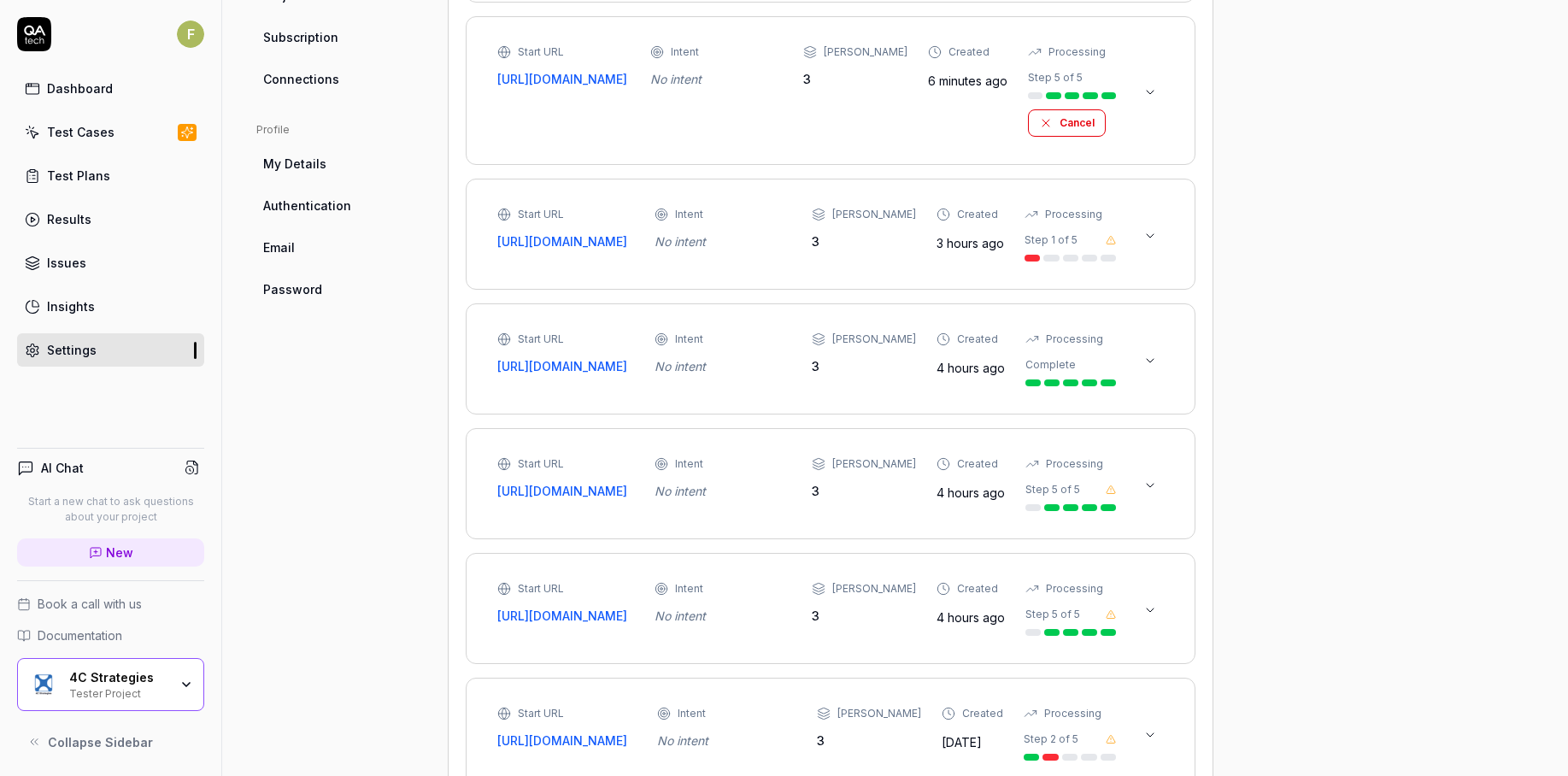
click at [134, 131] on link "Test Cases" at bounding box center [111, 131] width 187 height 33
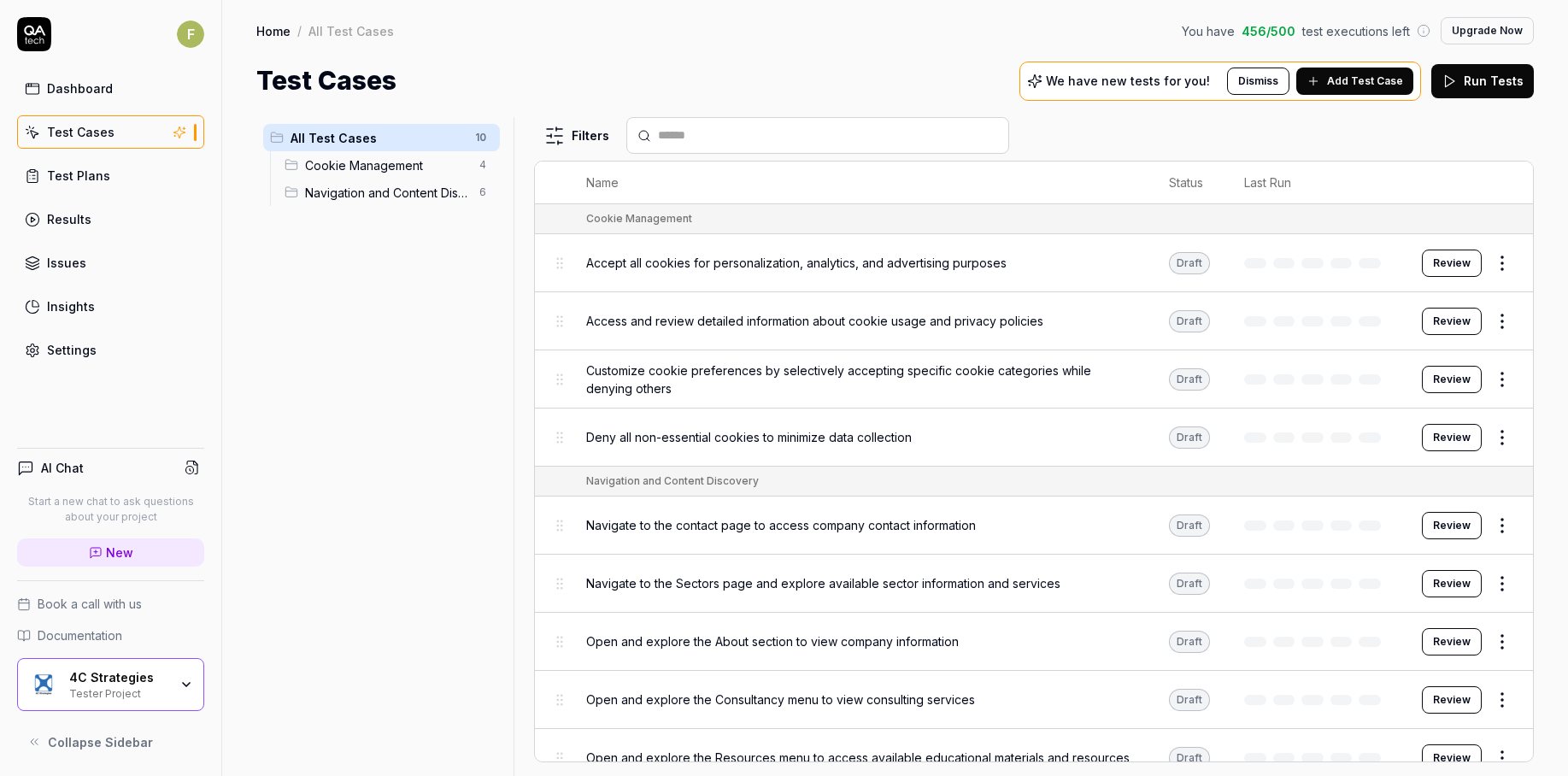
click at [1110, 81] on p "We have new tests for you!" at bounding box center [1128, 80] width 164 height 12
click at [1361, 82] on span "Add Test Case" at bounding box center [1365, 80] width 76 height 15
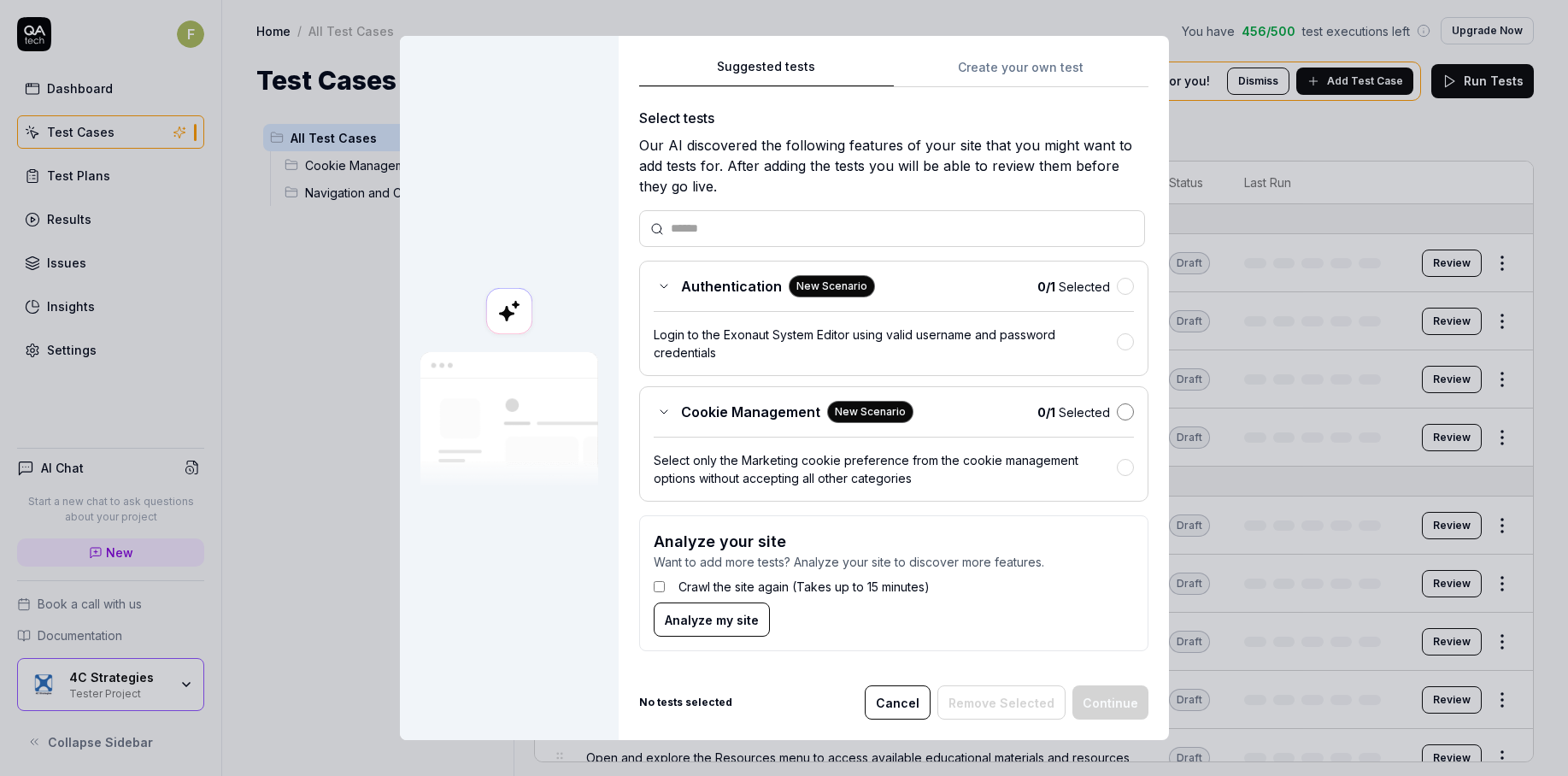
click at [1116, 408] on button "button" at bounding box center [1124, 412] width 17 height 17
click at [1131, 290] on div "Authentication New Scenario 0 / 1 Selected Login to the Exonaut System Editor u…" at bounding box center [893, 318] width 510 height 115
click at [697, 325] on div "Login to the Exonaut System Editor using valid username and password credentials" at bounding box center [893, 337] width 480 height 50
click at [1131, 701] on button "Continue" at bounding box center [1110, 703] width 76 height 34
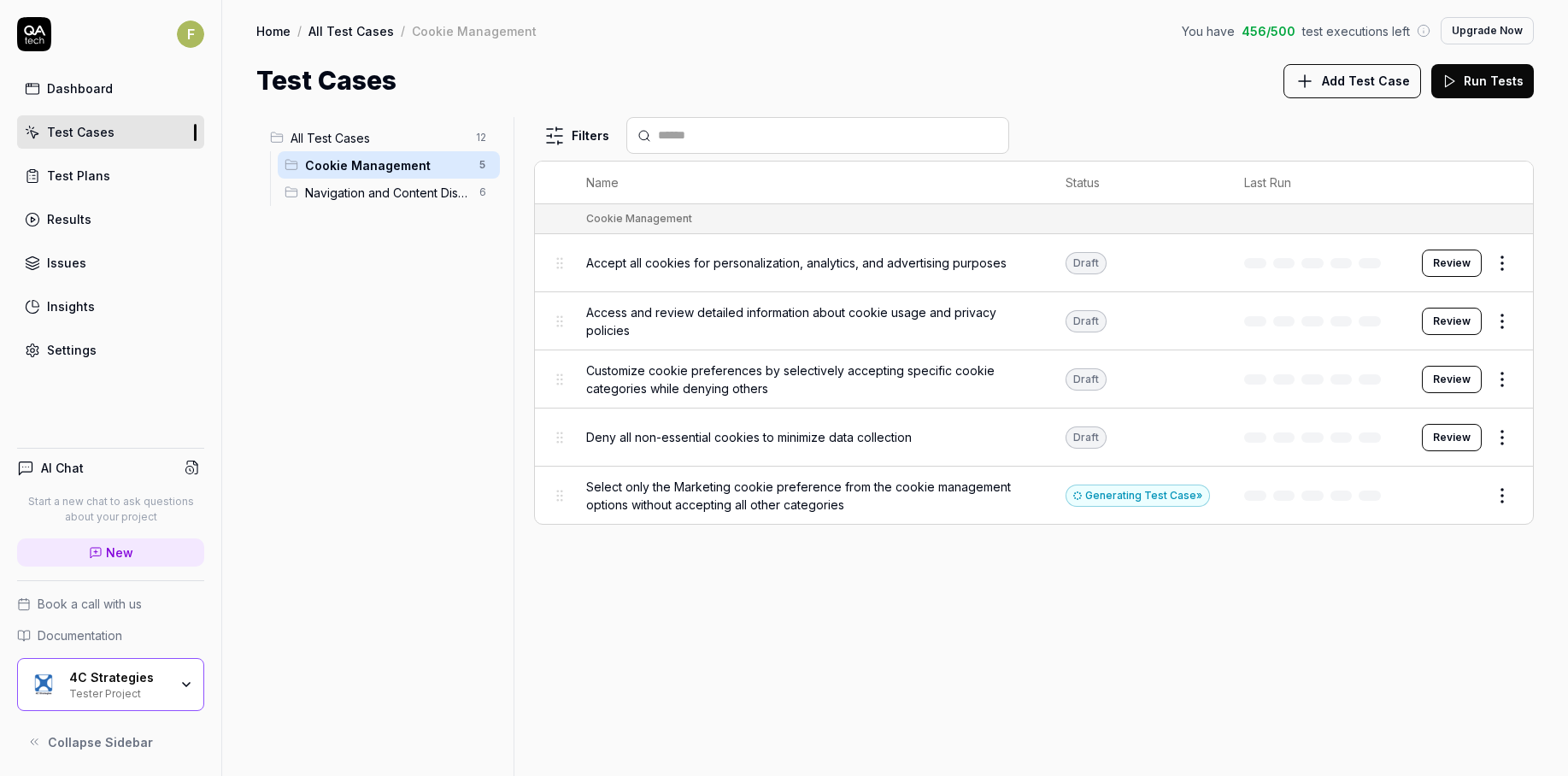
click at [388, 177] on div "Cookie Management 5" at bounding box center [388, 164] width 222 height 28
click at [399, 196] on span "Navigation and Content Discovery" at bounding box center [387, 193] width 164 height 18
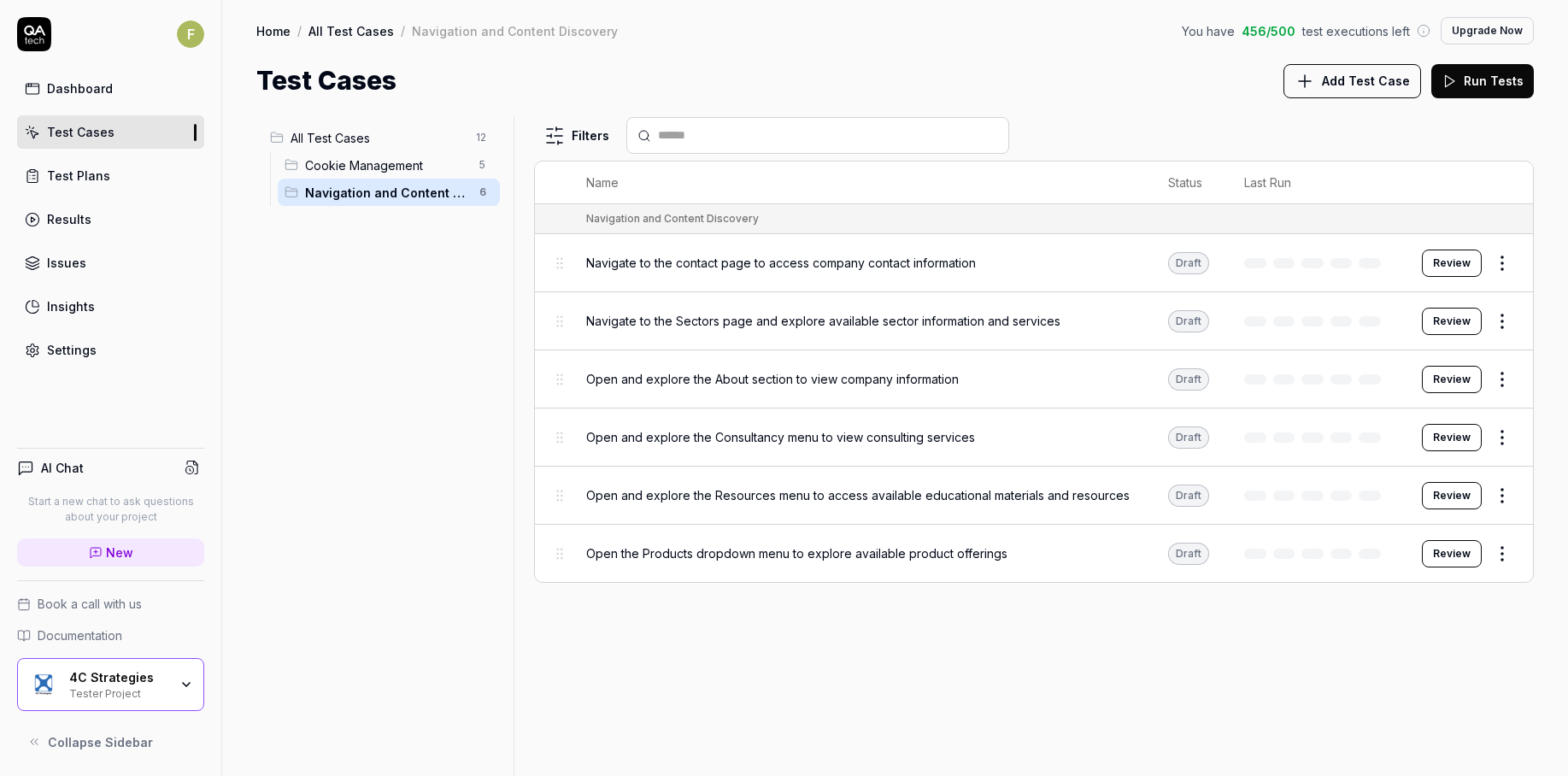
click at [394, 172] on span "Cookie Management" at bounding box center [387, 165] width 164 height 18
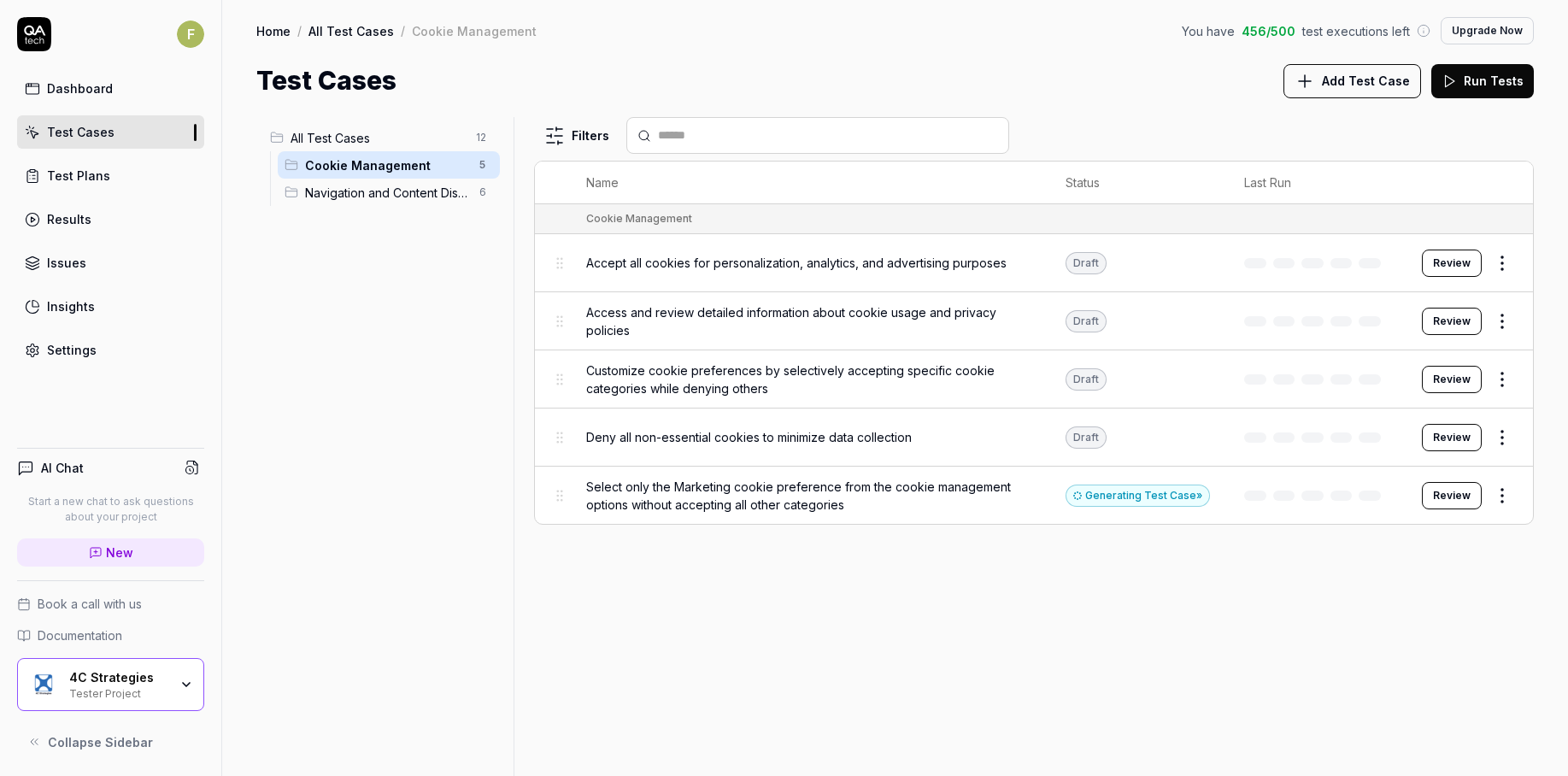
click at [318, 138] on span "All Test Cases" at bounding box center [378, 138] width 175 height 18
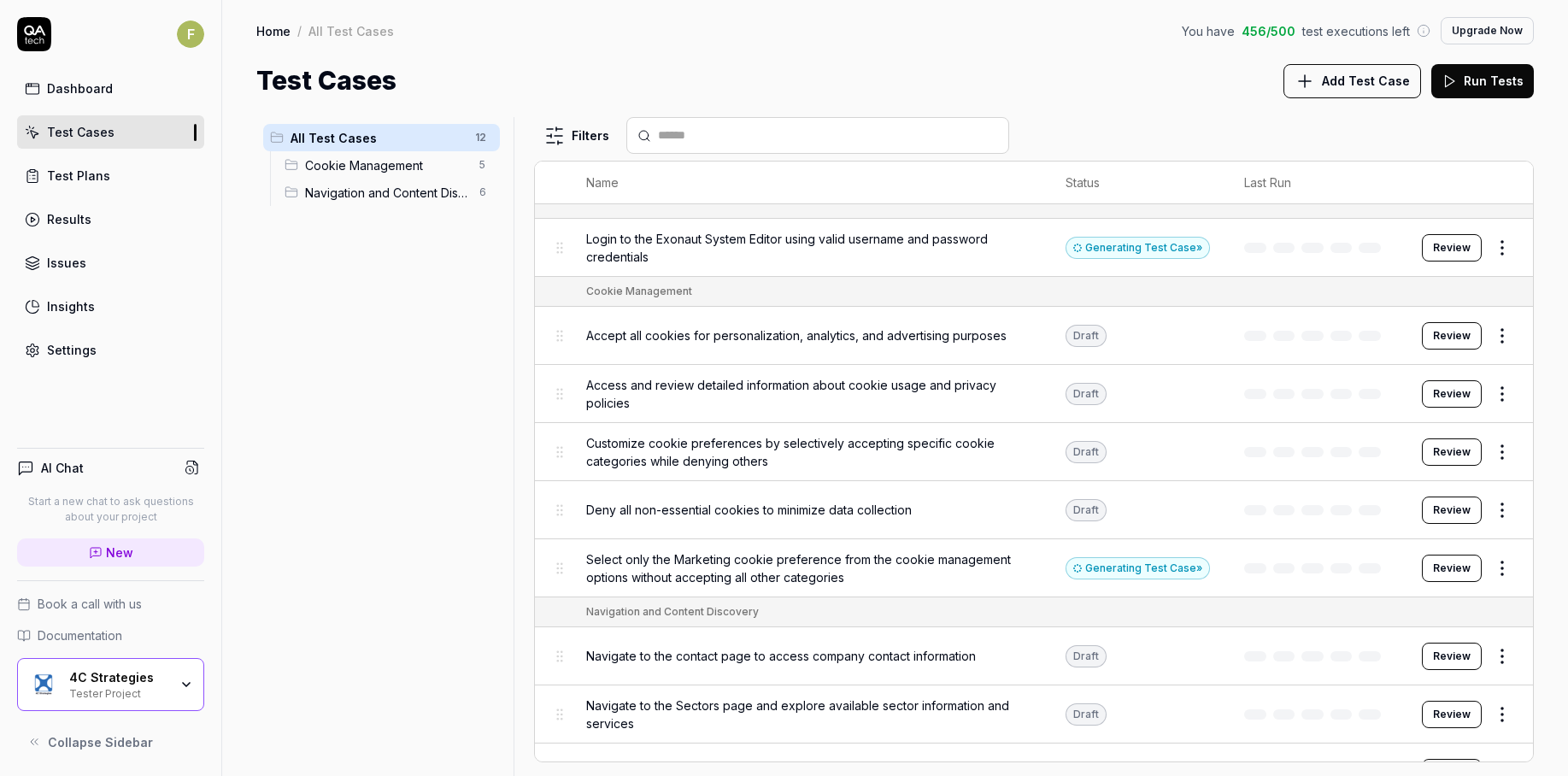
click at [86, 352] on div "Settings" at bounding box center [72, 350] width 50 height 18
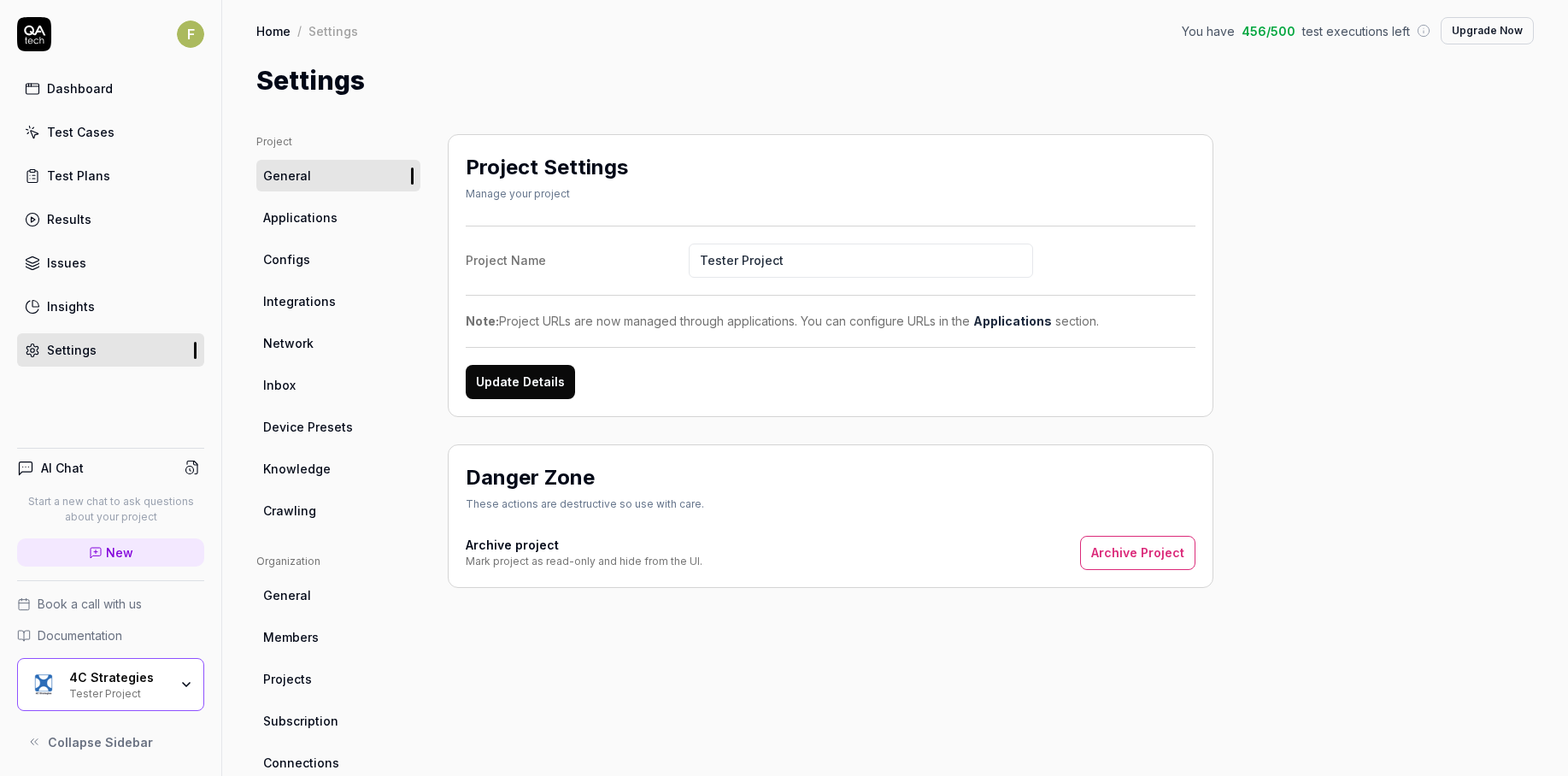
click at [352, 241] on ul "Project General Applications Configs Integrations Network Inbox Device Presets …" at bounding box center [338, 330] width 164 height 392
click at [352, 252] on link "Configs" at bounding box center [338, 259] width 164 height 31
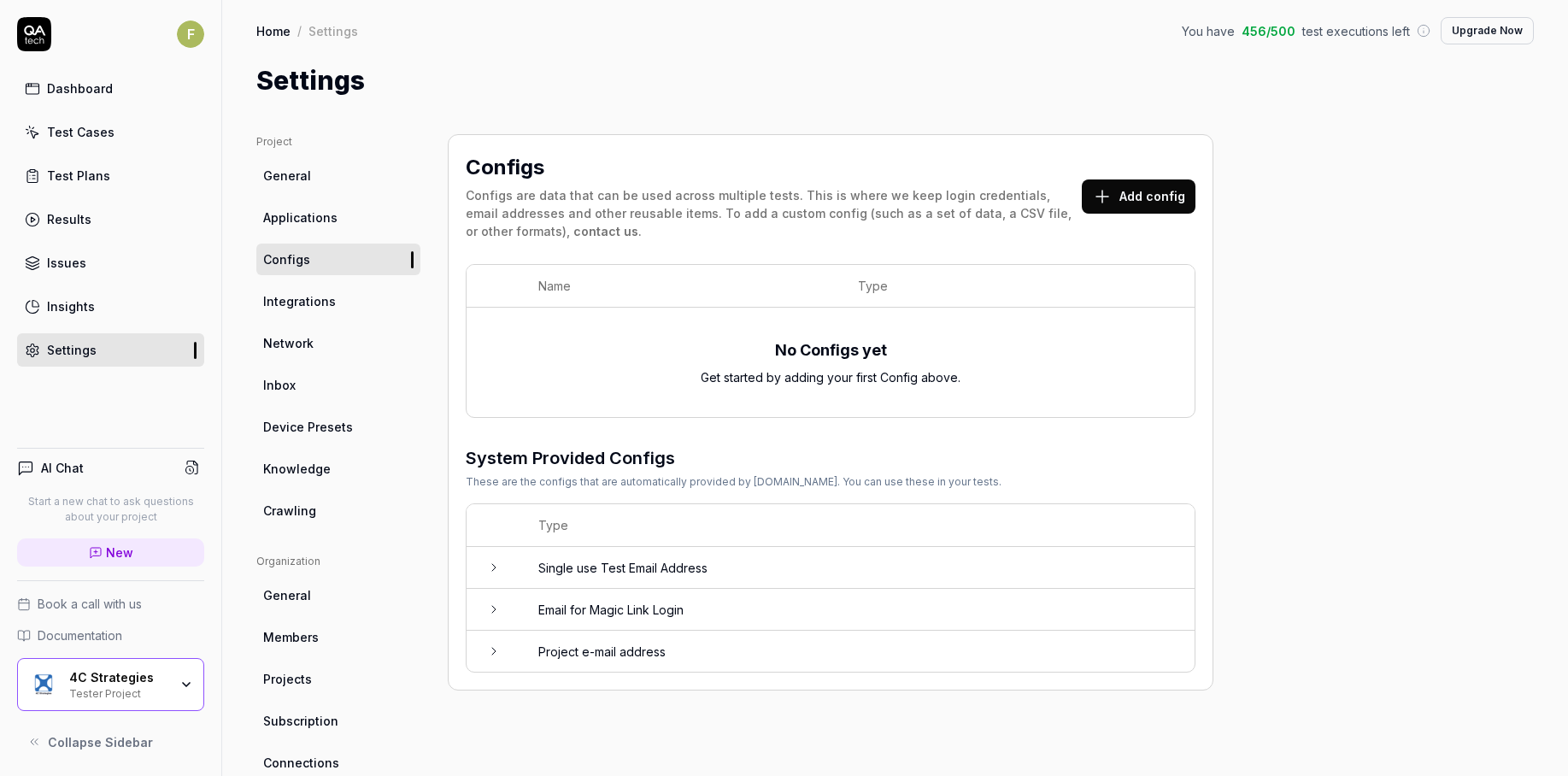
click at [306, 217] on span "Applications" at bounding box center [300, 218] width 74 height 18
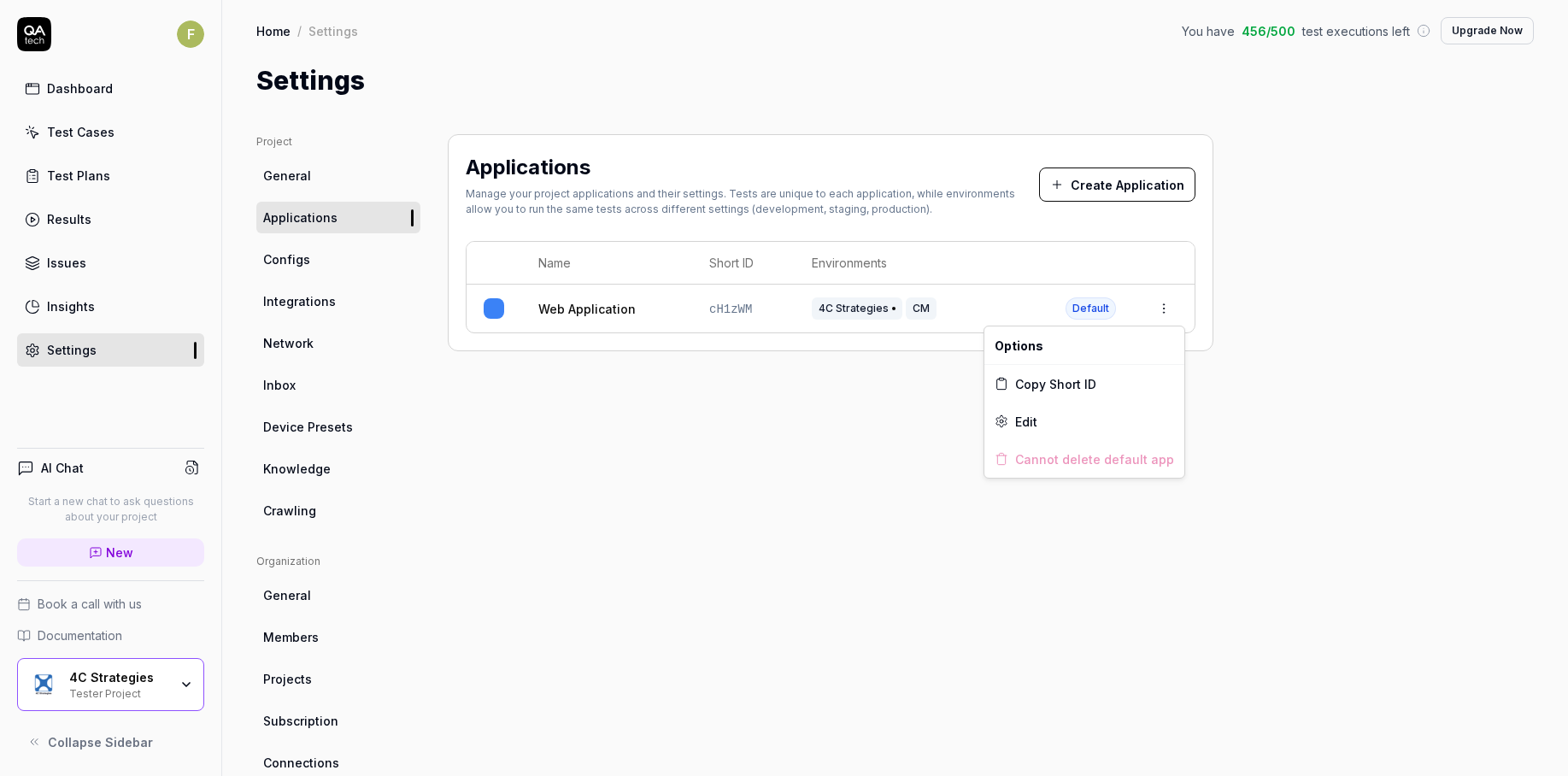
click at [1160, 303] on html "F Dashboard Test Cases Test Plans Results Issues Insights Settings AI Chat Star…" at bounding box center [784, 388] width 1568 height 776
click at [1093, 427] on div "Edit" at bounding box center [1084, 421] width 200 height 38
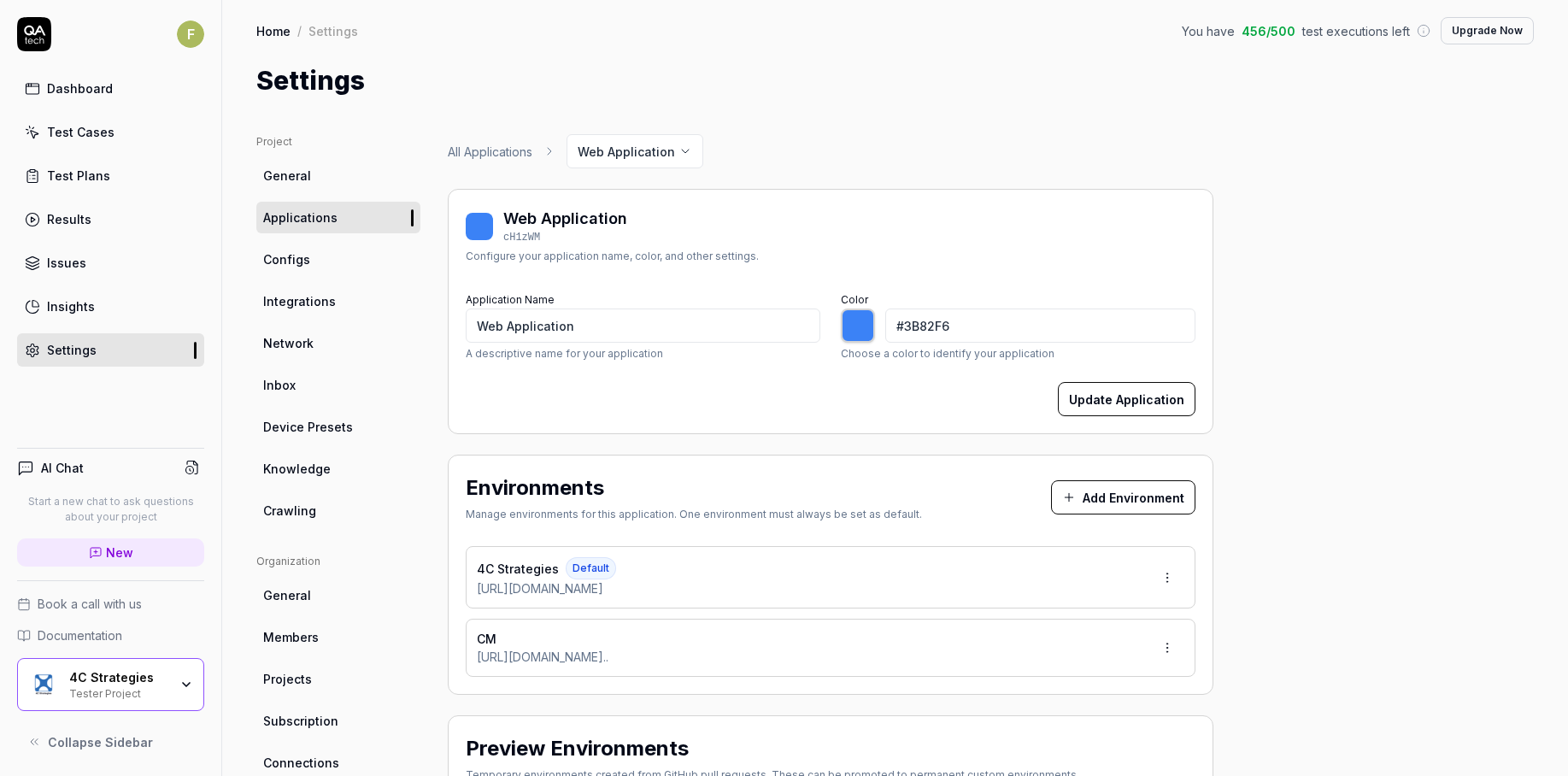
type input "*******"
click at [130, 131] on link "Test Cases" at bounding box center [111, 131] width 187 height 33
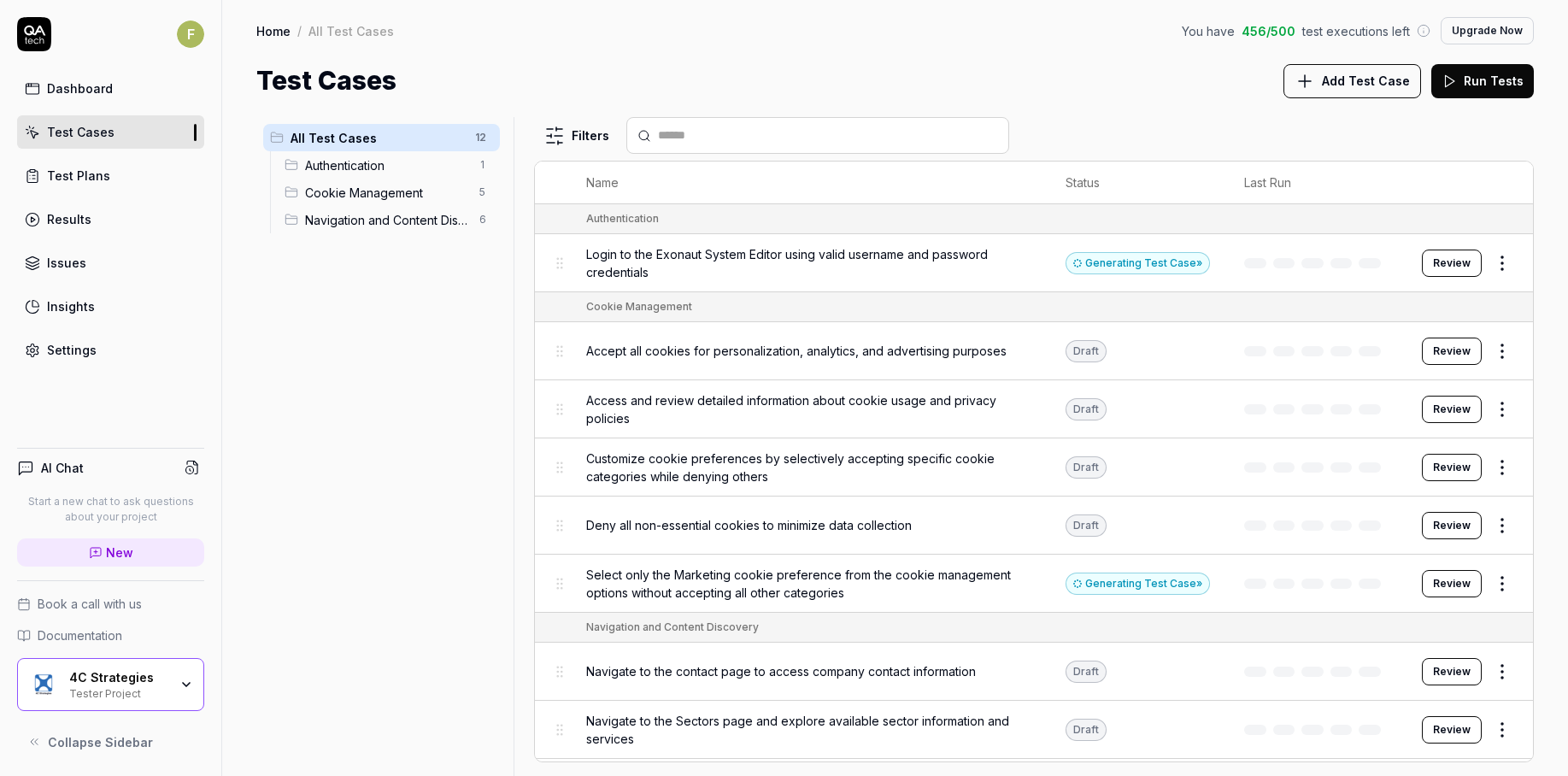
click at [646, 261] on span "Login to the Exonaut System Editor using valid username and password credentials" at bounding box center [809, 263] width 445 height 36
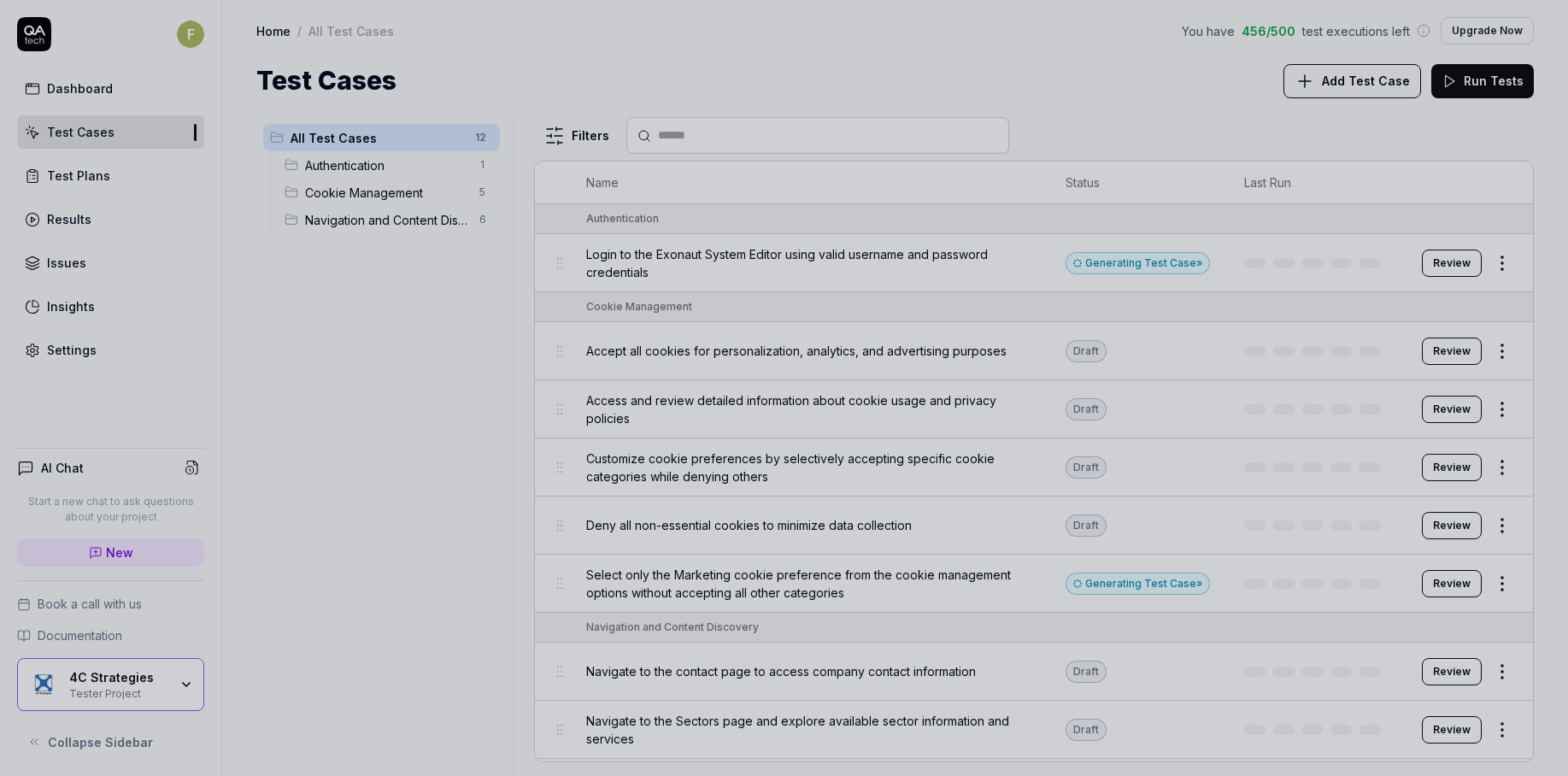
click at [460, 349] on div at bounding box center [784, 388] width 1568 height 776
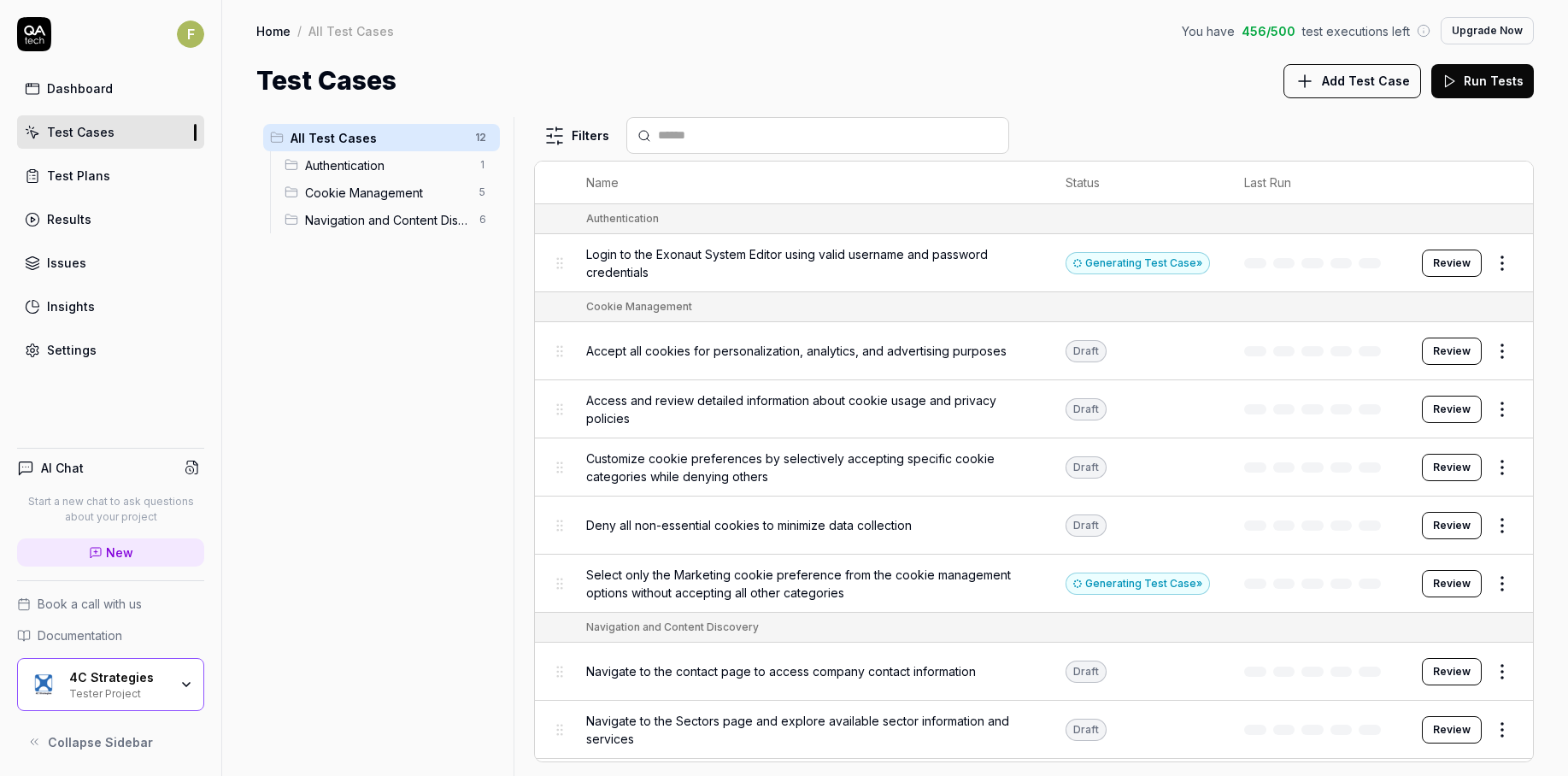
click at [453, 437] on div "All Test Cases 12 Authentication 1 Cookie Management 5 Navigation and Content D…" at bounding box center [381, 436] width 251 height 638
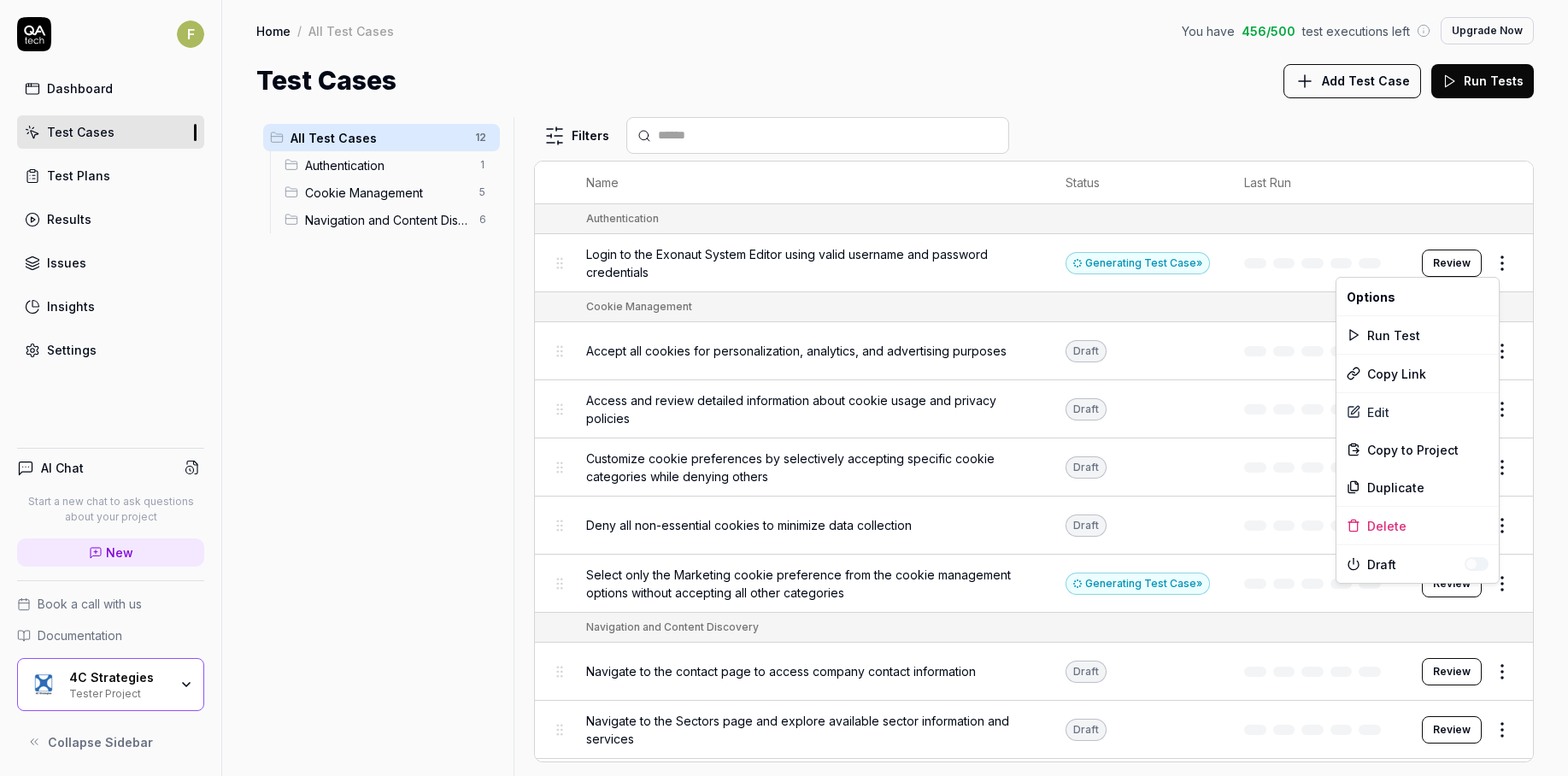
click at [1484, 268] on html "F Dashboard Test Cases Test Plans Results Issues Insights Settings AI Chat Star…" at bounding box center [784, 388] width 1568 height 776
click at [1435, 413] on div "Edit" at bounding box center [1418, 412] width 162 height 38
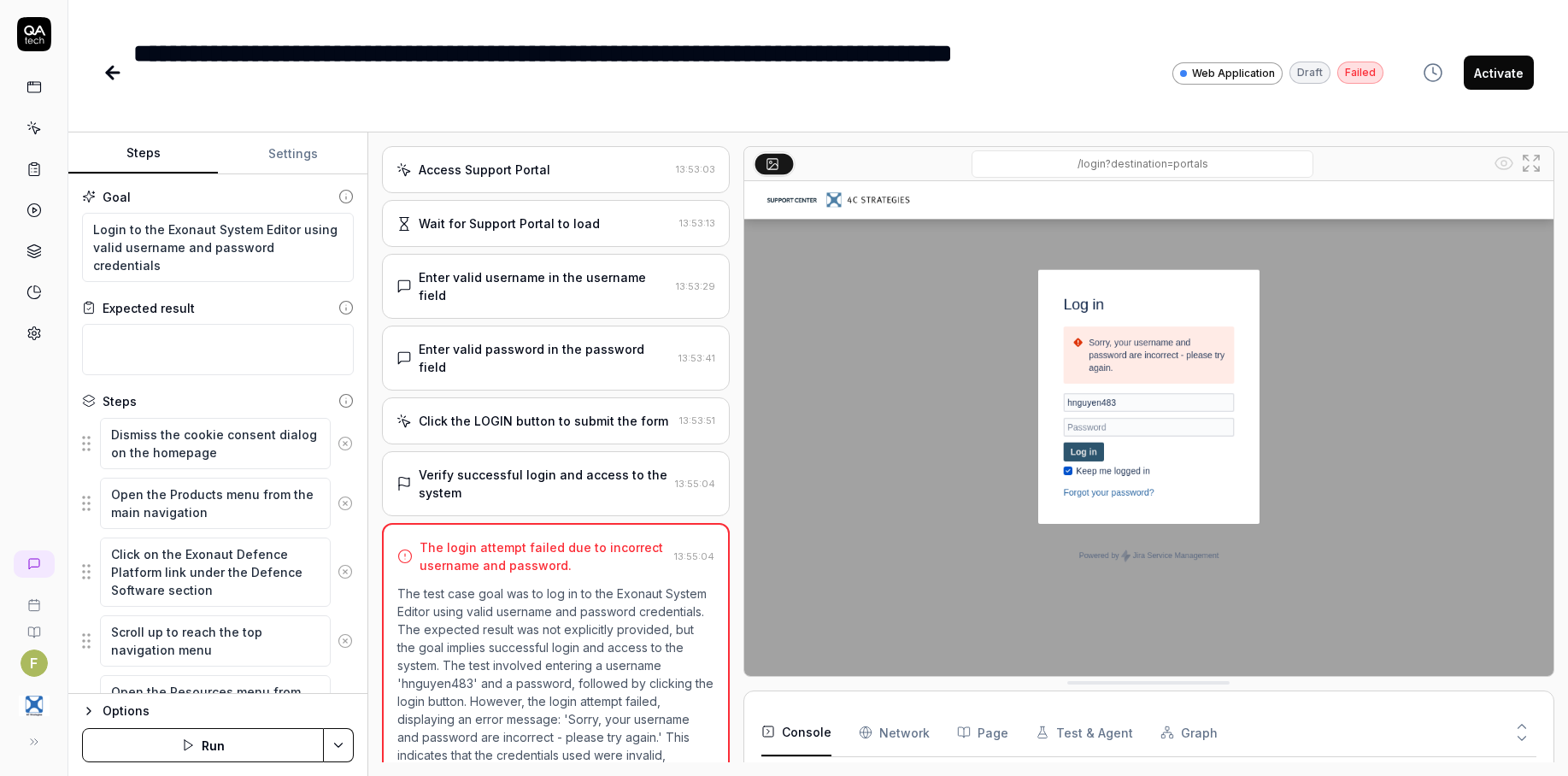
scroll to position [1243, 0]
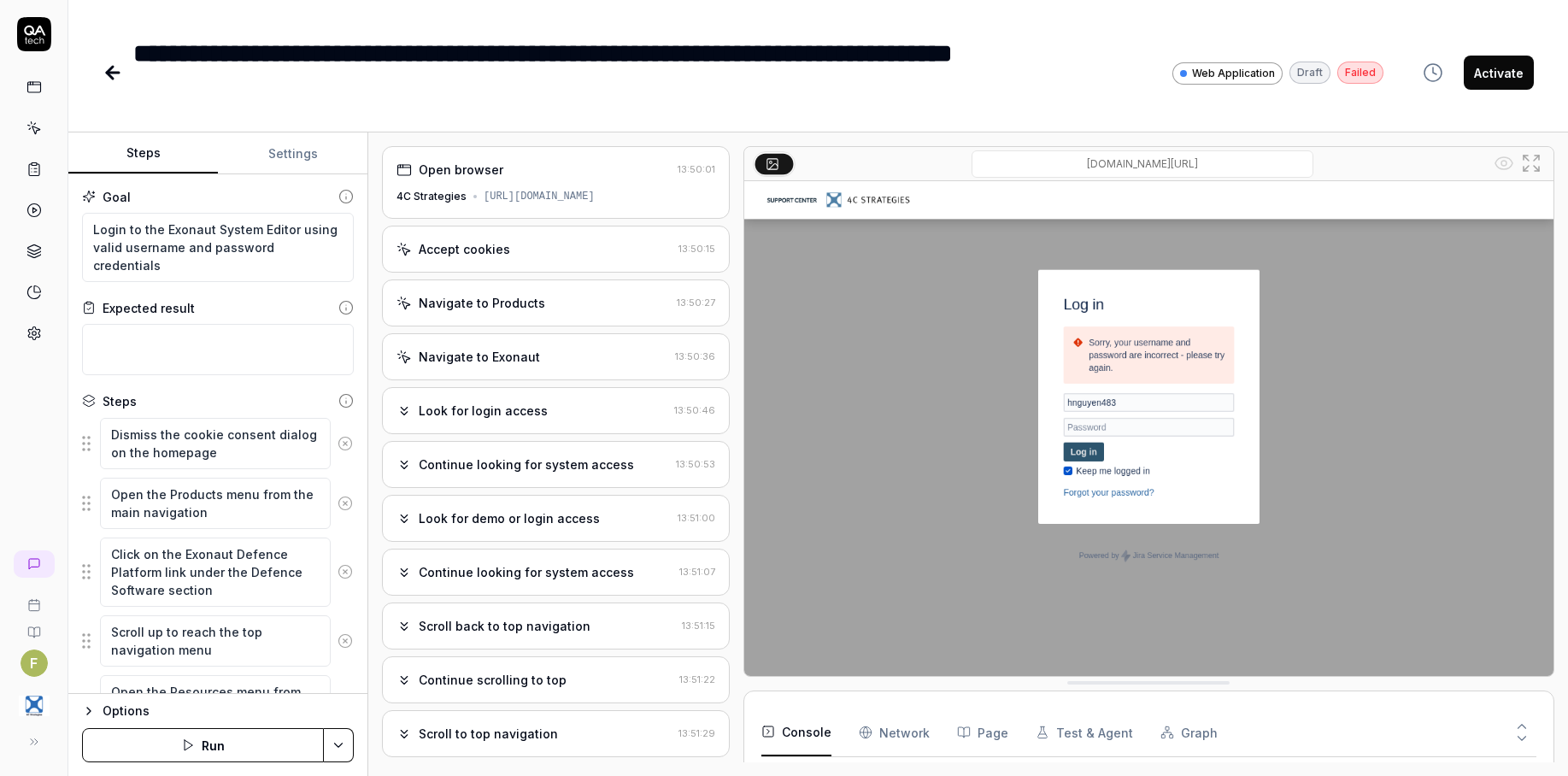
click at [40, 88] on rect at bounding box center [34, 87] width 12 height 10
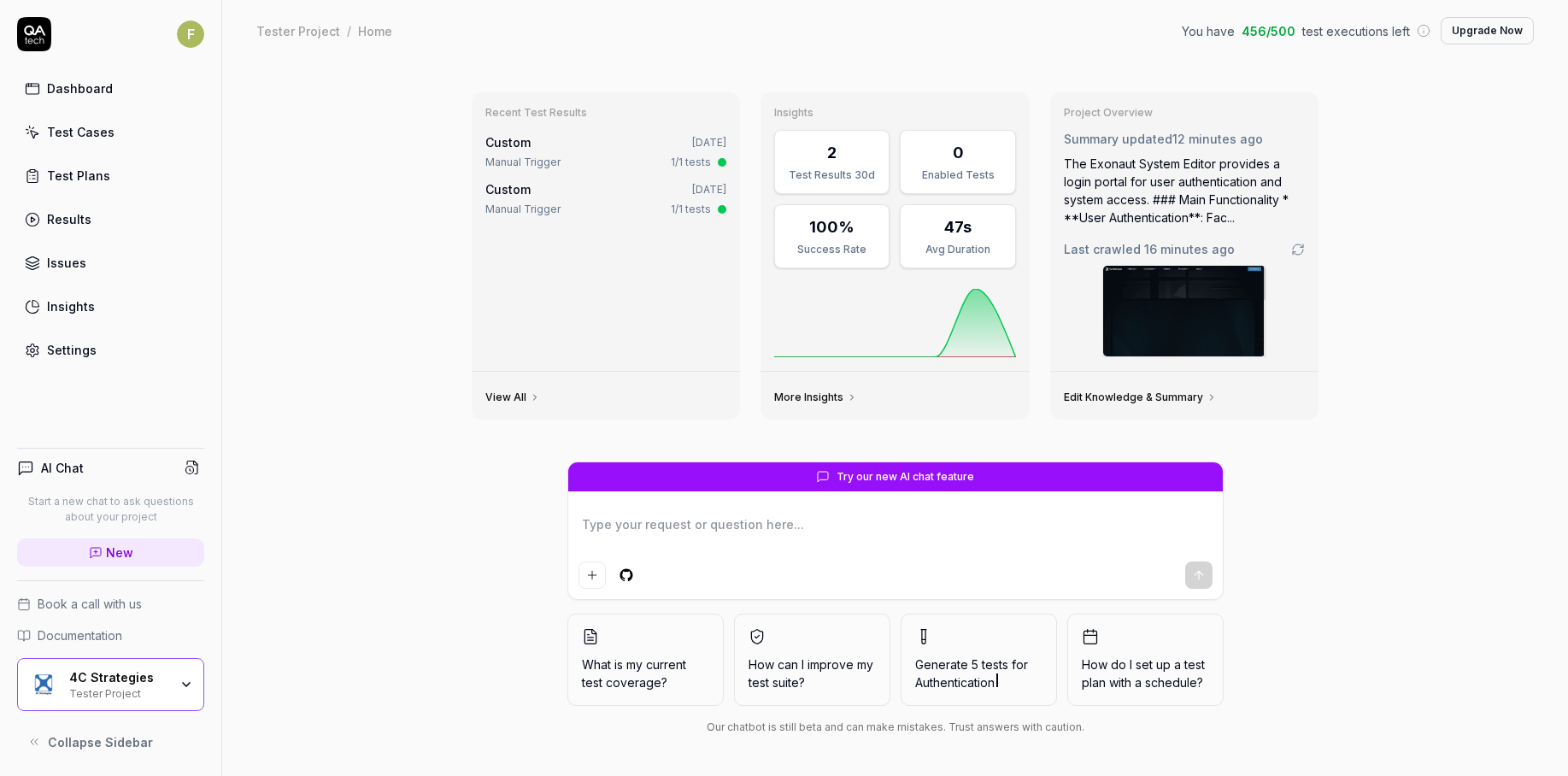
click at [110, 138] on div "Test Cases" at bounding box center [81, 132] width 68 height 18
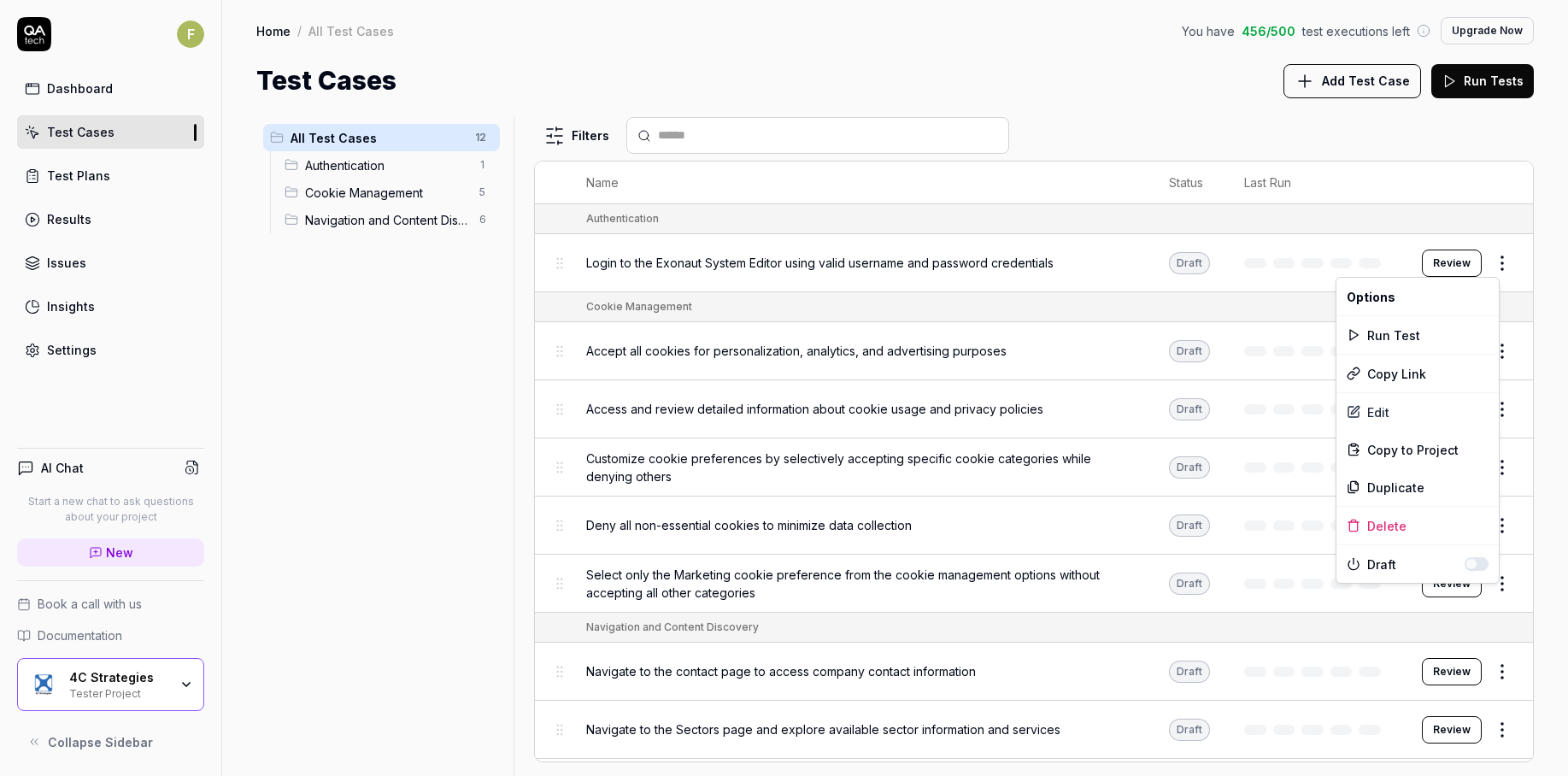
click at [1498, 272] on html "F Dashboard Test Cases Test Plans Results Issues Insights Settings AI Chat Star…" at bounding box center [784, 388] width 1568 height 776
click at [1398, 420] on div "Edit" at bounding box center [1418, 412] width 162 height 38
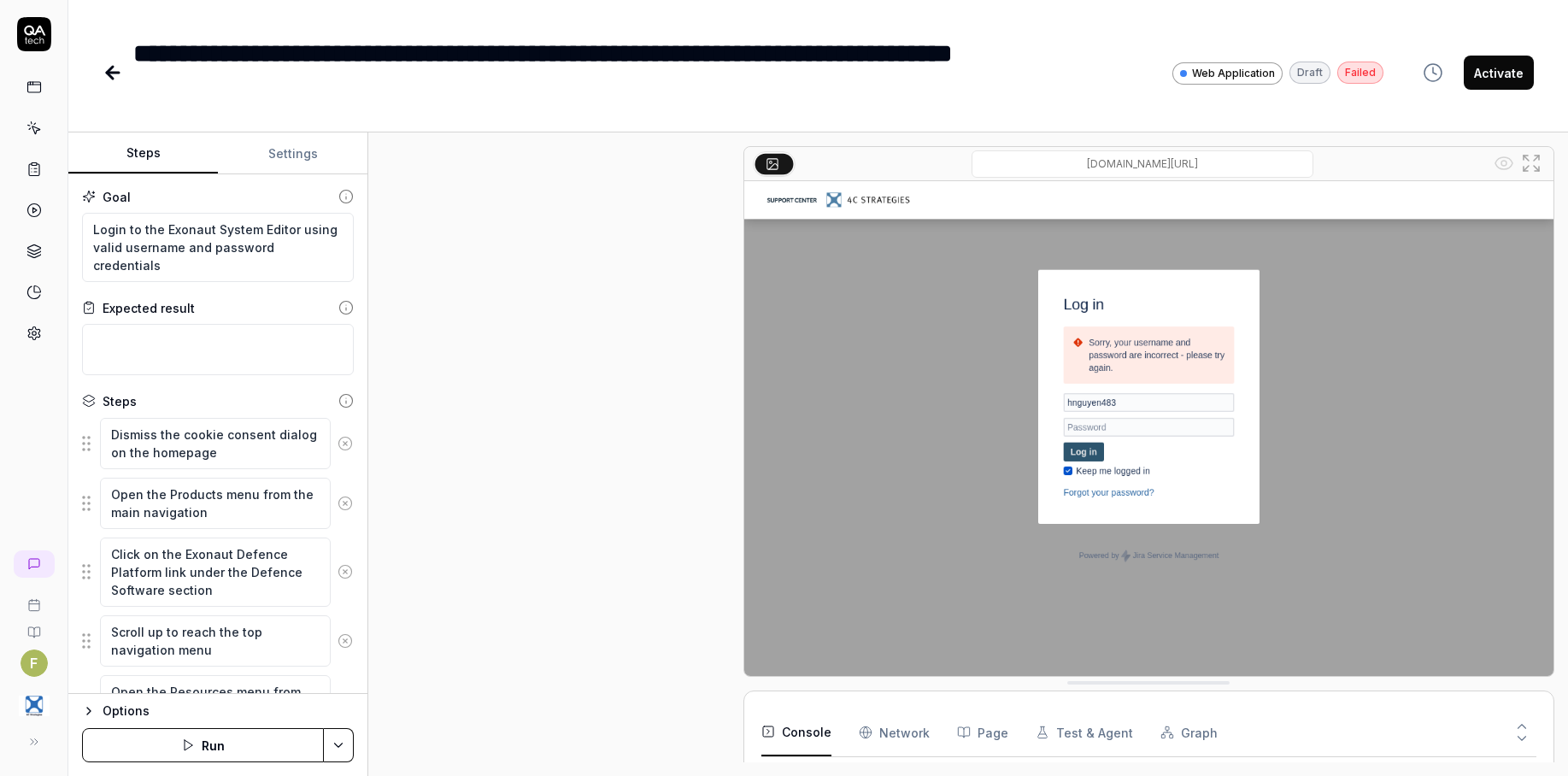
scroll to position [1285, 0]
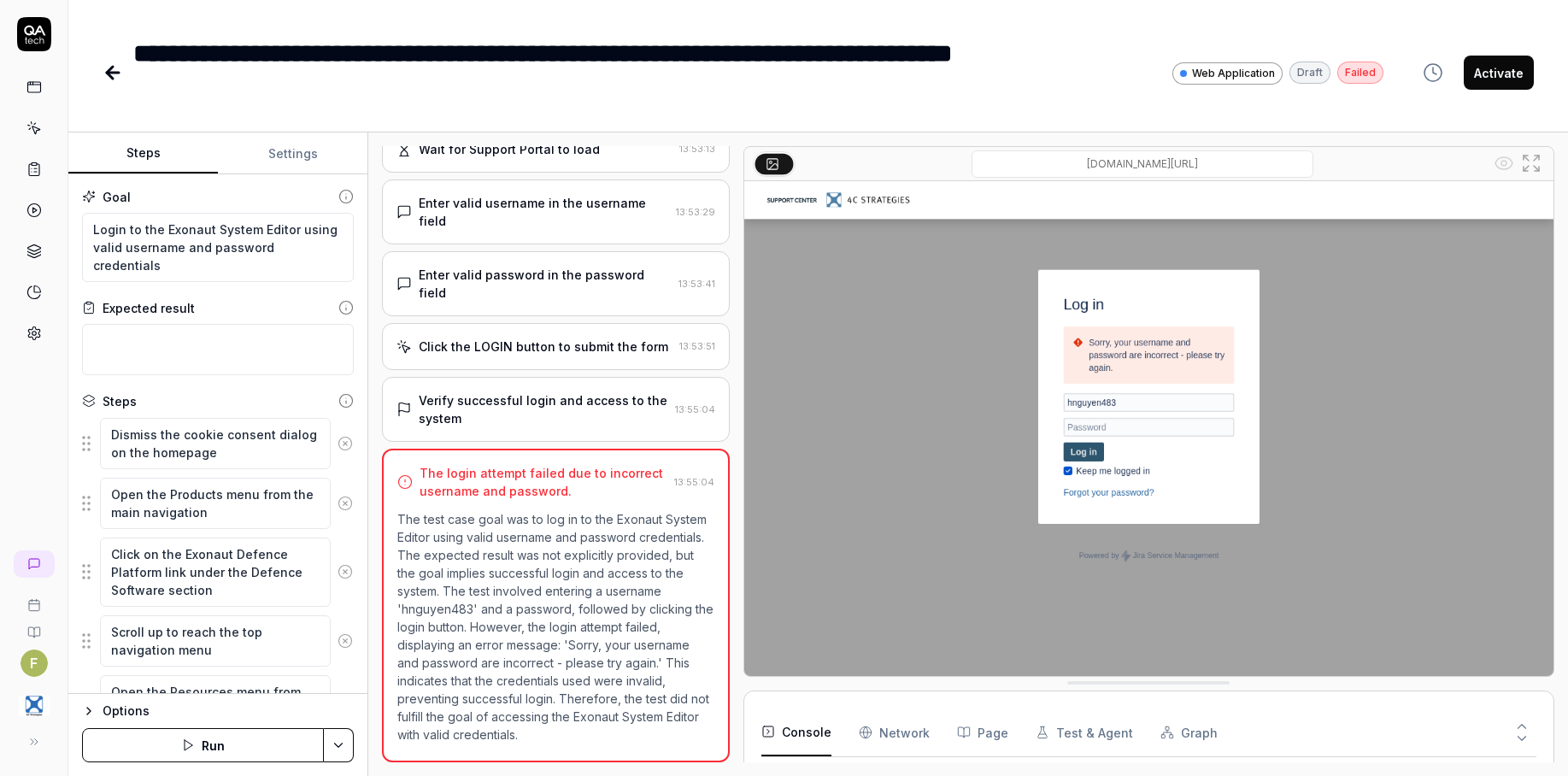
type textarea "*"
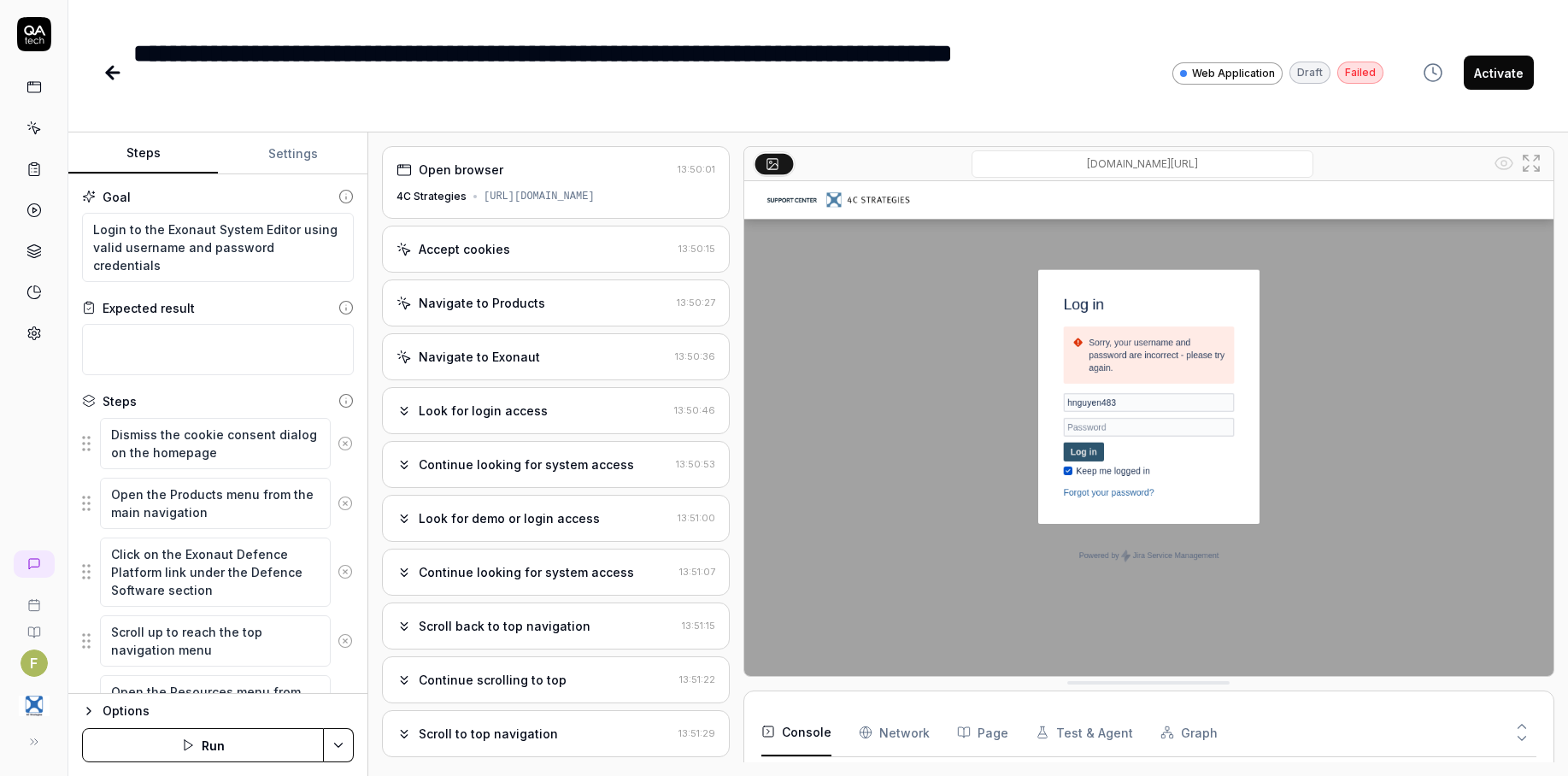
click at [111, 71] on icon at bounding box center [110, 72] width 6 height 12
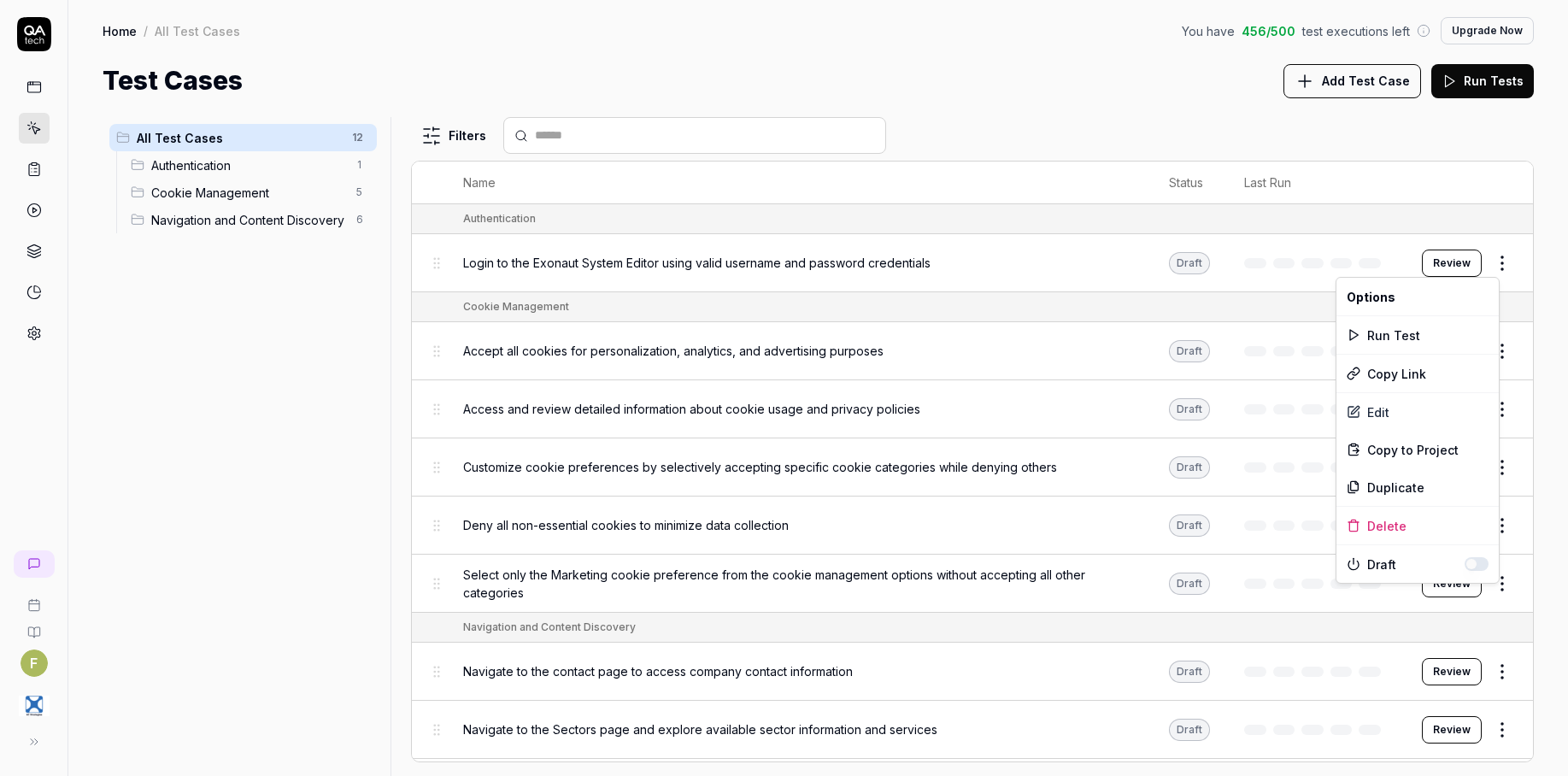
click at [1489, 272] on html "F Home / All Test Cases You have 456 / 500 test executions left Upgrade Now Hom…" at bounding box center [784, 388] width 1568 height 776
click at [1423, 368] on div "Copy Link" at bounding box center [1418, 373] width 162 height 38
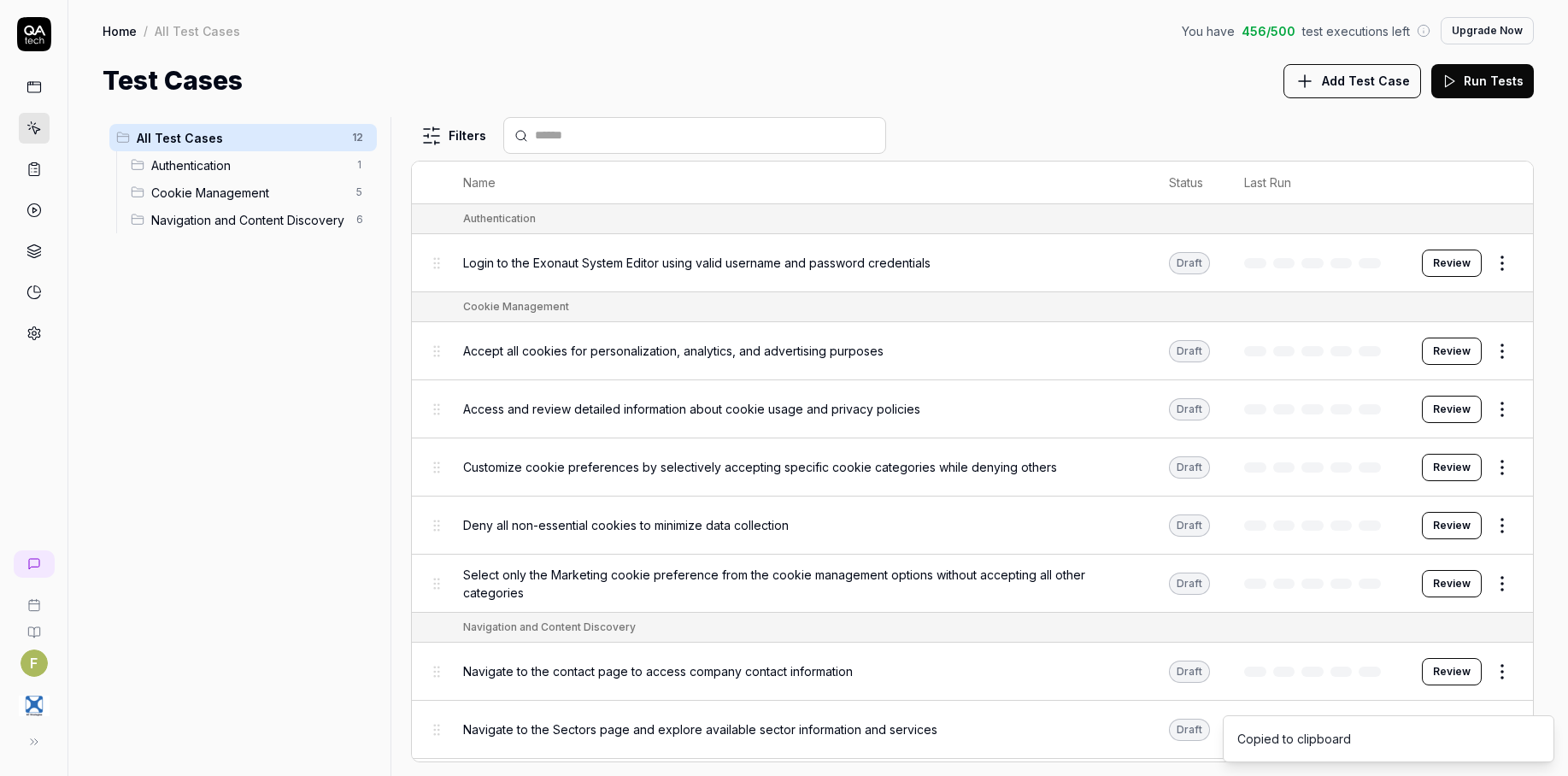
click at [1483, 267] on html "F Home / All Test Cases You have 456 / 500 test executions left Upgrade Now Hom…" at bounding box center [784, 388] width 1568 height 776
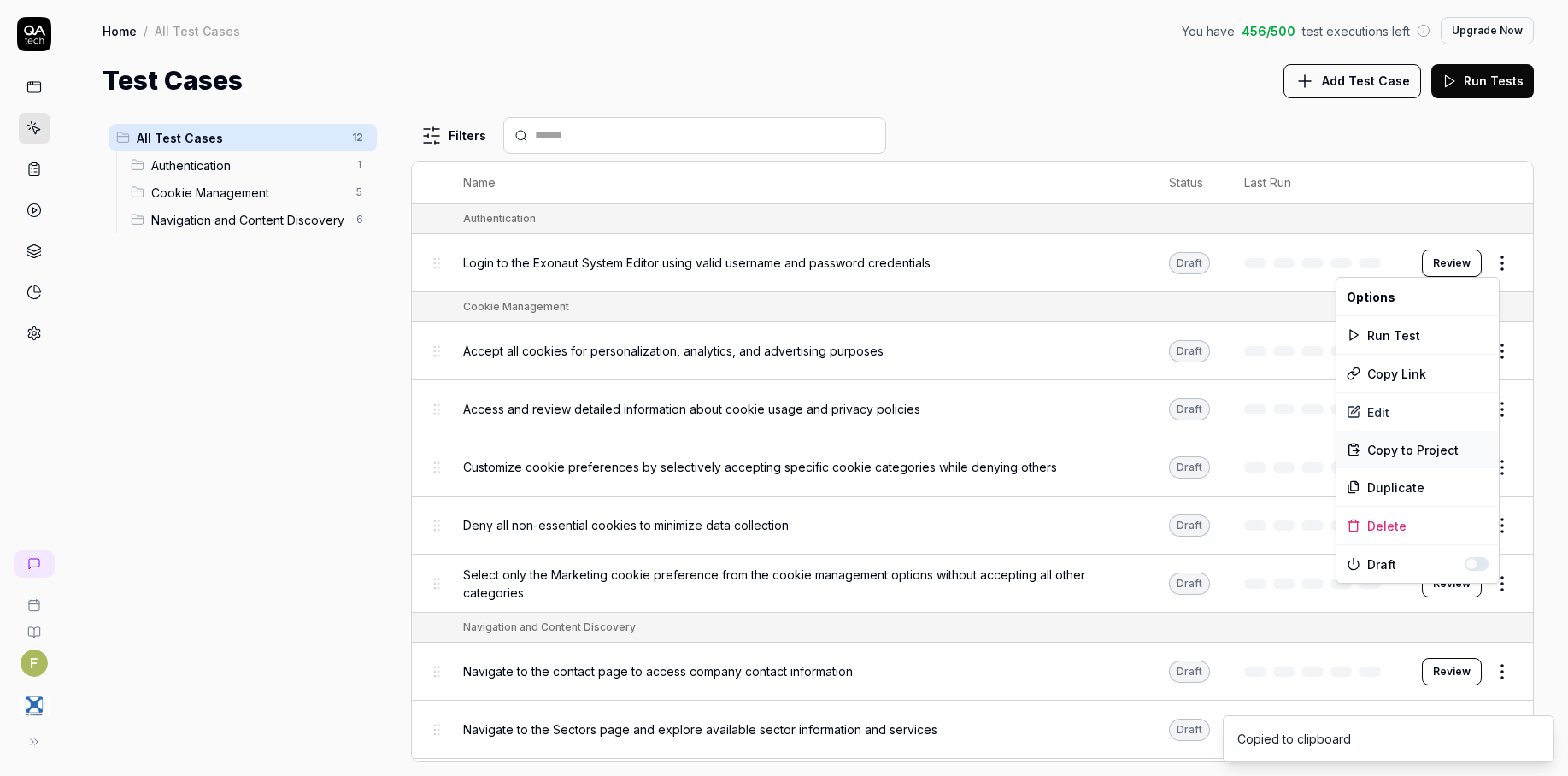
click at [1449, 445] on span "Copy to Project" at bounding box center [1413, 450] width 91 height 18
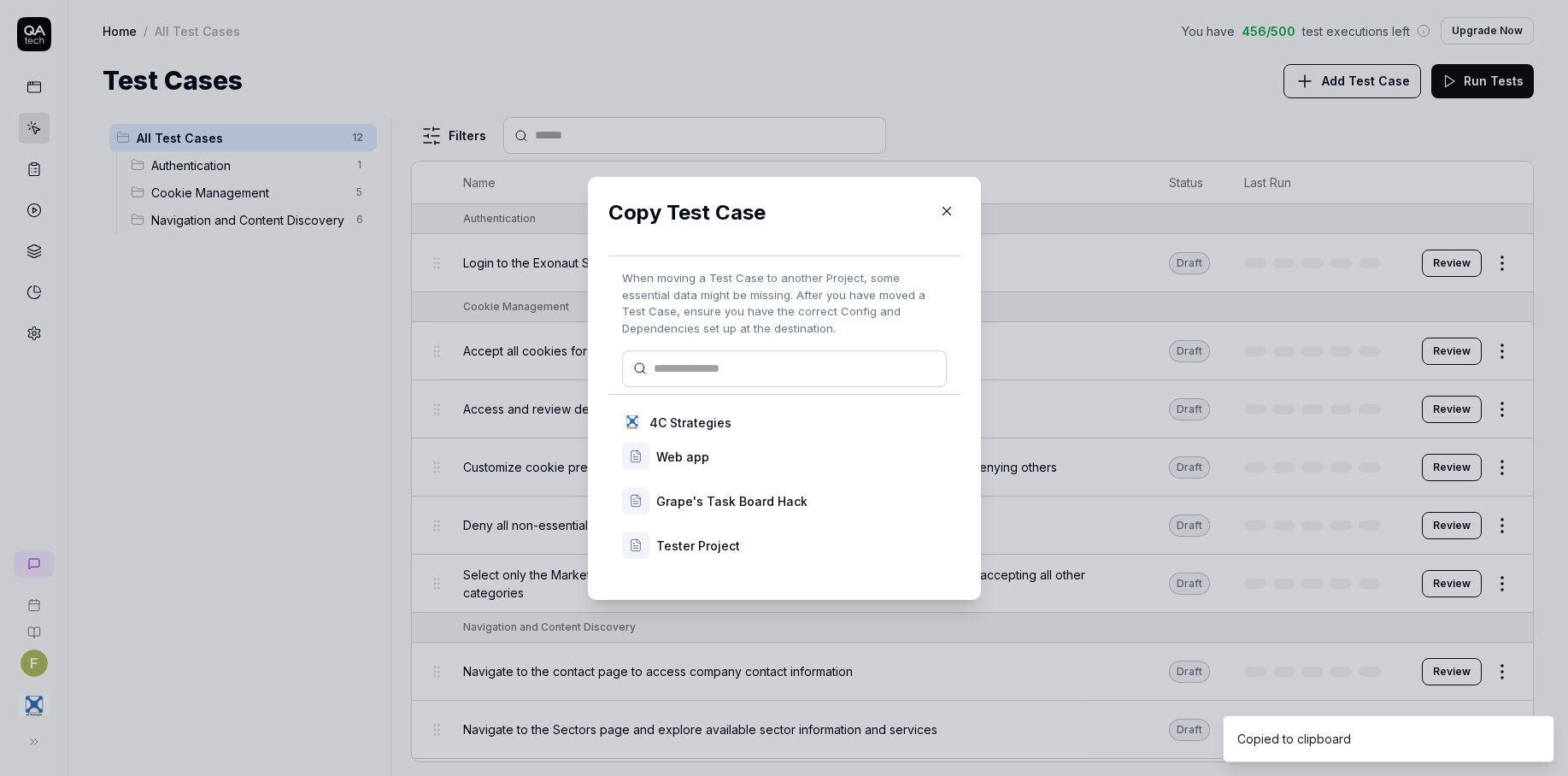
click at [946, 213] on icon "button" at bounding box center [946, 211] width 15 height 15
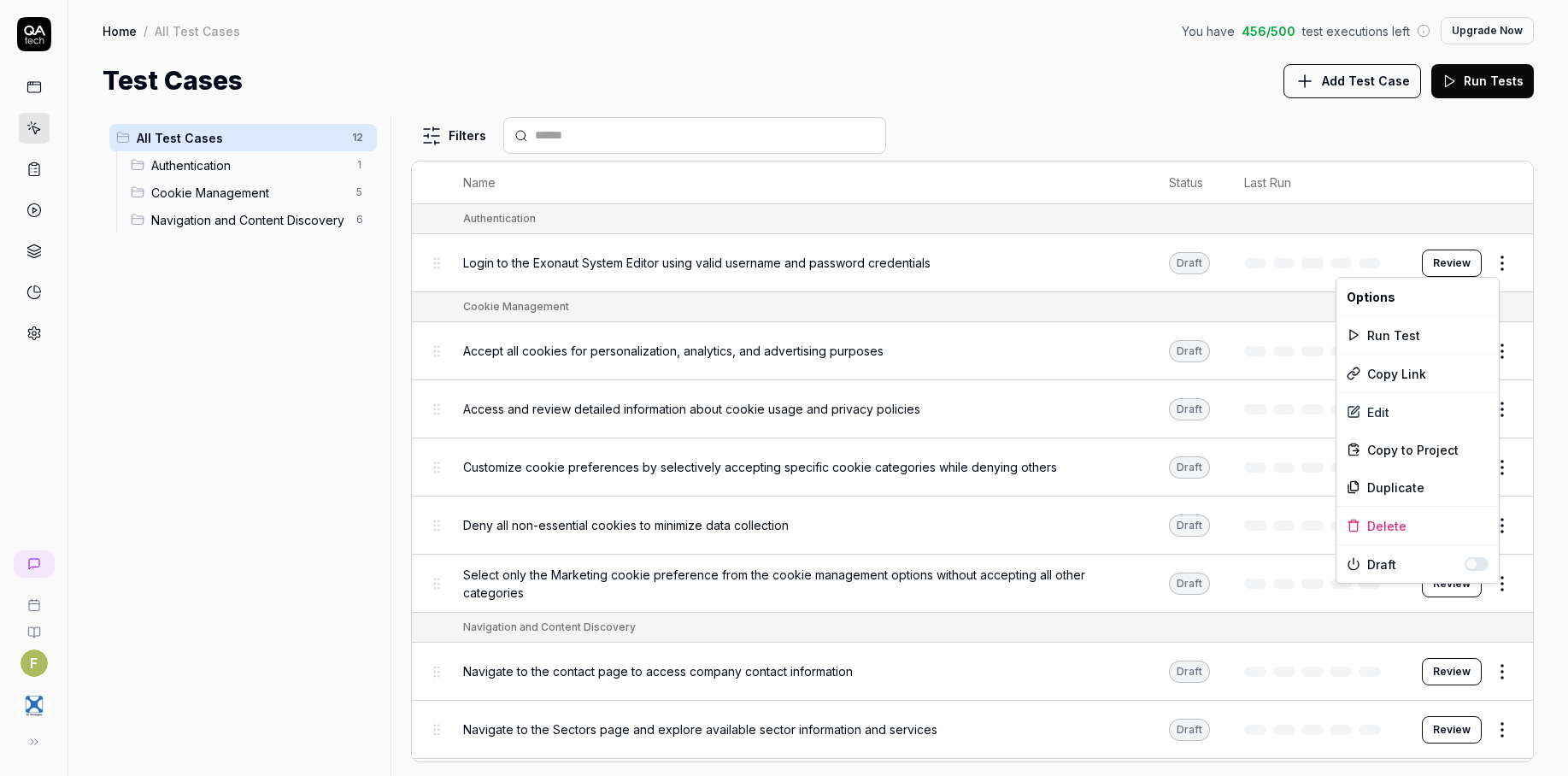
click at [1497, 264] on html "F Home / All Test Cases You have 456 / 500 test executions left Upgrade Now Hom…" at bounding box center [784, 388] width 1568 height 776
click at [1397, 496] on div "Duplicate" at bounding box center [1418, 488] width 162 height 38
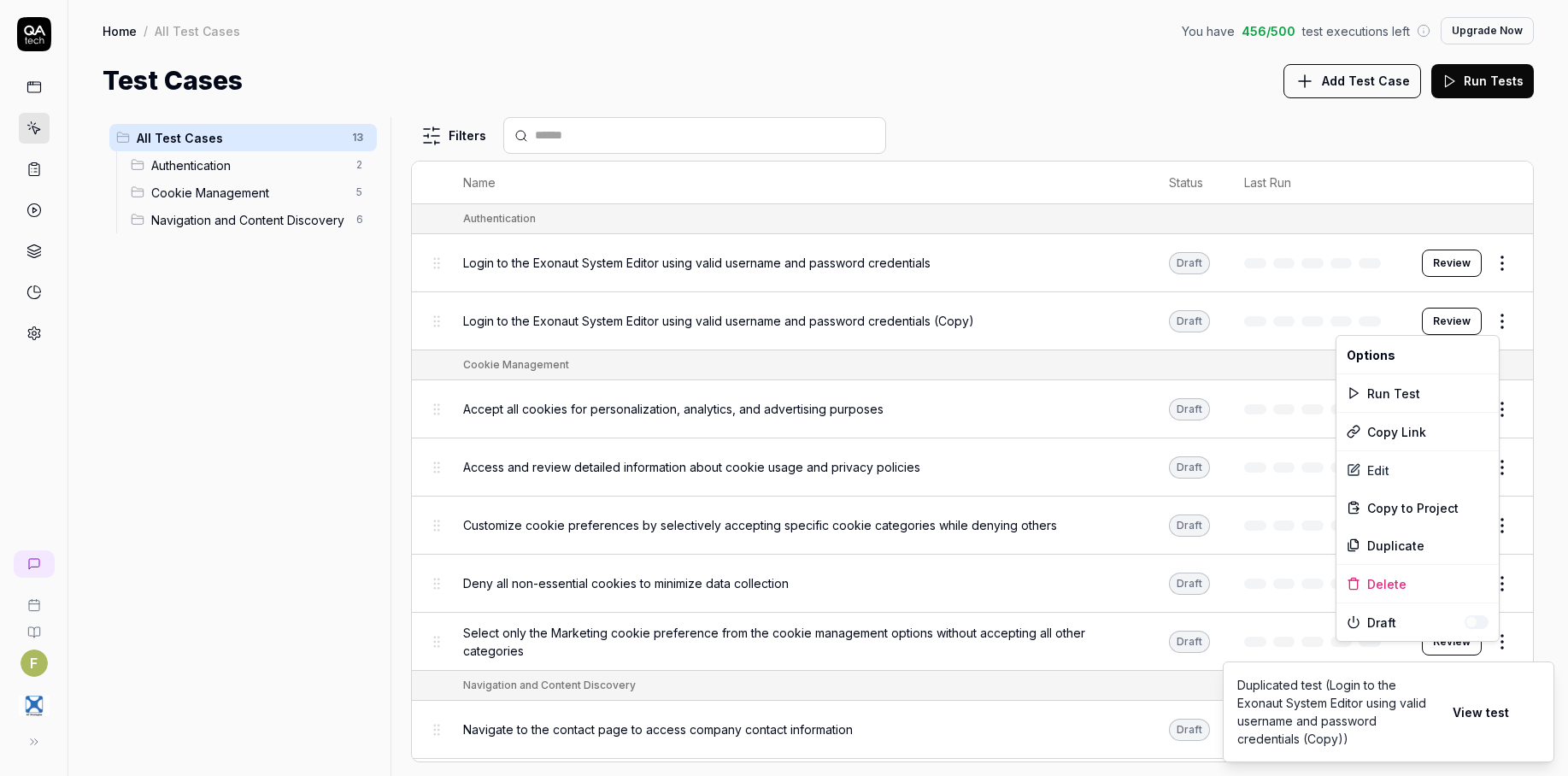
click at [1486, 327] on html "F Home / All Test Cases You have 456 / 500 test executions left Upgrade Now Hom…" at bounding box center [784, 388] width 1568 height 776
click at [1407, 588] on div "Delete" at bounding box center [1418, 584] width 162 height 38
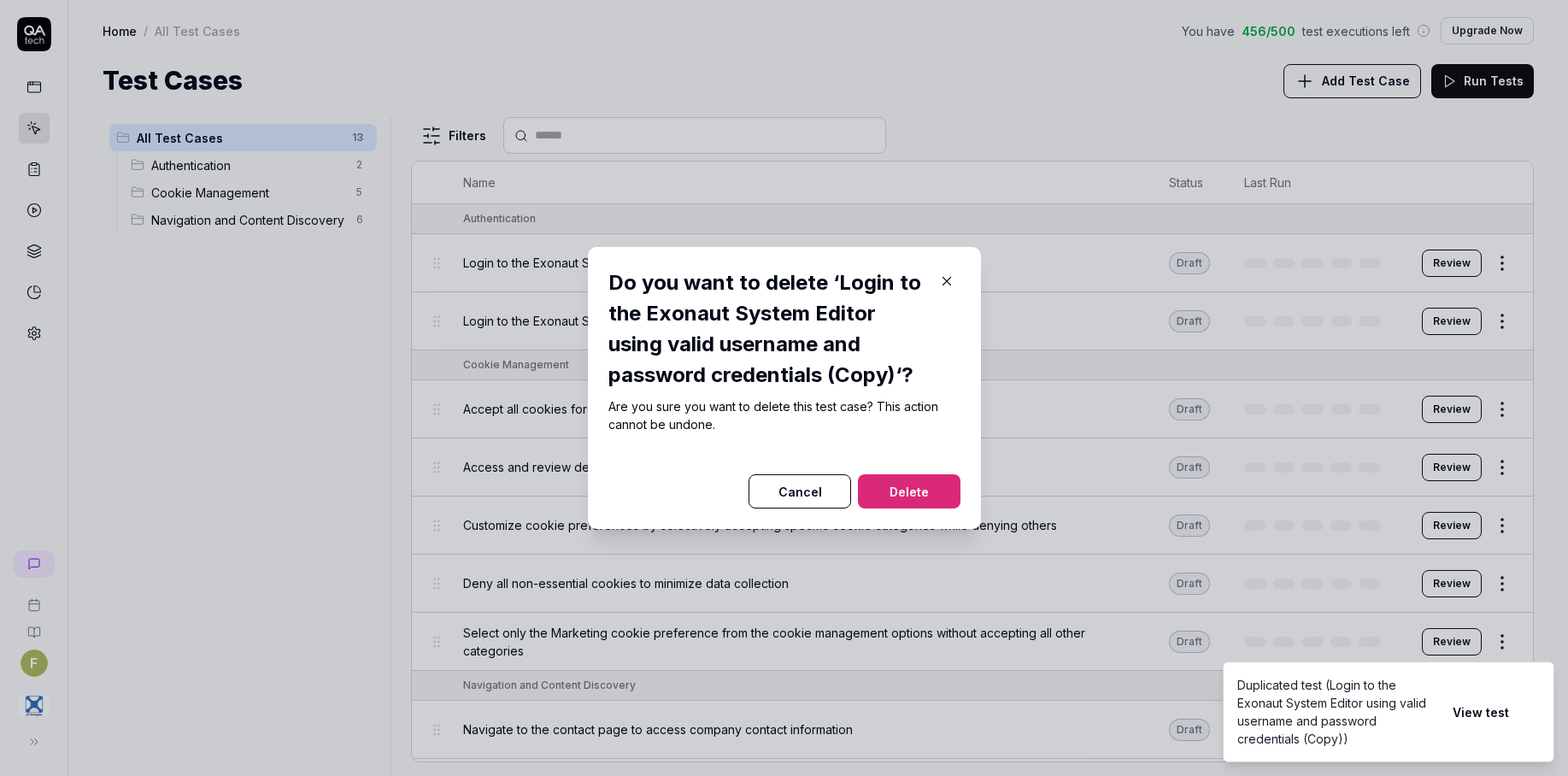
click at [898, 492] on button "Delete" at bounding box center [908, 491] width 103 height 34
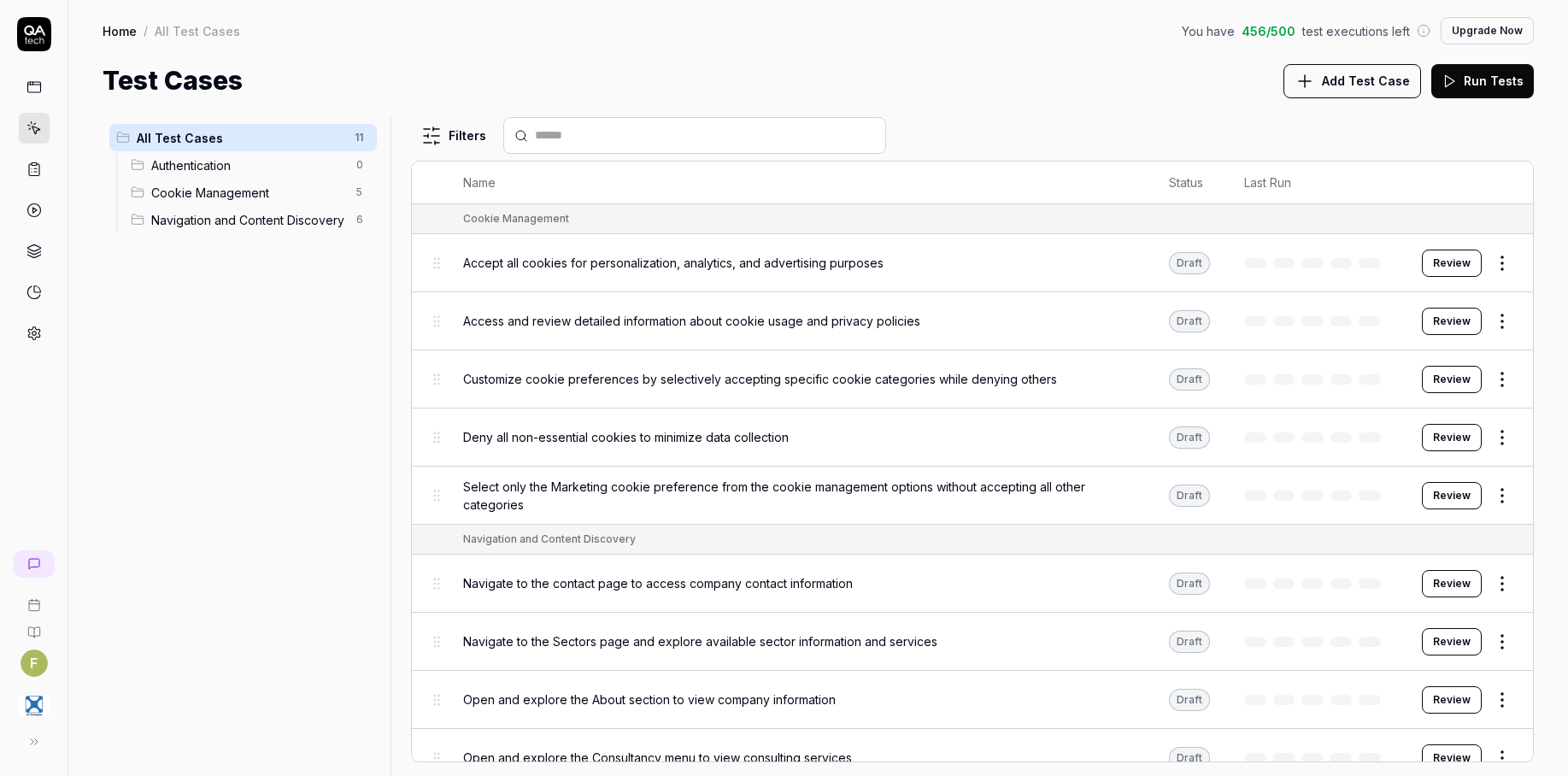
click at [286, 165] on span "Authentication" at bounding box center [248, 165] width 195 height 18
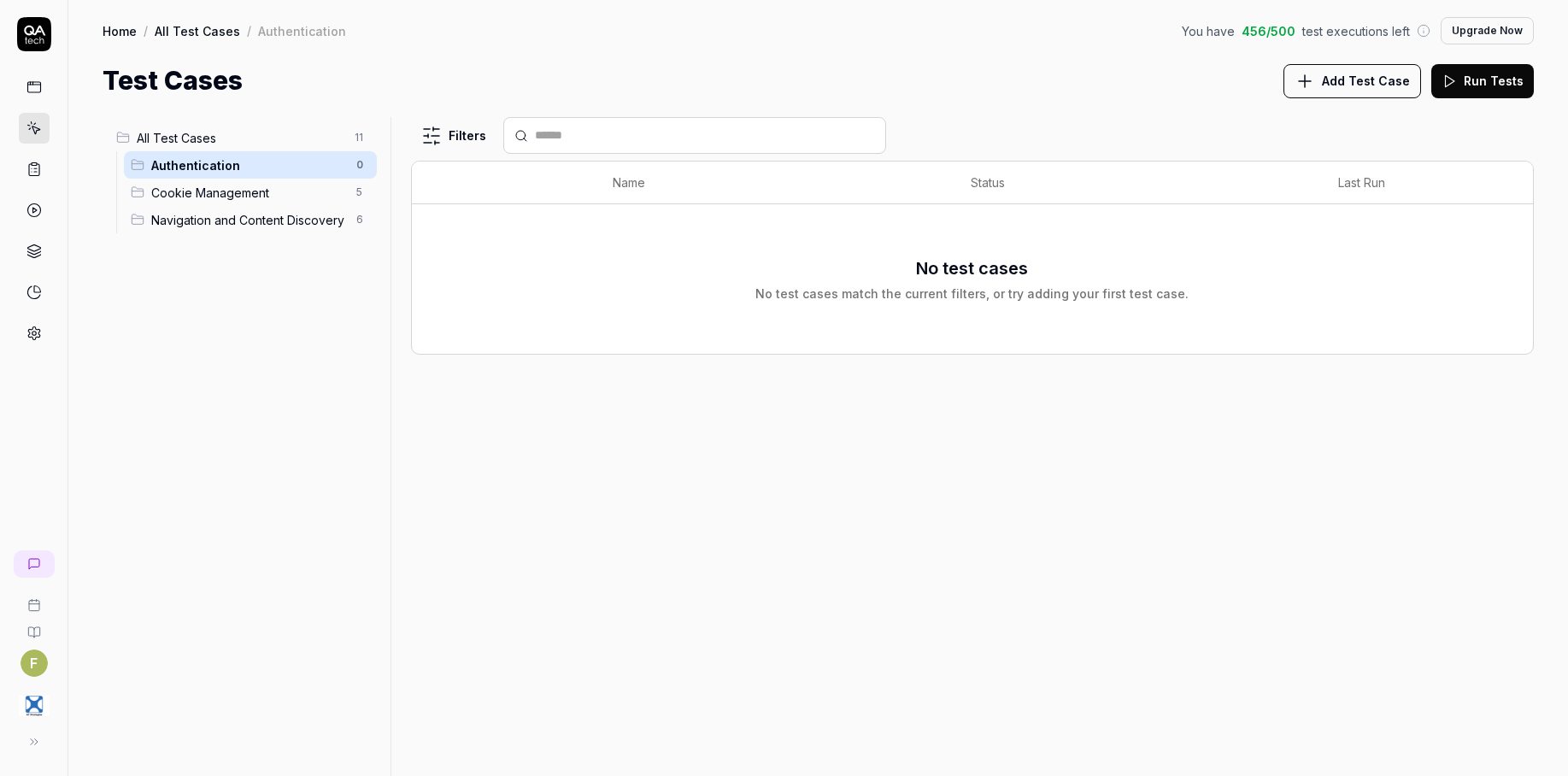
click at [308, 193] on span "Cookie Management" at bounding box center [248, 193] width 195 height 18
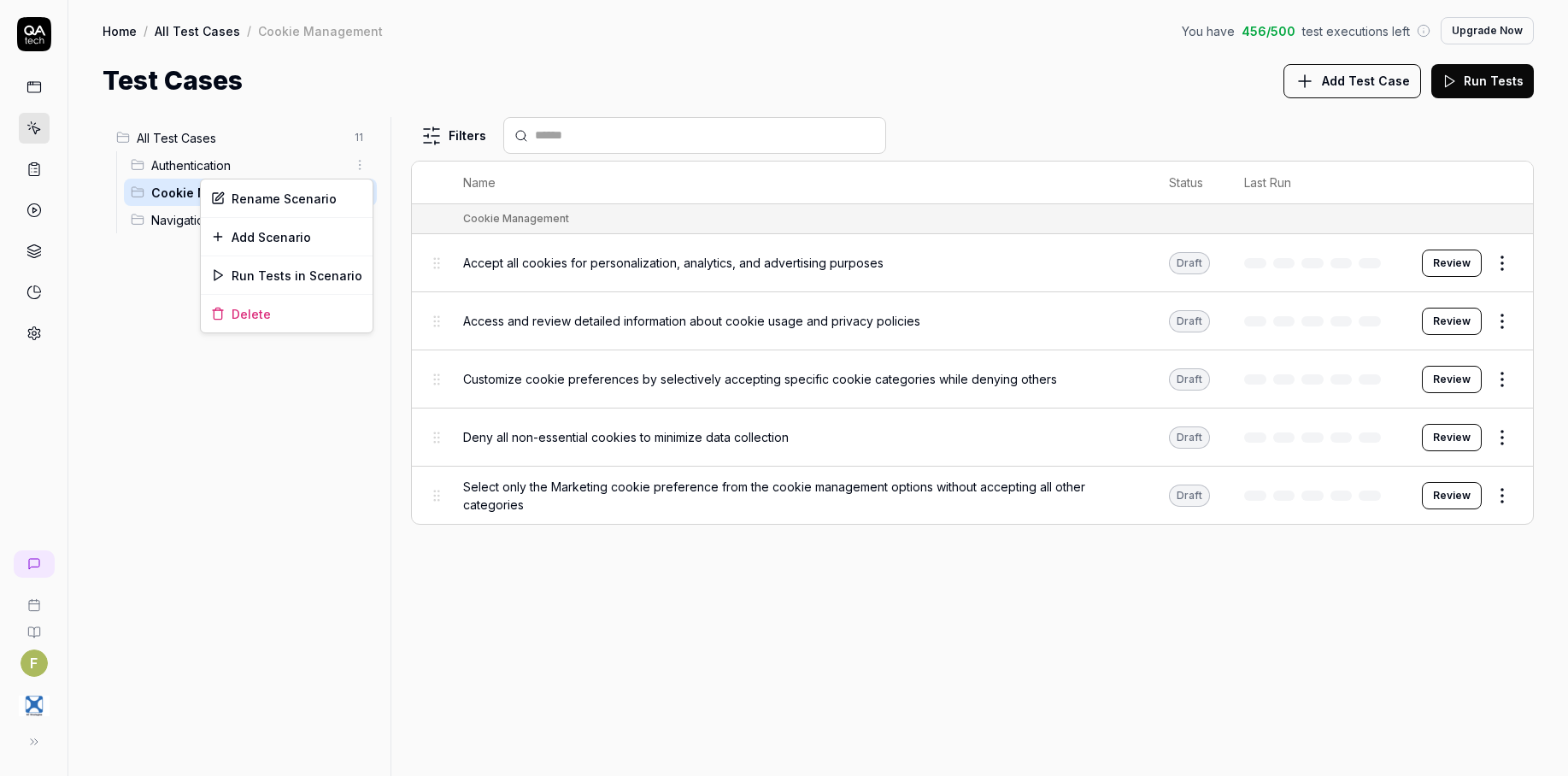
click at [359, 166] on html "F Home / All Test Cases / Cookie Management You have 456 / 500 test executions …" at bounding box center [784, 388] width 1568 height 776
click at [286, 320] on div "Delete" at bounding box center [286, 313] width 171 height 38
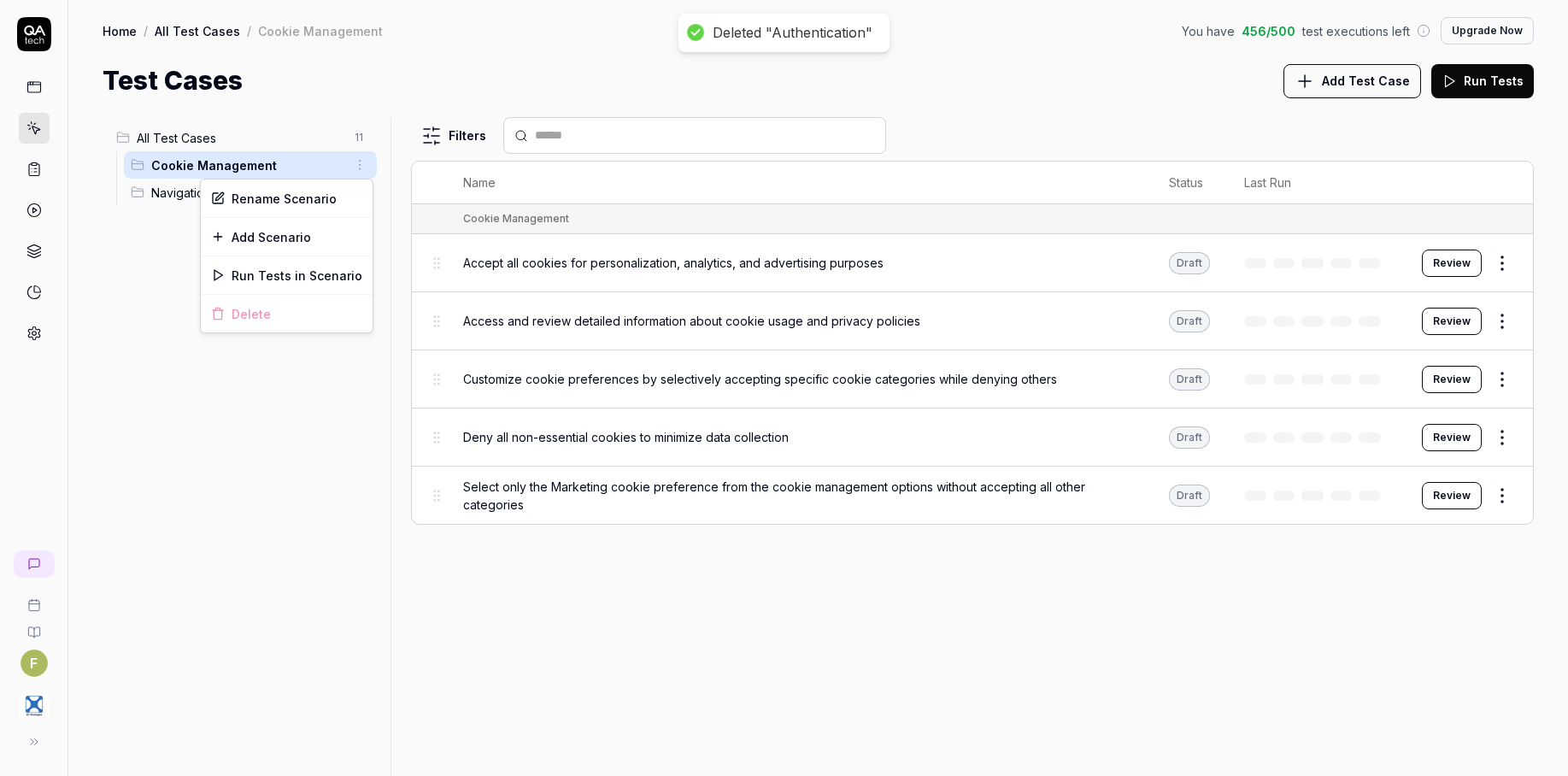
click at [363, 163] on html "Deleted "Authentication" F Home / All Test Cases / Cookie Management You have 4…" at bounding box center [784, 388] width 1568 height 776
click at [347, 240] on div "Add Scenario" at bounding box center [286, 237] width 171 height 38
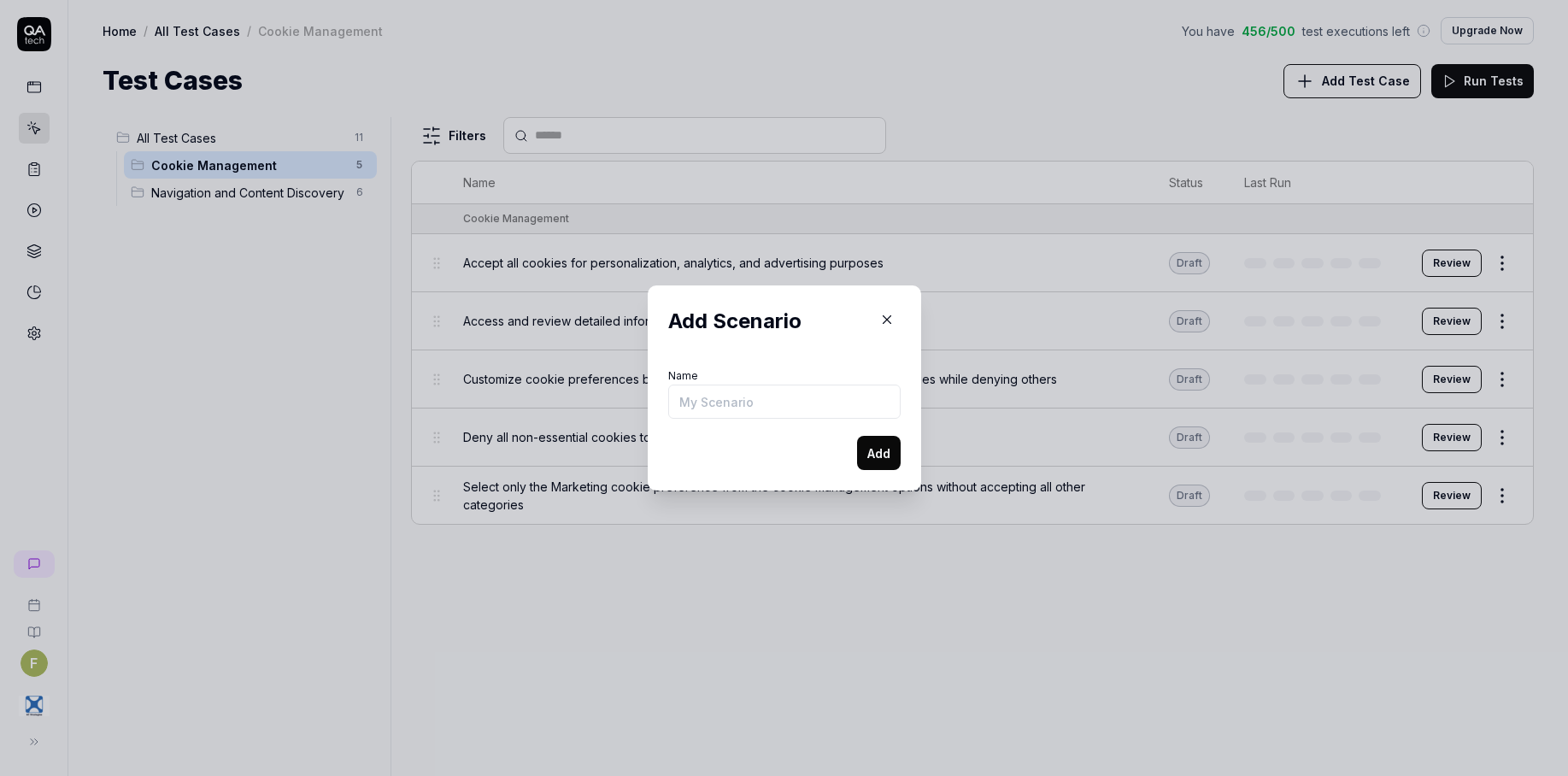
click at [884, 321] on icon "button" at bounding box center [886, 319] width 15 height 15
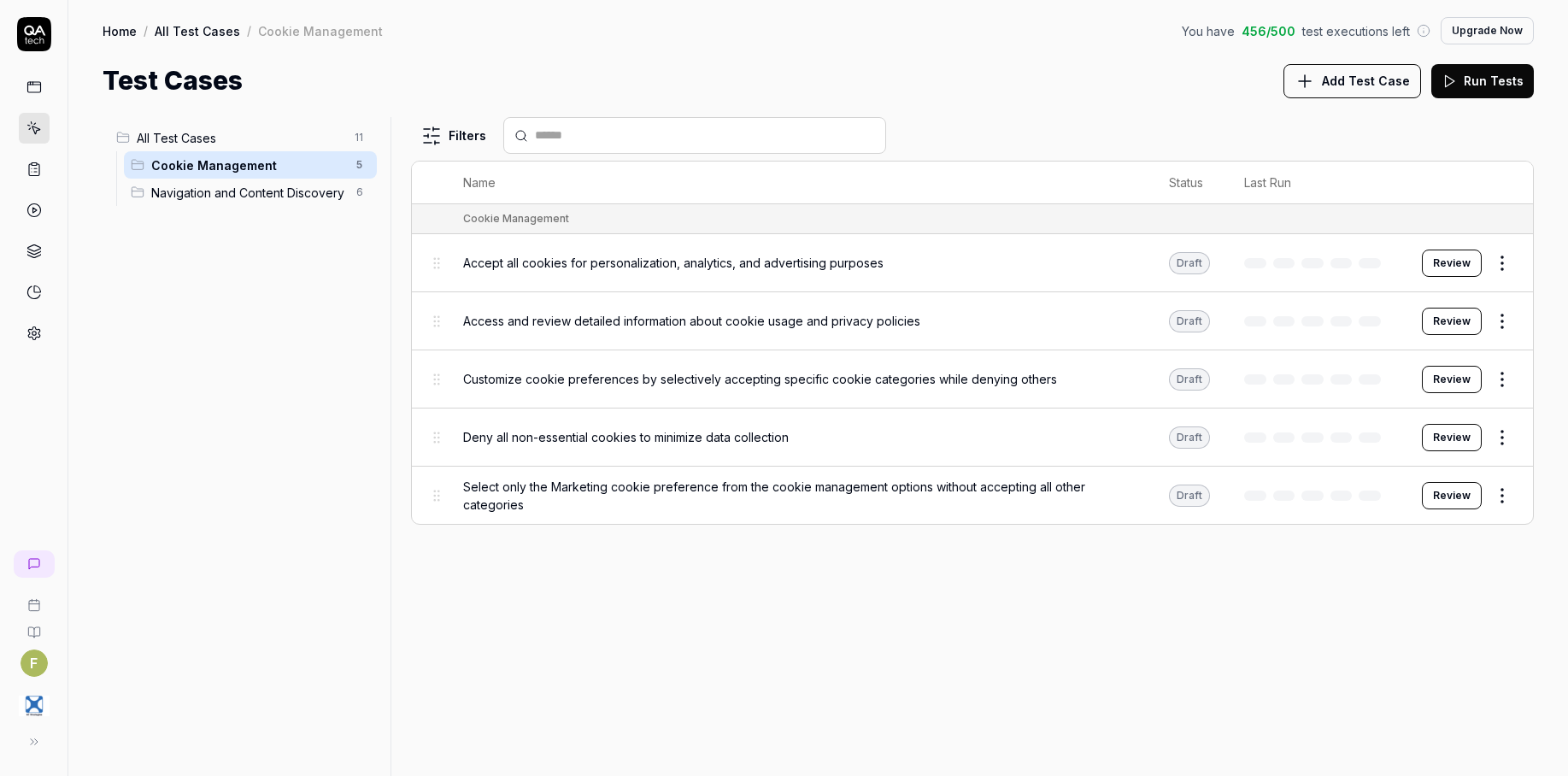
click at [337, 368] on div "All Test Cases 11 Cookie Management 5 Navigation and Content Discovery 6" at bounding box center [243, 436] width 281 height 638
click at [323, 192] on span "Navigation and Content Discovery" at bounding box center [248, 193] width 195 height 18
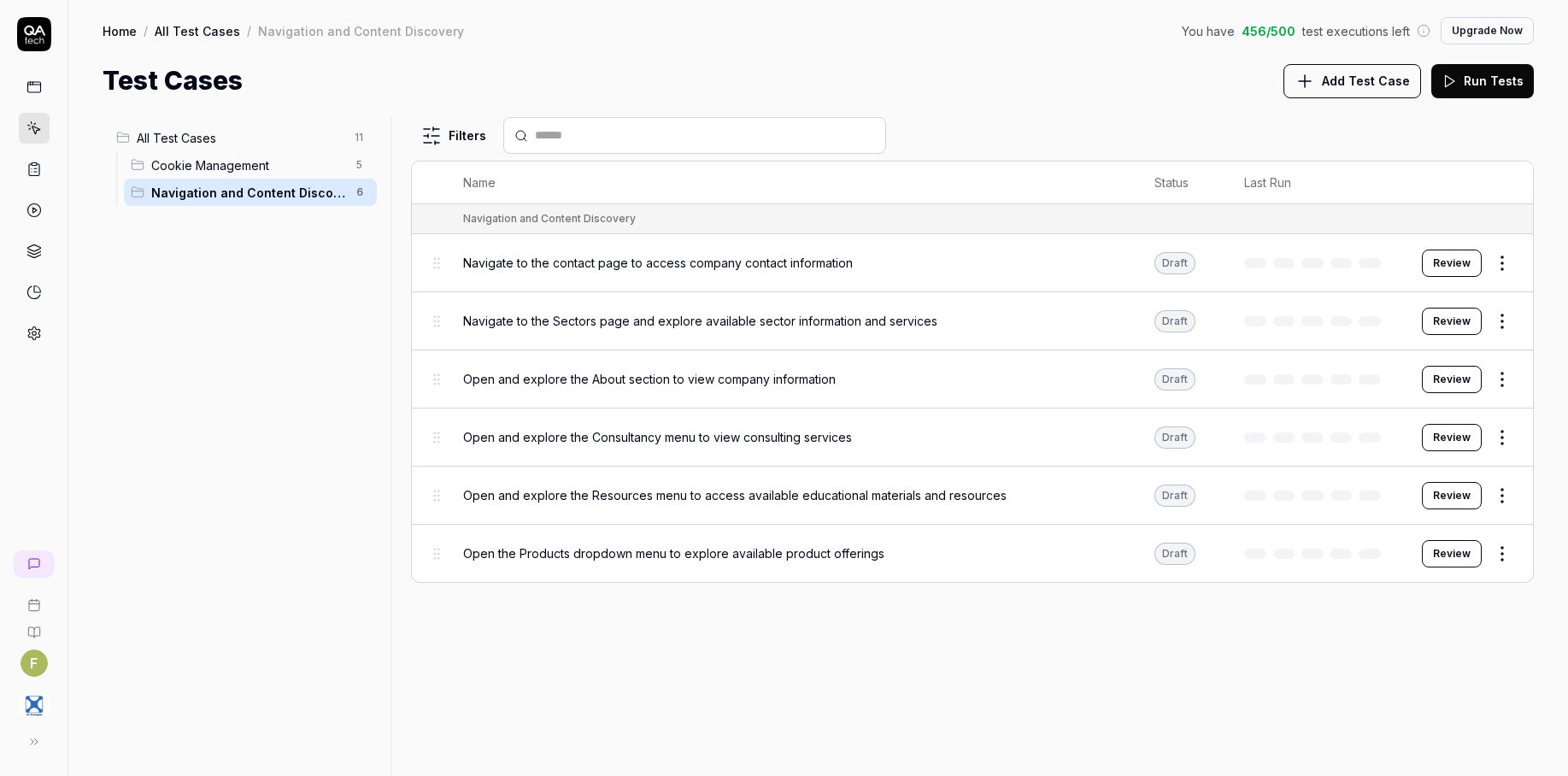
click at [244, 138] on span "All Test Cases" at bounding box center [240, 138] width 208 height 18
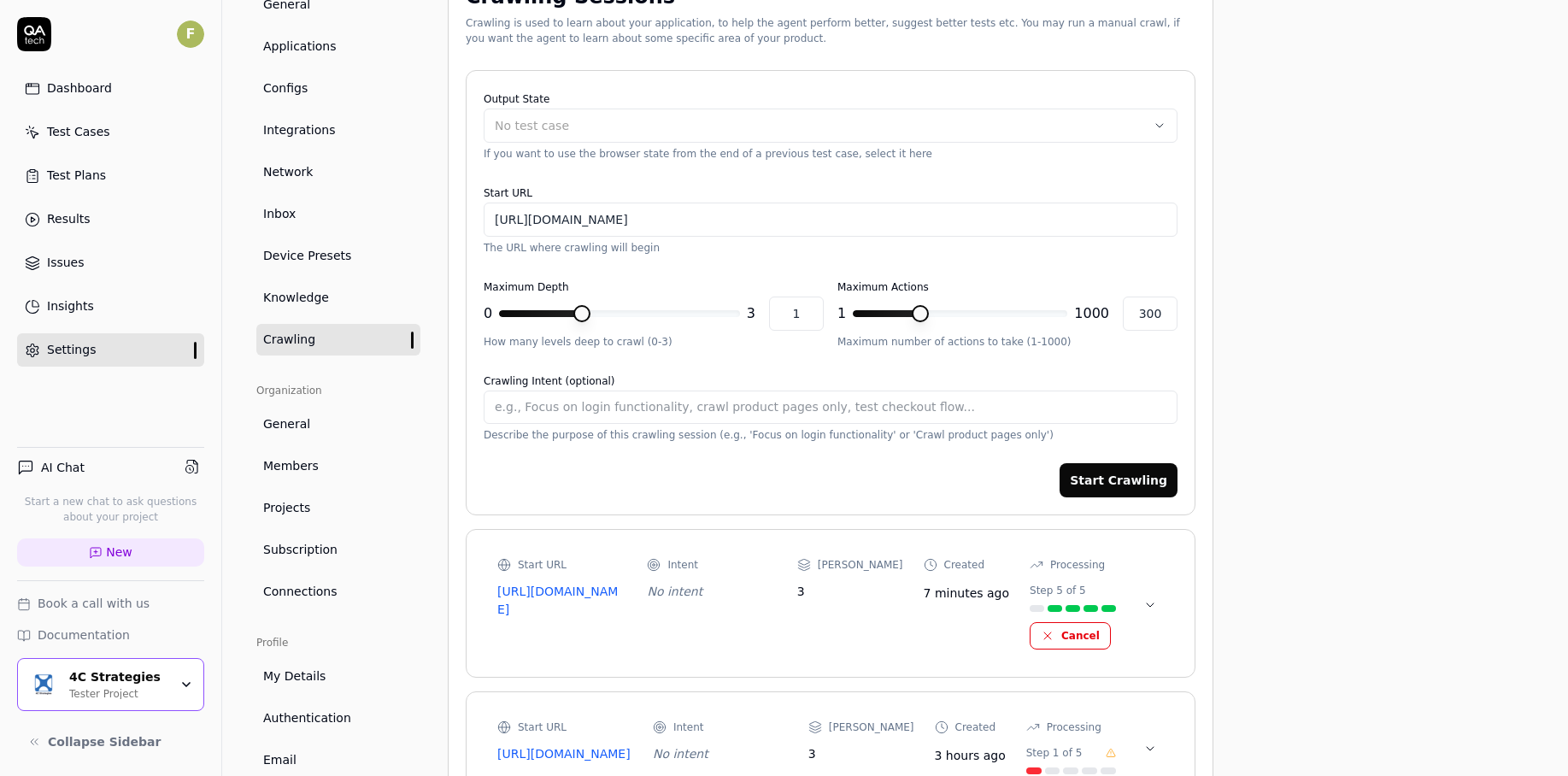
scroll to position [86, 0]
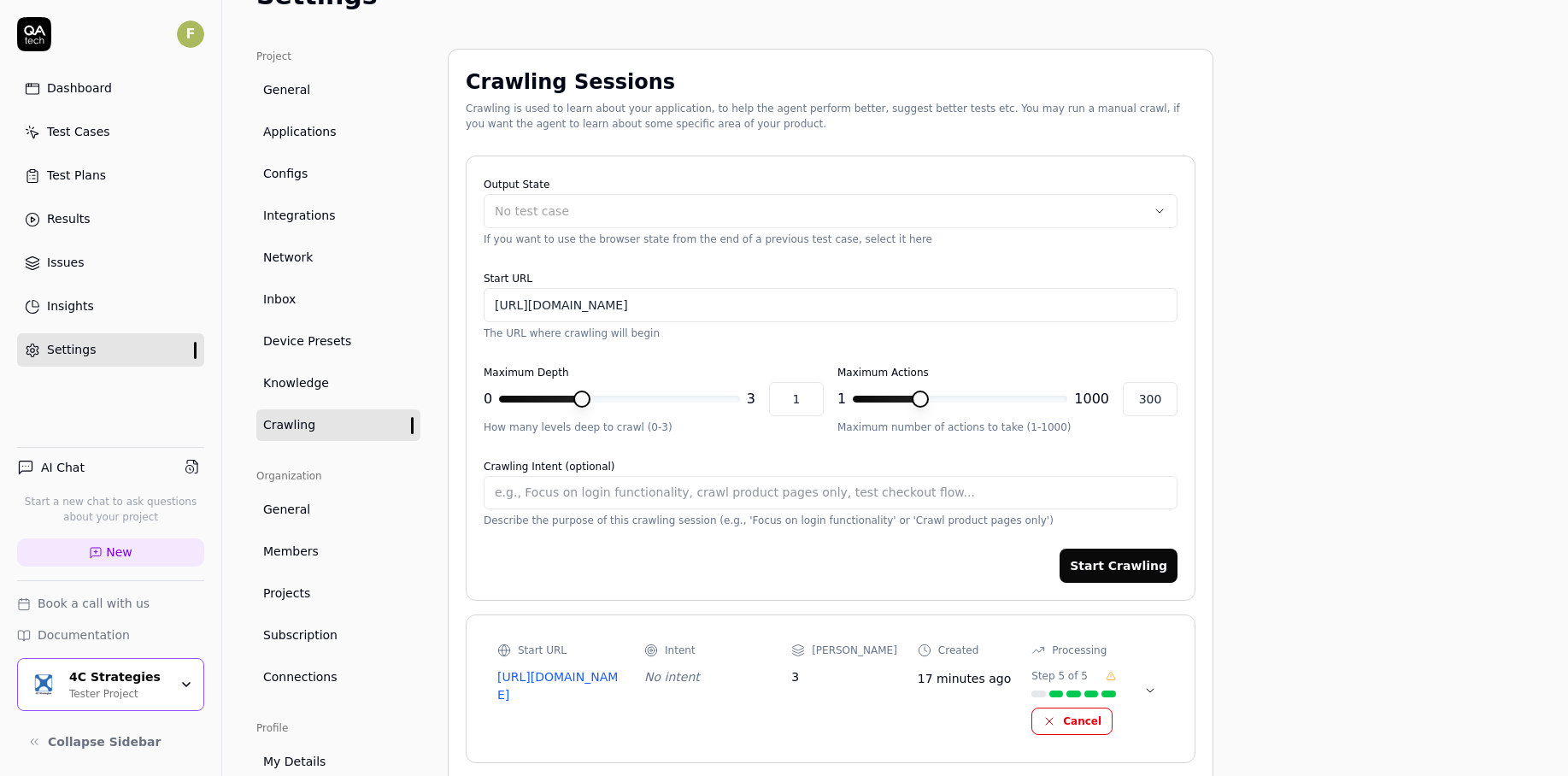
click at [1110, 676] on icon at bounding box center [1110, 676] width 10 height 10
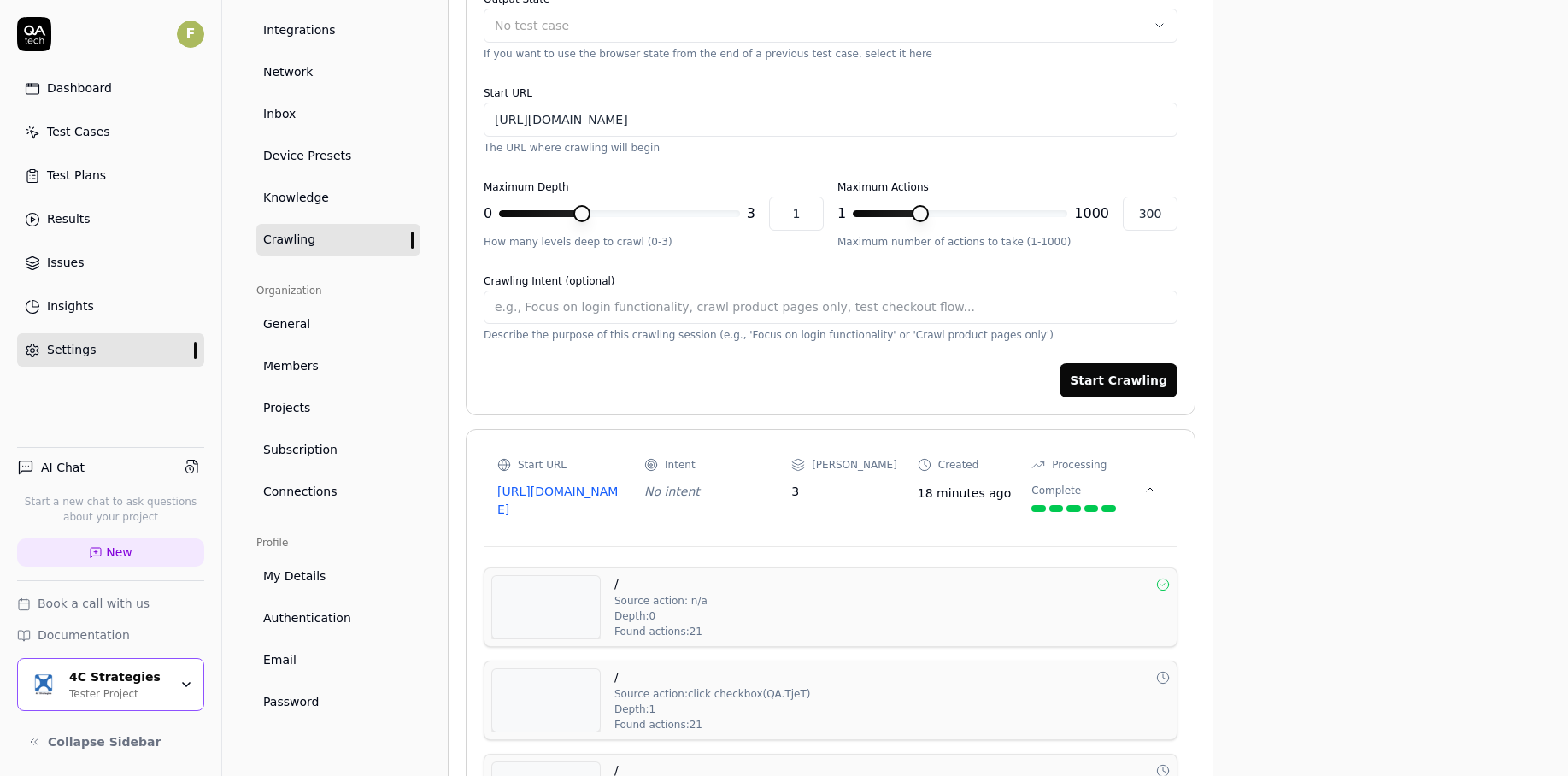
scroll to position [342, 0]
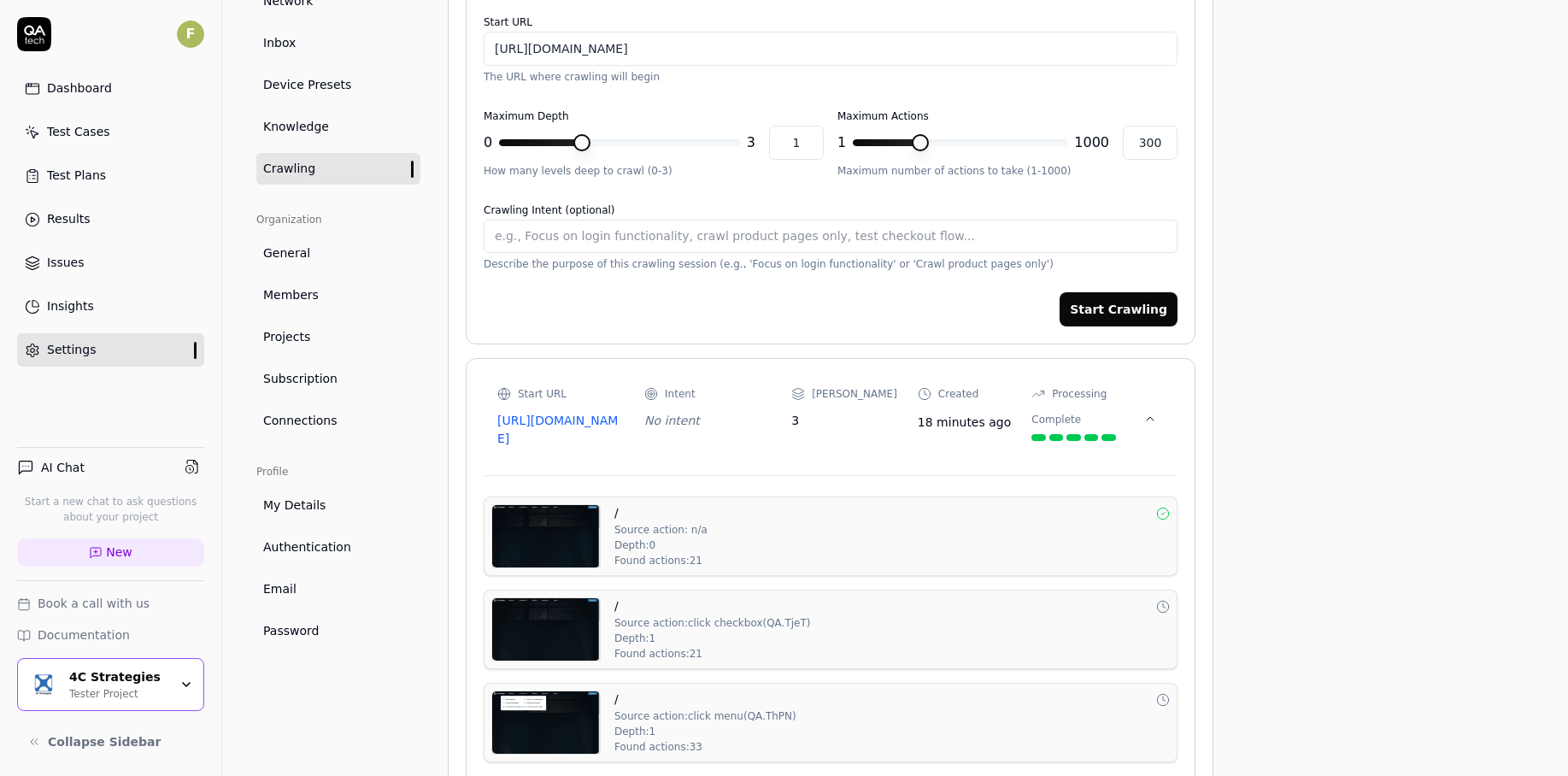
click at [1144, 421] on icon at bounding box center [1149, 419] width 13 height 13
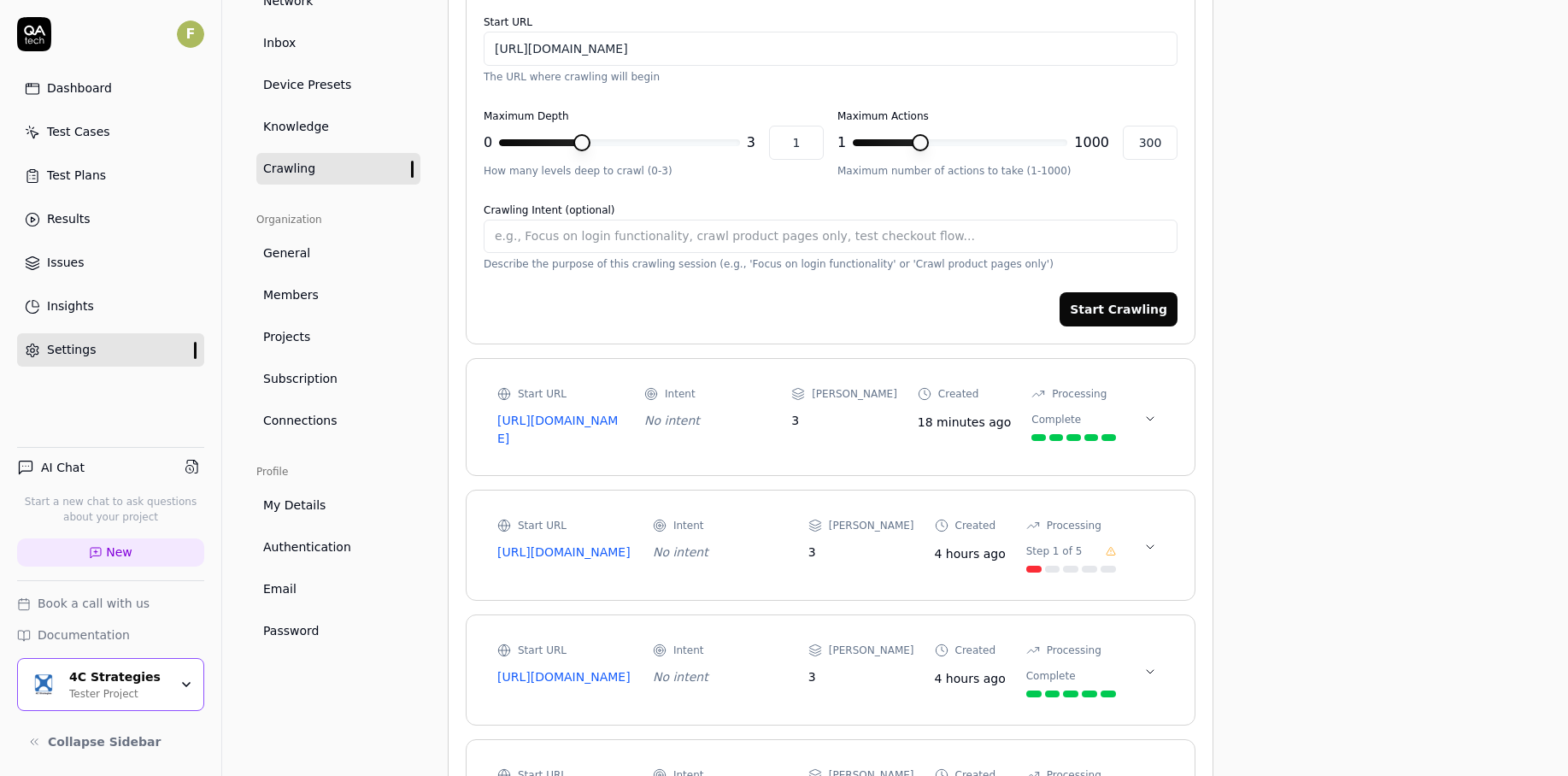
click at [1149, 426] on button at bounding box center [1149, 419] width 28 height 28
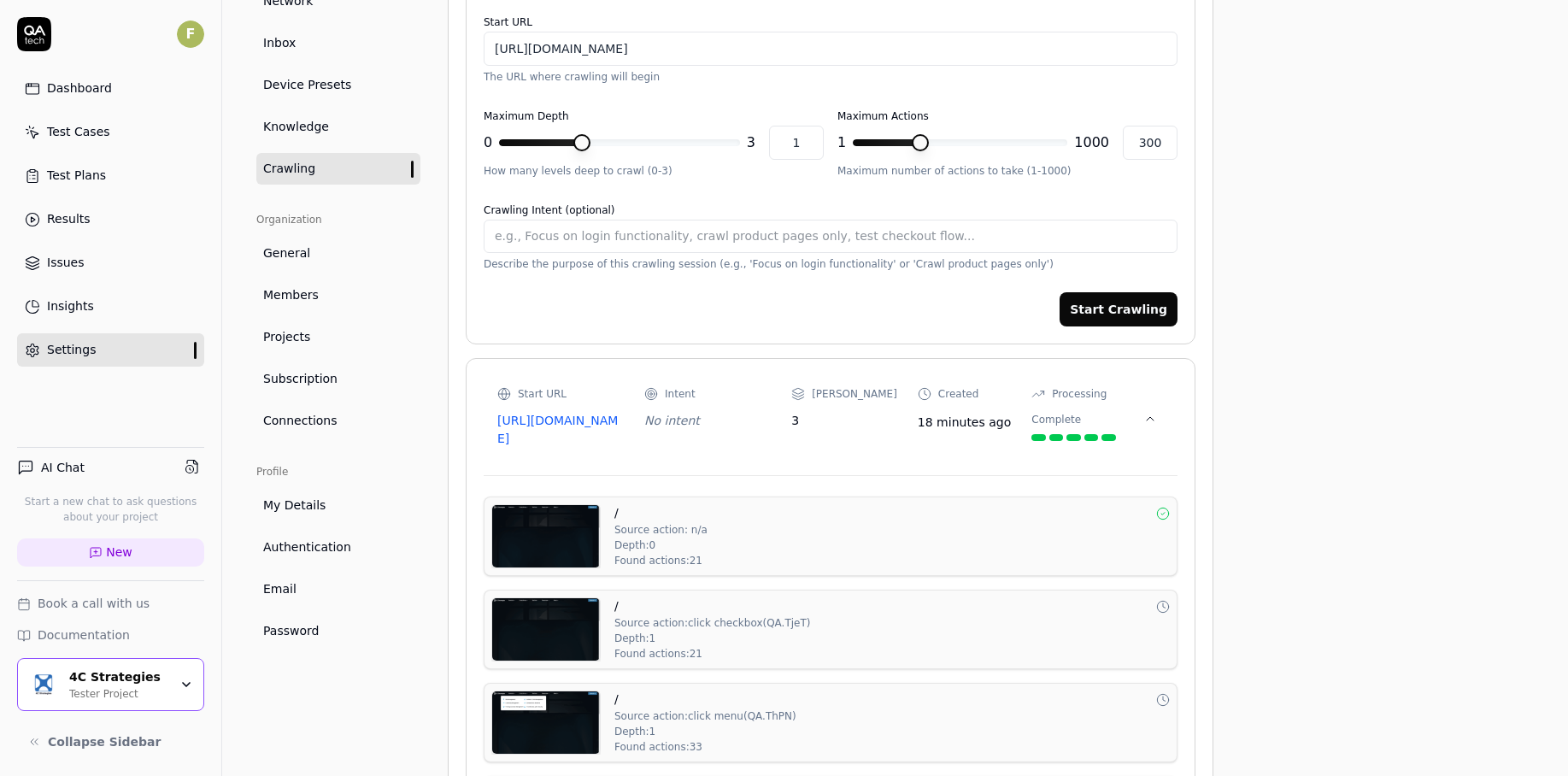
click at [1149, 426] on button at bounding box center [1149, 419] width 28 height 28
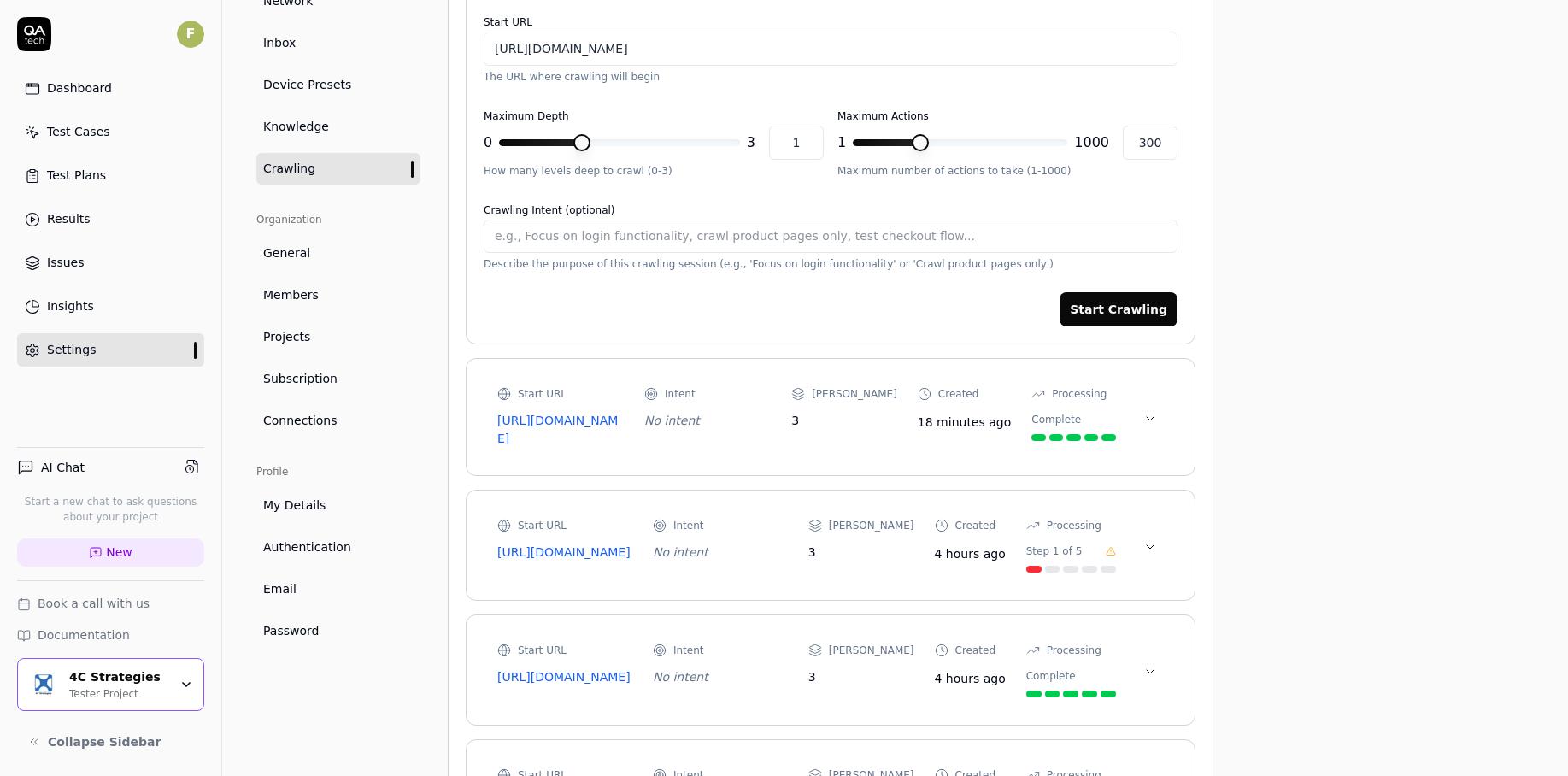
click at [1149, 426] on button at bounding box center [1149, 419] width 28 height 28
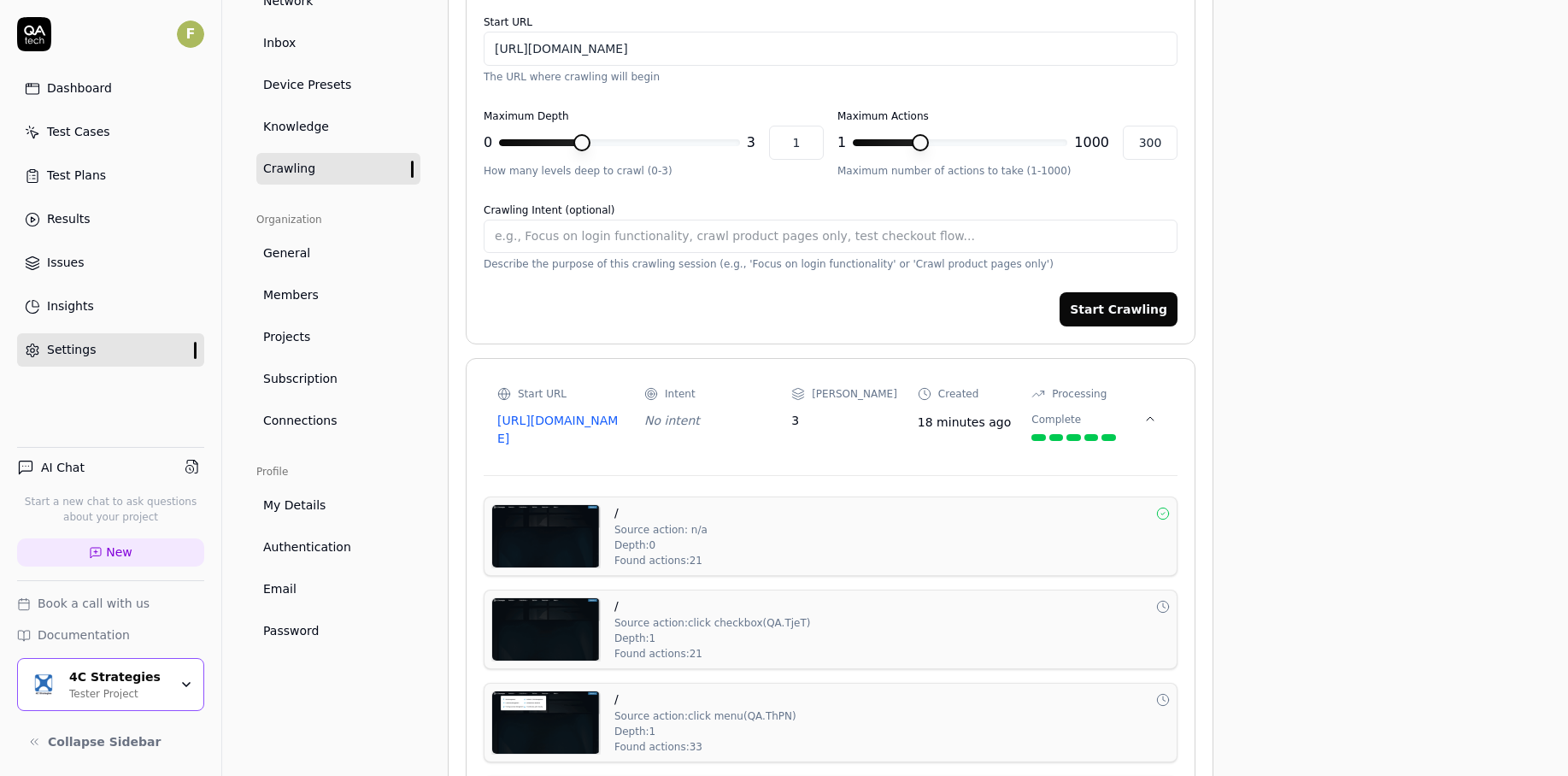
click at [1149, 426] on button at bounding box center [1149, 419] width 28 height 28
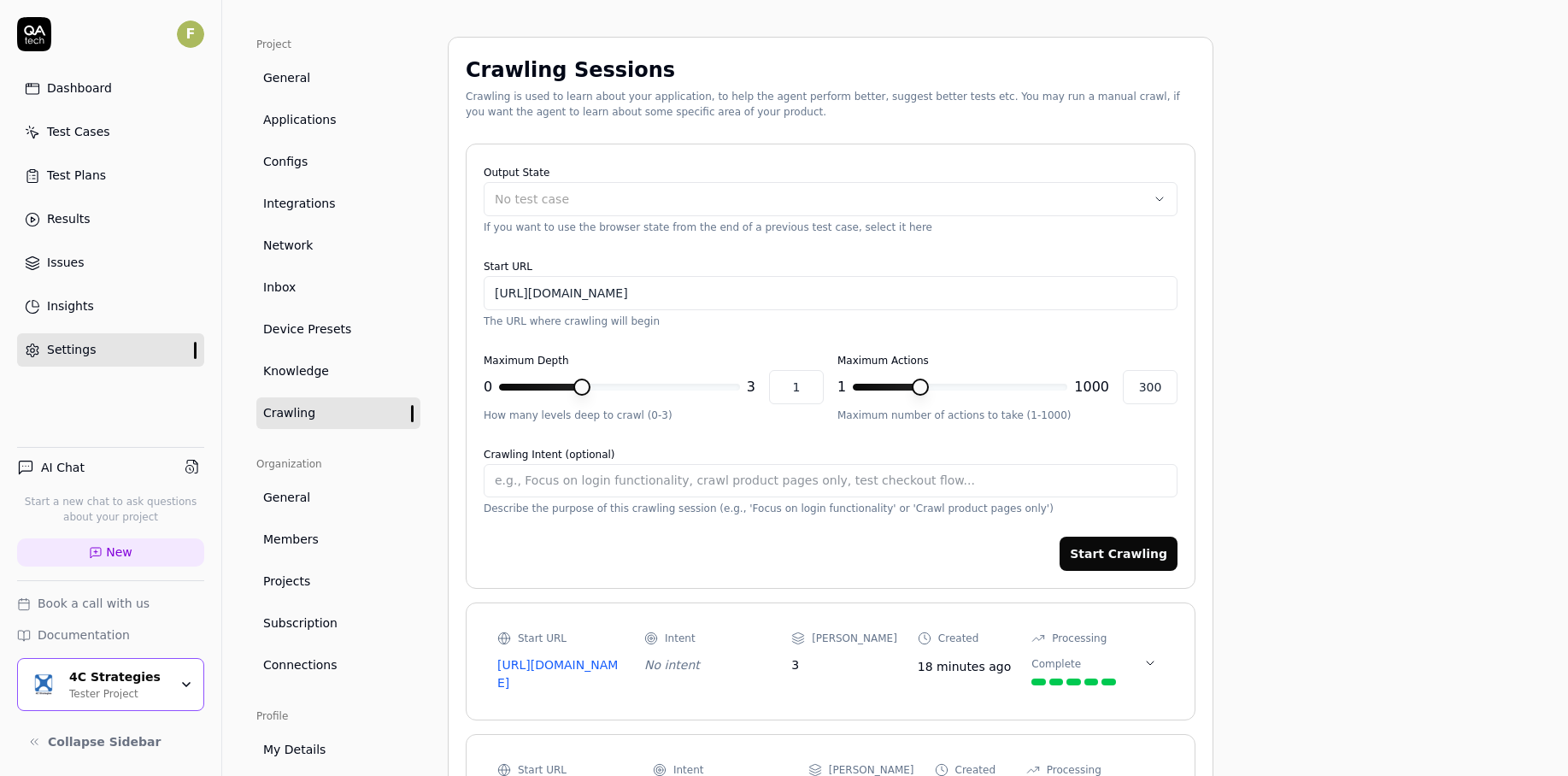
scroll to position [0, 0]
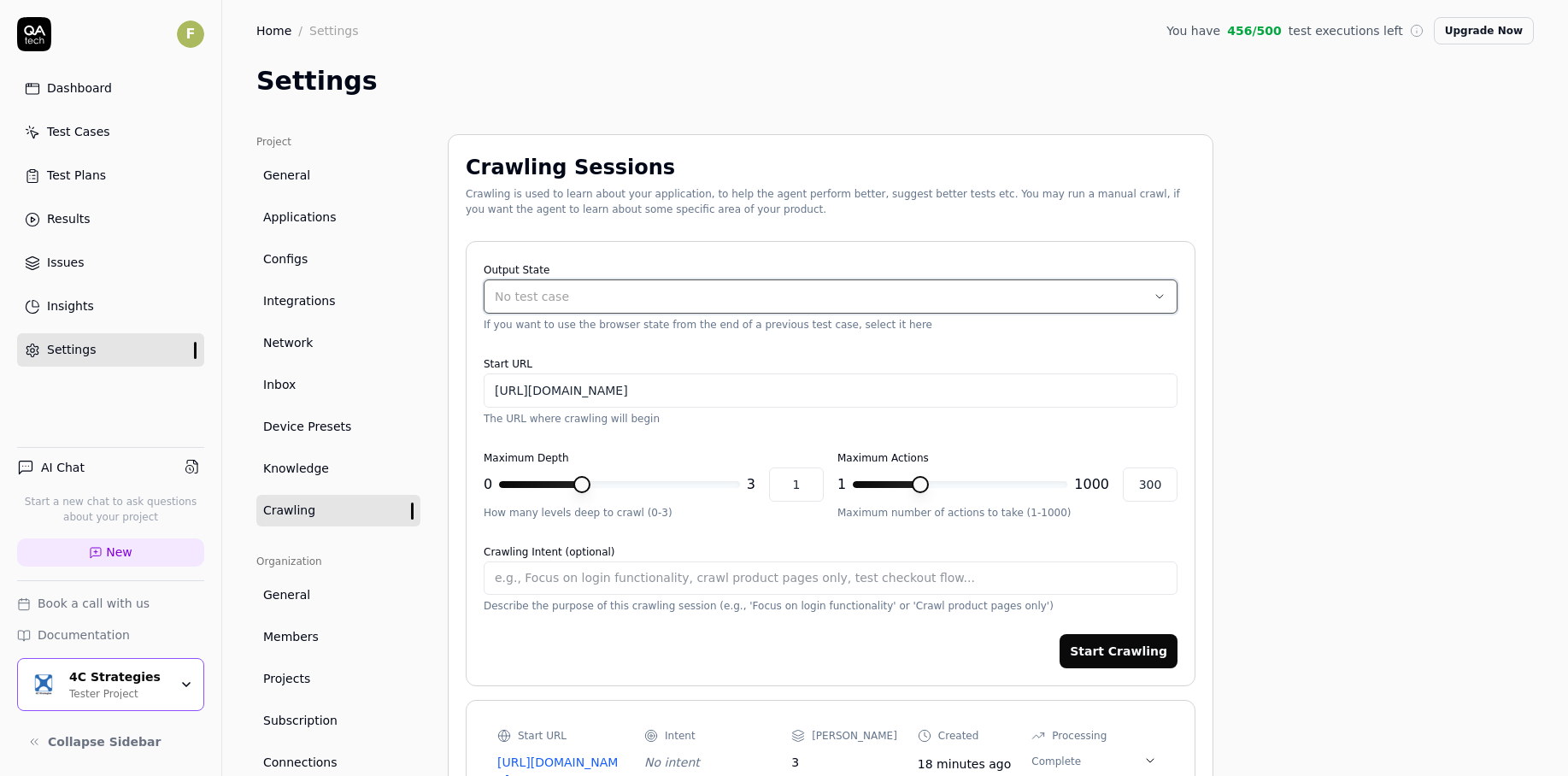
click at [775, 297] on div "No test case" at bounding box center [821, 297] width 654 height 18
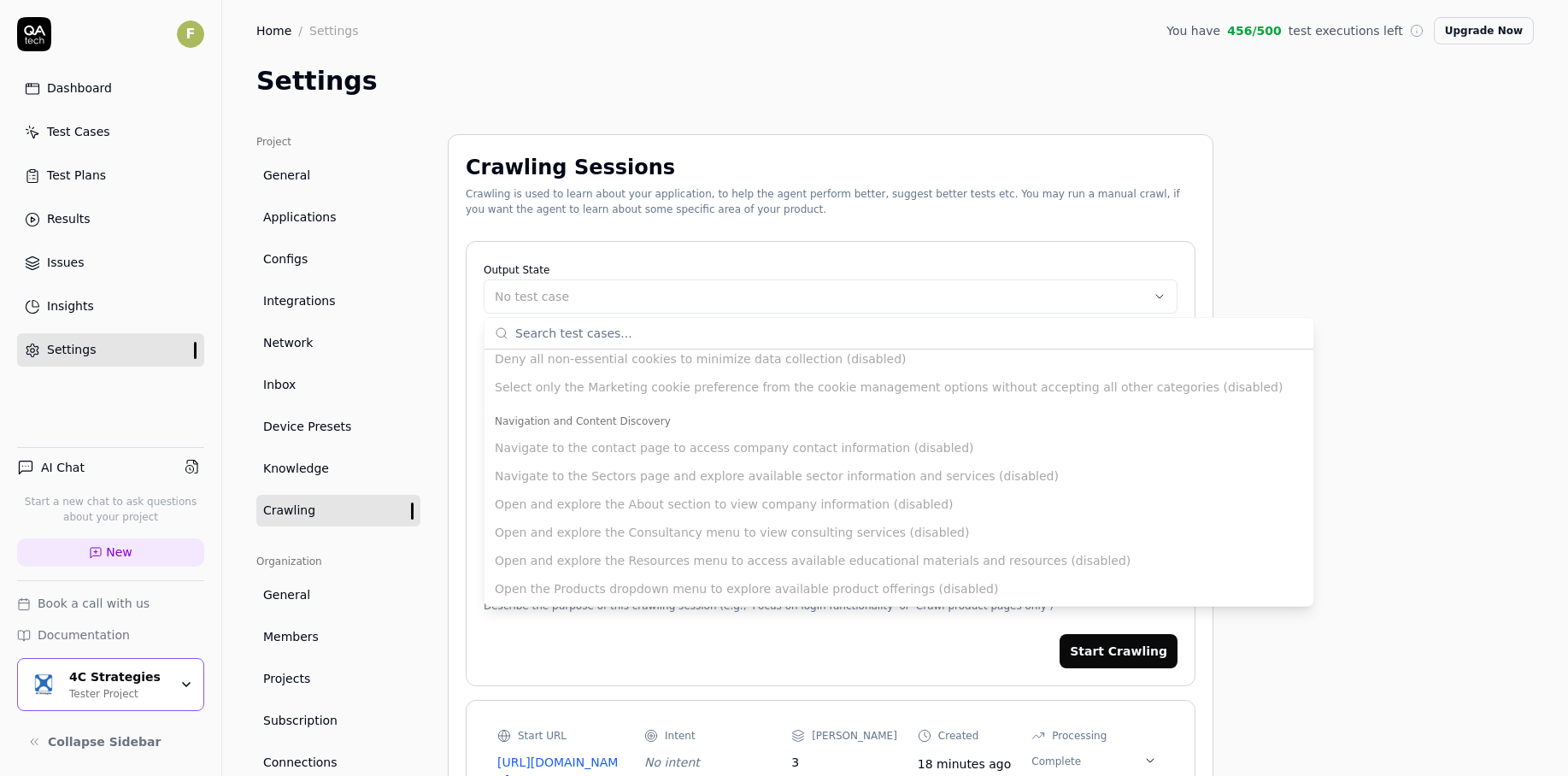
scroll to position [179, 0]
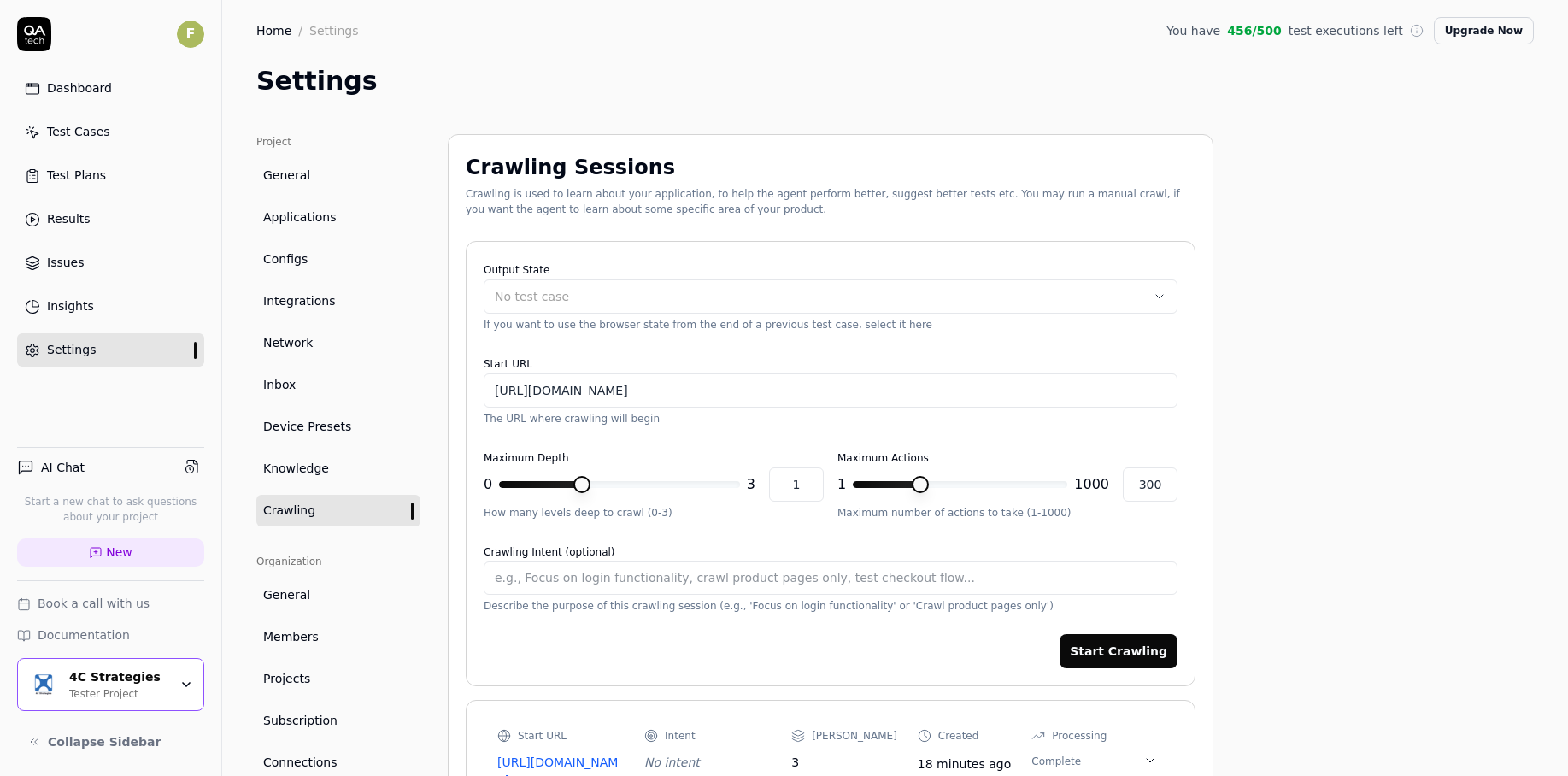
type textarea "*"
click at [121, 138] on link "Test Cases" at bounding box center [111, 131] width 187 height 33
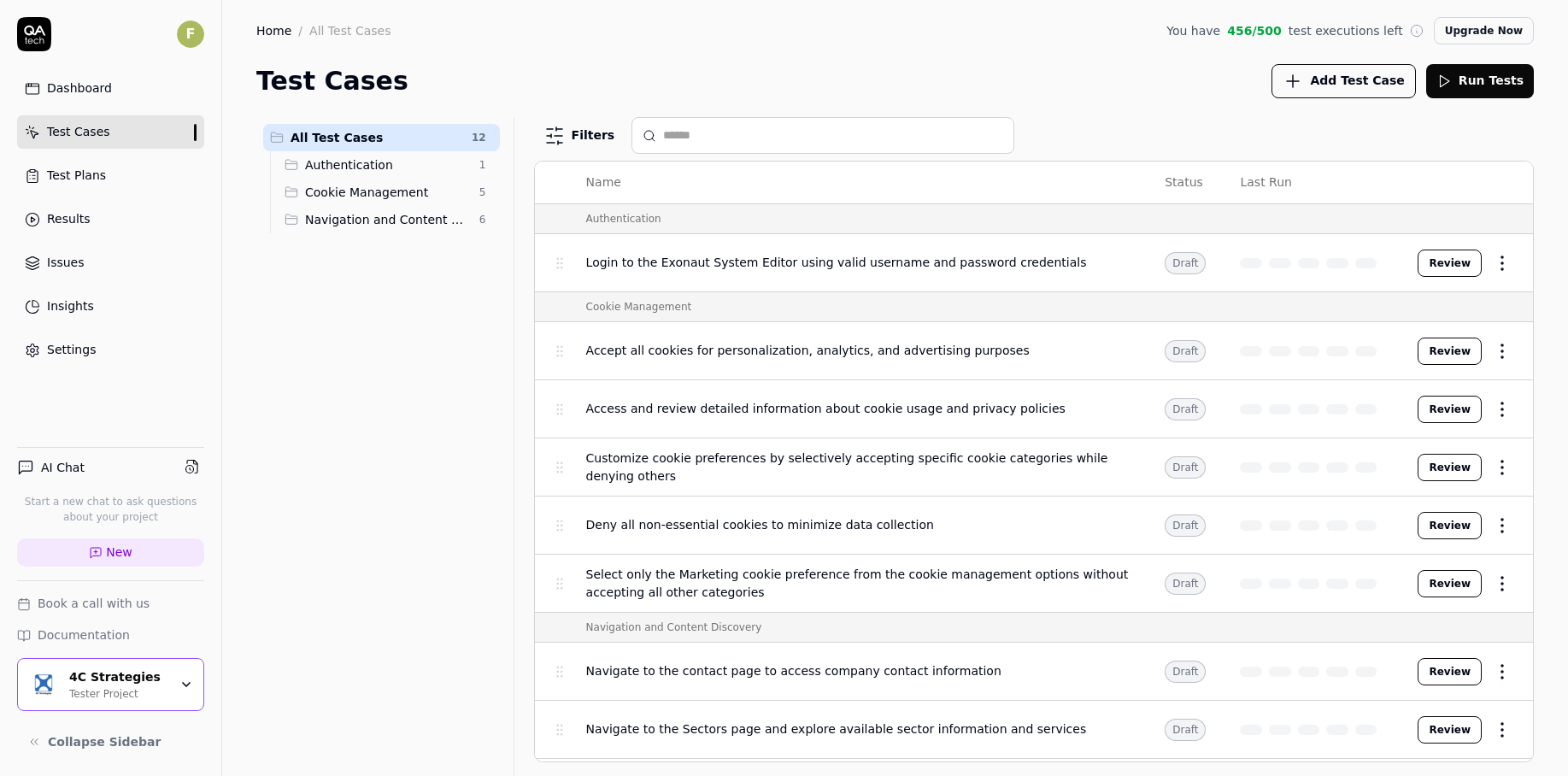
click at [112, 474] on div "AI Chat" at bounding box center [111, 467] width 187 height 26
click at [67, 476] on h4 "AI Chat" at bounding box center [62, 468] width 44 height 18
click at [128, 562] on link "New" at bounding box center [111, 553] width 187 height 29
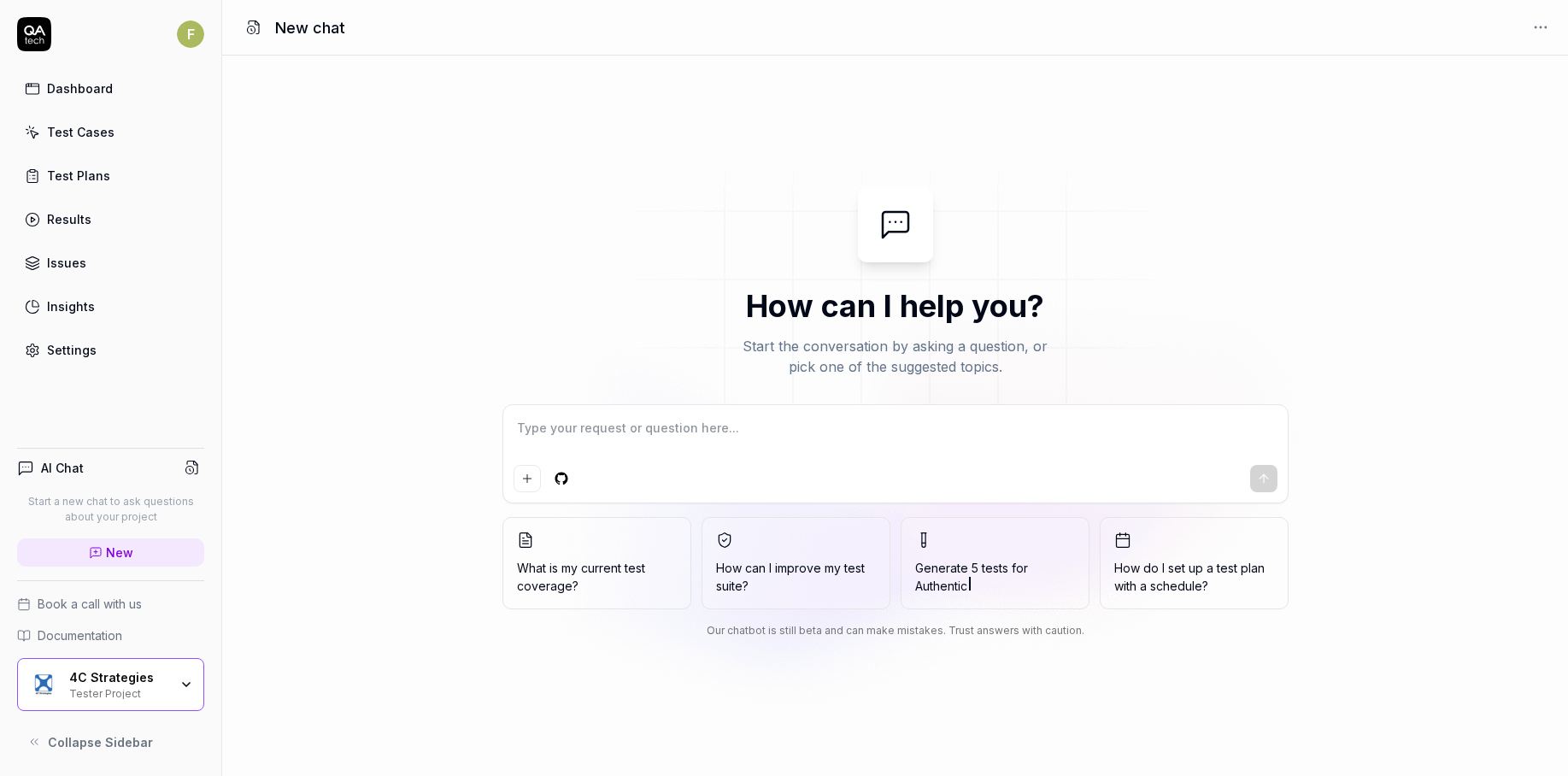
click at [759, 569] on span "How can I improve my test suite?" at bounding box center [795, 577] width 160 height 36
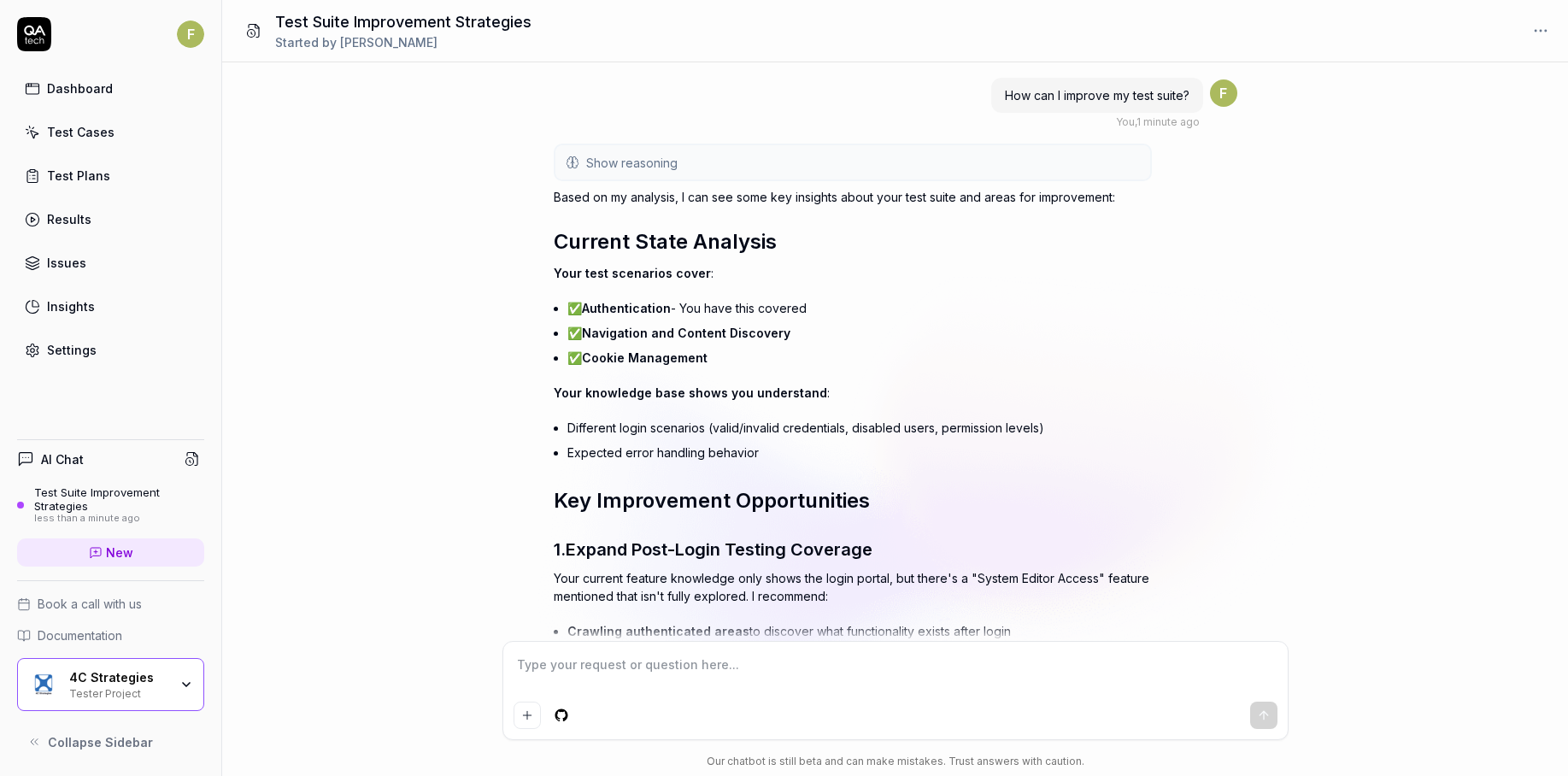
click at [123, 95] on link "Dashboard" at bounding box center [111, 88] width 187 height 33
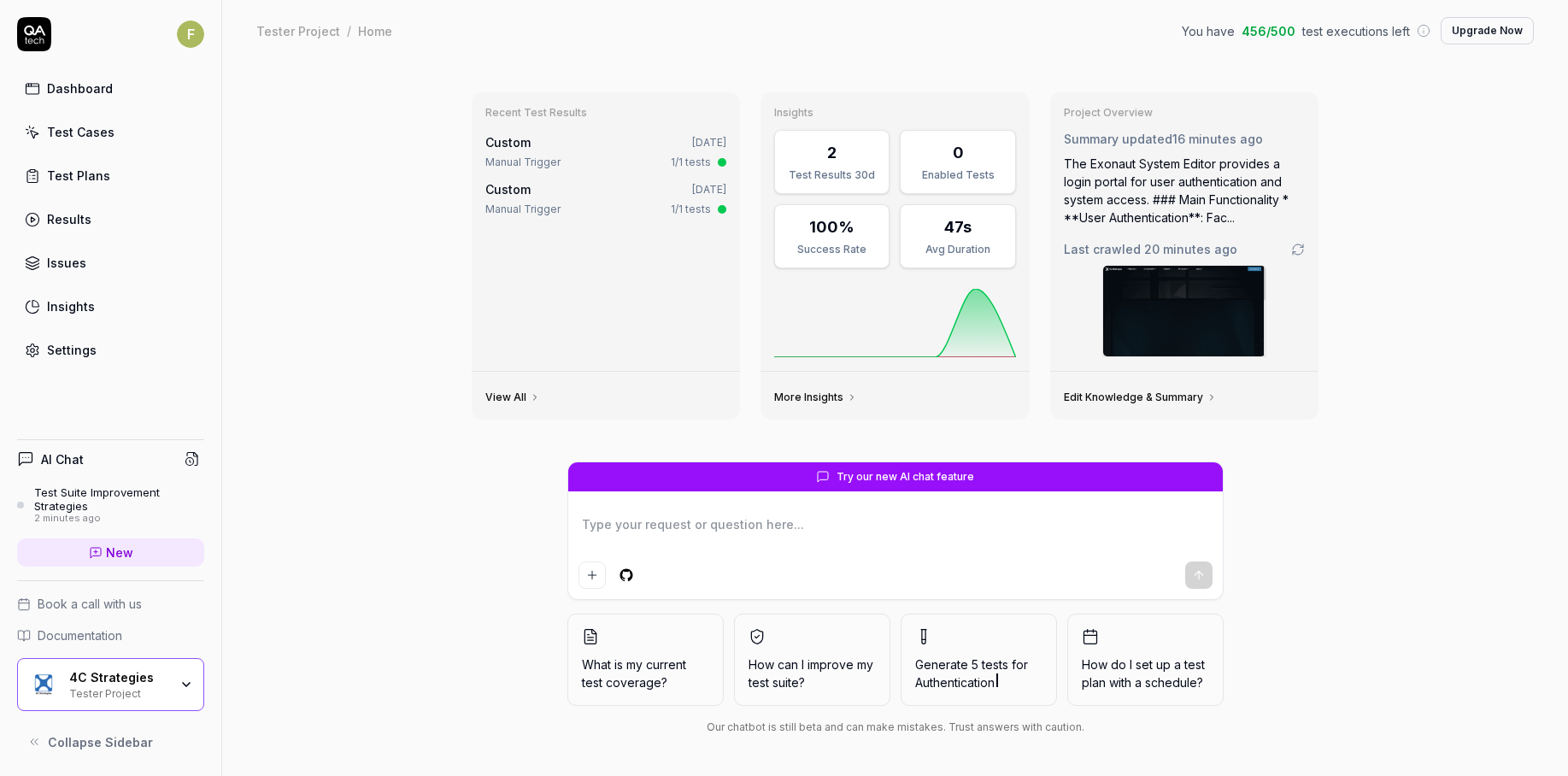
click at [367, 629] on div "Recent Test Results Custom [DATE] Manual Trigger 1/1 tests Custom [DATE] Manual…" at bounding box center [895, 419] width 1346 height 714
click at [85, 504] on div "Test Suite Improvement Strategies" at bounding box center [119, 500] width 170 height 29
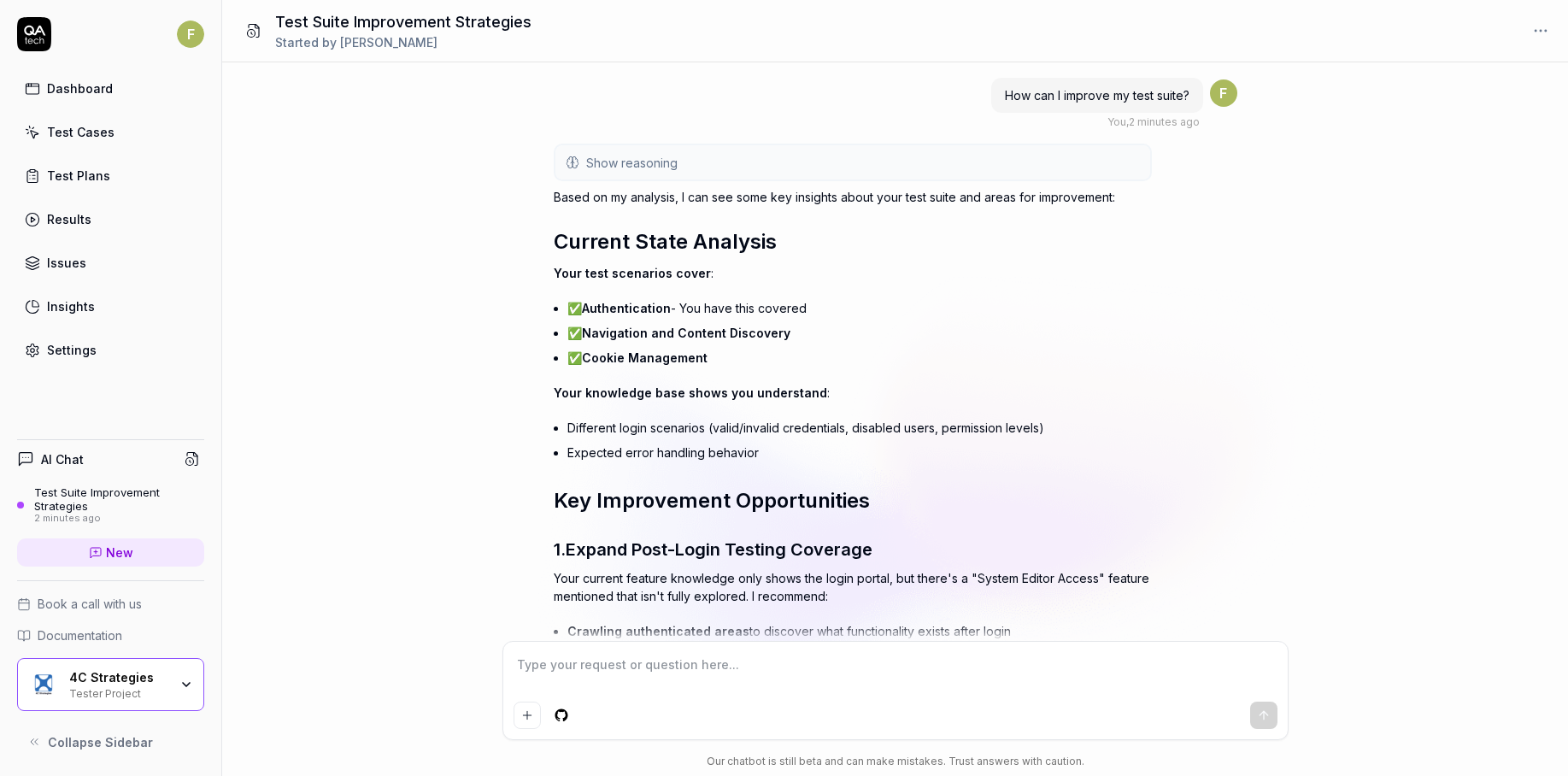
drag, startPoint x: 129, startPoint y: 500, endPoint x: 92, endPoint y: 492, distance: 37.9
click at [92, 492] on div "Test Suite Improvement Strategies" at bounding box center [119, 500] width 170 height 29
click at [195, 456] on icon at bounding box center [195, 455] width 4 height 4
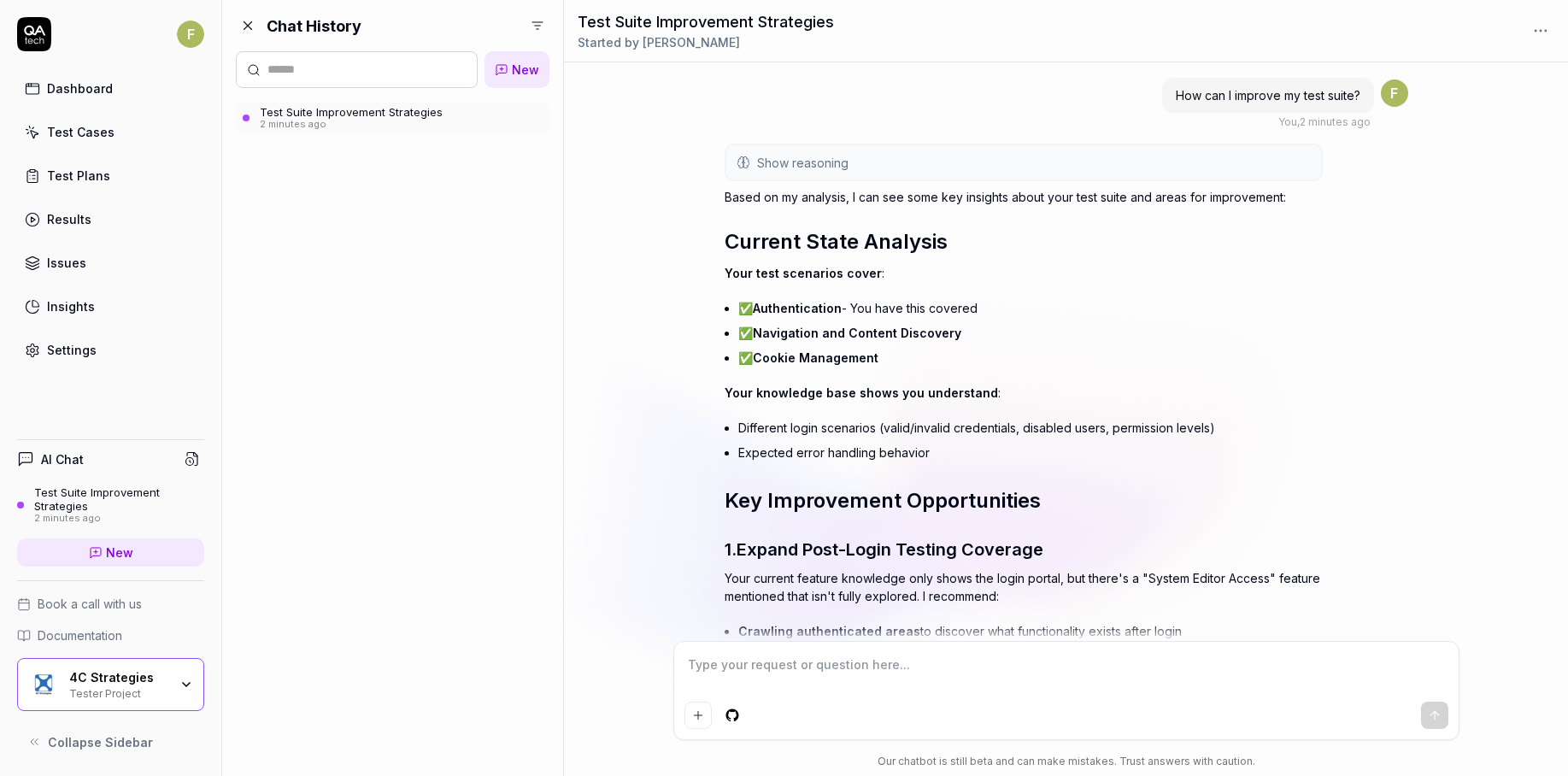
click at [532, 23] on html "F Dashboard Test Cases Test Plans Results Issues Insights Settings AI Chat Test…" at bounding box center [784, 388] width 1568 height 776
click at [485, 265] on html "F Dashboard Test Cases Test Plans Results Issues Insights Settings AI Chat Test…" at bounding box center [784, 388] width 1568 height 776
click at [411, 115] on div "Test Suite Improvement Strategies" at bounding box center [351, 112] width 183 height 13
type textarea "*"
drag, startPoint x: 460, startPoint y: 116, endPoint x: 251, endPoint y: 183, distance: 219.5
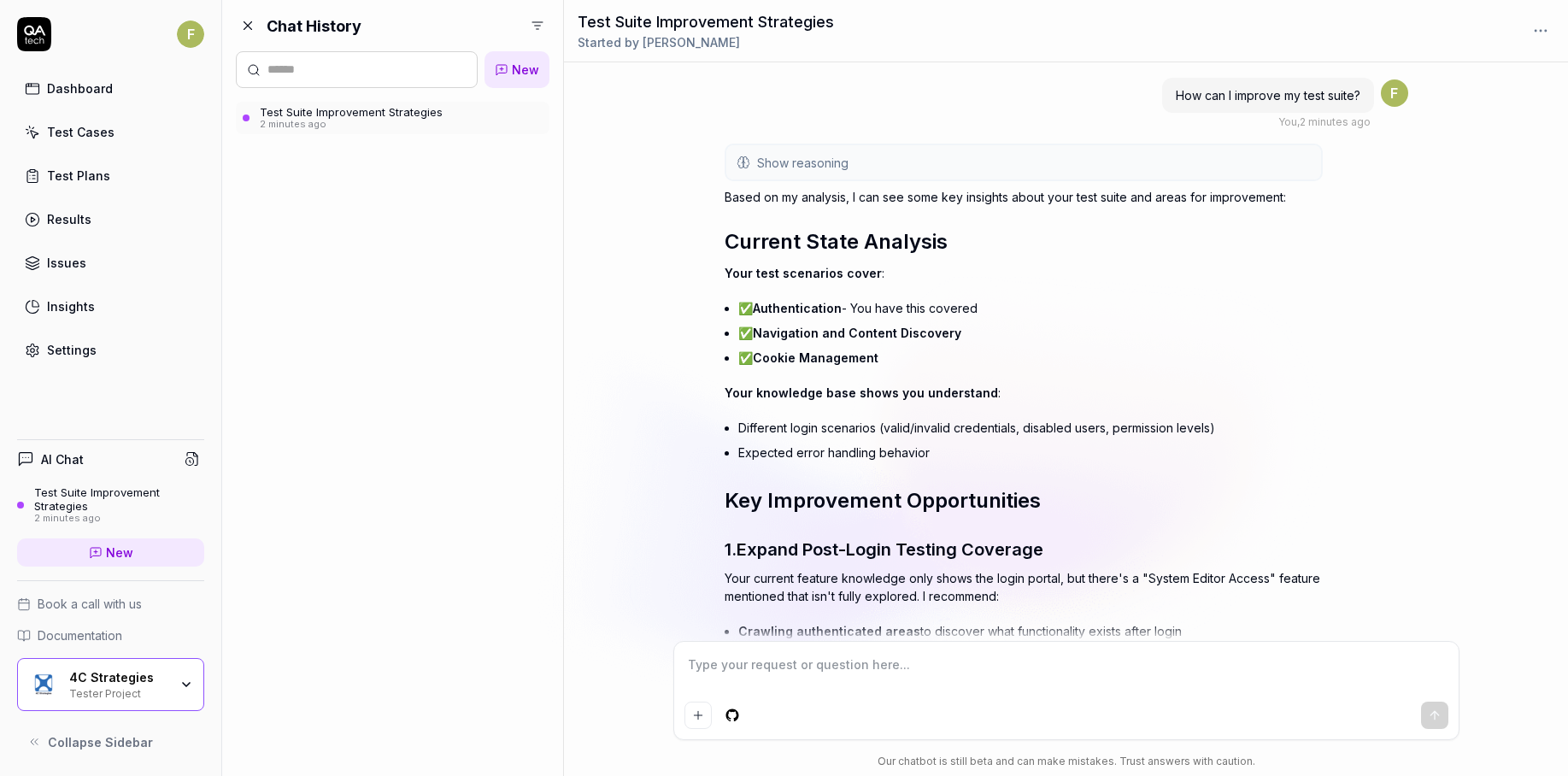
click at [251, 183] on div "Chat History New Test Suite Improvement Strategies 2 minutes ago" at bounding box center [393, 388] width 341 height 776
click at [123, 350] on link "Settings" at bounding box center [111, 349] width 187 height 33
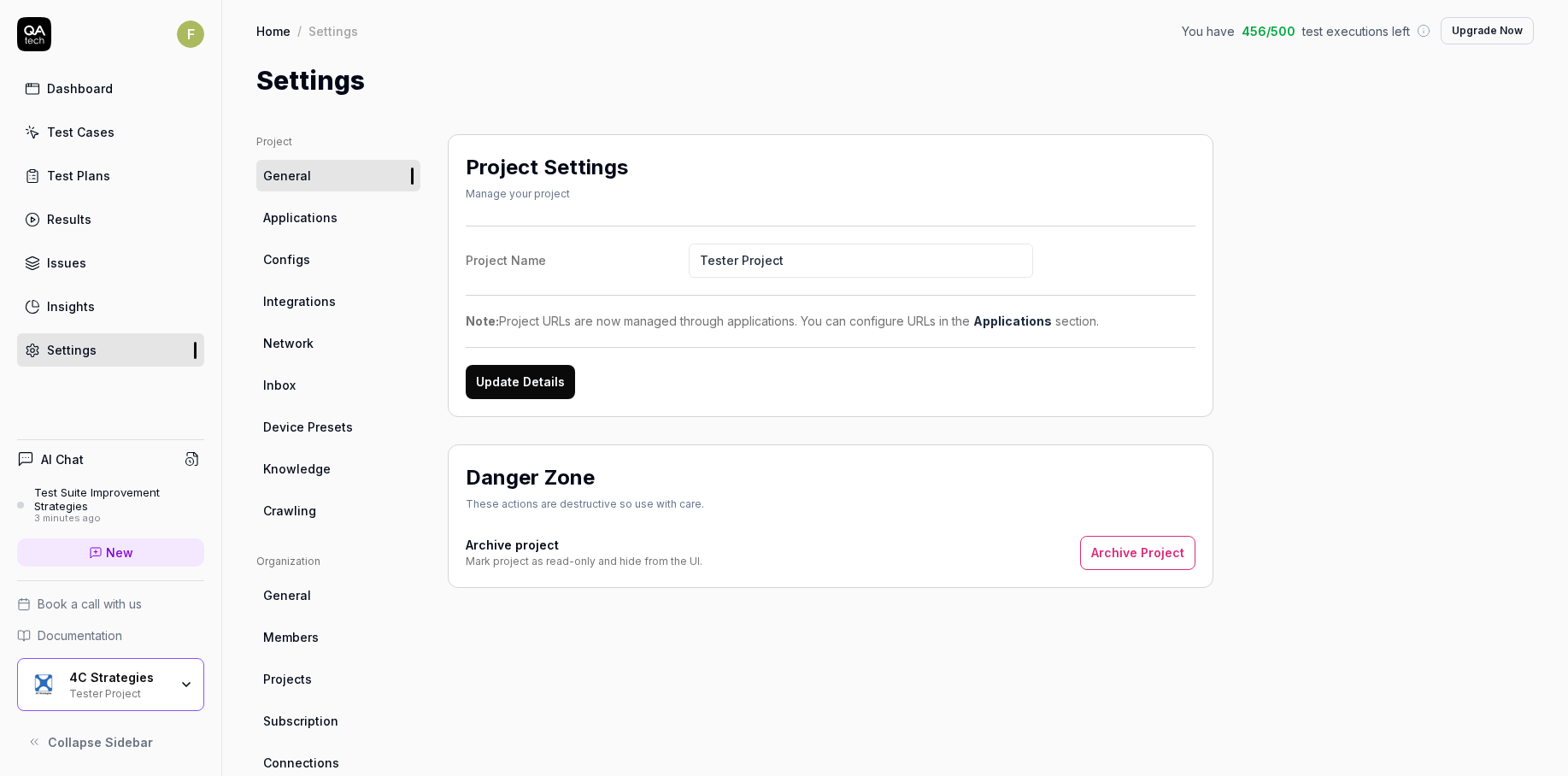
click at [384, 210] on link "Applications" at bounding box center [338, 217] width 164 height 31
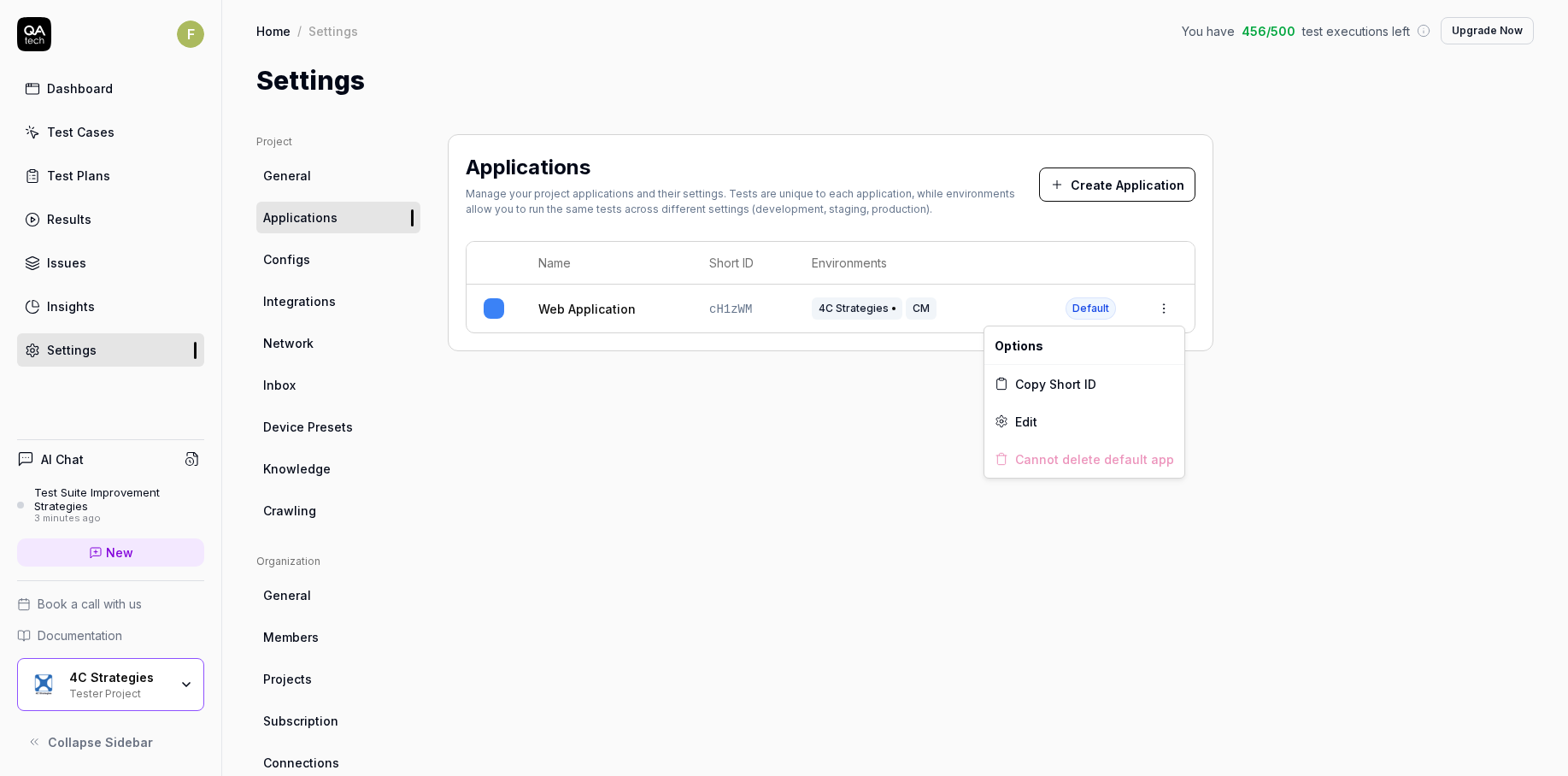
click at [1171, 316] on html "F Dashboard Test Cases Test Plans Results Issues Insights Settings AI Chat Test…" at bounding box center [784, 388] width 1568 height 776
click at [1106, 432] on div "Edit" at bounding box center [1084, 421] width 200 height 38
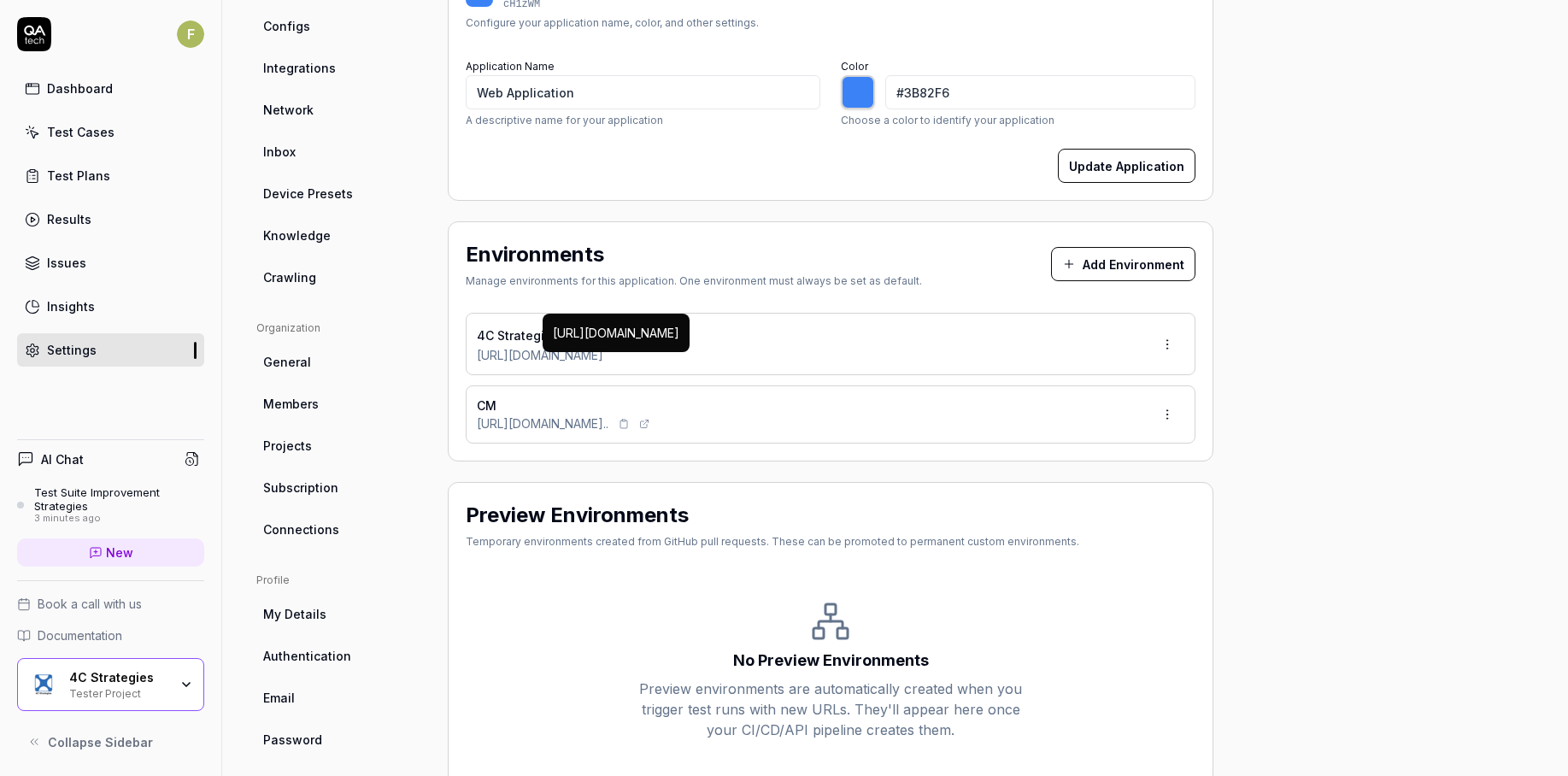
scroll to position [256, 0]
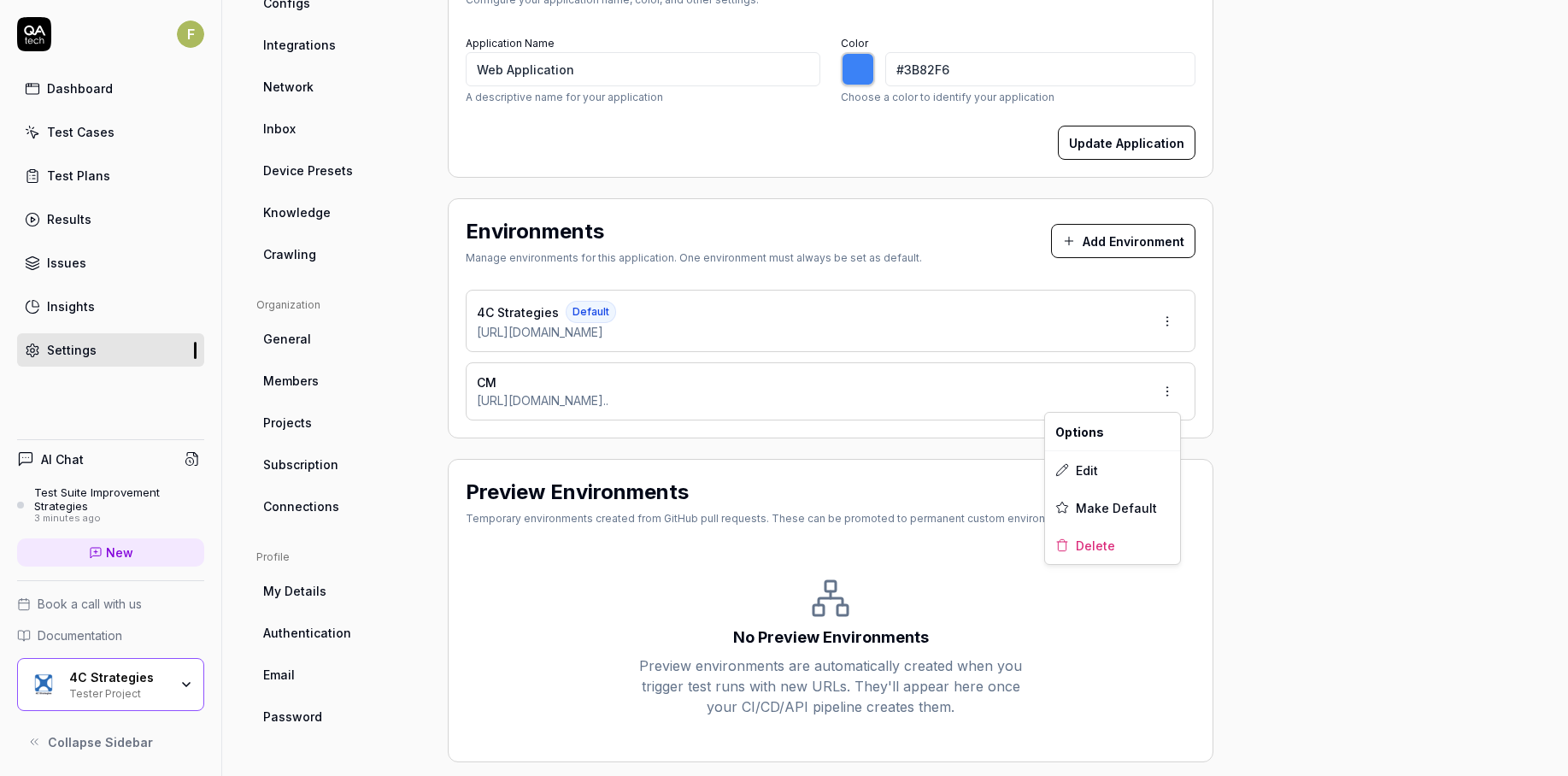
click at [1179, 393] on html "F Dashboard Test Cases Test Plans Results Issues Insights Settings AI Chat Test…" at bounding box center [784, 388] width 1568 height 776
click at [1120, 550] on div "Delete" at bounding box center [1112, 546] width 135 height 38
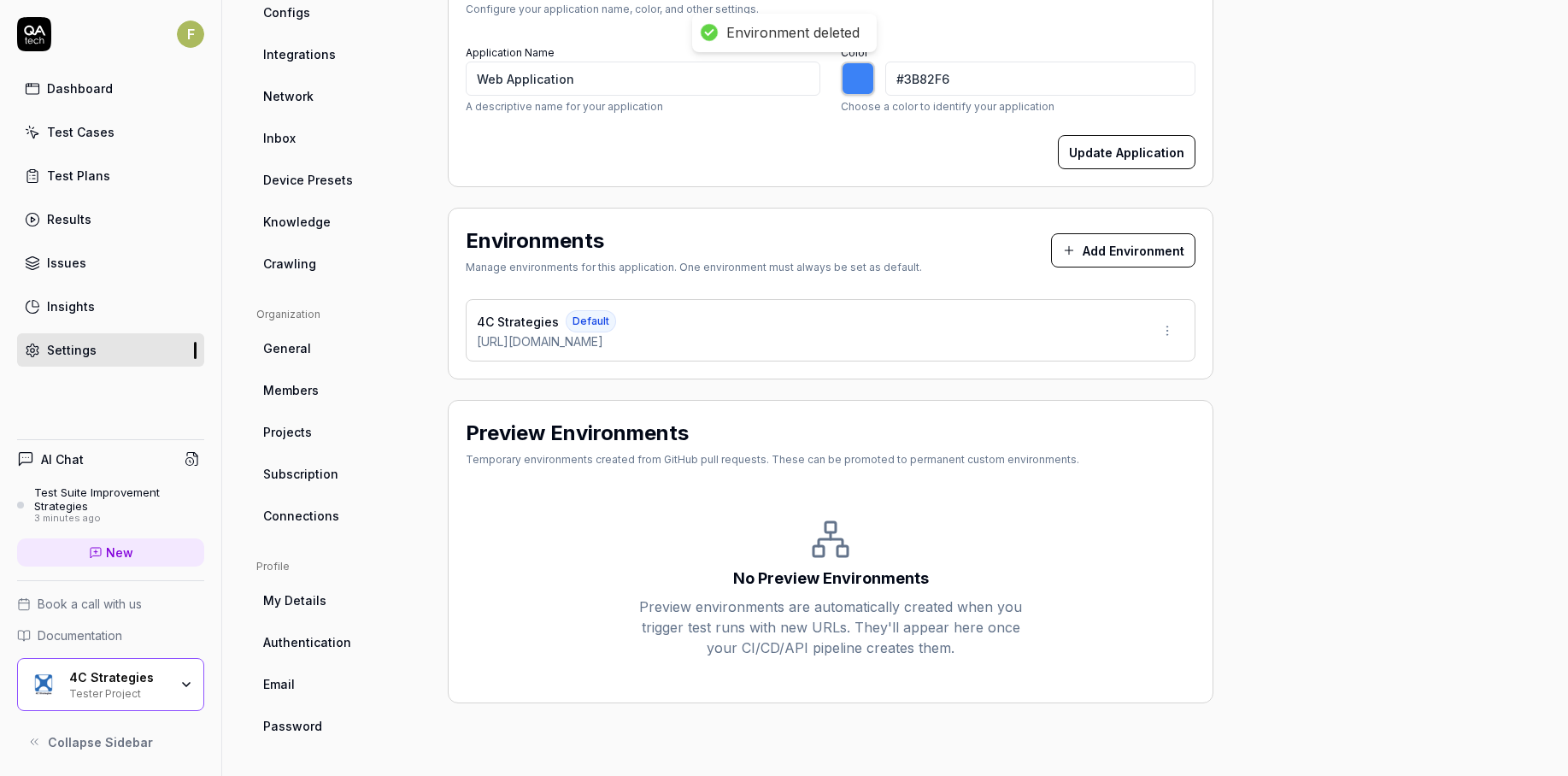
type input "*******"
click at [1394, 429] on div "Project General Applications Configs Integrations Network Inbox Device Presets …" at bounding box center [894, 315] width 1277 height 855
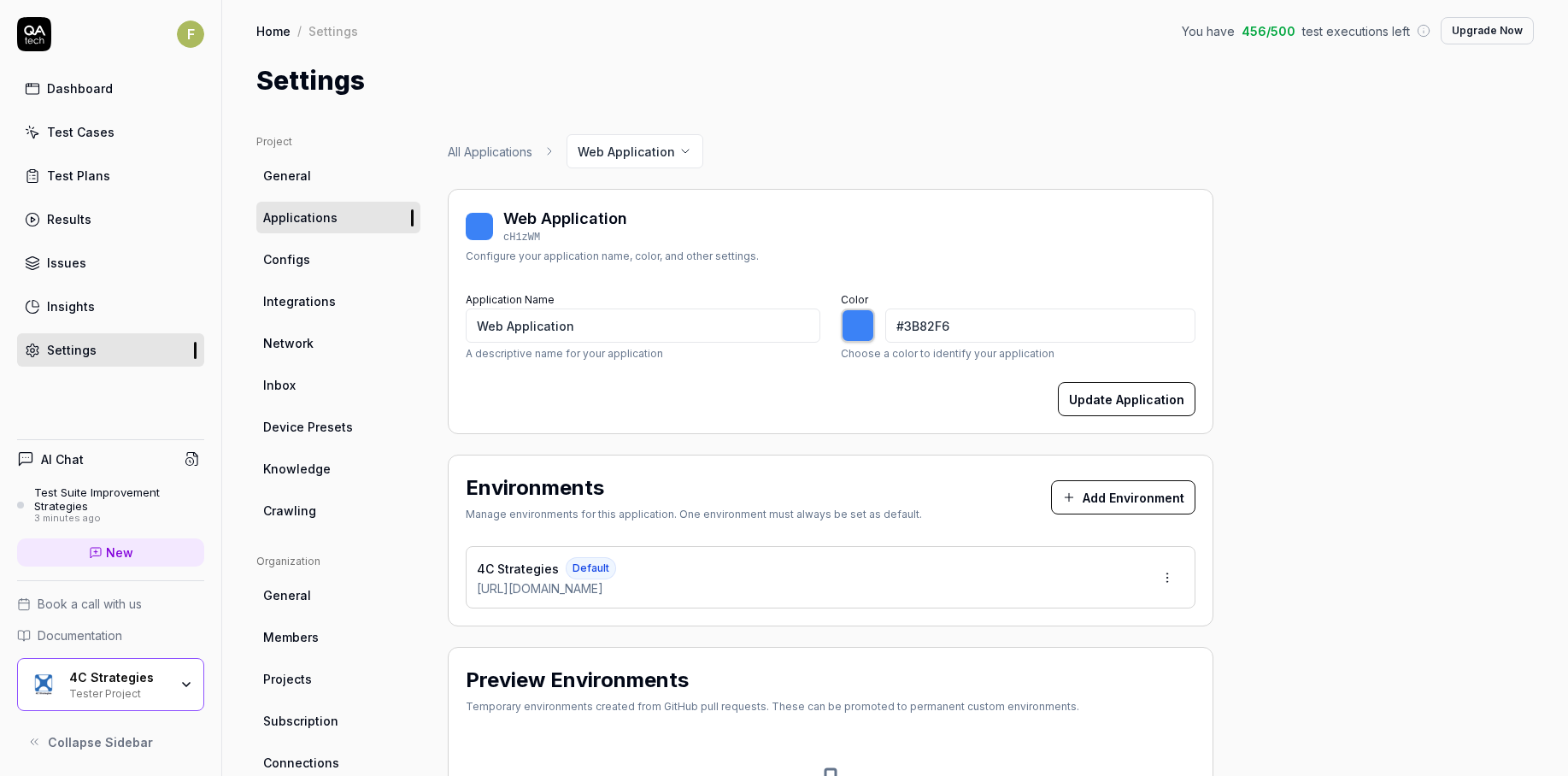
click at [867, 336] on div at bounding box center [858, 326] width 34 height 34
type input "#3beaf7"
type input "*******"
type input "#3be1f7"
type input "*******"
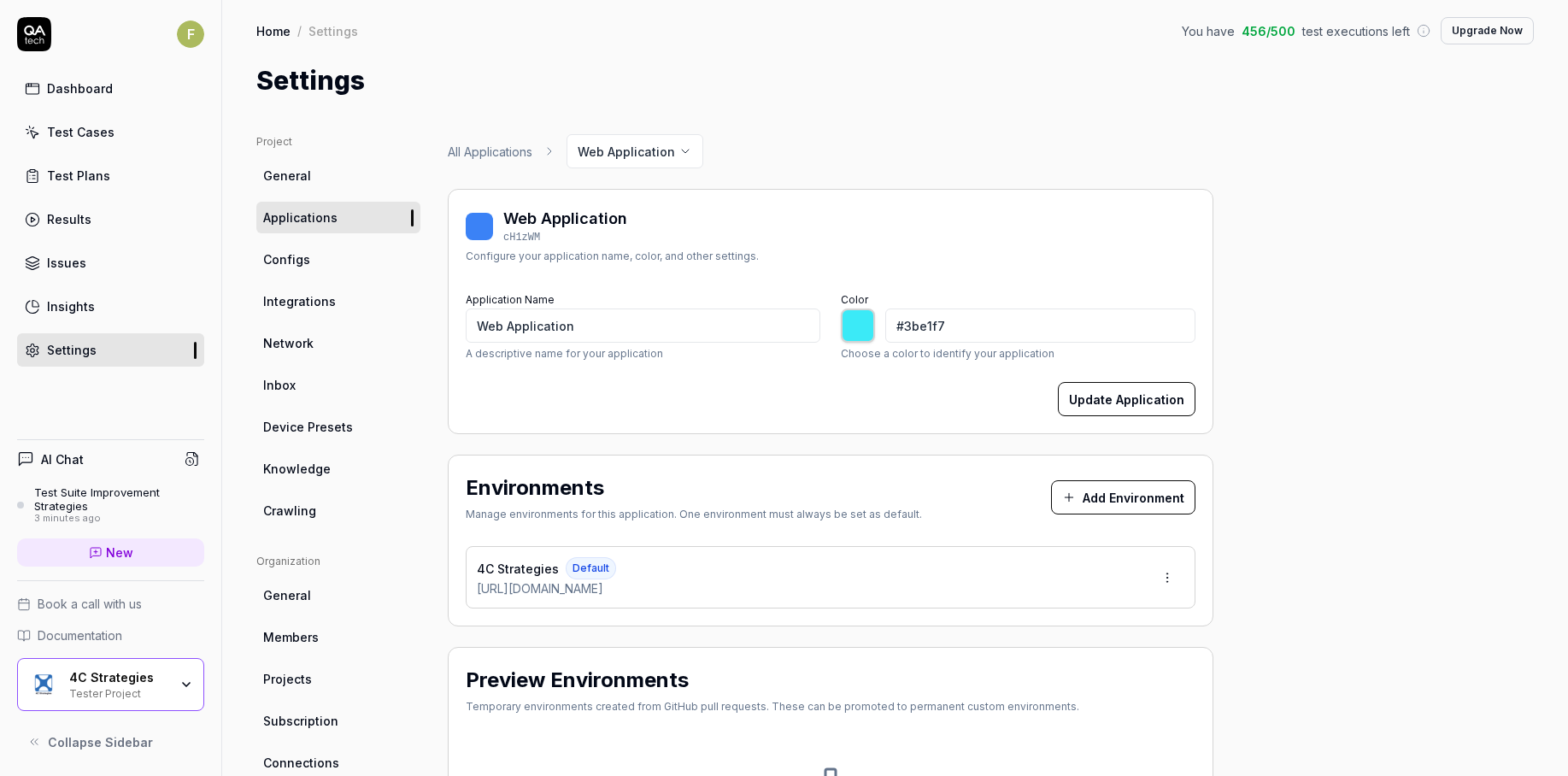
type input "#3bd8f7"
type input "*******"
type input "#3bd1f7"
type input "*******"
type input "#3bc8f7"
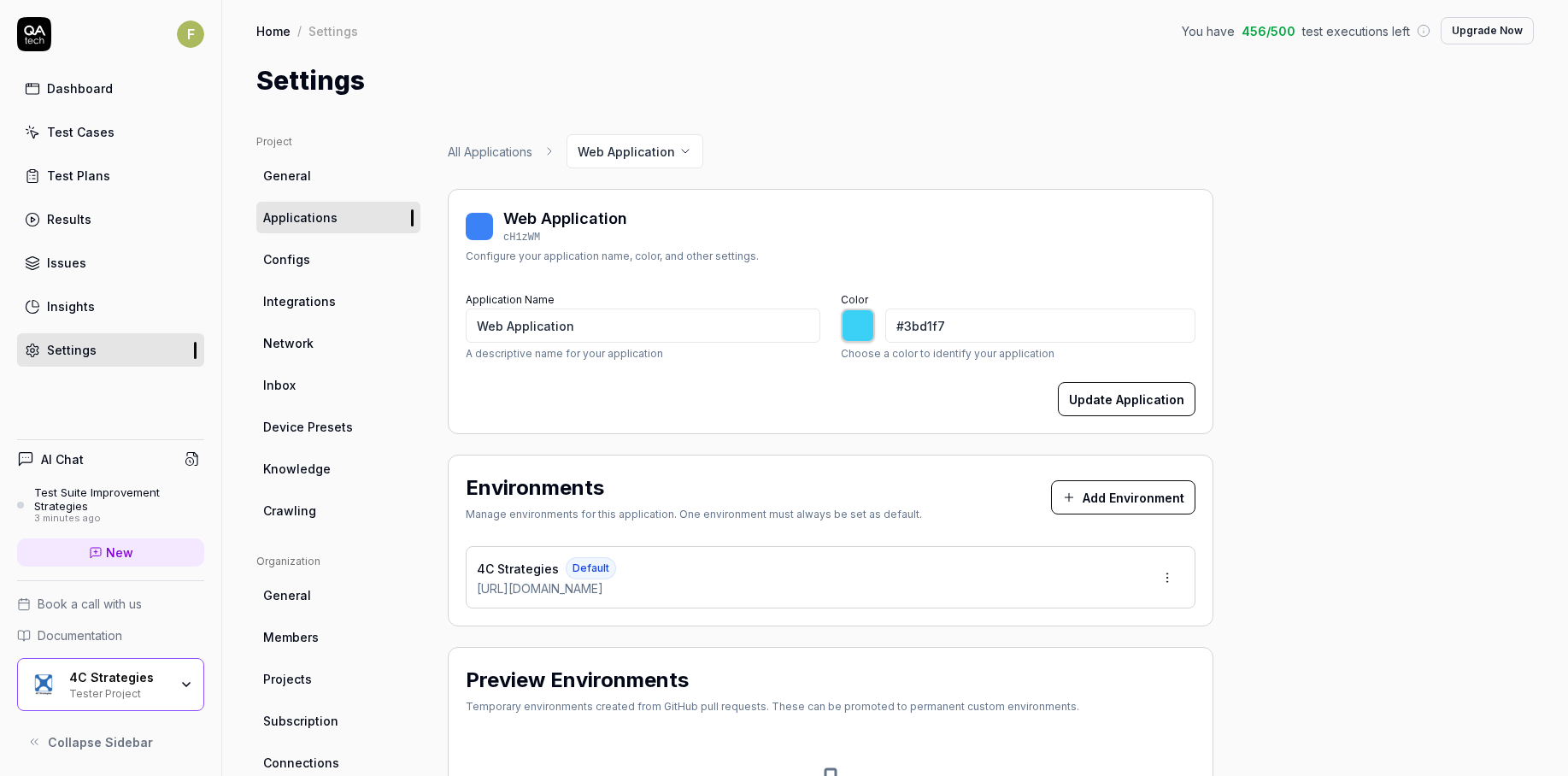
type input "*******"
type input "#3bbff7"
type input "*******"
type input "#3bb8f7"
type input "*******"
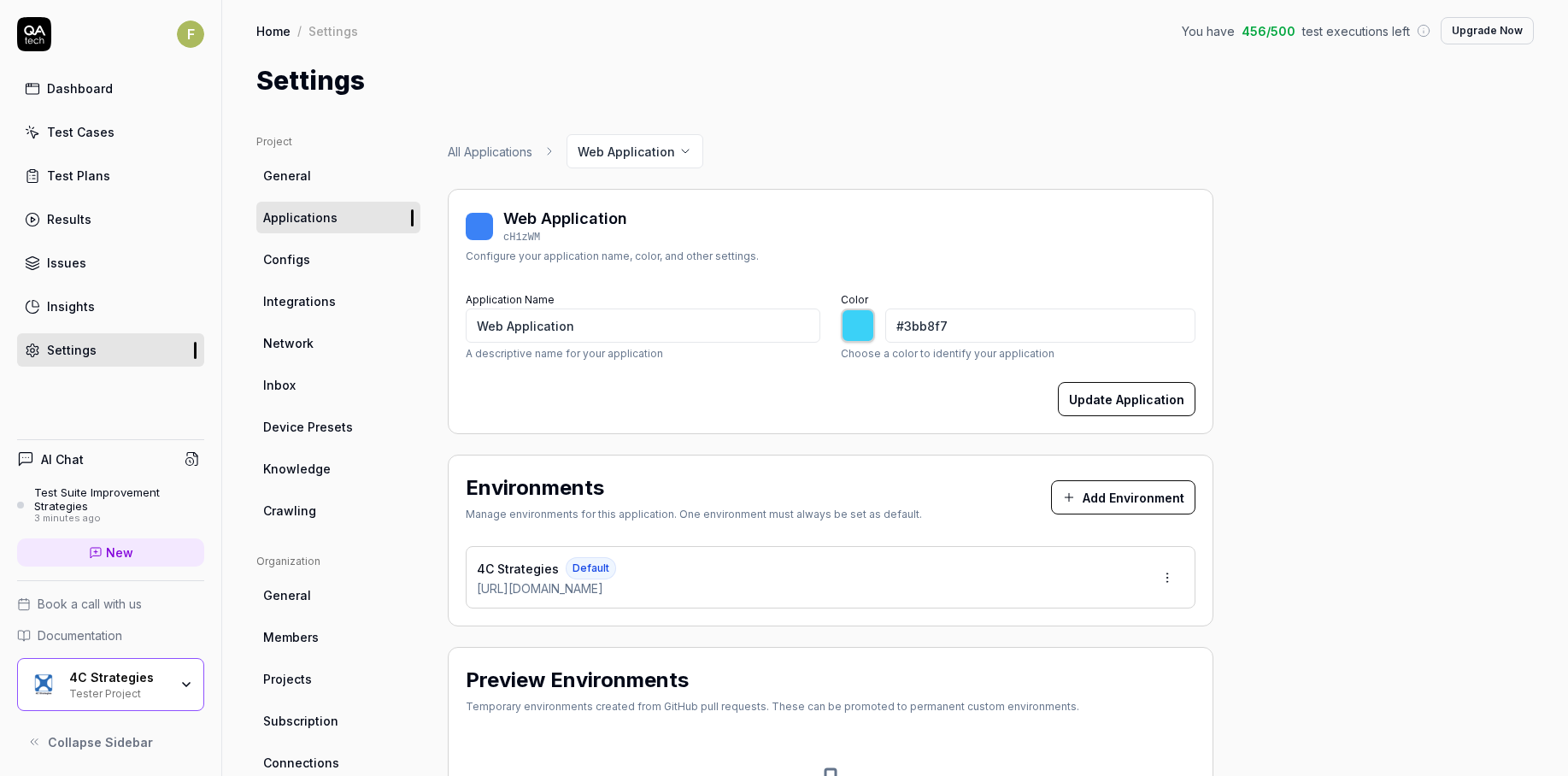
type input "#3baff7"
type input "*******"
type input "#3ba6f7"
type input "*******"
type input "#3b9cf7"
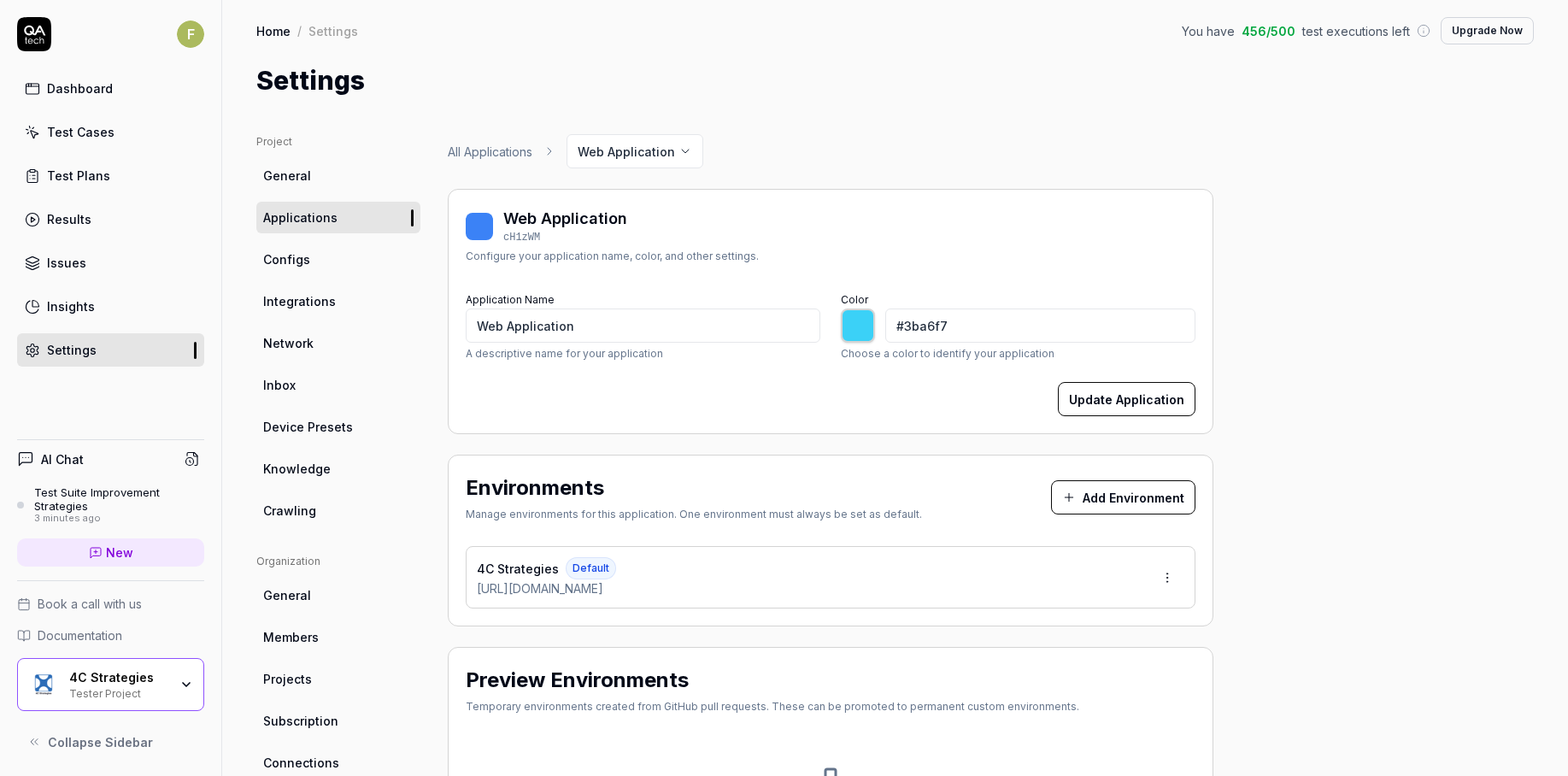
type input "*******"
type input "#3b96f7"
type input "*******"
type input "#3b8cf7"
type input "*******"
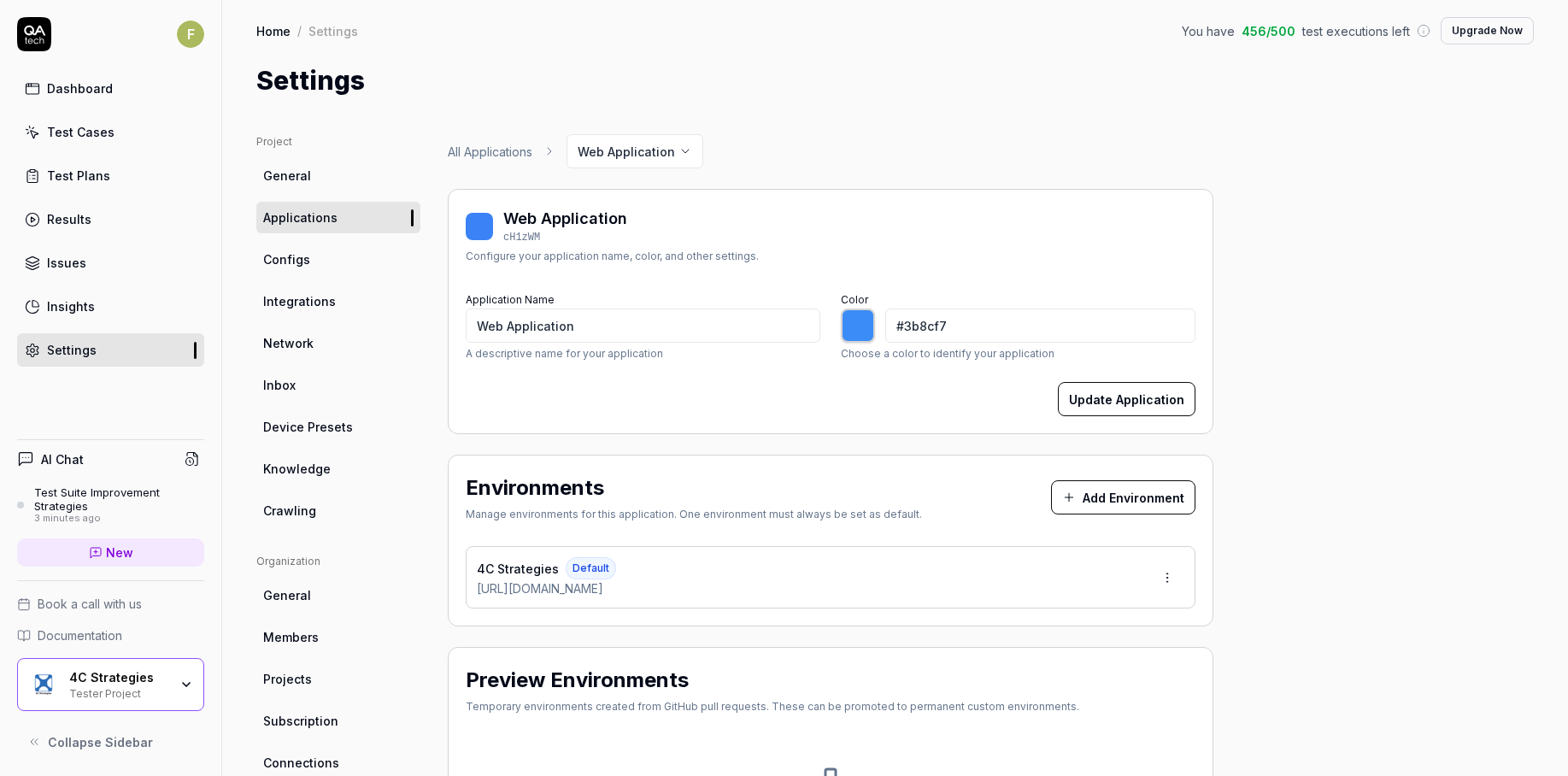
type input "#5189d2"
type input "*******"
click at [1282, 342] on div "Project General Applications Configs Integrations Network Inbox Device Presets …" at bounding box center [894, 562] width 1277 height 855
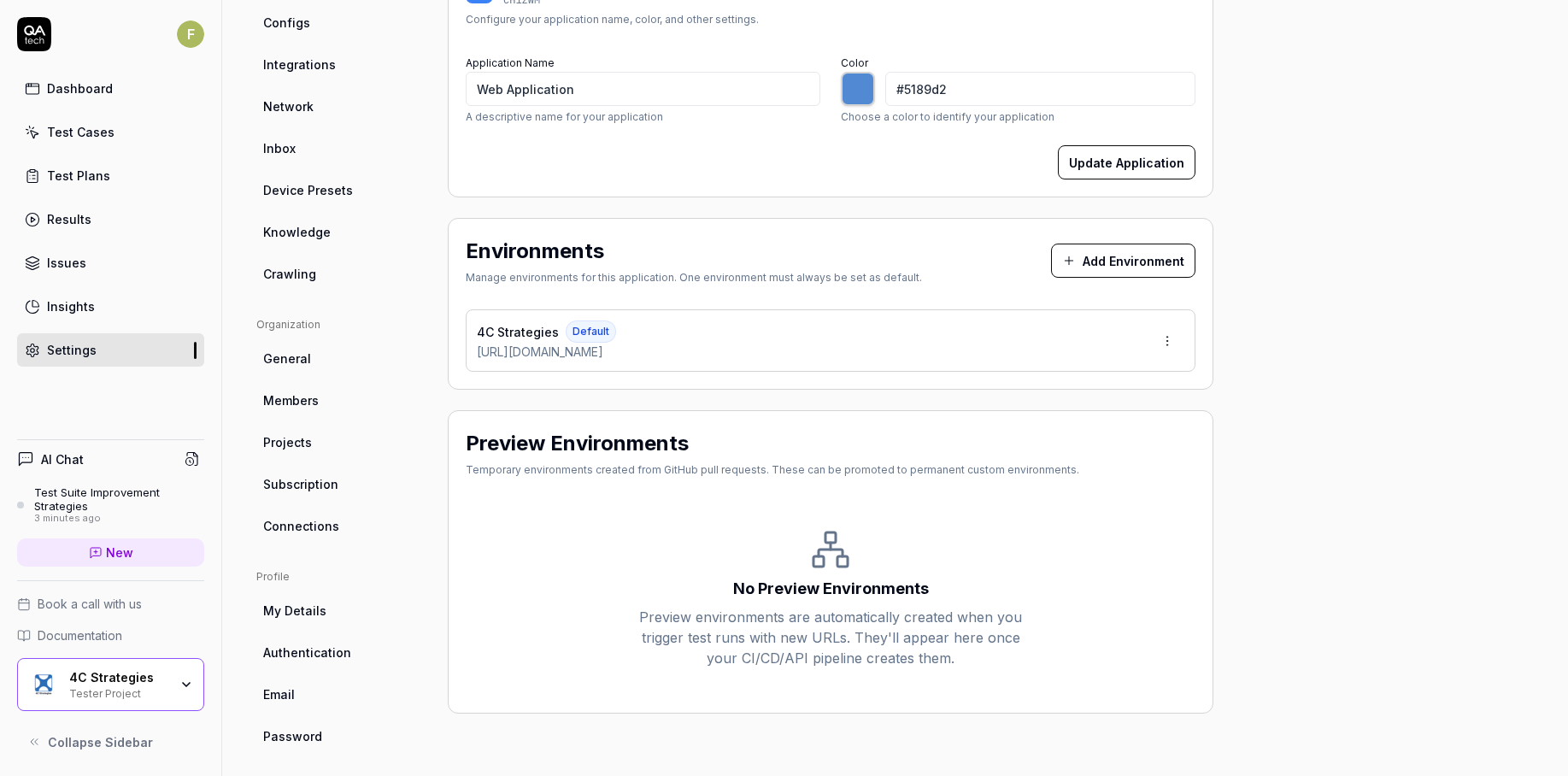
scroll to position [247, 0]
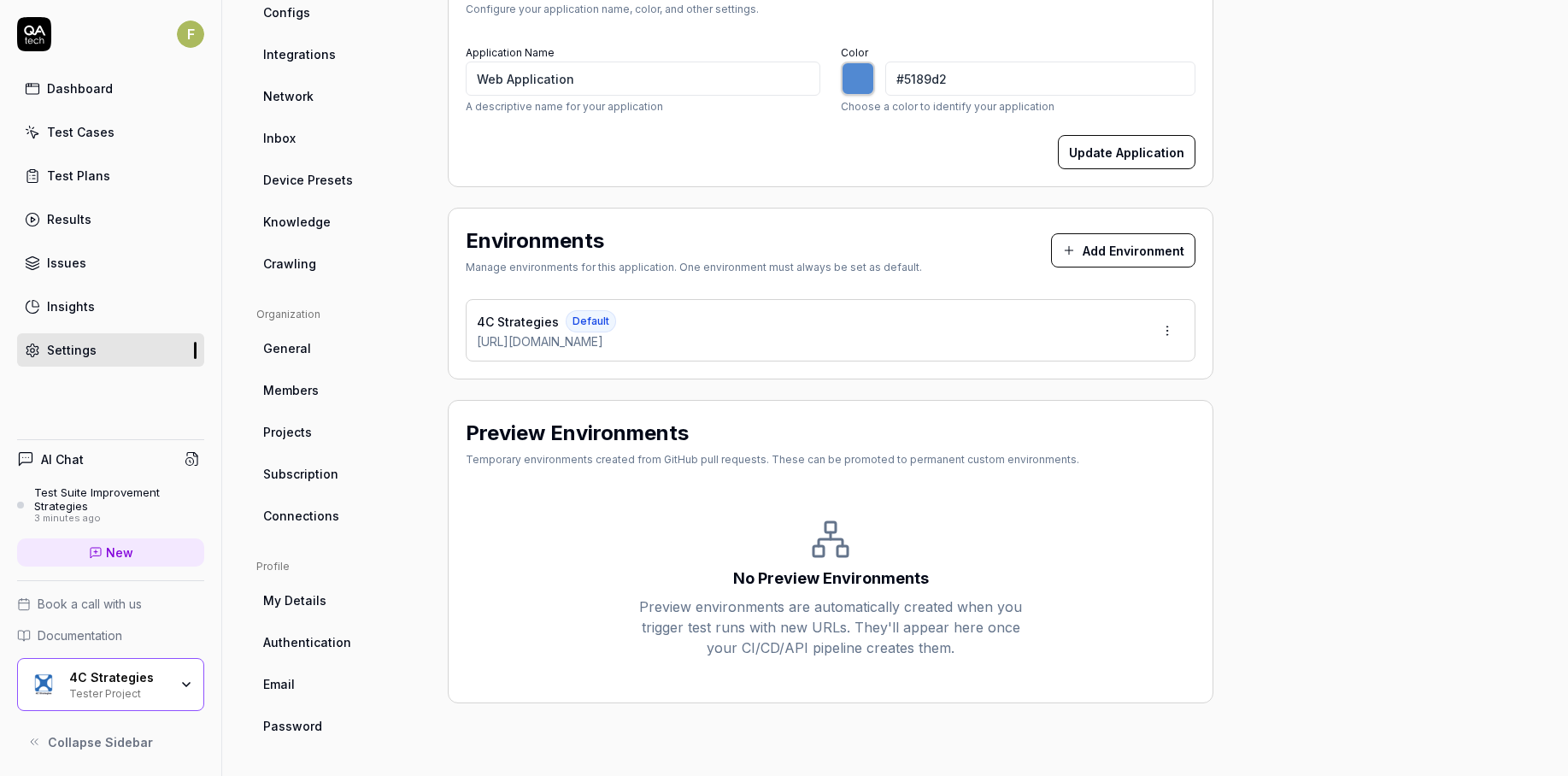
click at [1172, 151] on button "Update Application" at bounding box center [1126, 152] width 137 height 34
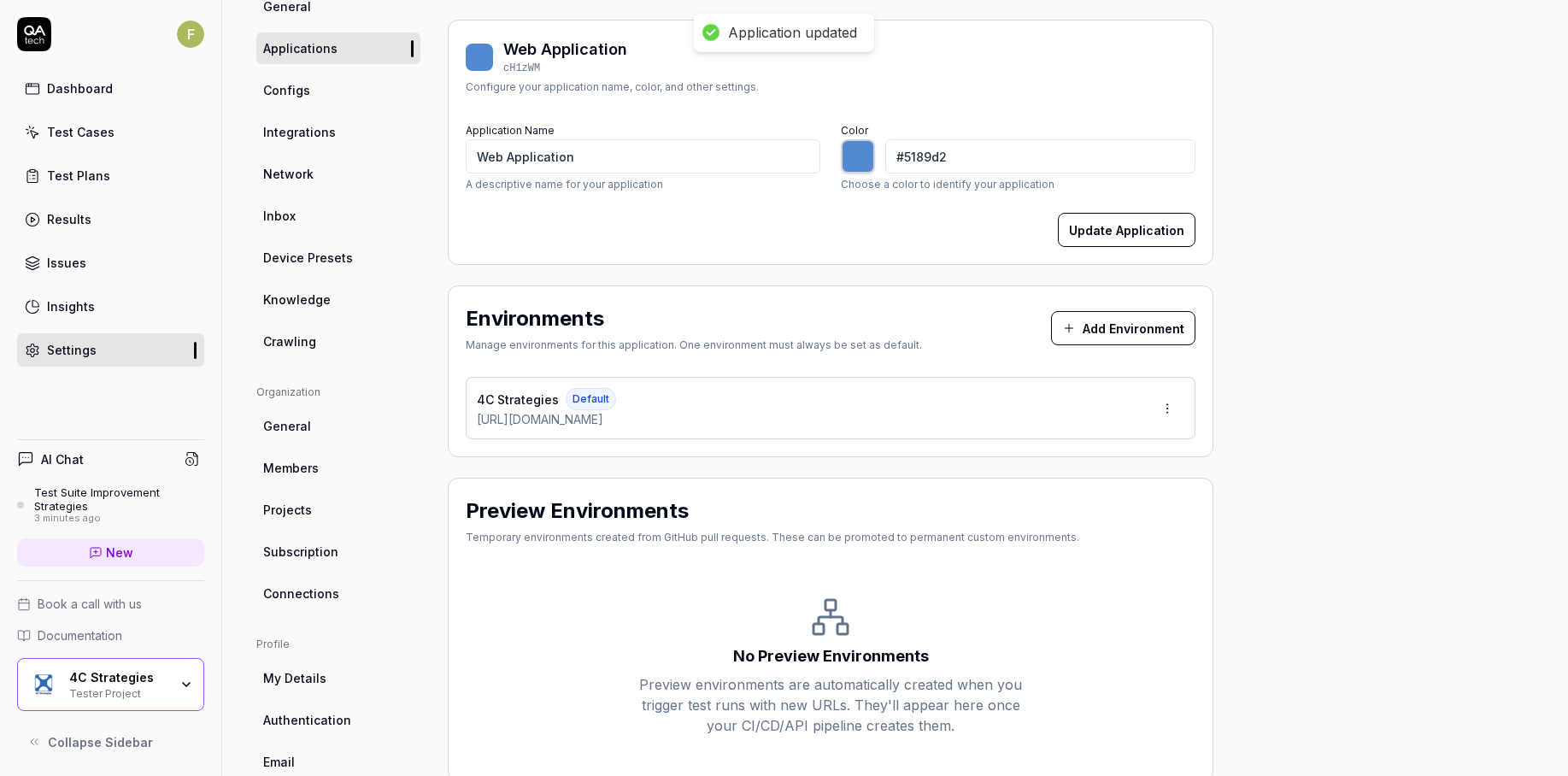
scroll to position [0, 0]
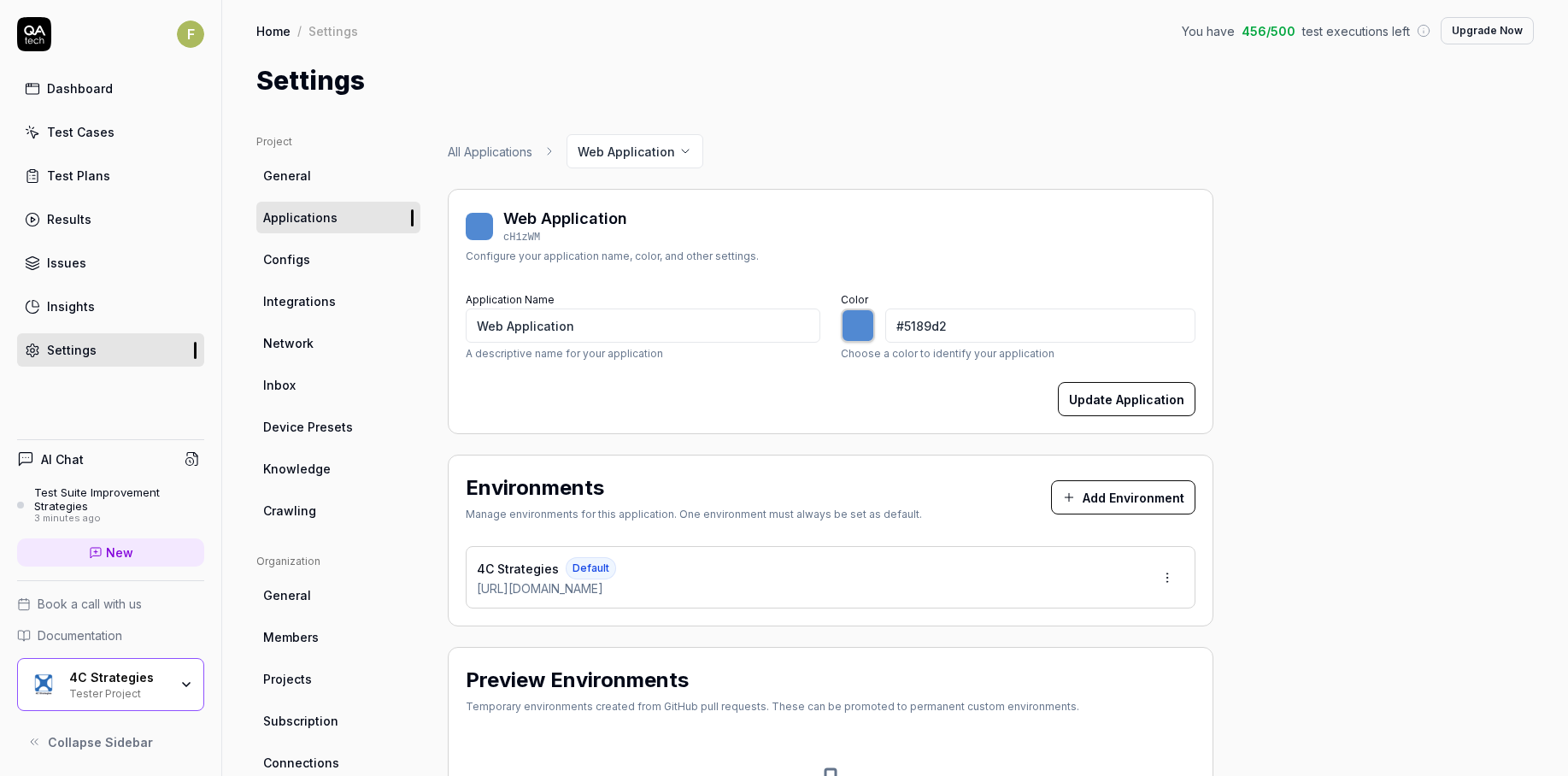
click at [485, 153] on link "All Applications" at bounding box center [490, 152] width 85 height 18
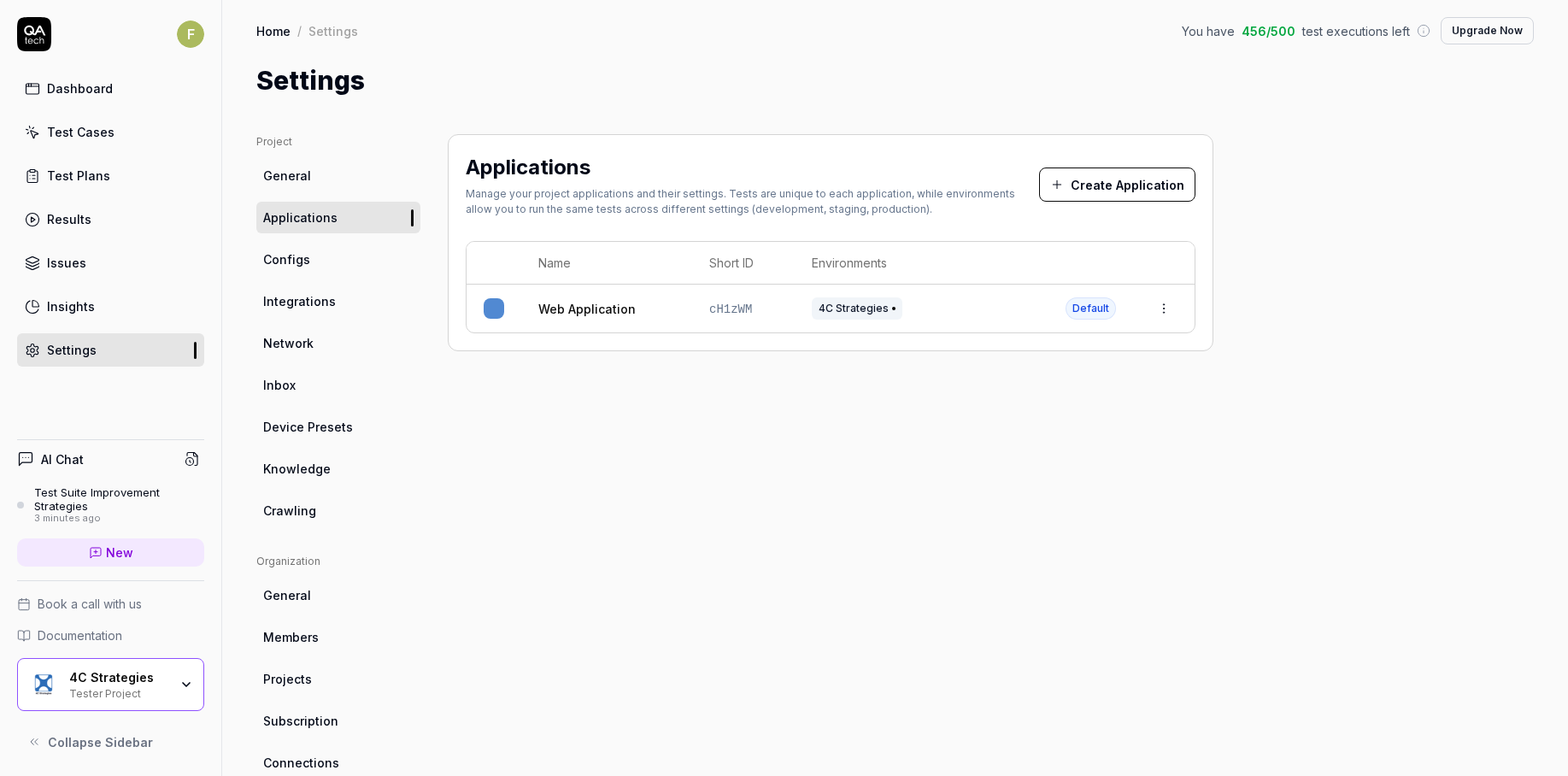
click at [294, 185] on link "General" at bounding box center [338, 175] width 164 height 31
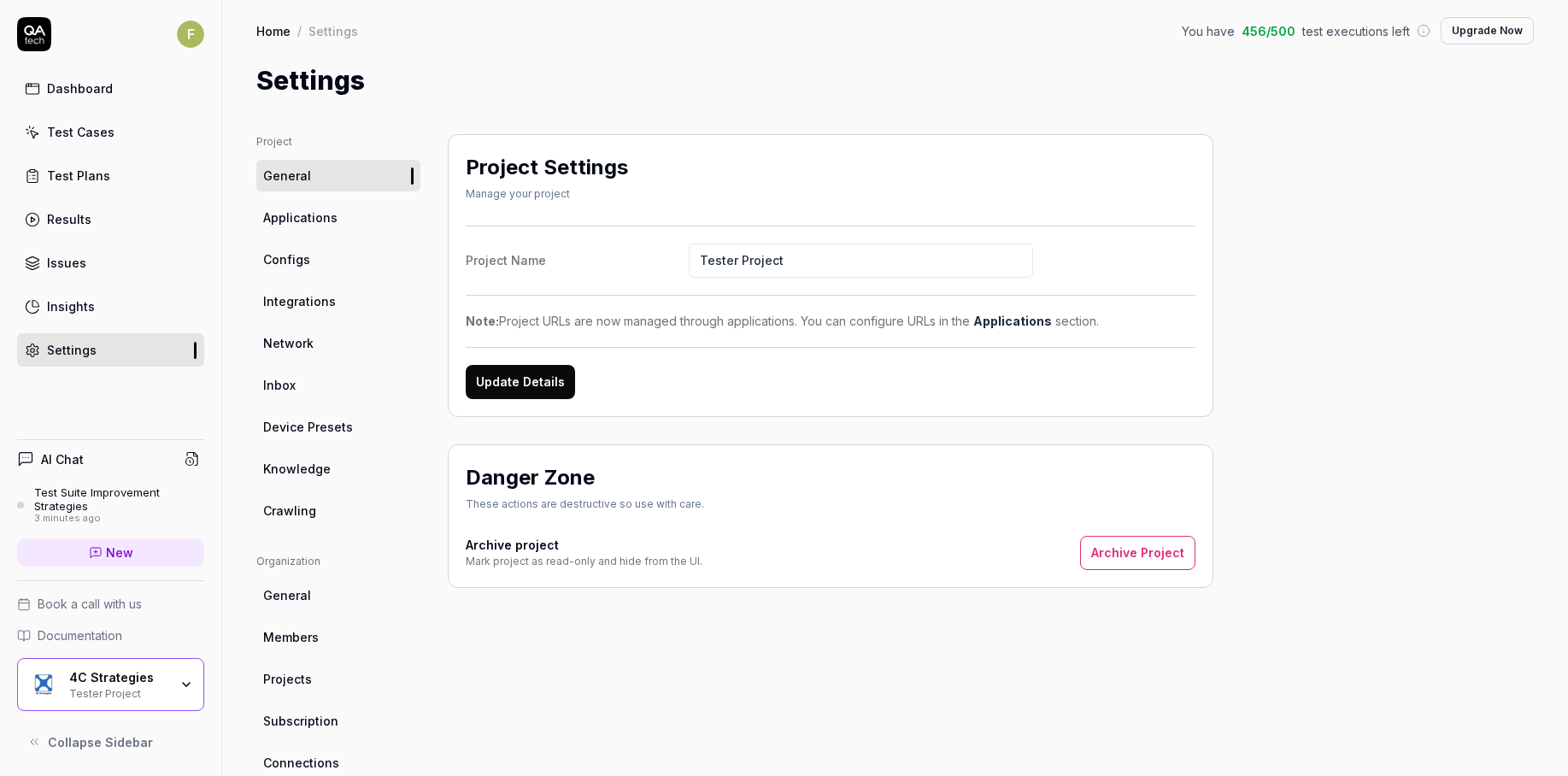
click at [135, 130] on link "Test Cases" at bounding box center [111, 131] width 187 height 33
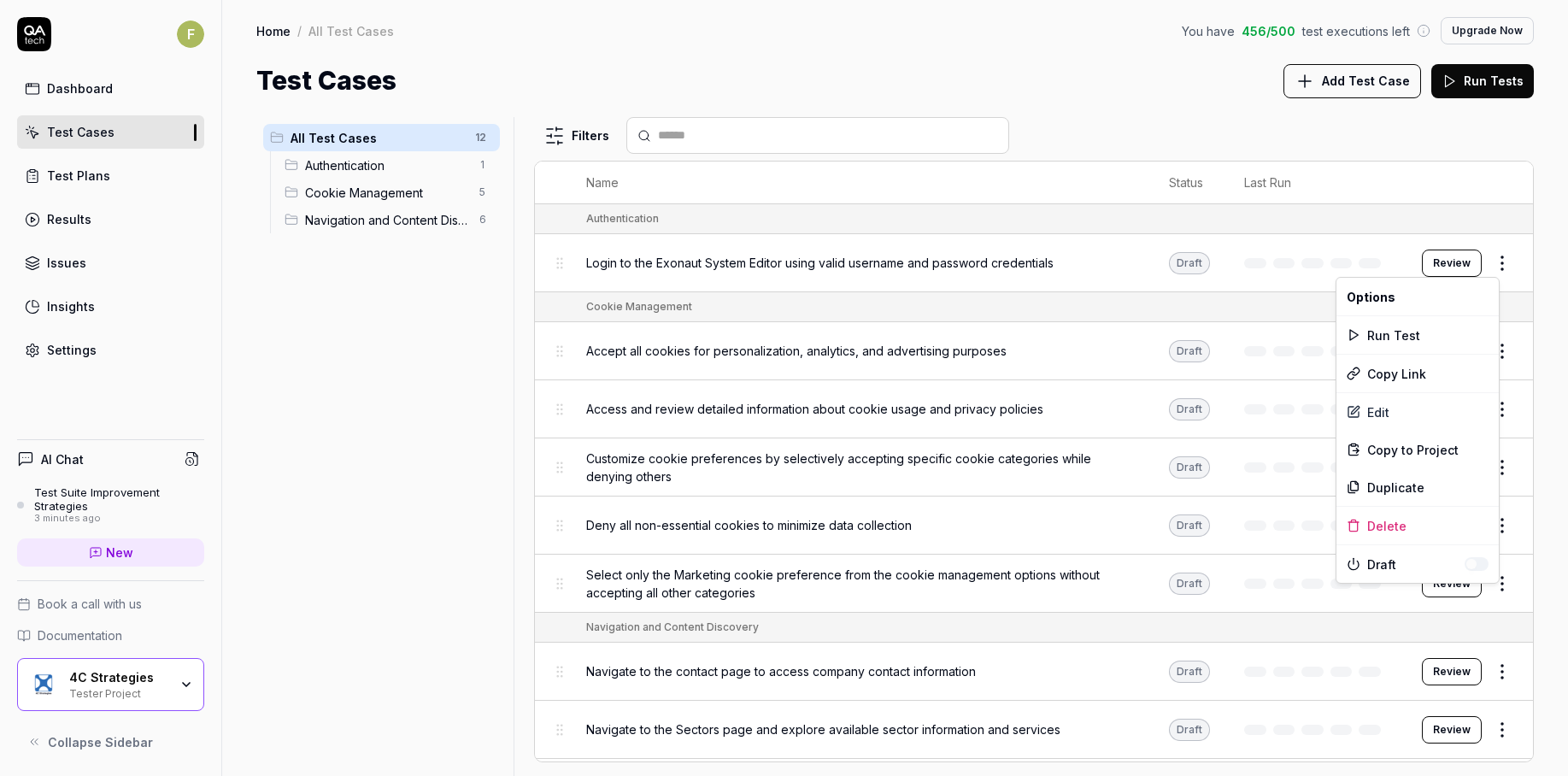
click at [1490, 277] on body "F Dashboard Test Cases Test Plans Results Issues Insights Settings AI Chat Test…" at bounding box center [784, 388] width 1568 height 776
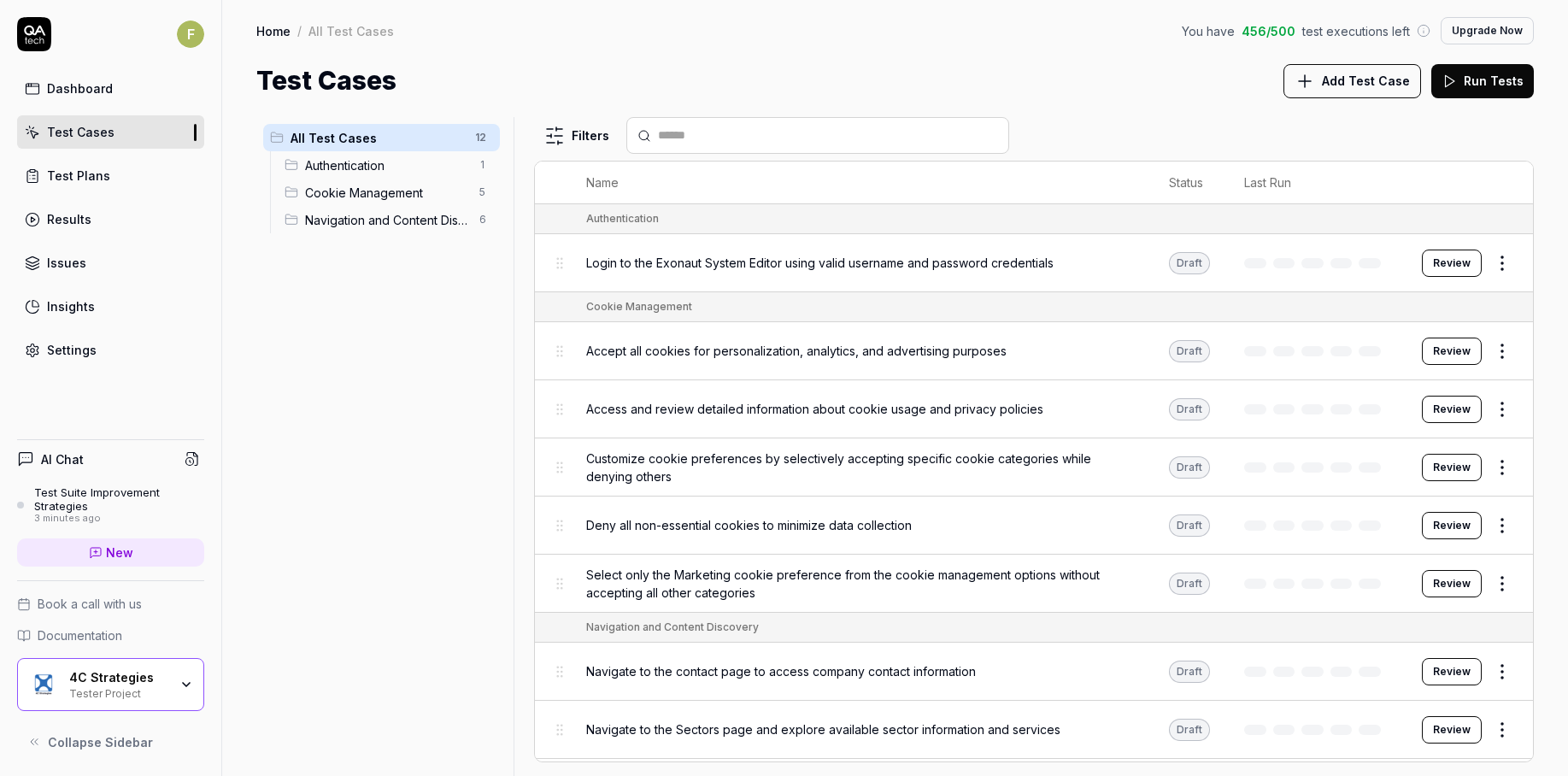
click at [1490, 277] on body "F Dashboard Test Cases Test Plans Results Issues Insights Settings AI Chat Test…" at bounding box center [784, 388] width 1568 height 776
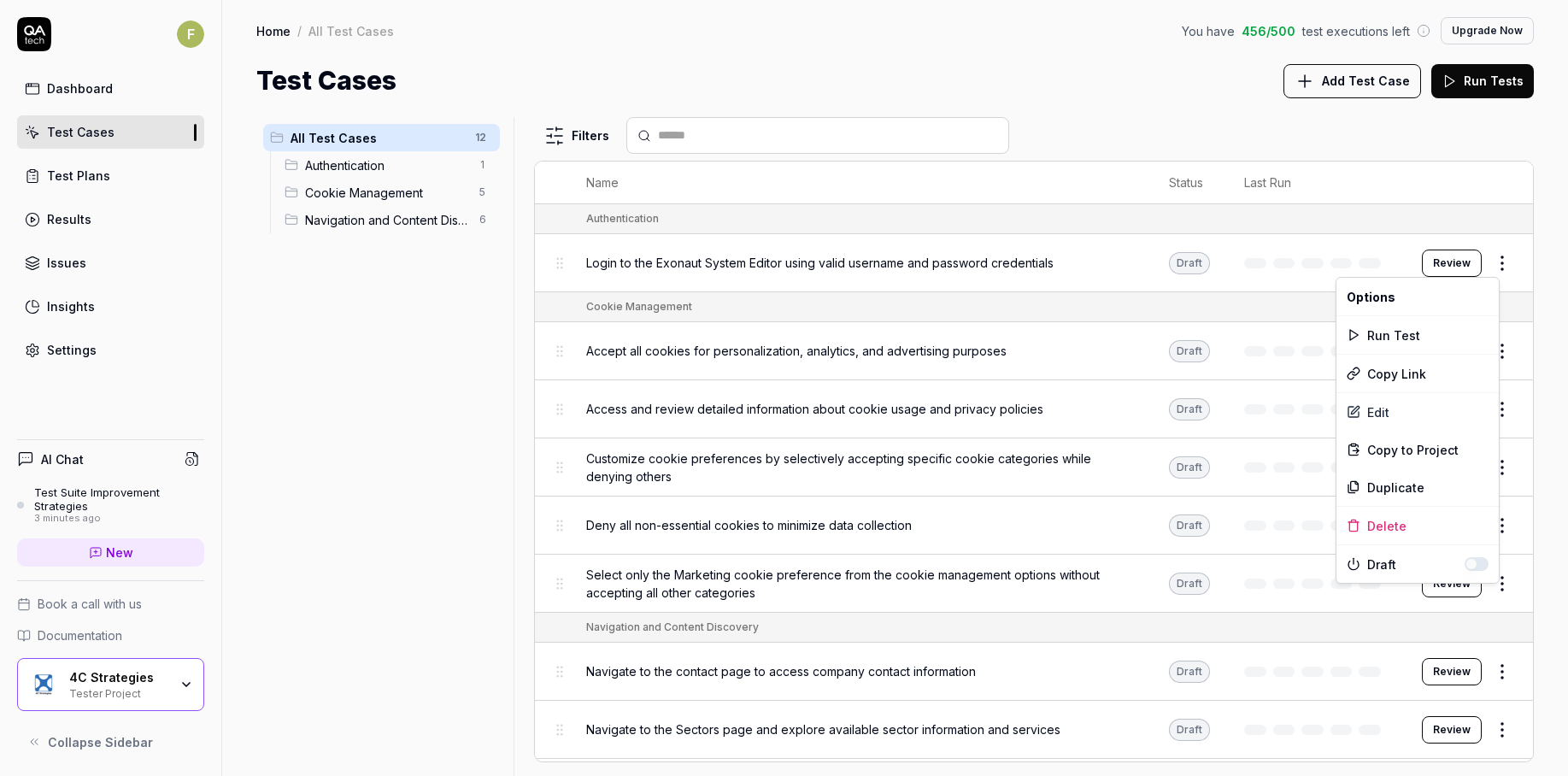
click at [1490, 277] on body "F Dashboard Test Cases Test Plans Results Issues Insights Settings AI Chat Test…" at bounding box center [784, 388] width 1568 height 776
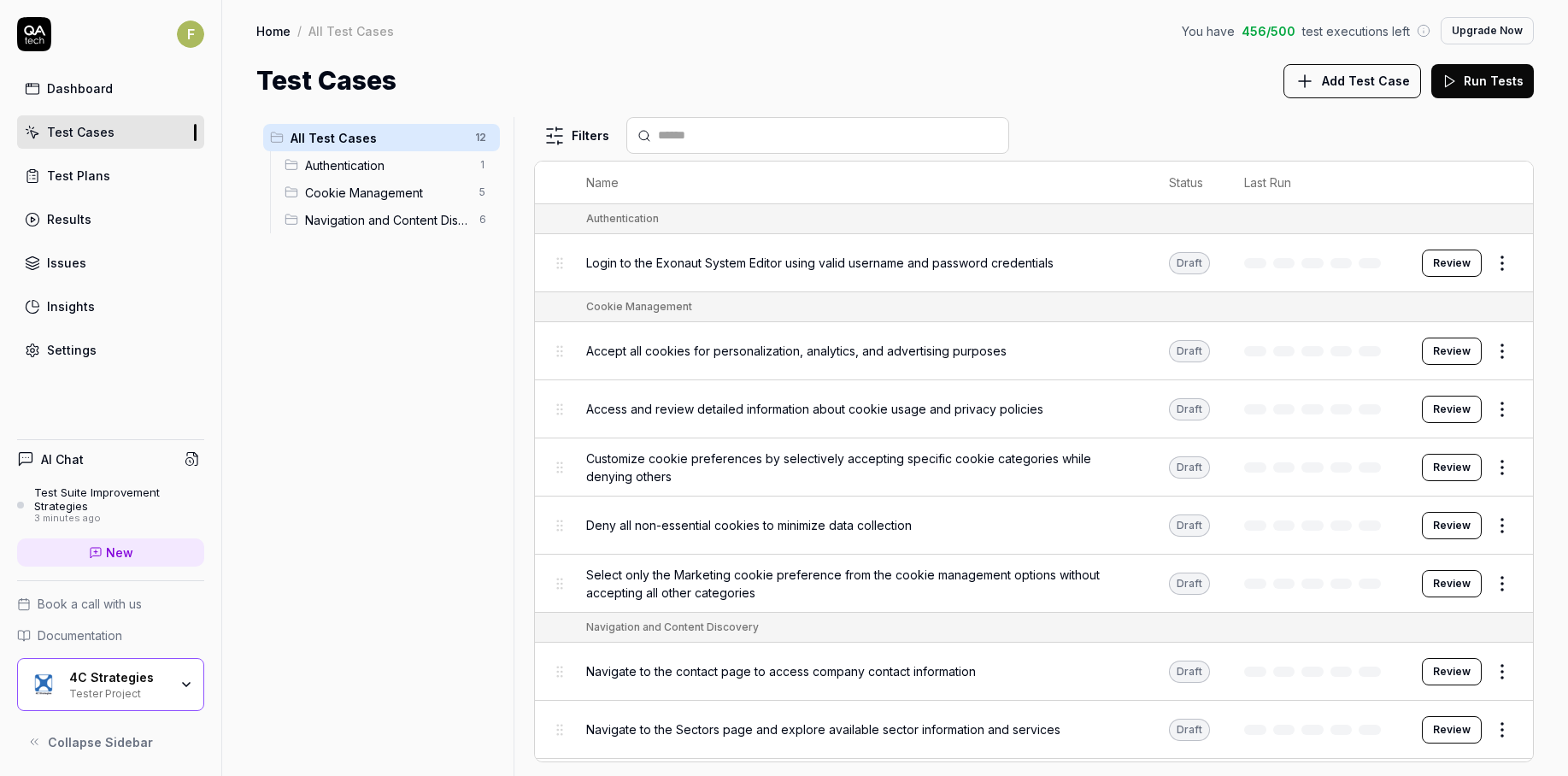
click at [1496, 261] on html "F Dashboard Test Cases Test Plans Results Issues Insights Settings AI Chat Test…" at bounding box center [784, 388] width 1568 height 776
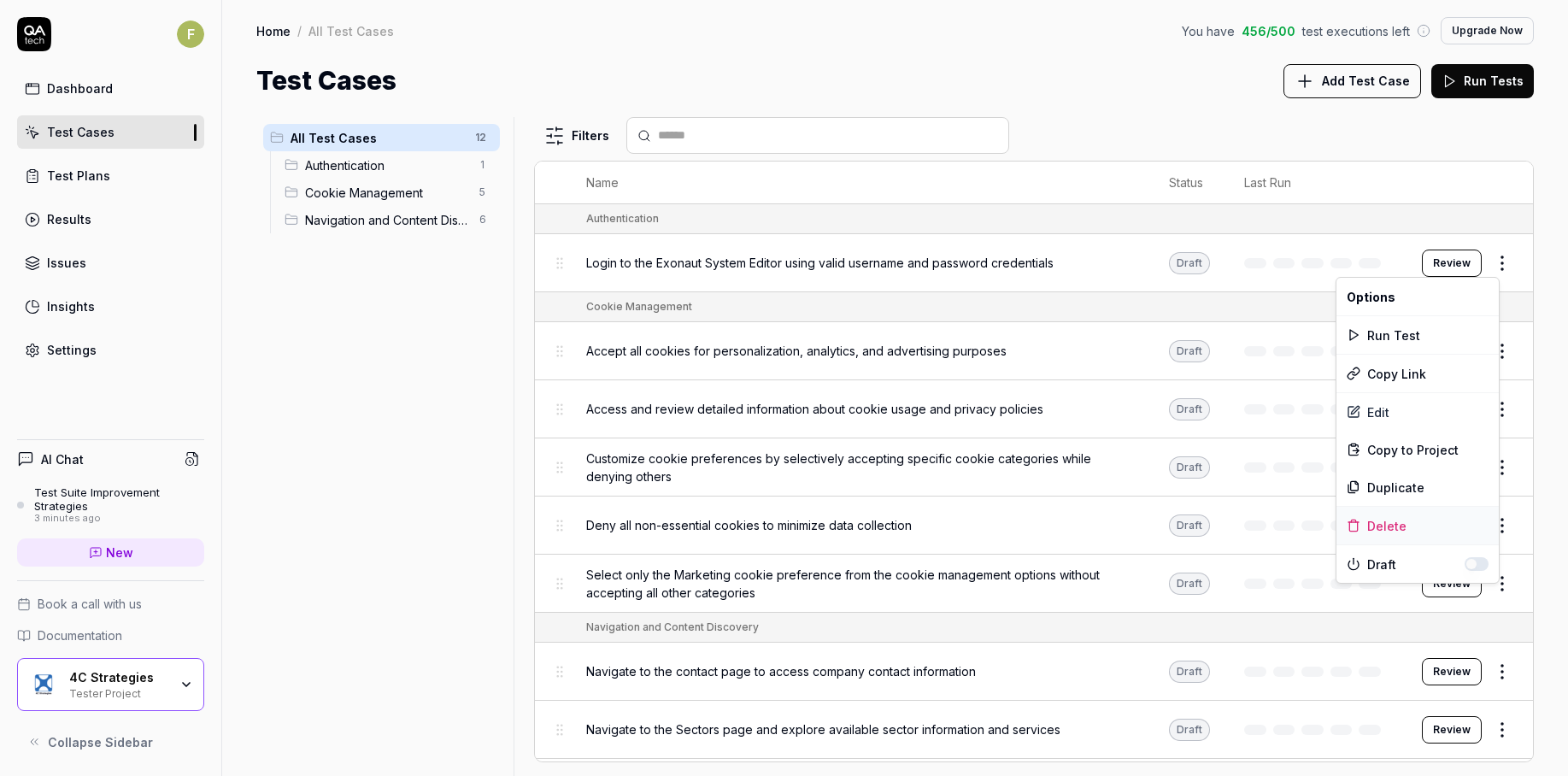
click at [1445, 530] on div "Delete" at bounding box center [1418, 526] width 162 height 38
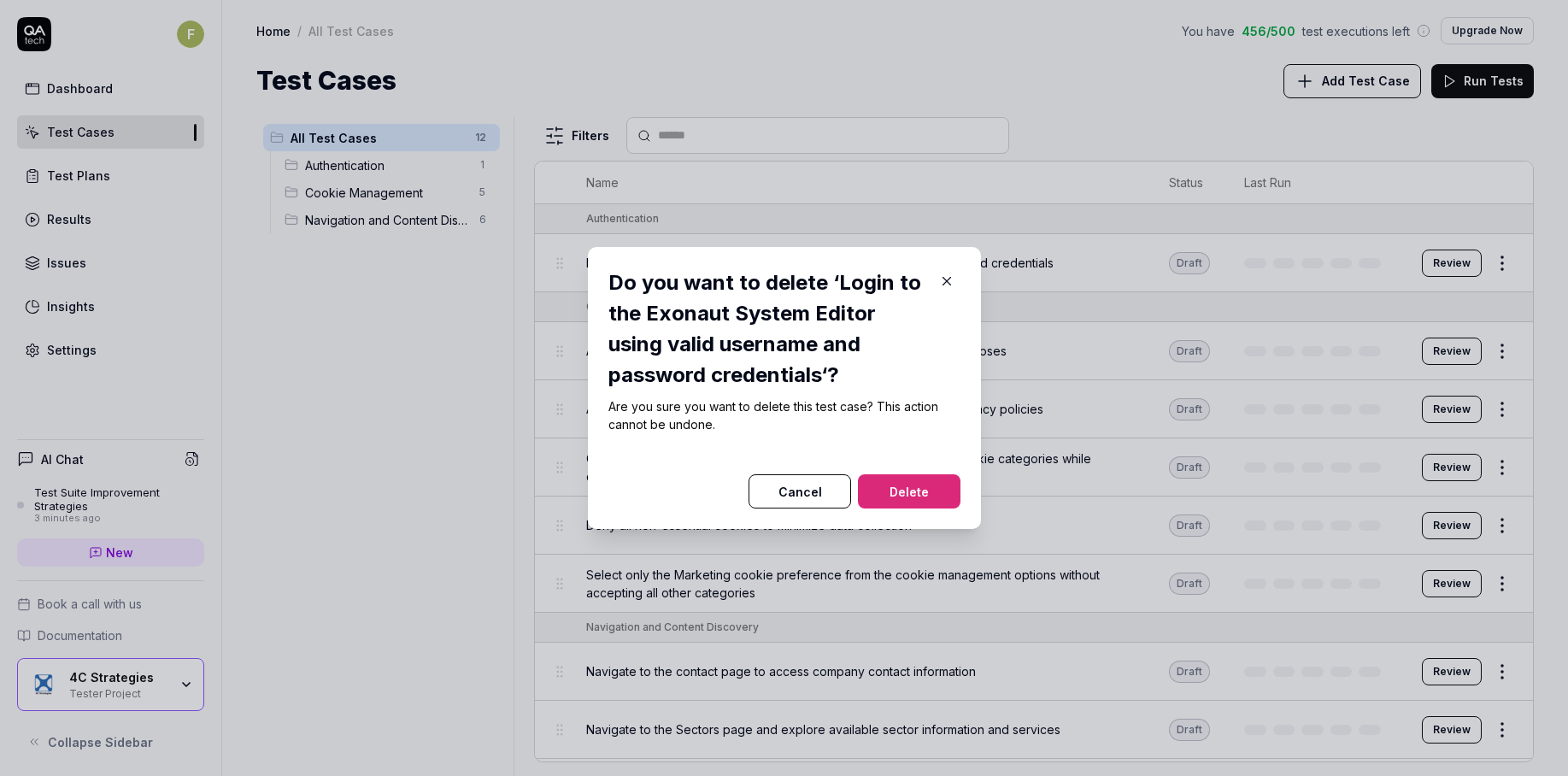
click at [895, 492] on button "Delete" at bounding box center [908, 491] width 103 height 34
